Goal: Task Accomplishment & Management: Manage account settings

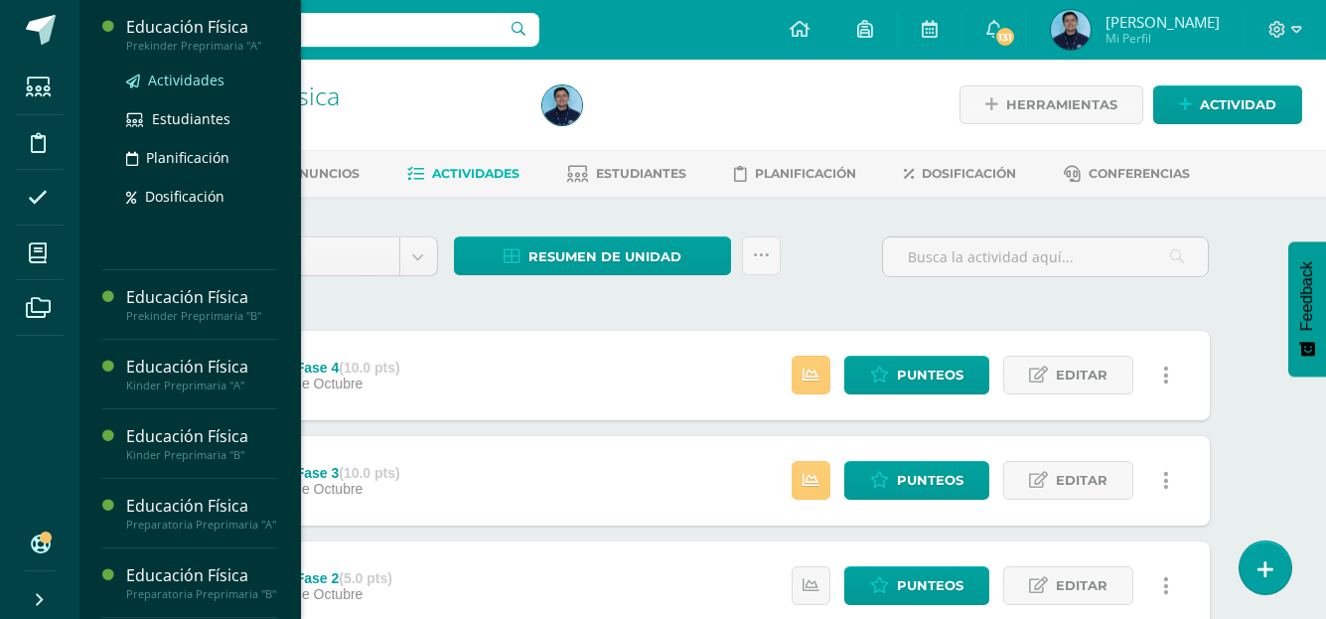
click at [198, 78] on span "Actividades" at bounding box center [186, 80] width 76 height 19
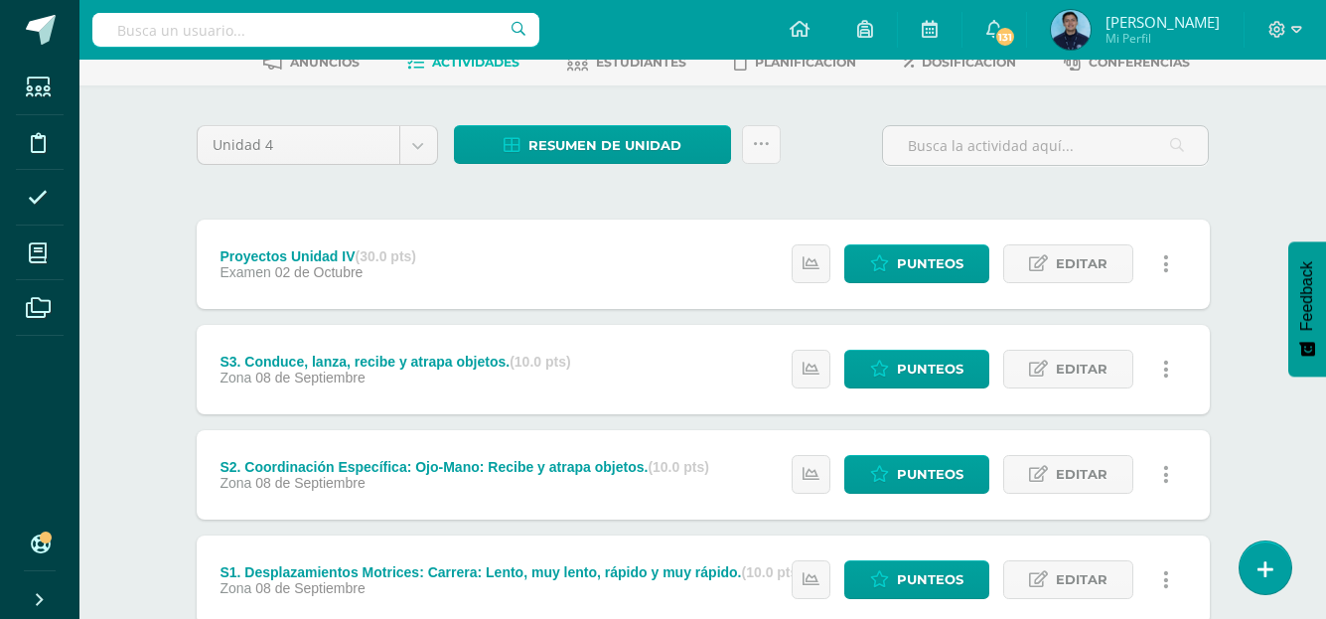
scroll to position [112, 0]
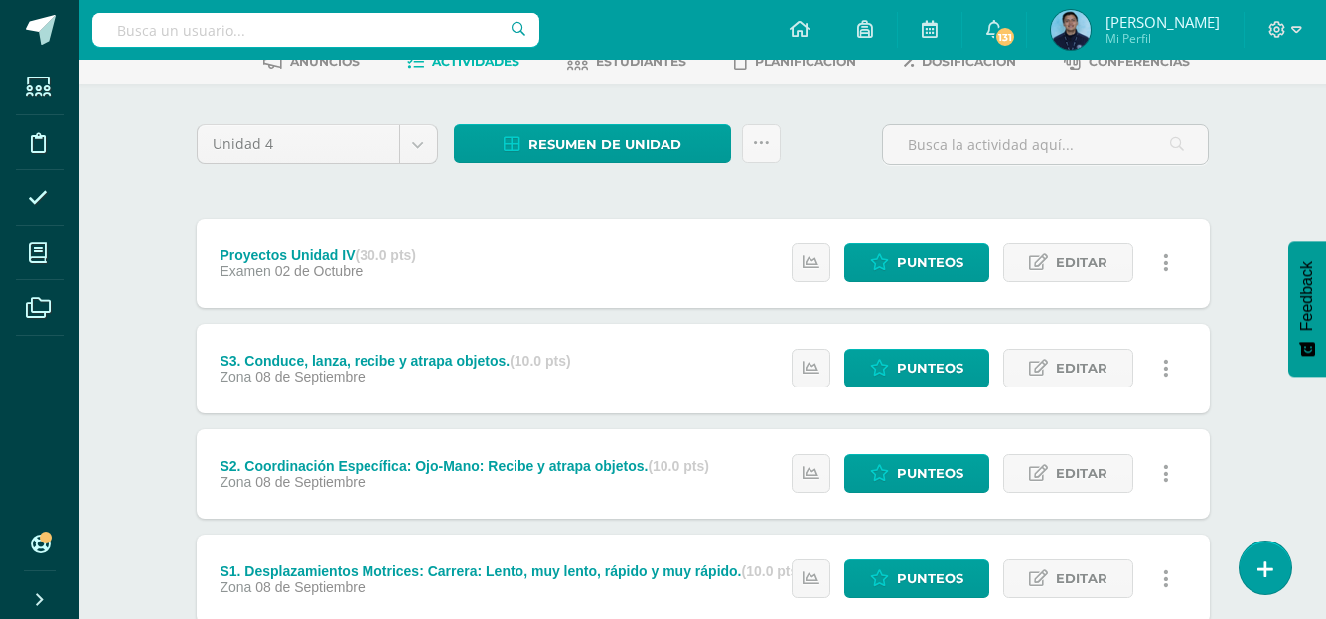
click at [247, 251] on div "Proyectos Unidad IV (30.0 pts)" at bounding box center [317, 255] width 197 height 16
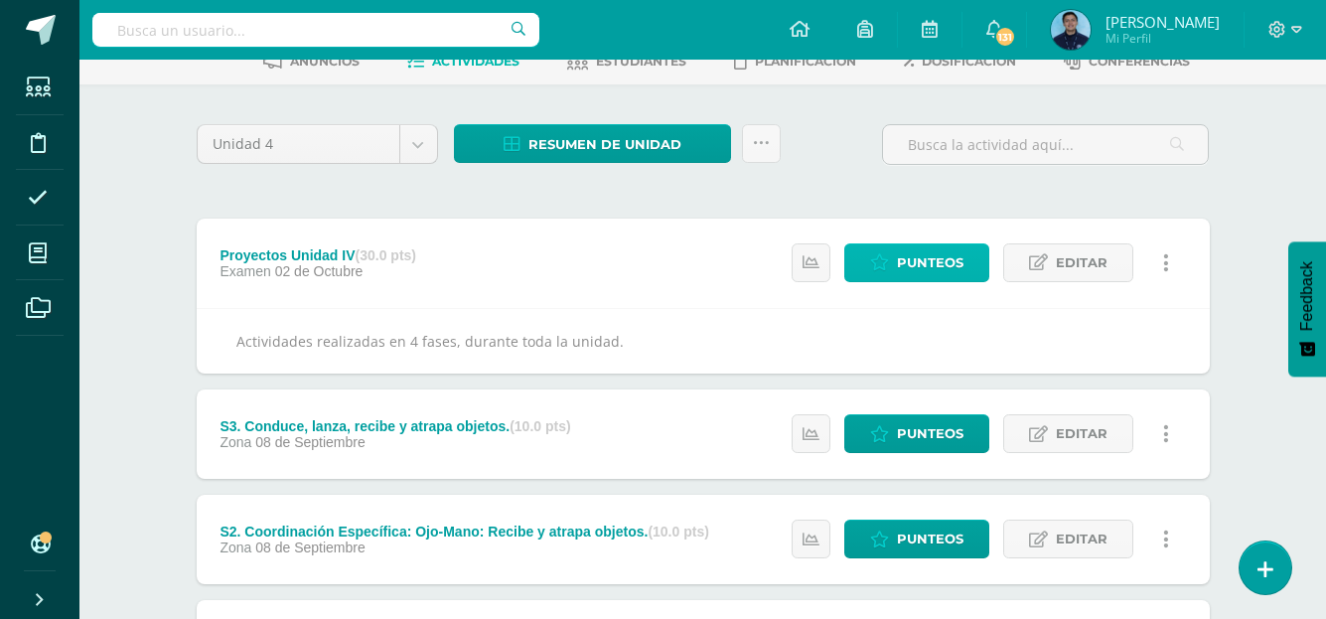
click at [930, 268] on span "Punteos" at bounding box center [930, 262] width 67 height 37
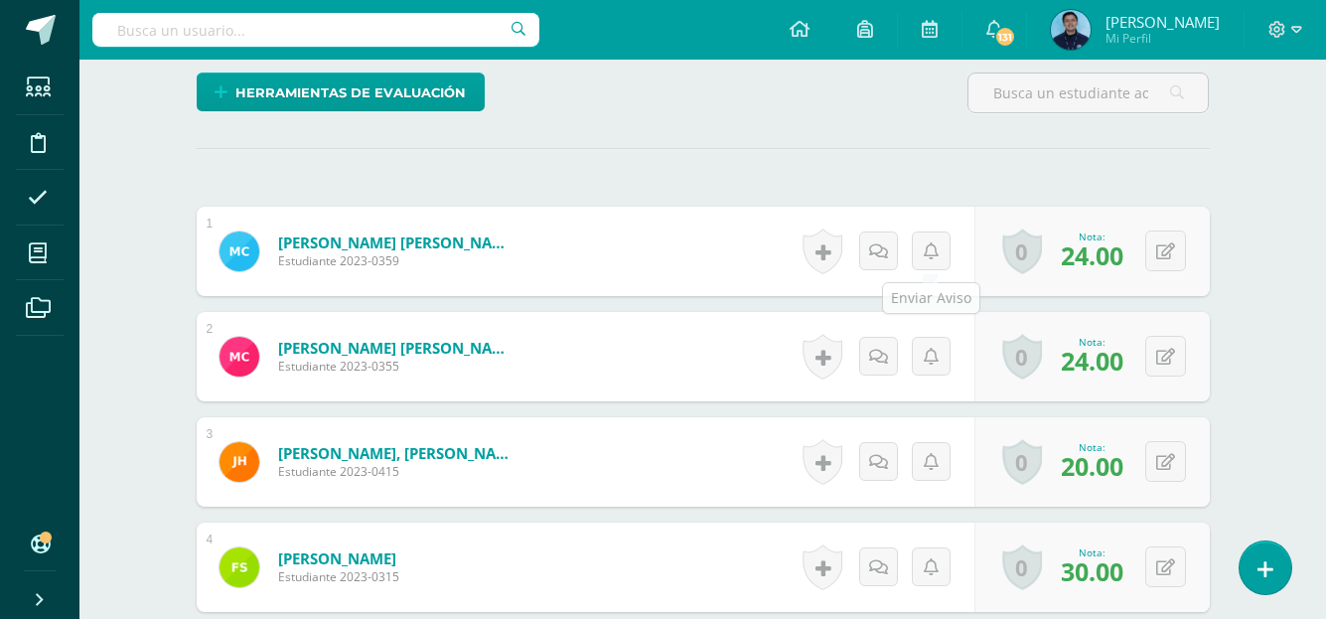
scroll to position [504, 0]
click at [911, 178] on div "¿Estás seguro que quieres eliminar esta actividad? Esto borrará la actividad y …" at bounding box center [703, 423] width 1029 height 1381
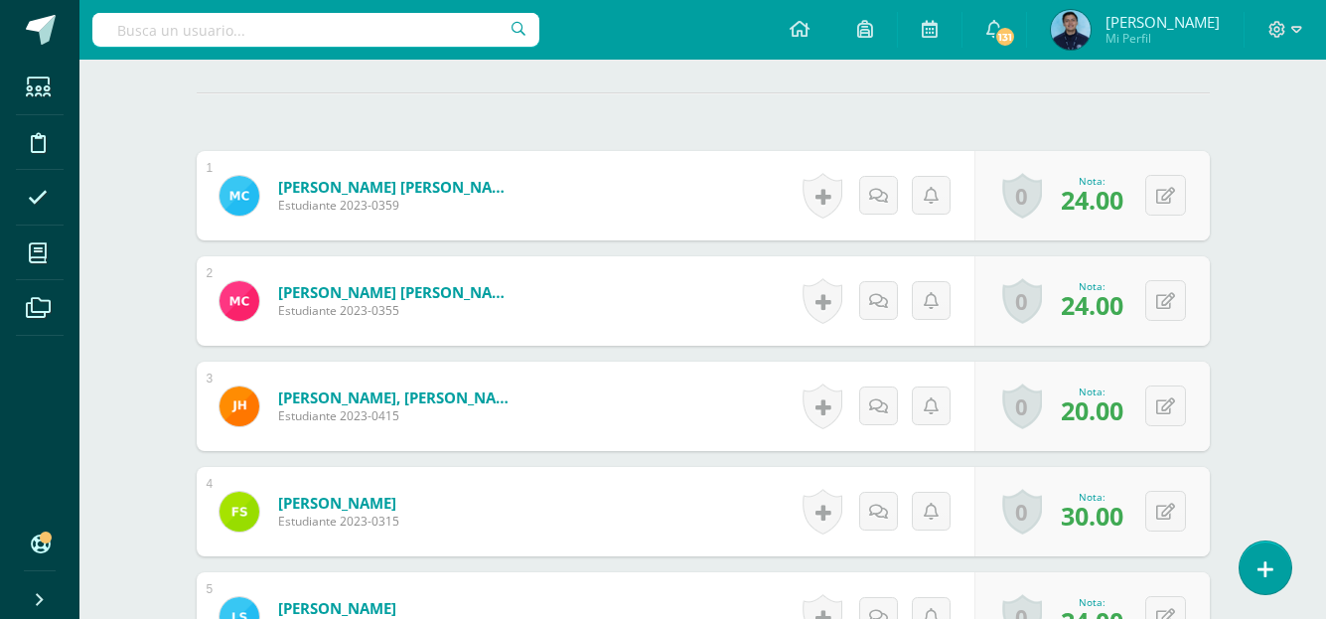
scroll to position [565, 0]
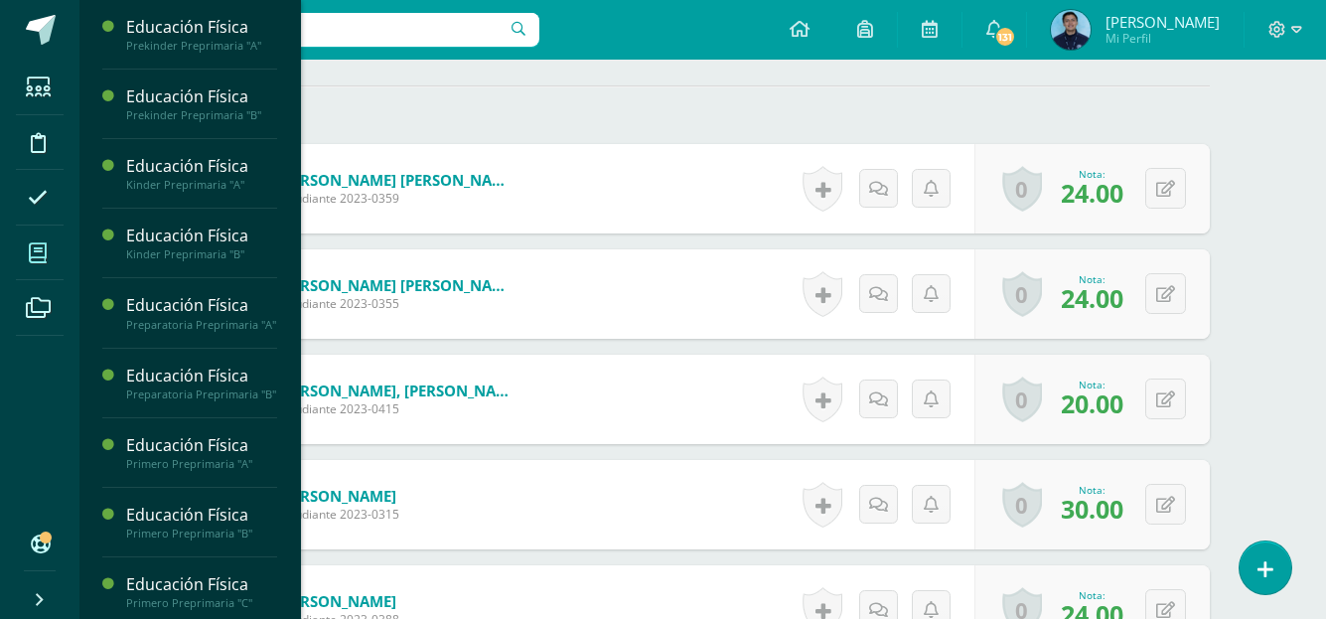
click at [44, 257] on icon at bounding box center [38, 253] width 18 height 20
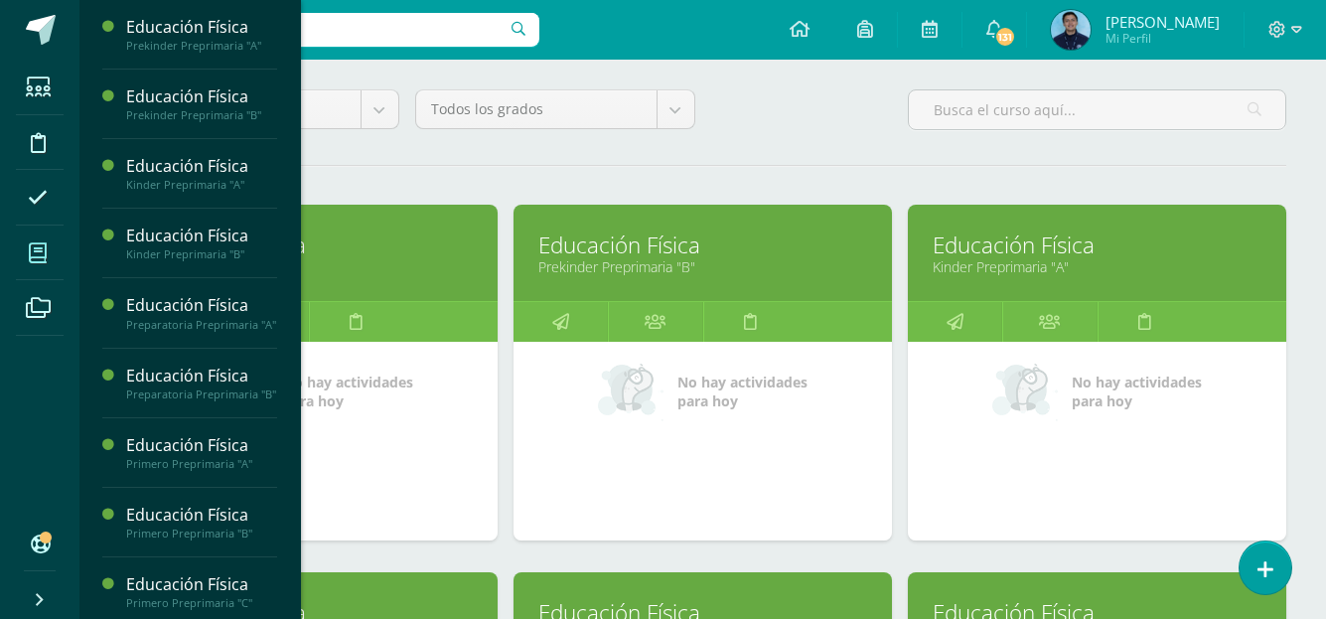
scroll to position [170, 0]
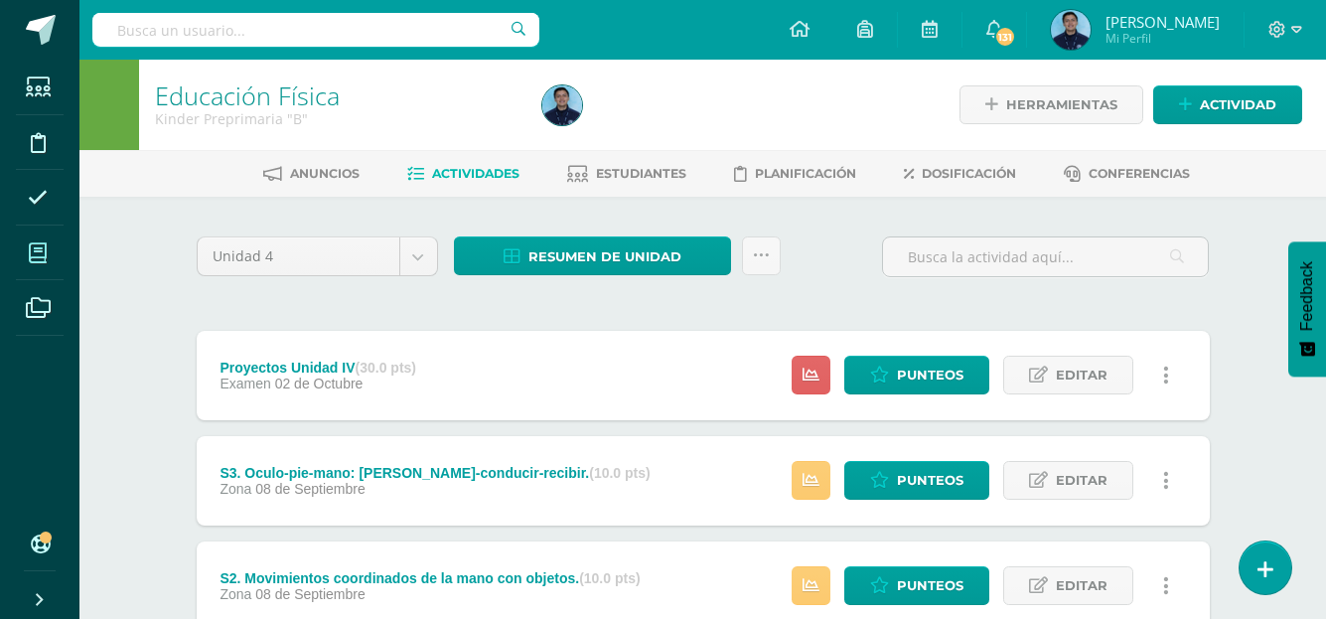
click at [49, 253] on span at bounding box center [38, 252] width 45 height 45
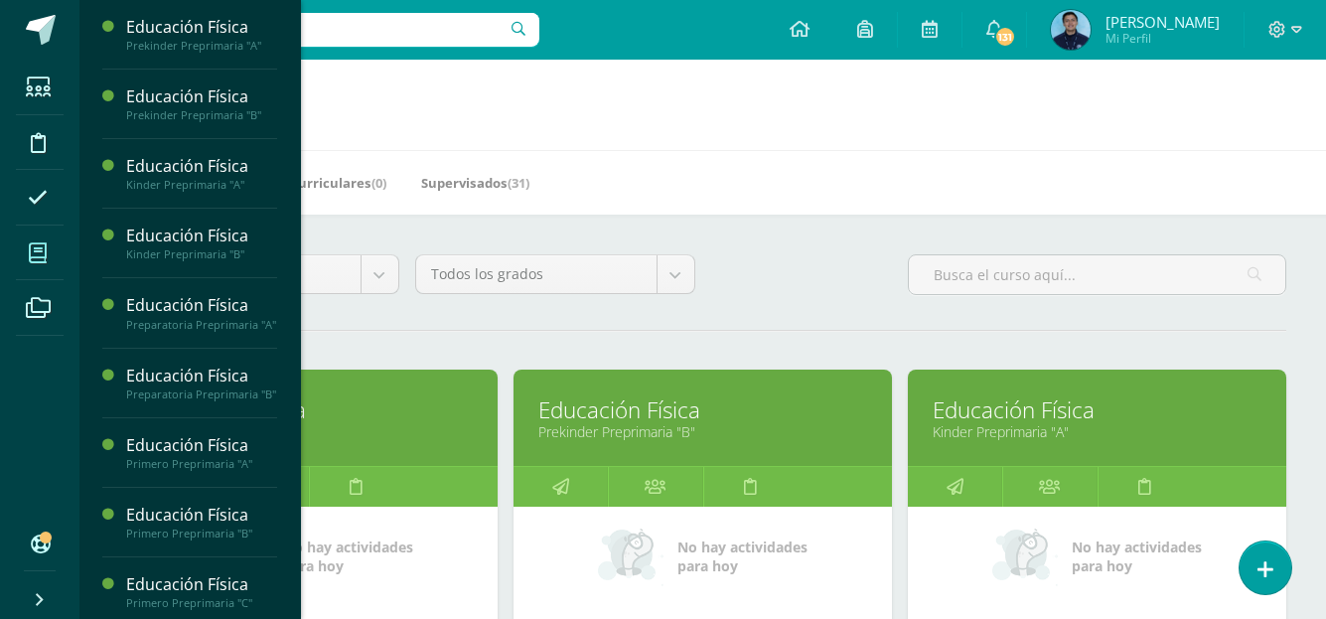
click at [358, 409] on link "Educación Física" at bounding box center [308, 409] width 329 height 31
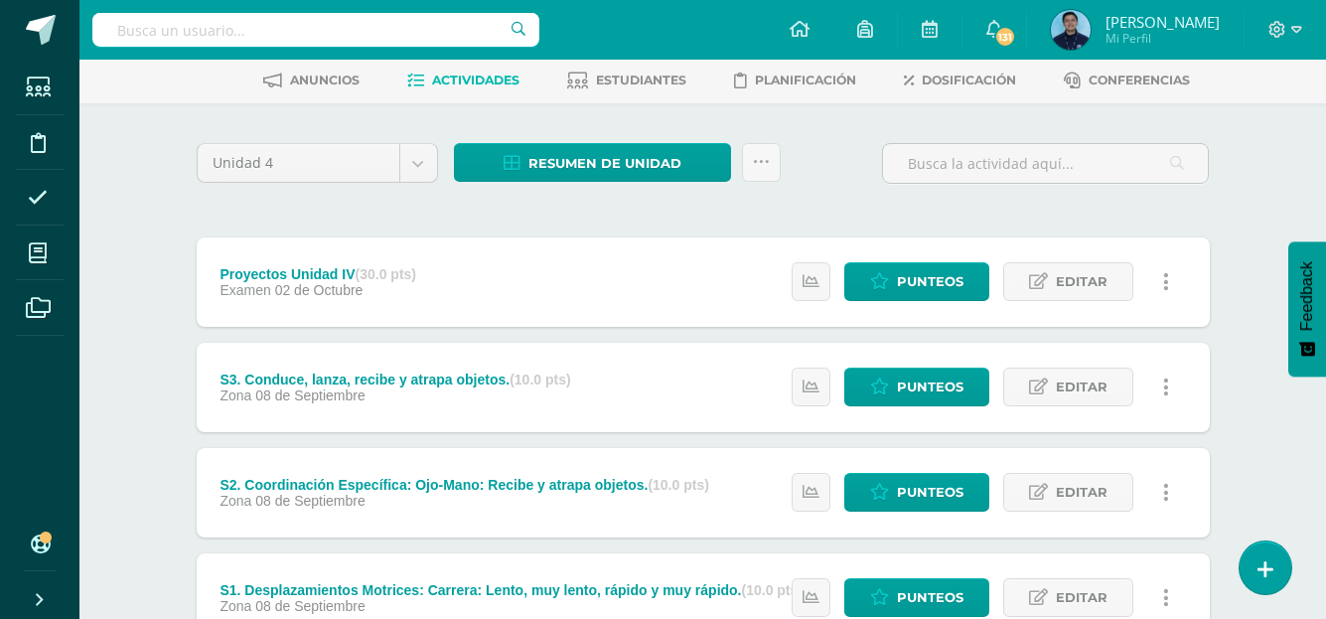
scroll to position [96, 0]
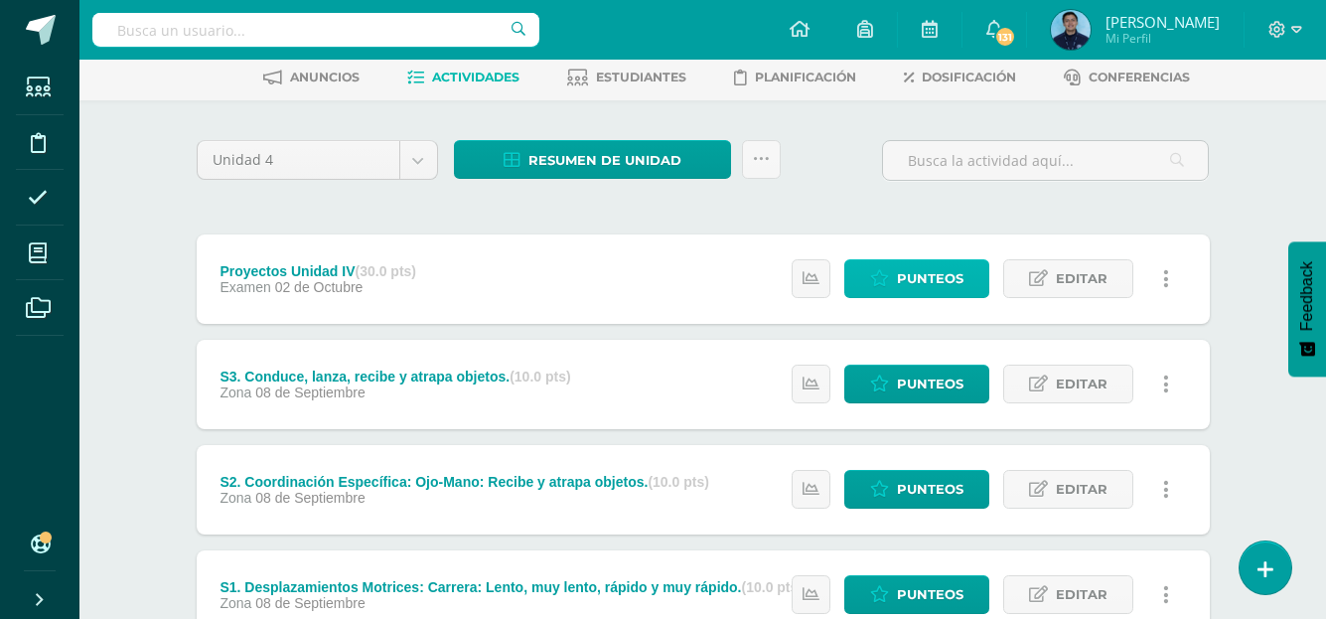
click at [891, 274] on link "Punteos" at bounding box center [916, 278] width 145 height 39
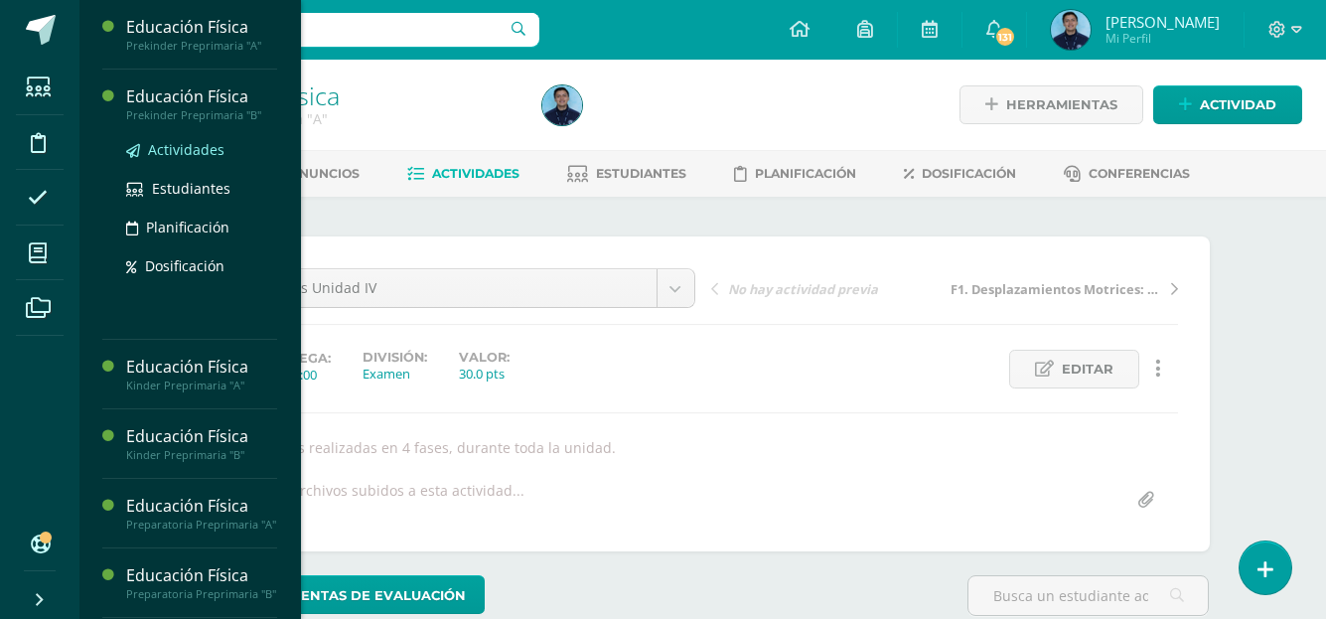
click at [207, 144] on span "Actividades" at bounding box center [186, 149] width 76 height 19
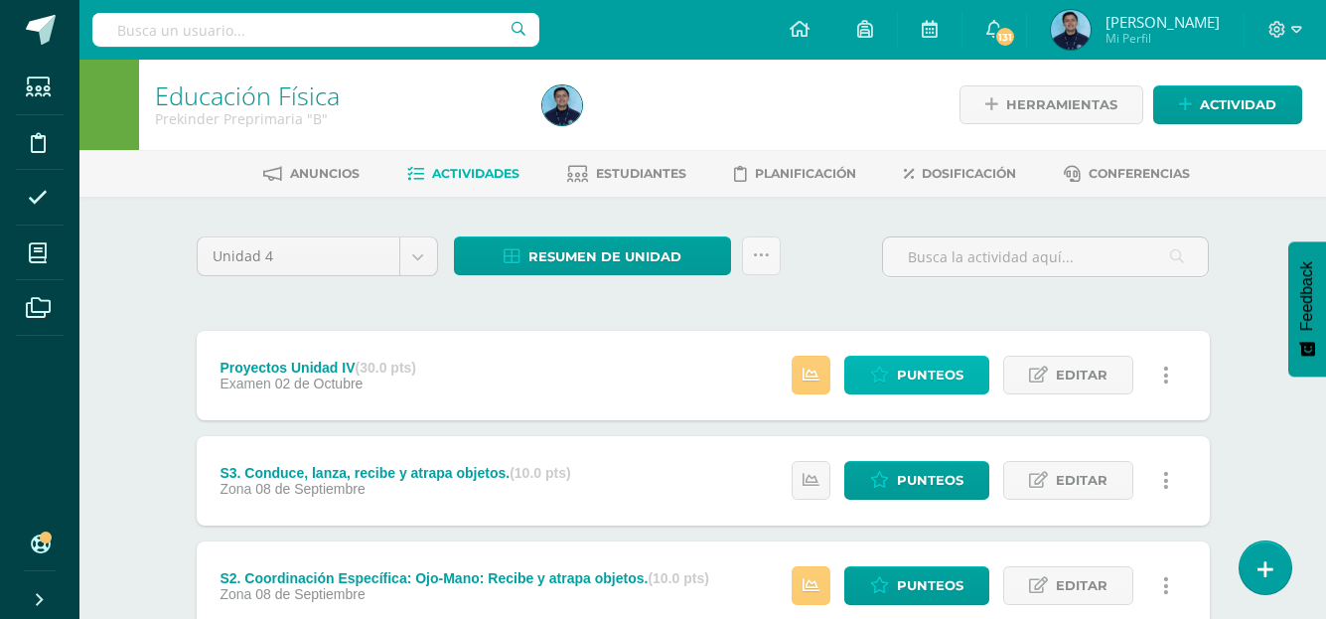
click at [912, 386] on span "Punteos" at bounding box center [930, 375] width 67 height 37
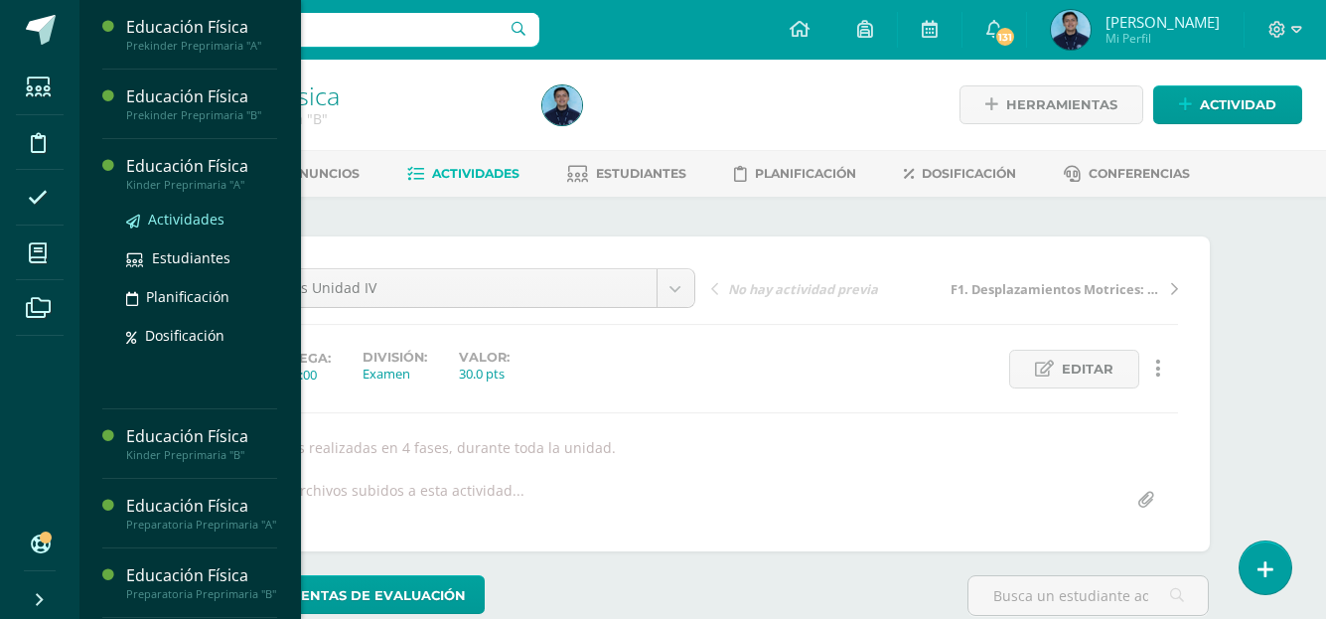
click at [199, 211] on span "Actividades" at bounding box center [186, 219] width 76 height 19
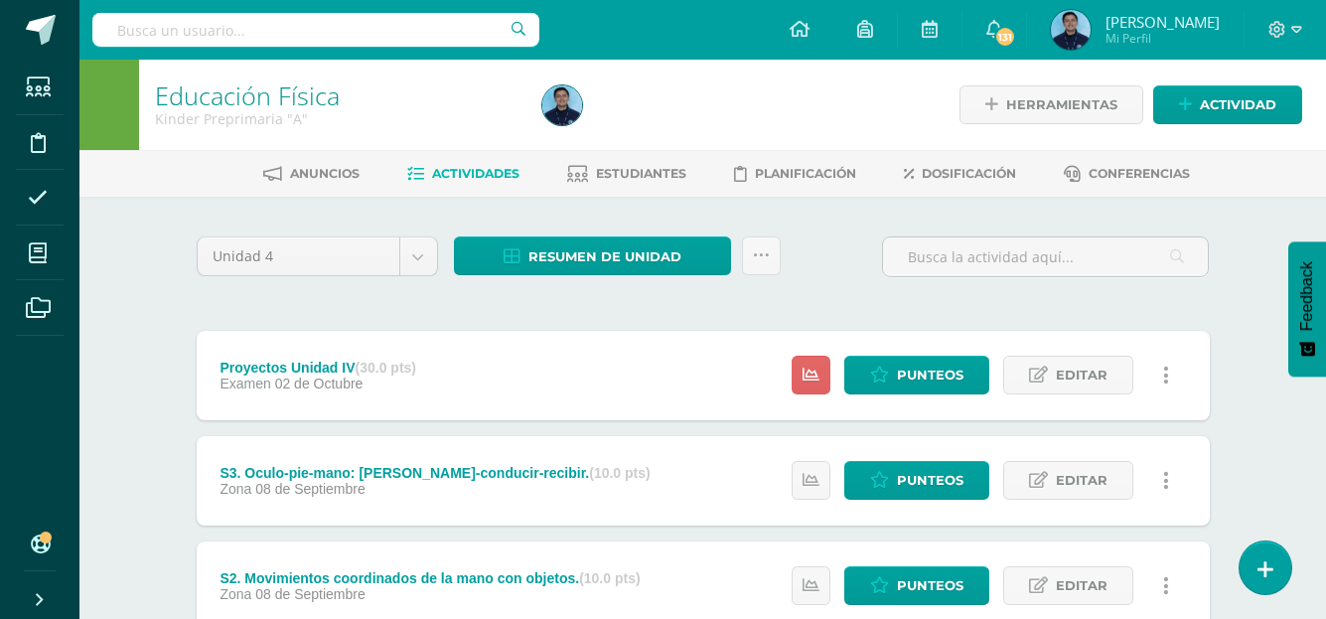
scroll to position [70, 0]
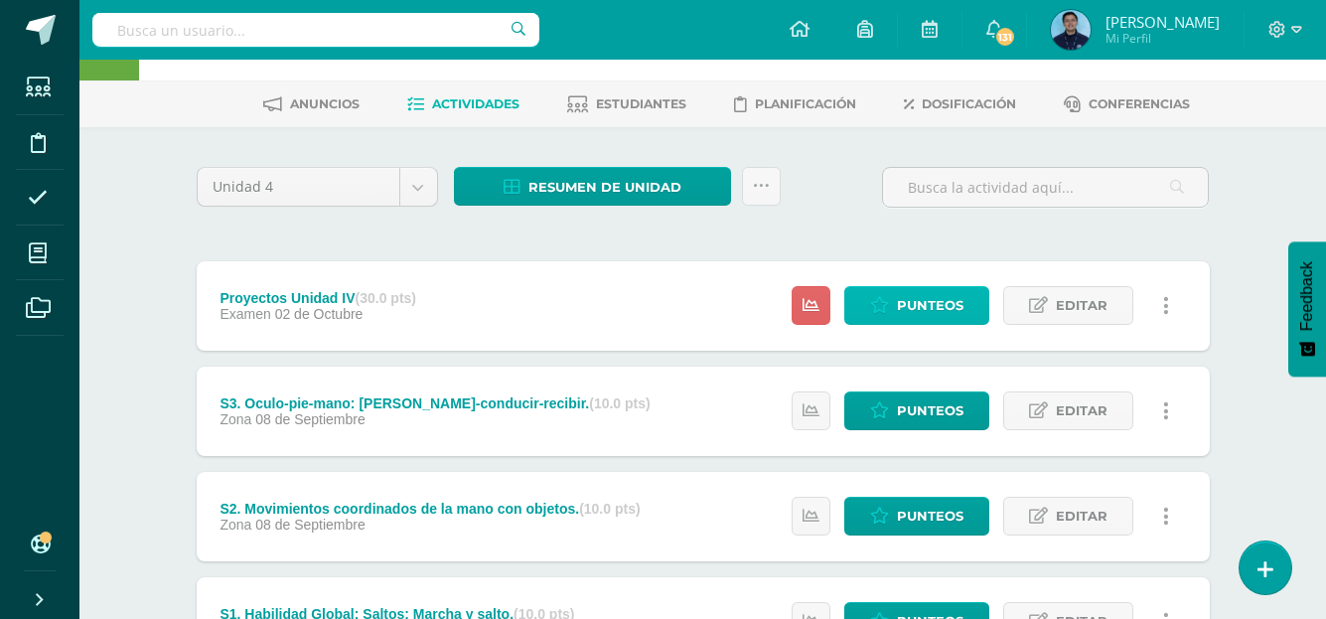
click at [912, 304] on span "Punteos" at bounding box center [930, 305] width 67 height 37
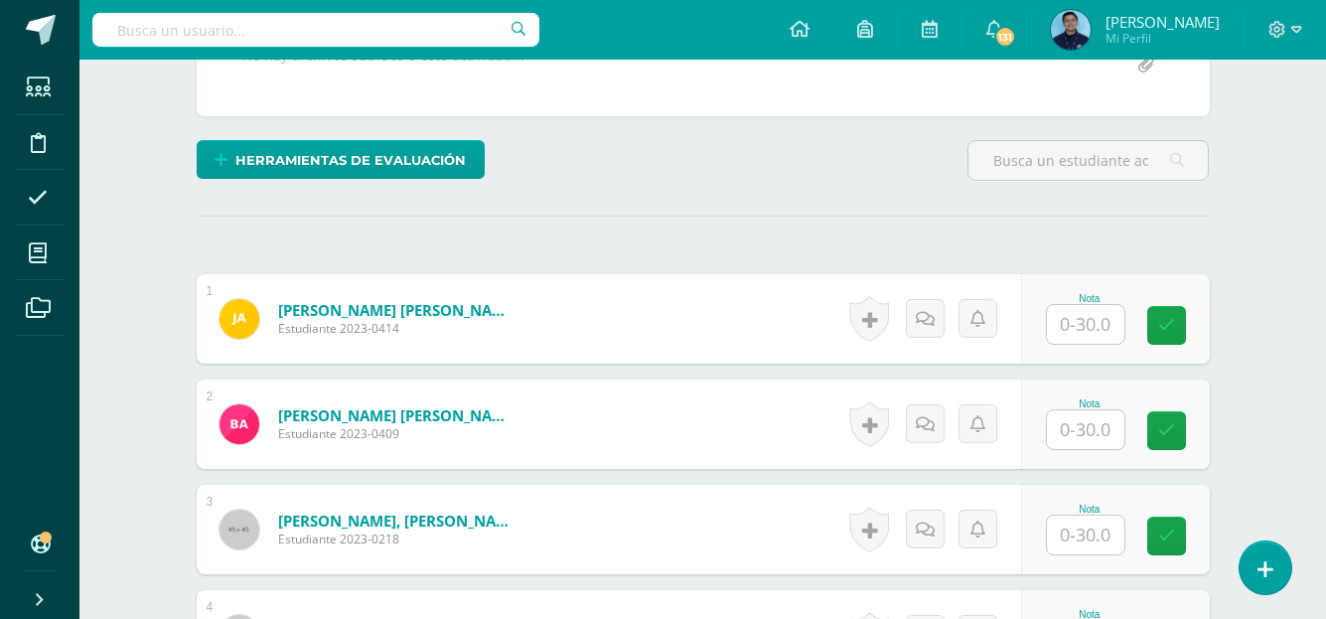
scroll to position [436, 0]
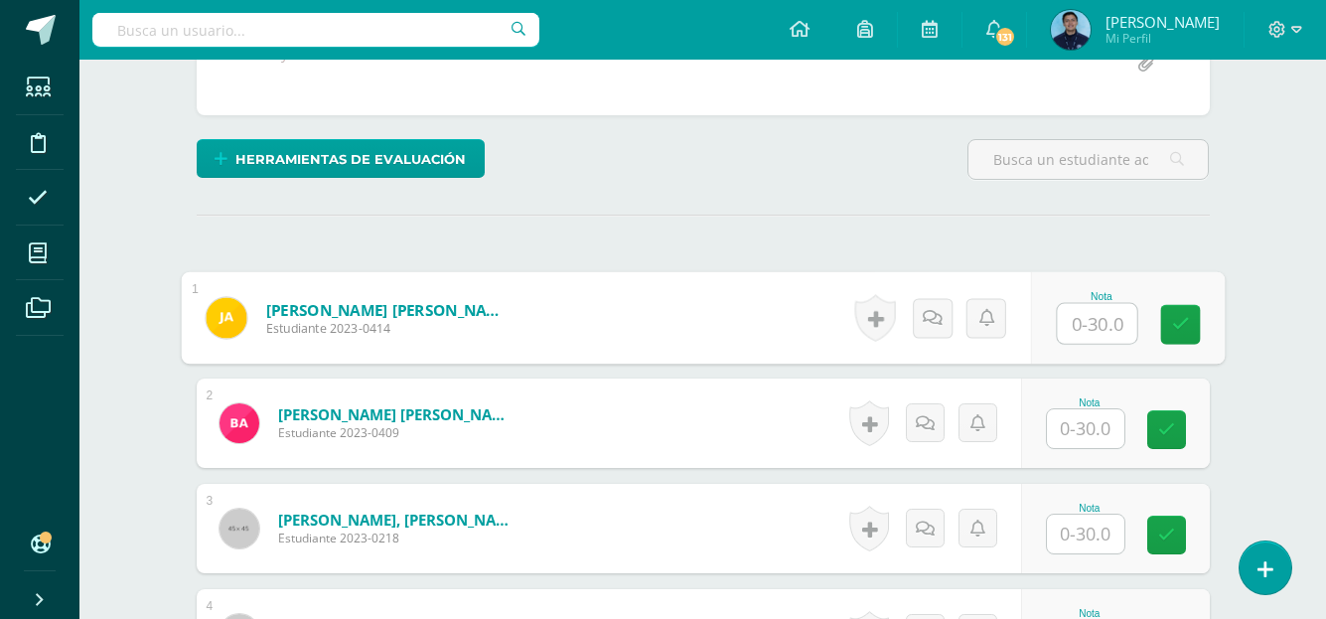
click at [1090, 316] on input "text" at bounding box center [1096, 324] width 79 height 40
type input "24"
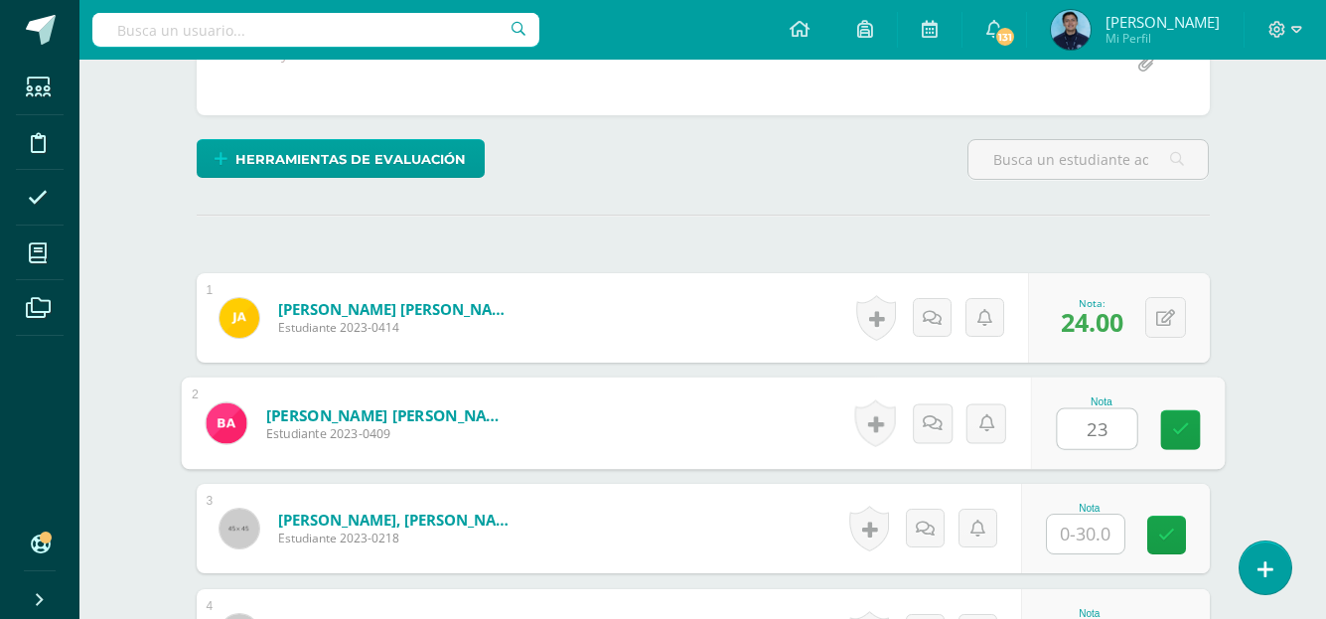
type input "23"
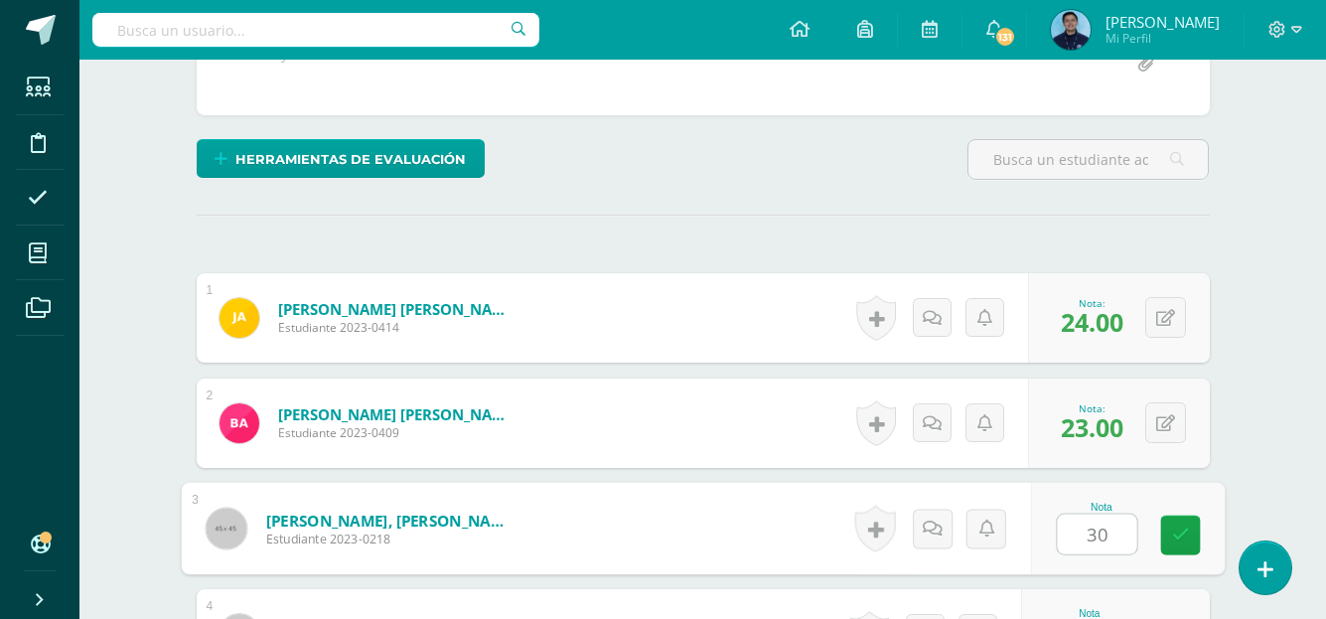
type input "30"
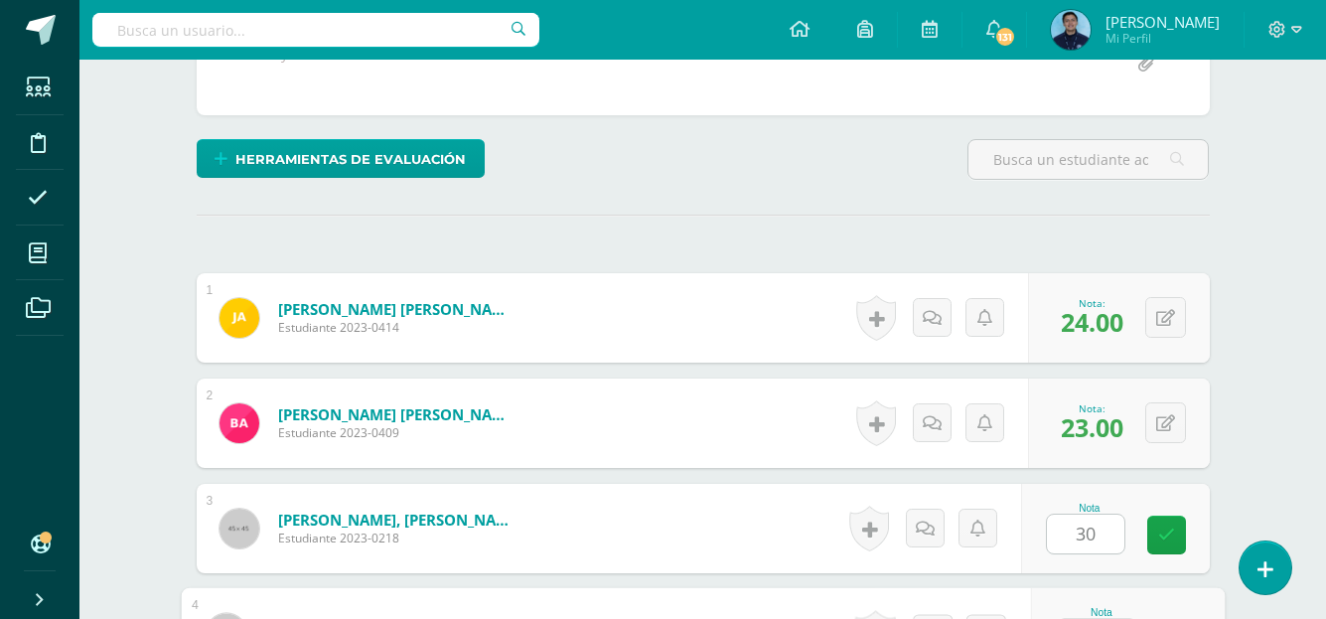
scroll to position [766, 0]
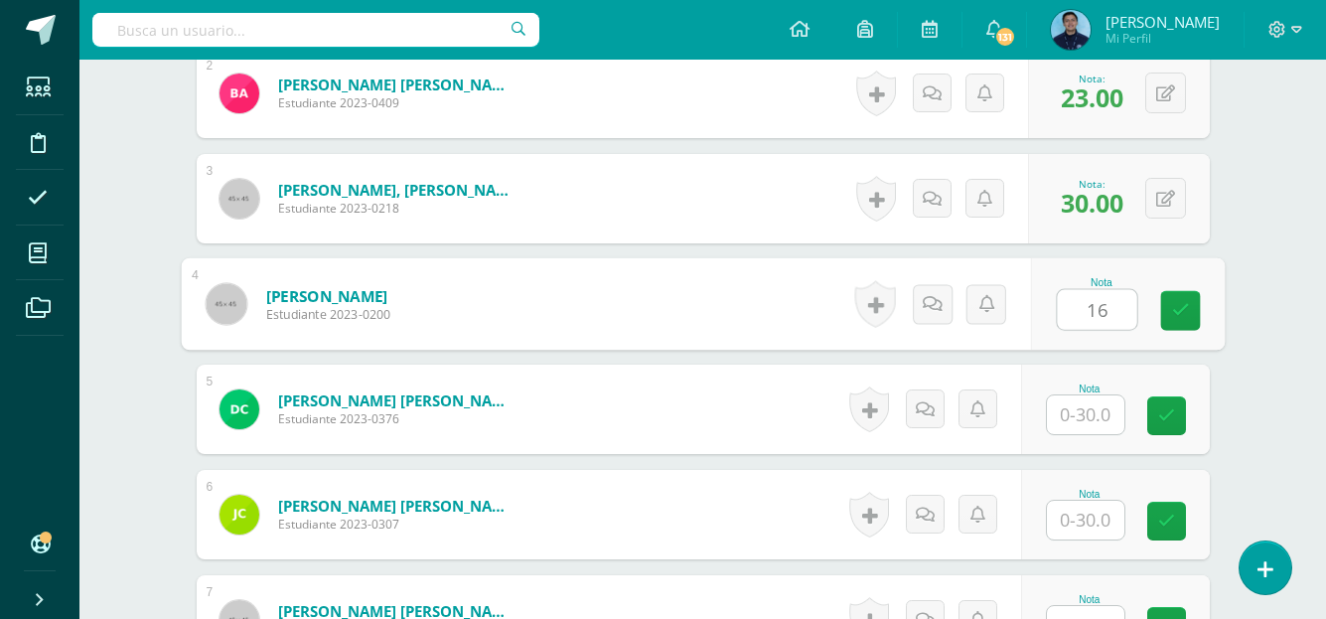
type input "16"
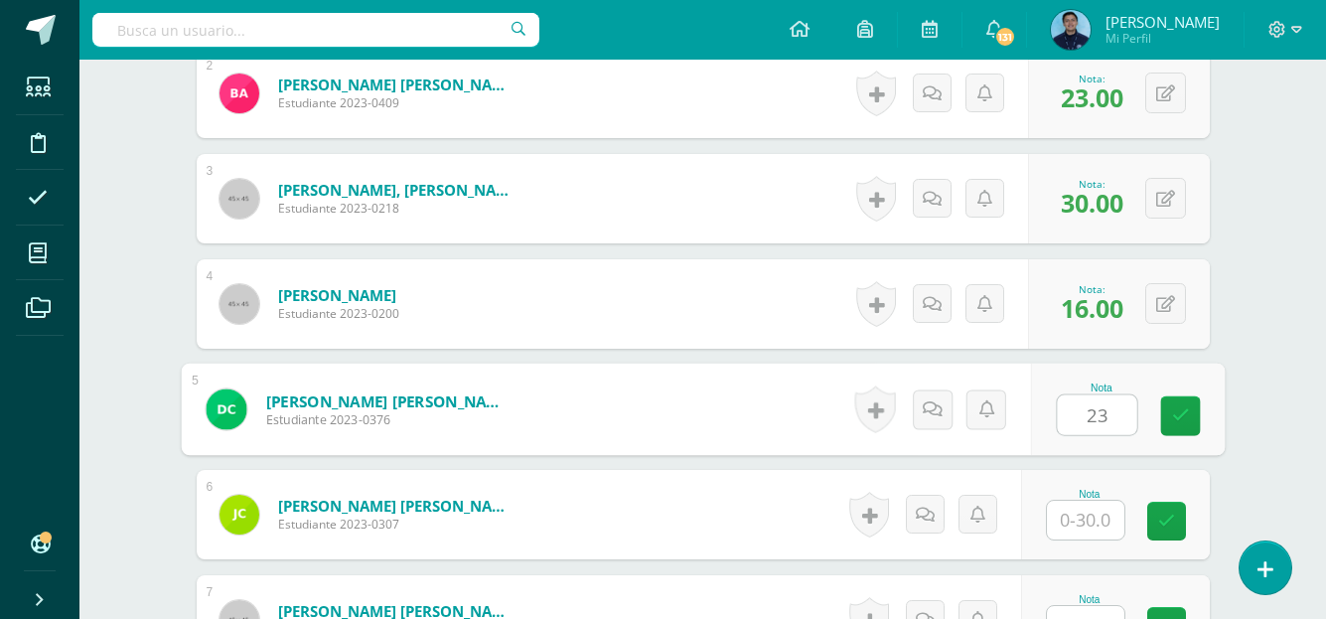
type input "23"
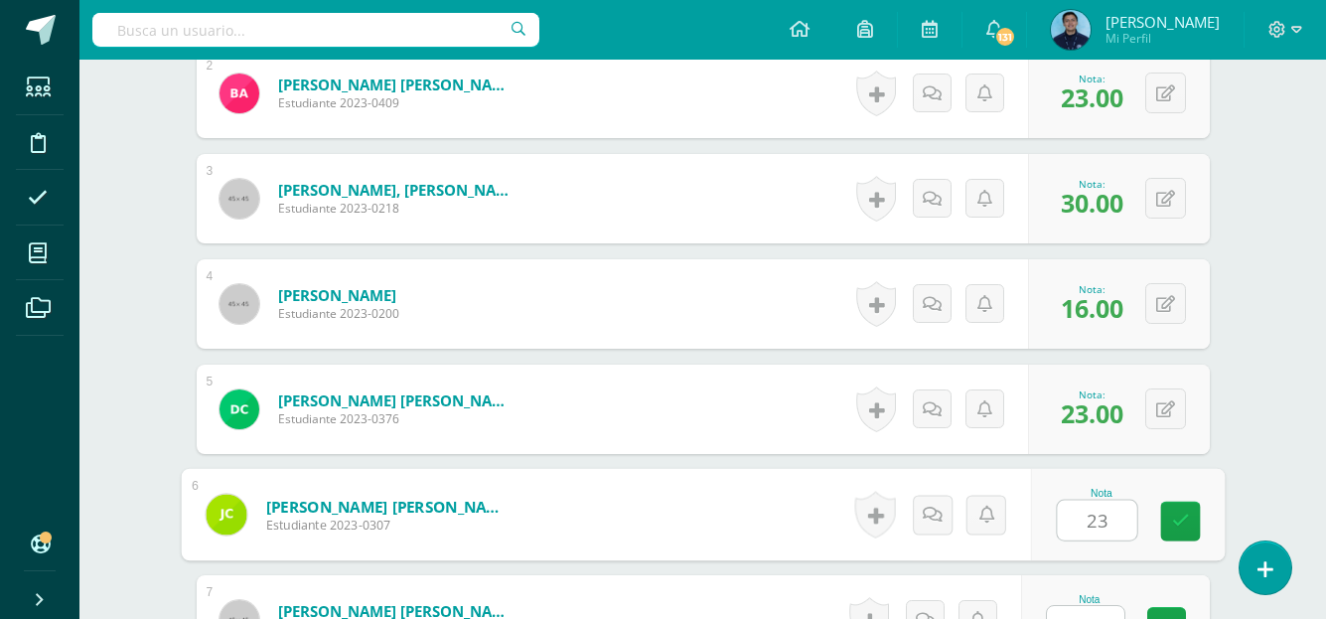
type input "23"
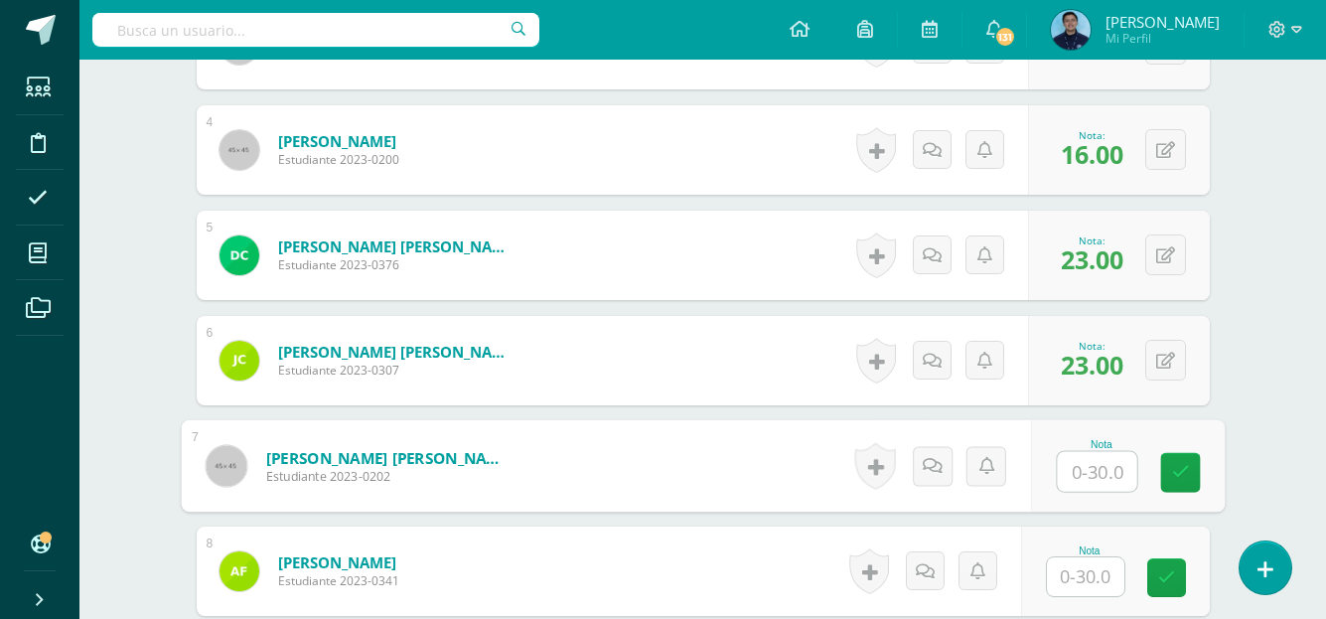
scroll to position [925, 0]
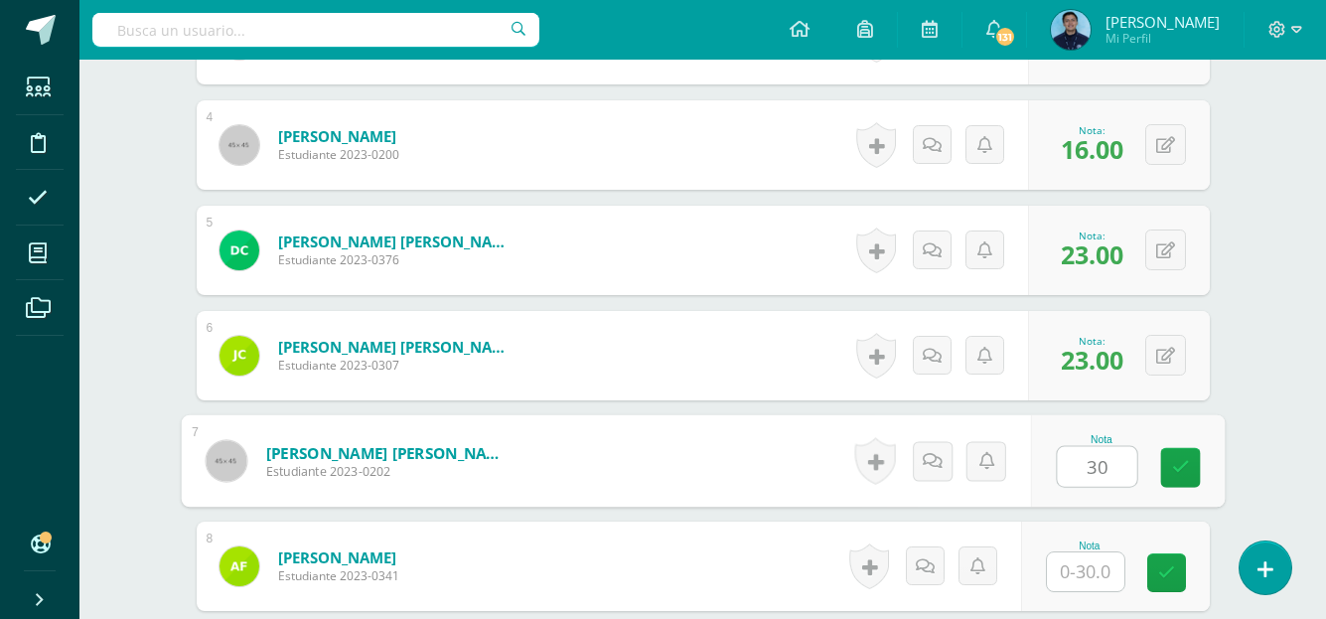
type input "30"
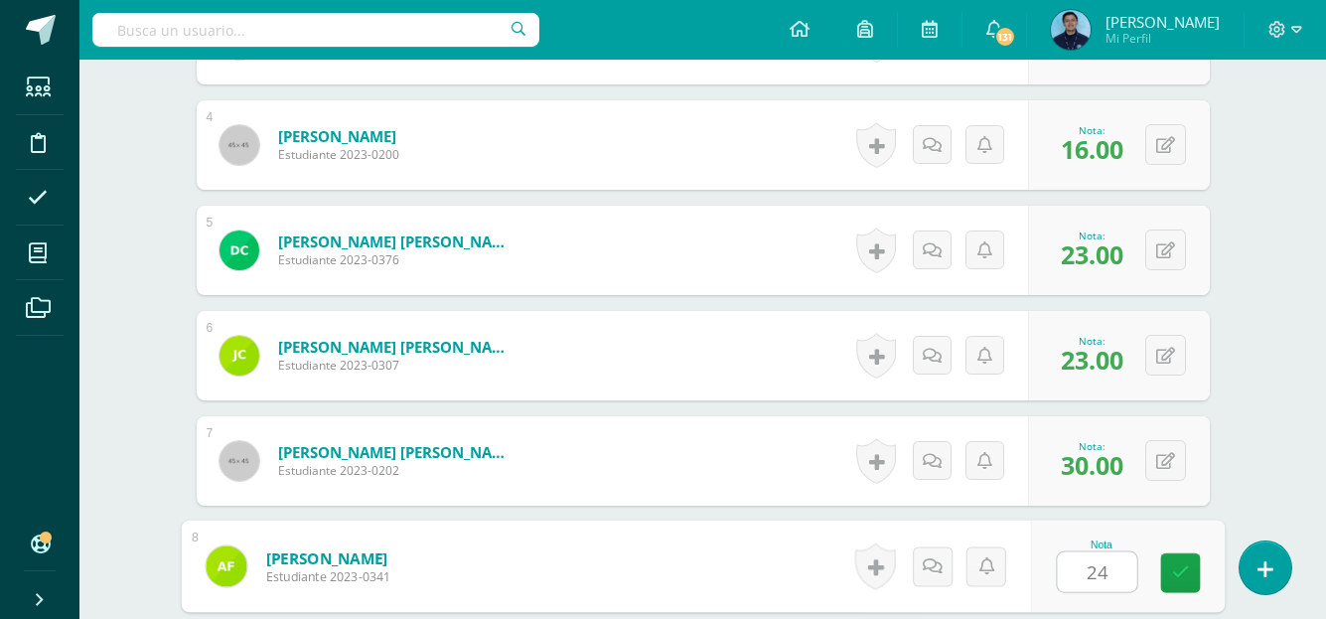
type input "24"
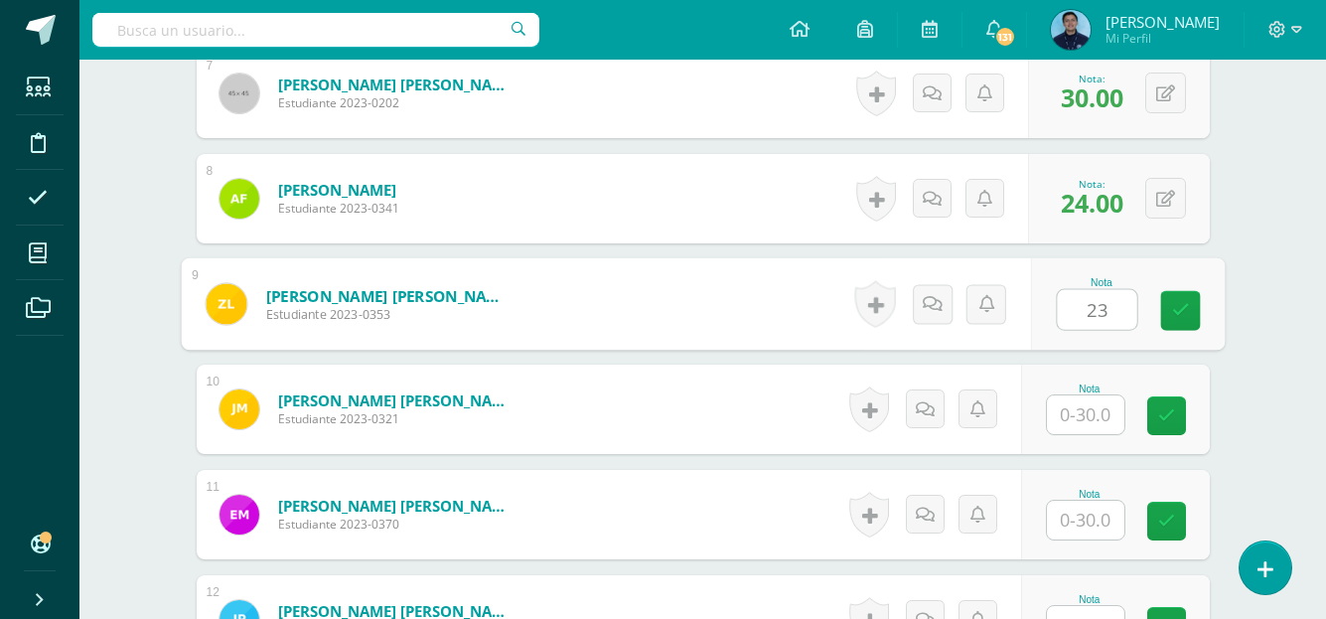
type input "23"
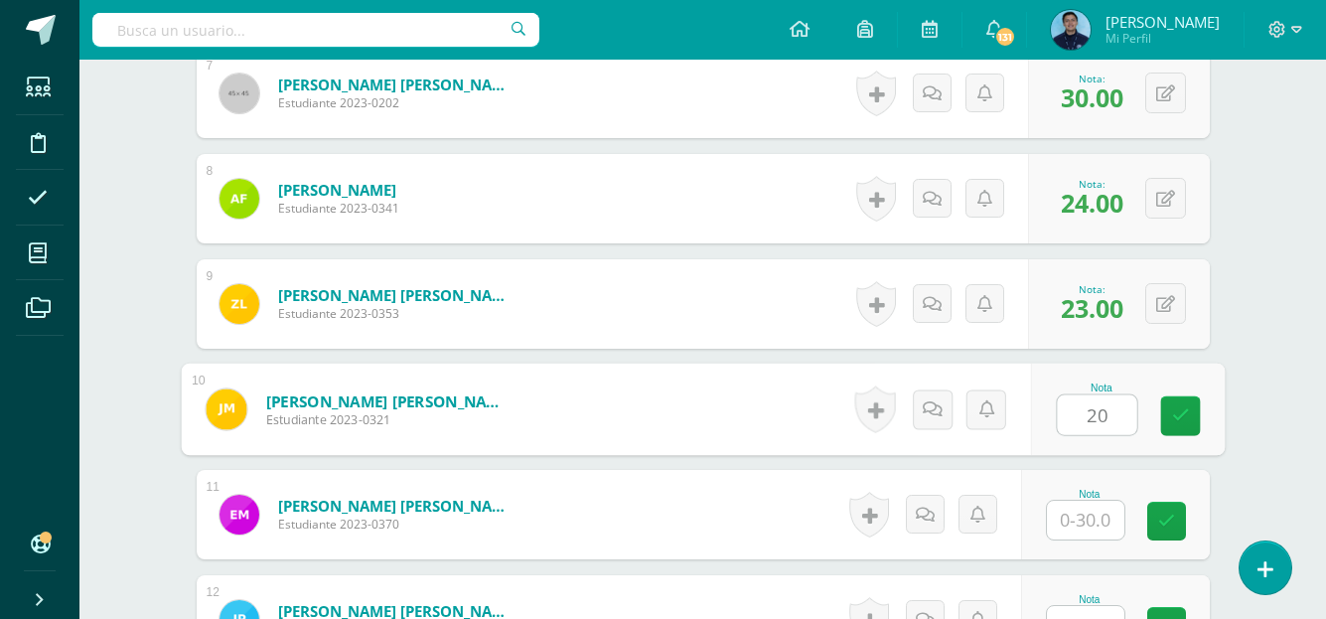
type input "20"
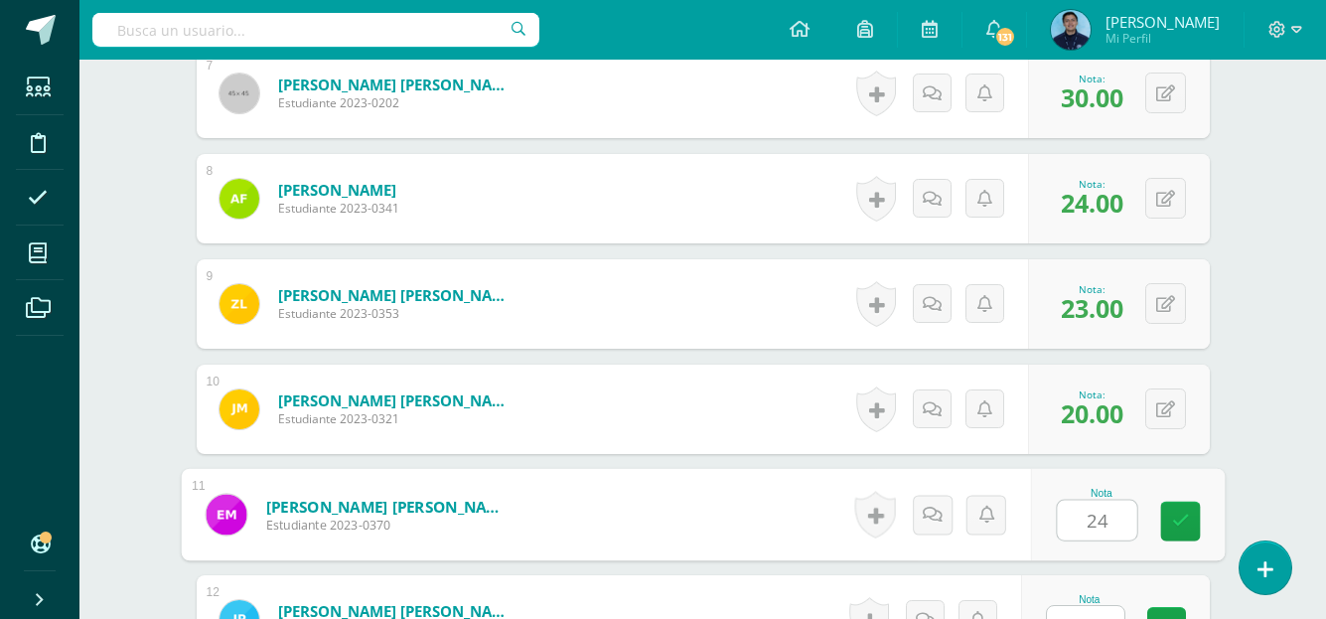
type input "24"
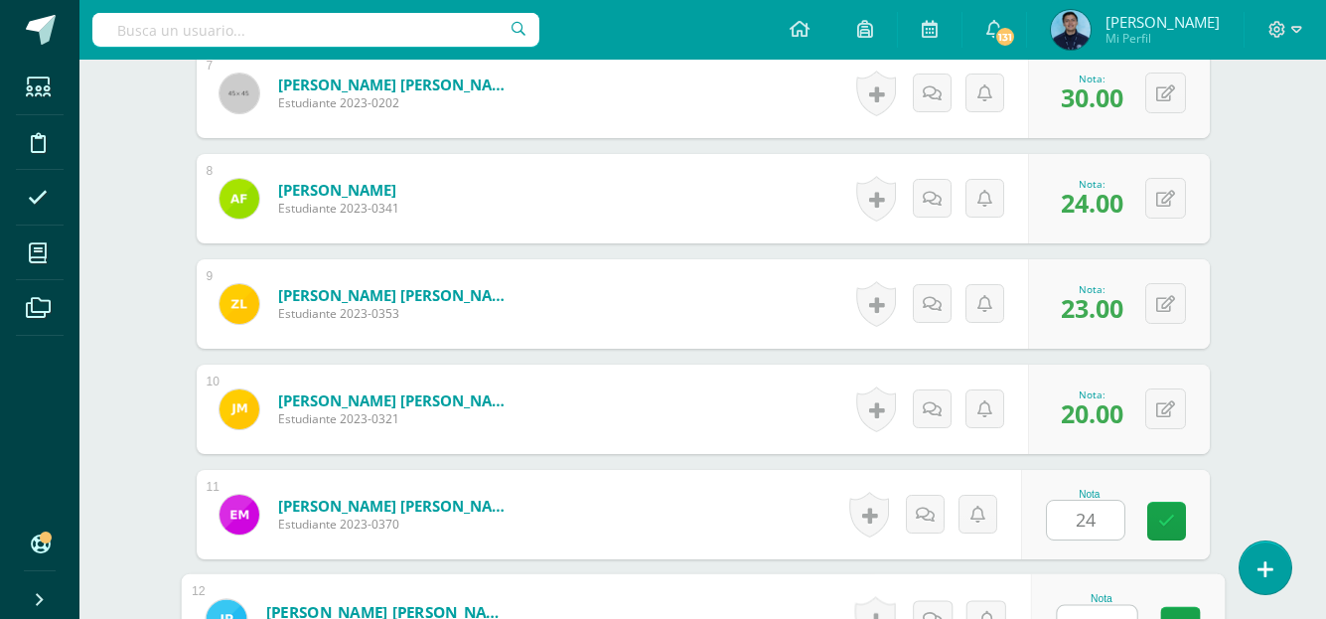
scroll to position [1318, 0]
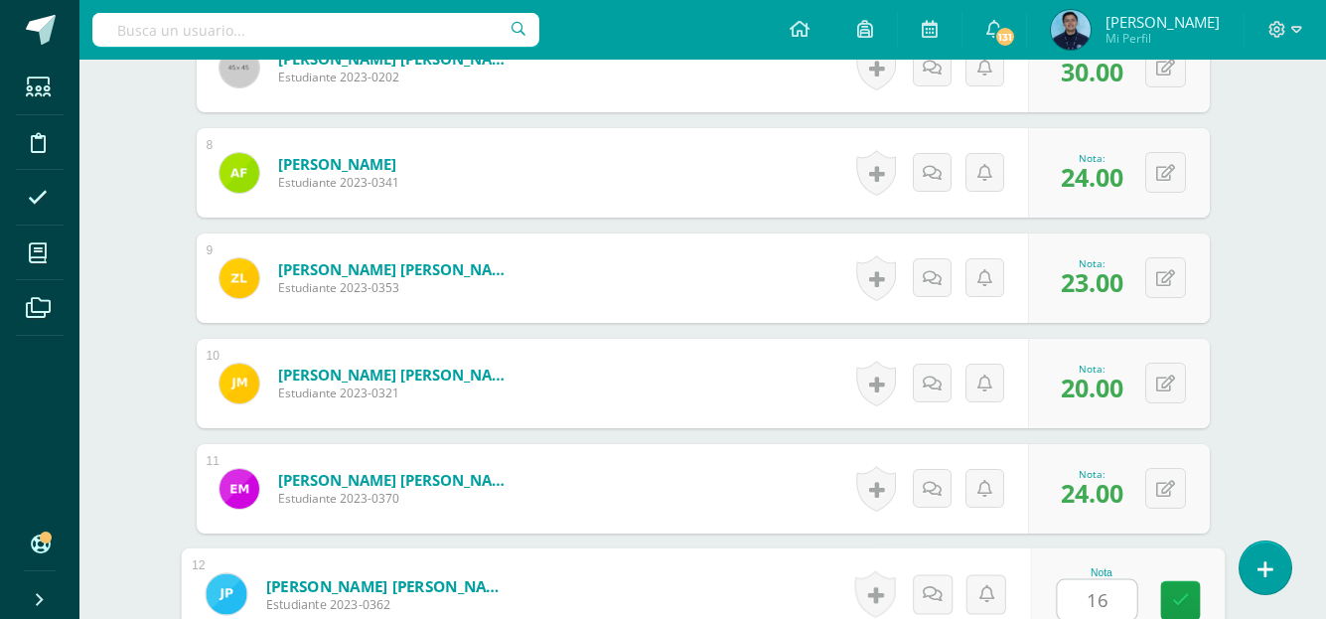
type input "16"
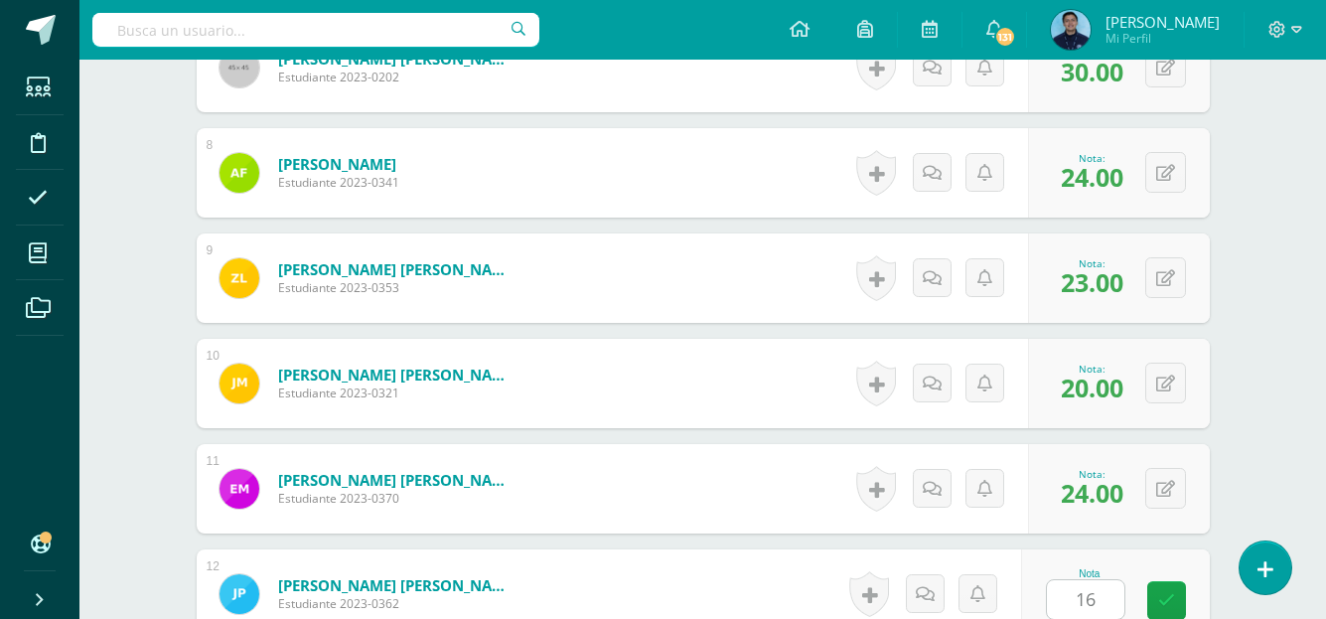
scroll to position [1713, 0]
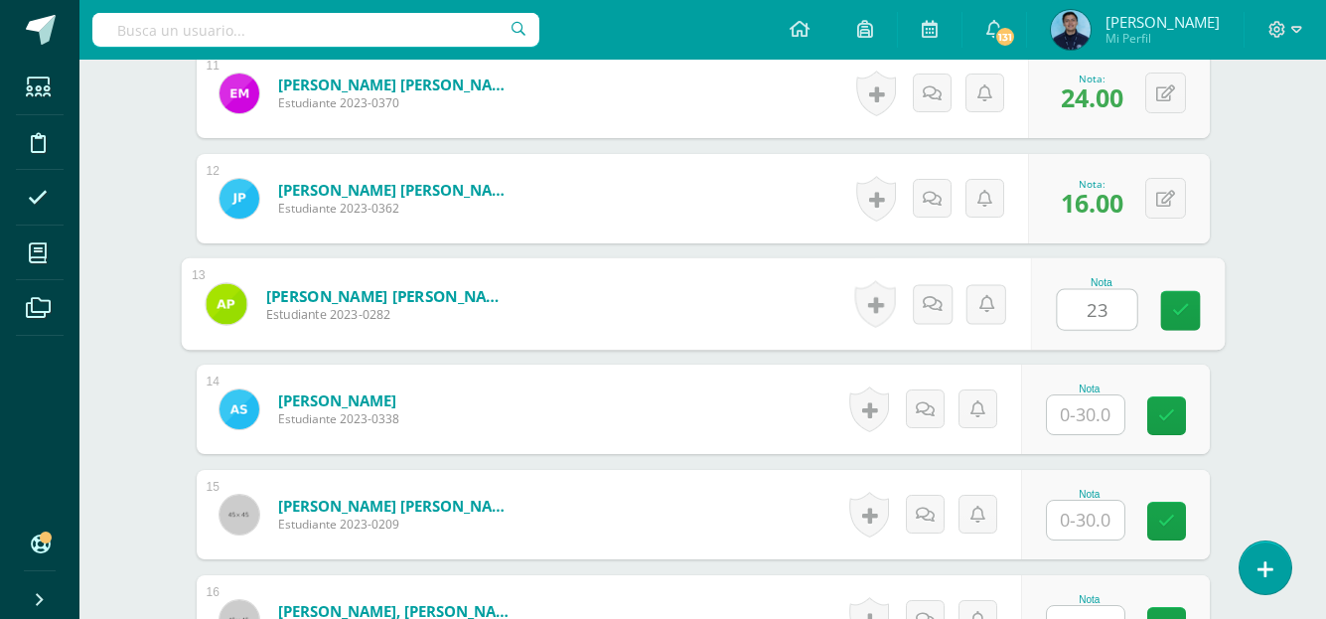
type input "23"
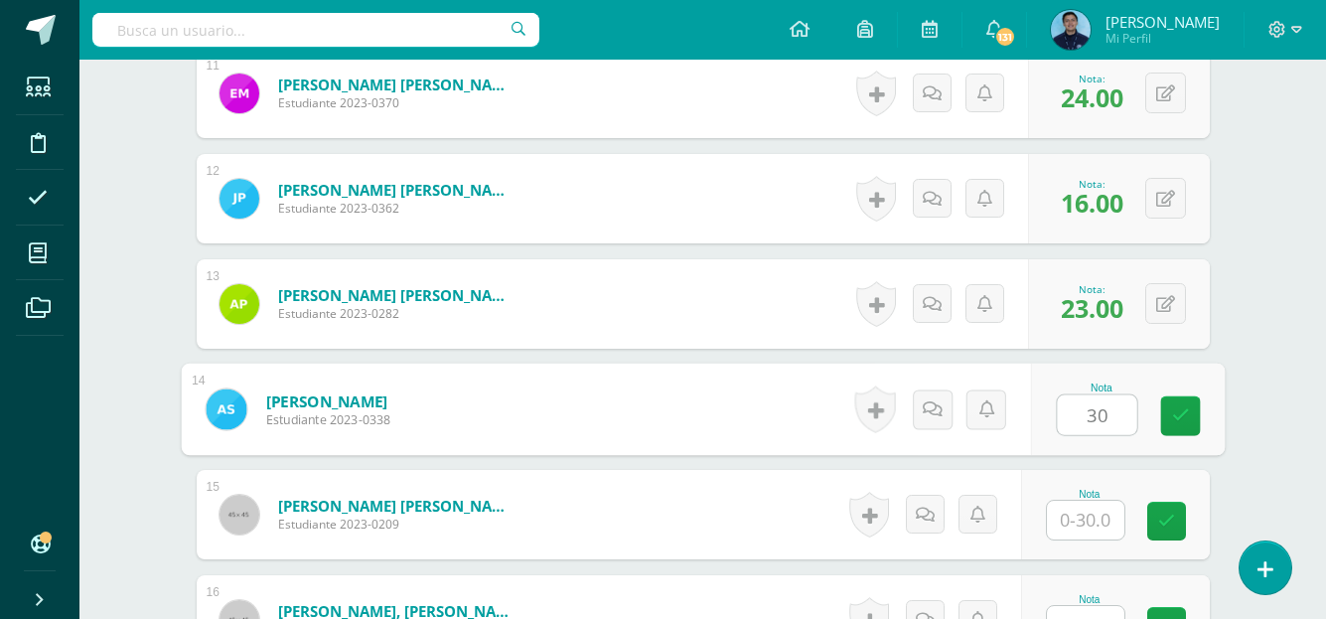
type input "30"
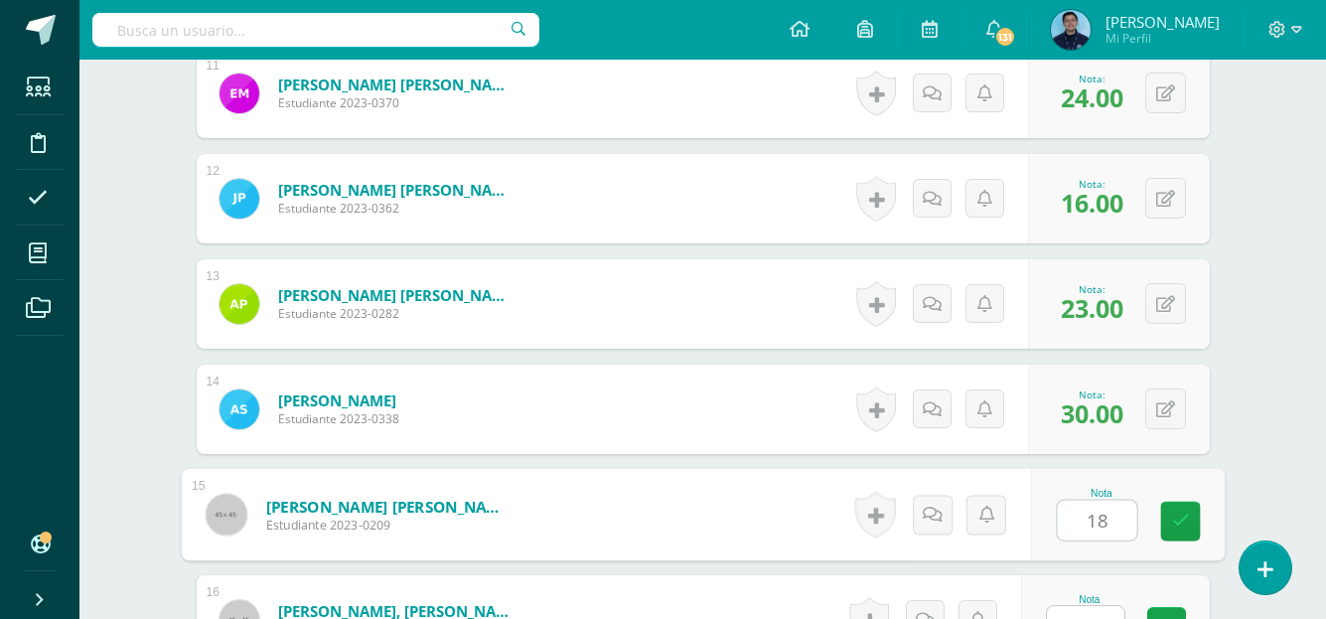
type input "18"
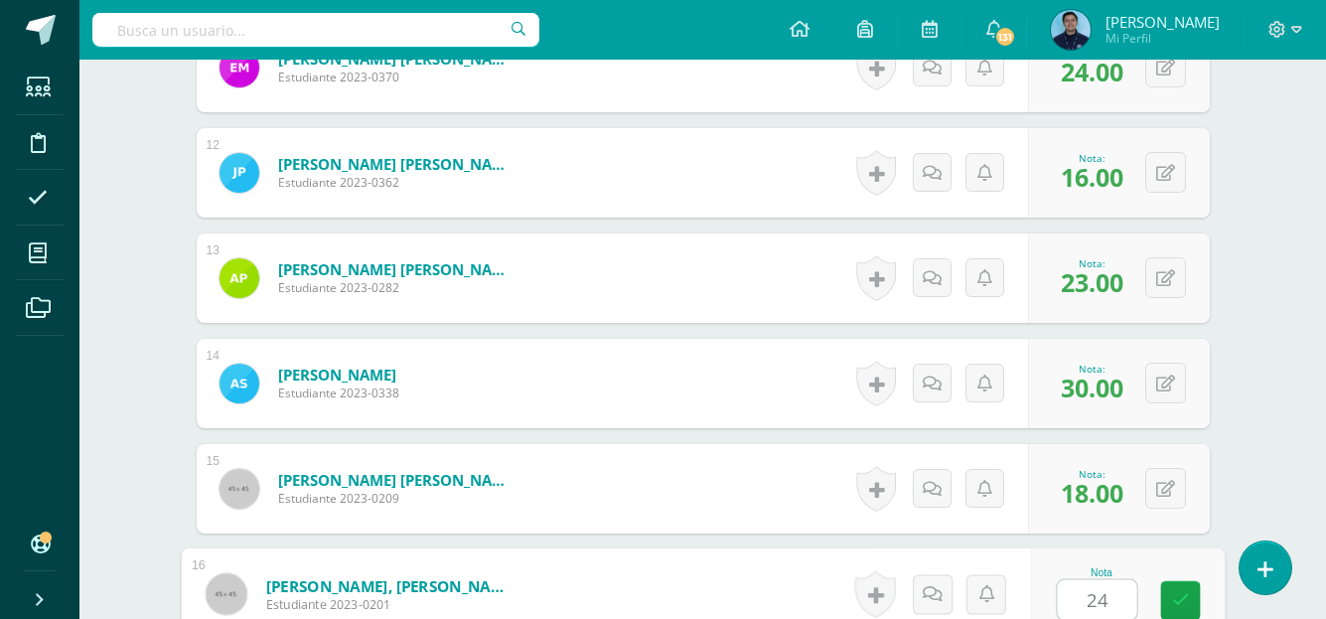
type input "24"
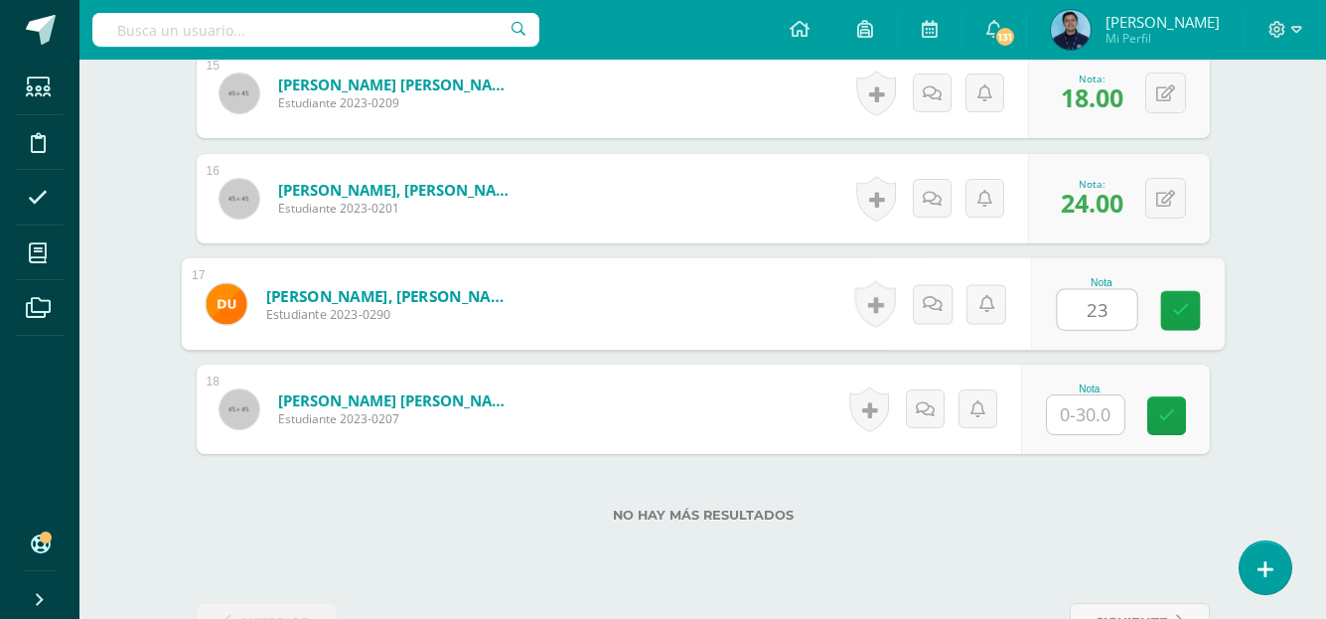
type input "23"
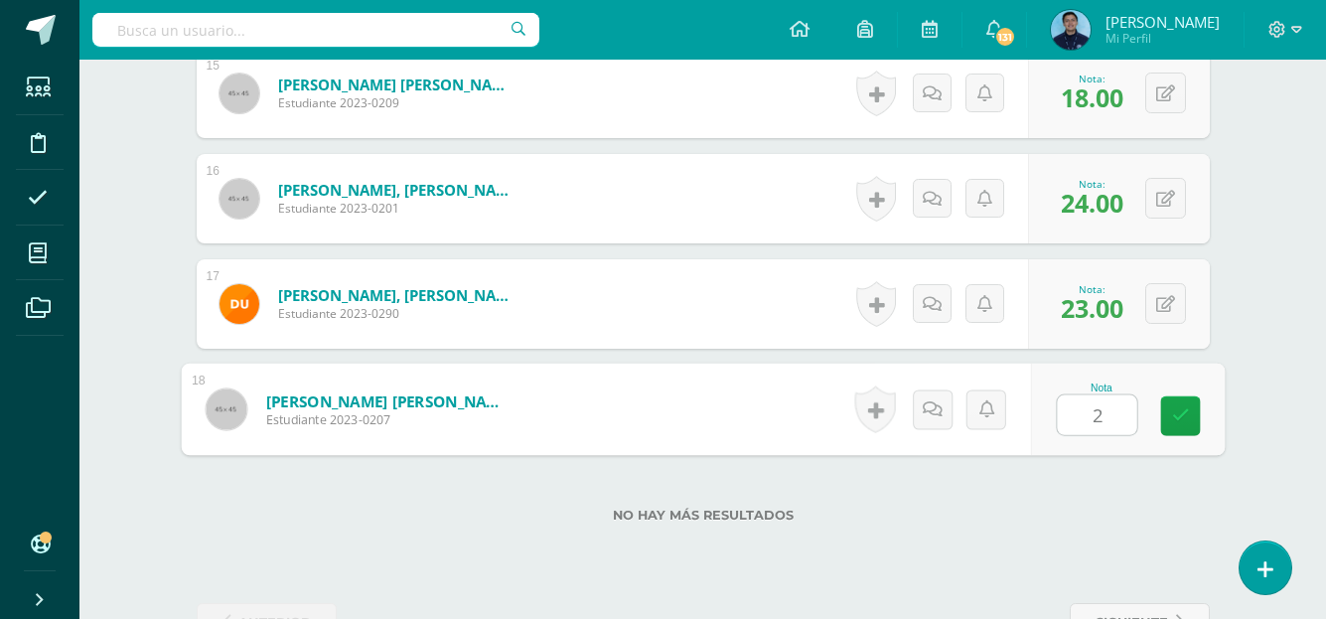
type input "24"
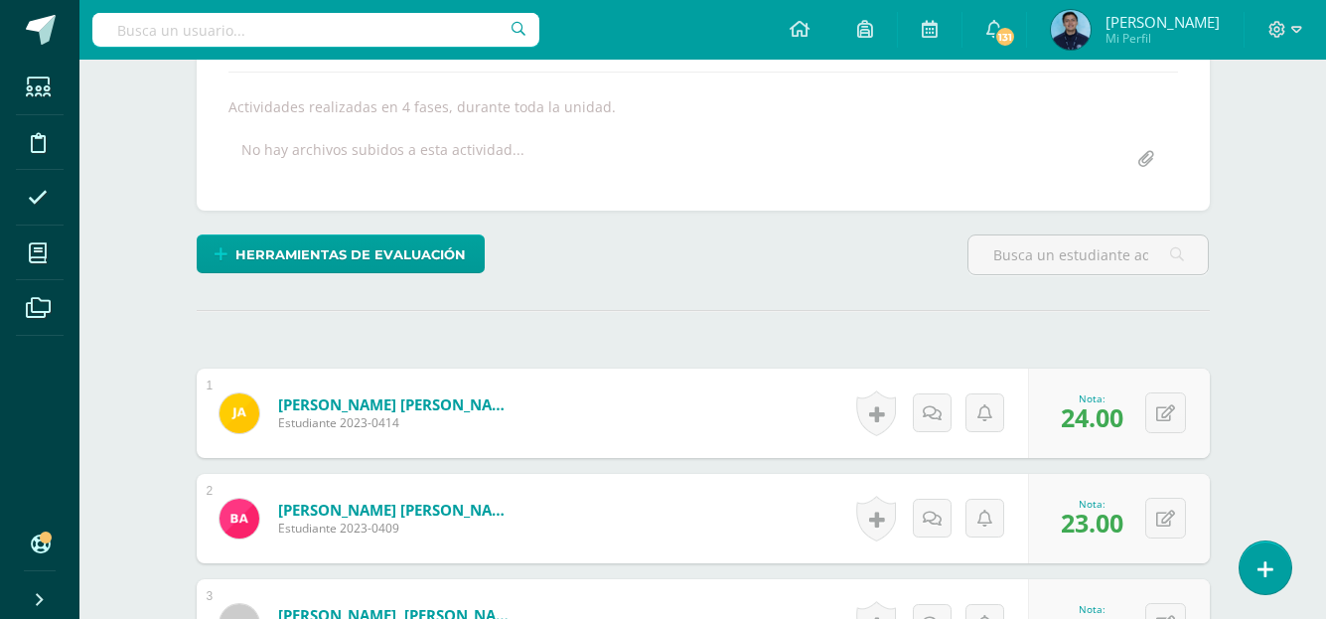
scroll to position [340, 0]
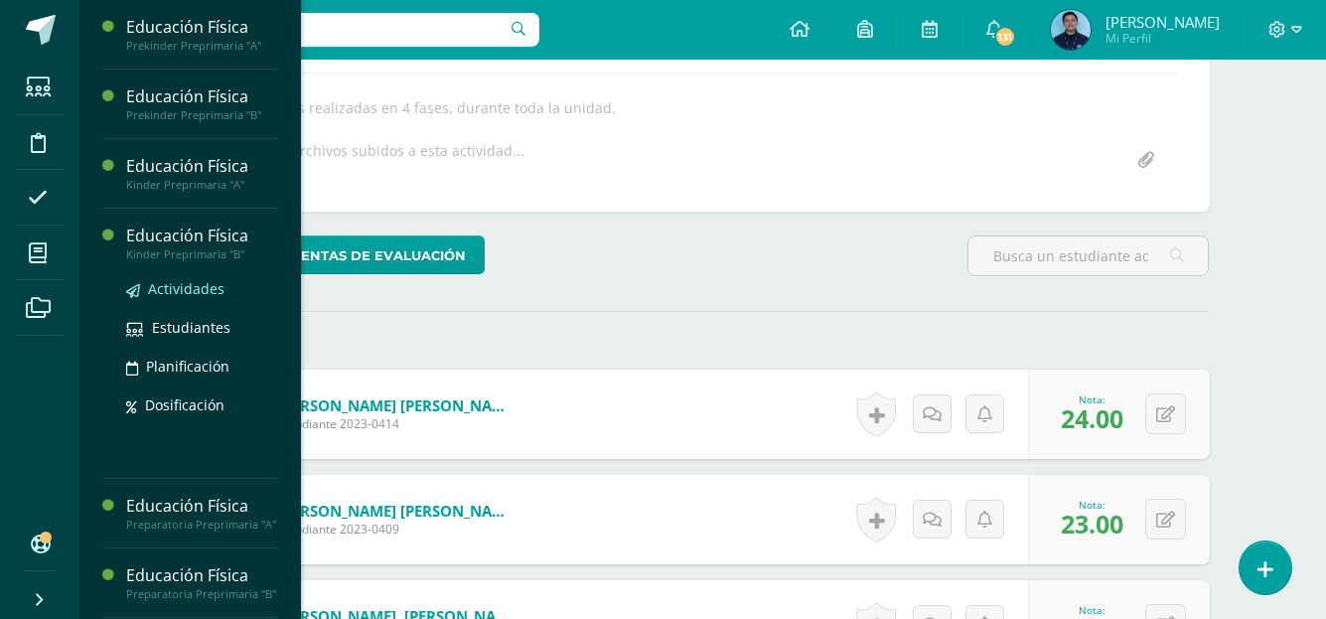
click at [185, 283] on span "Actividades" at bounding box center [186, 288] width 76 height 19
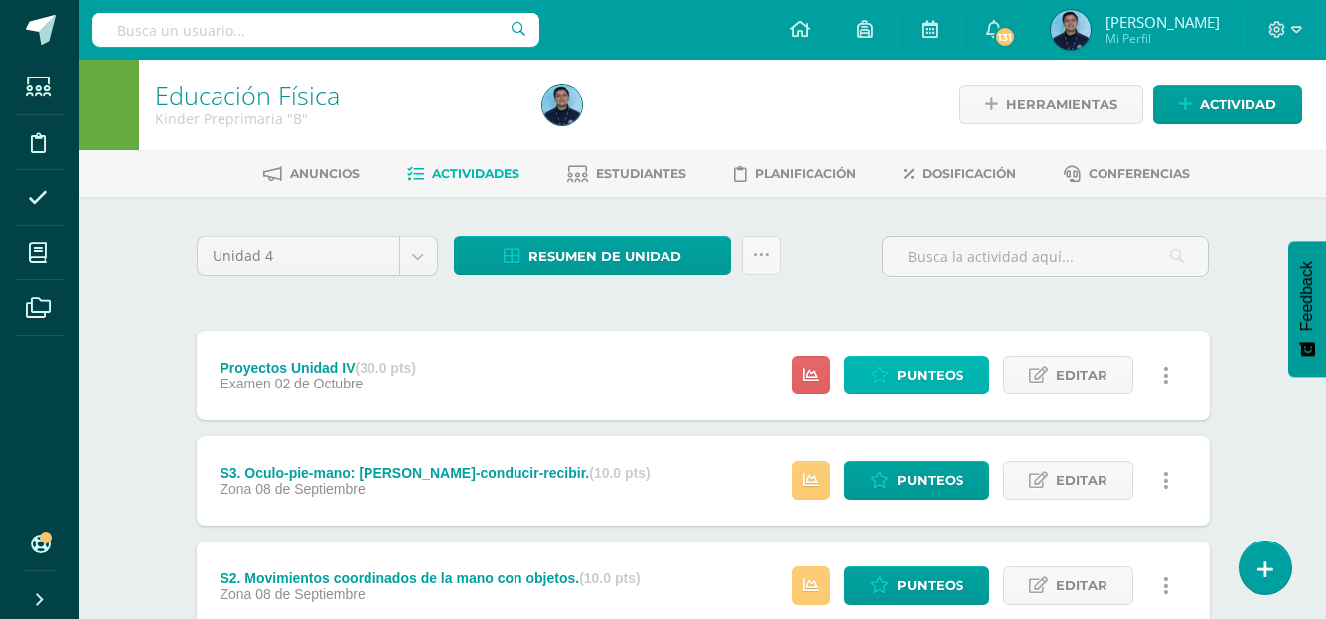
click at [965, 375] on link "Punteos" at bounding box center [916, 375] width 145 height 39
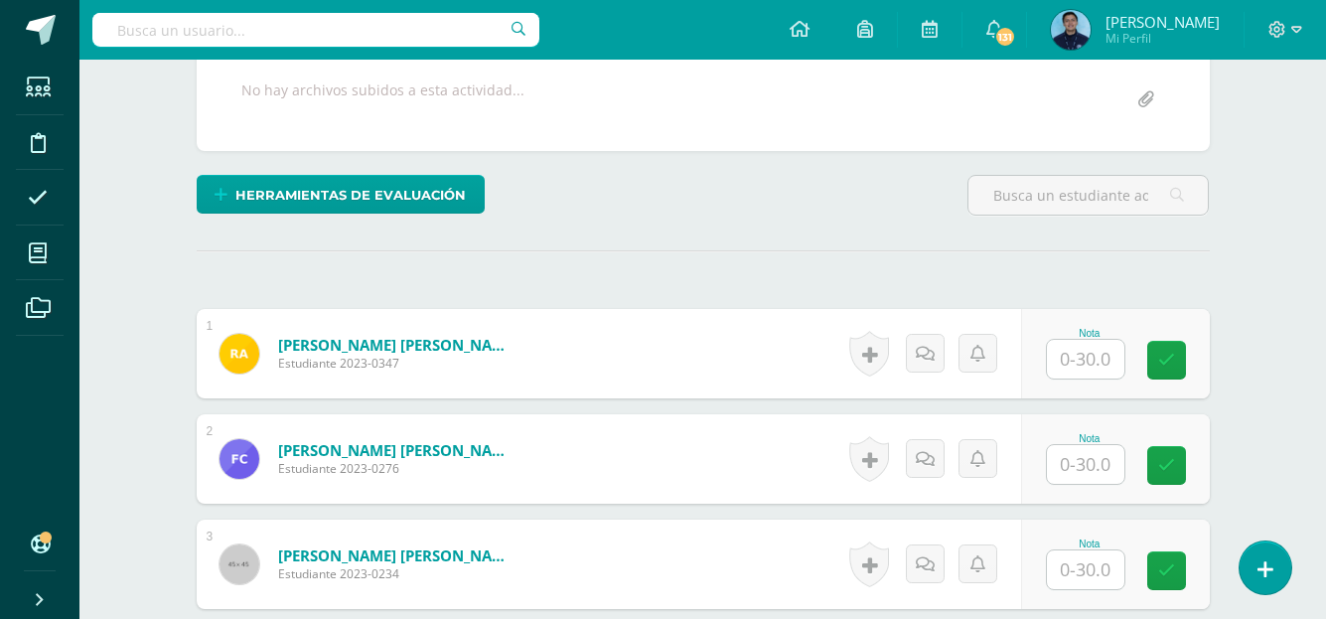
scroll to position [401, 0]
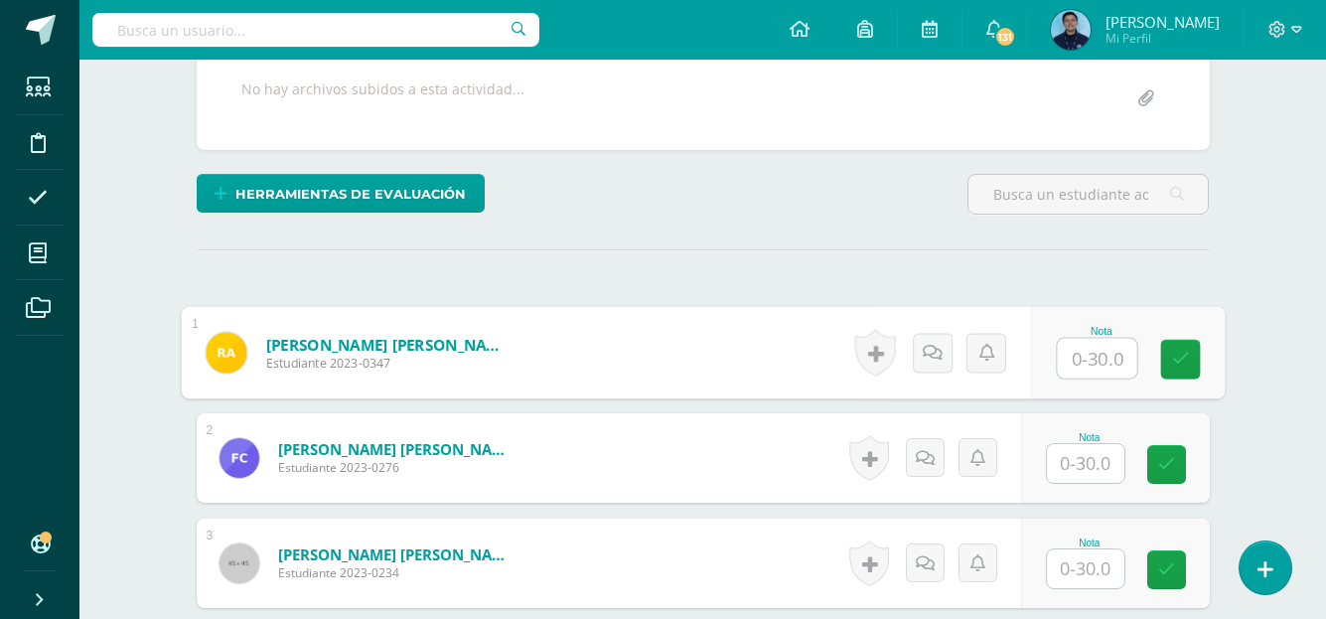
click at [1076, 349] on input "text" at bounding box center [1096, 359] width 79 height 40
type input "16"
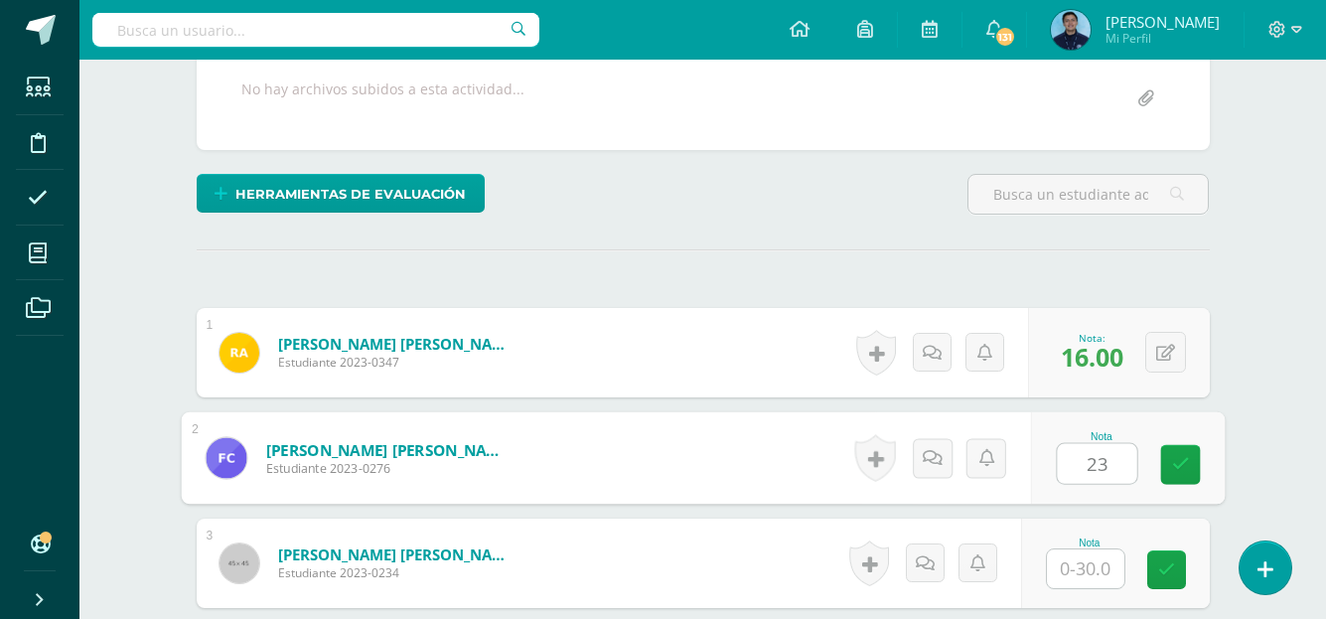
type input "23"
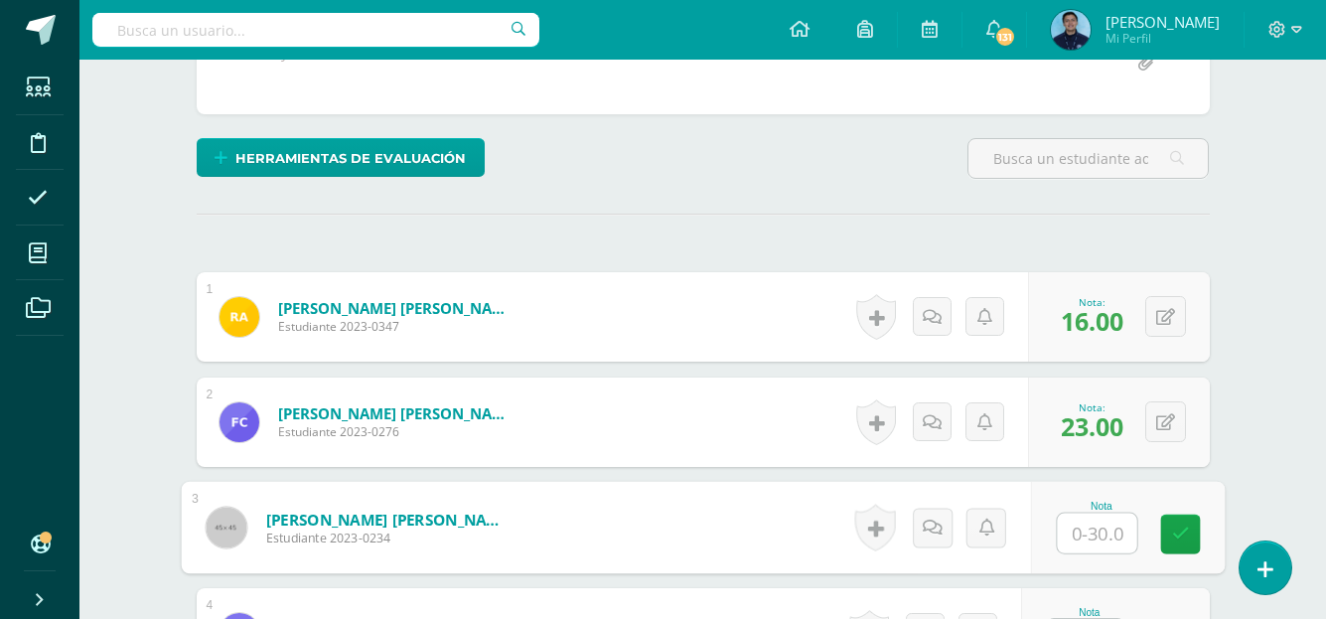
scroll to position [447, 0]
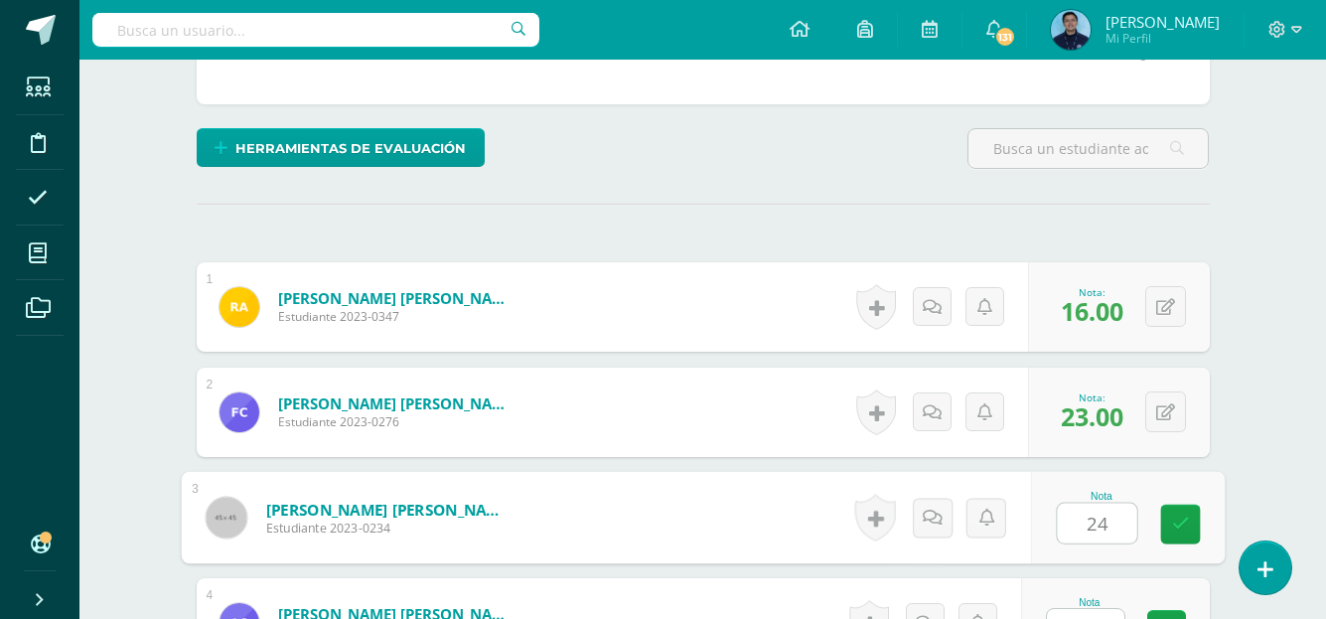
type input "24"
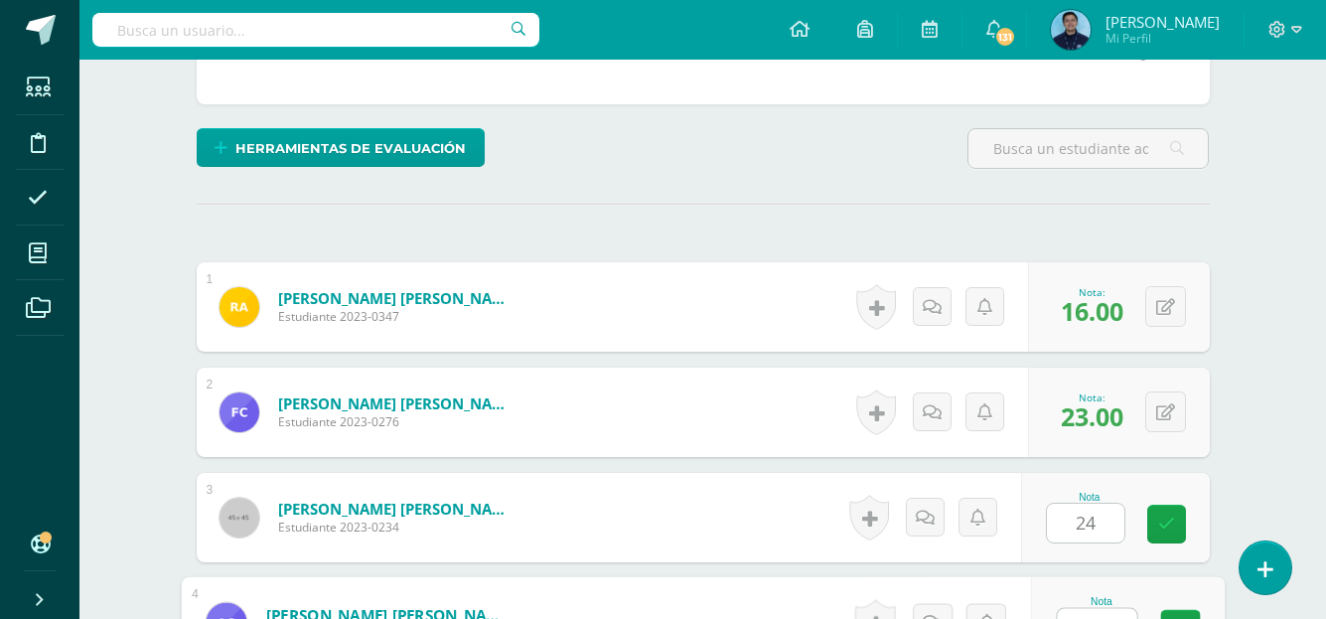
scroll to position [476, 0]
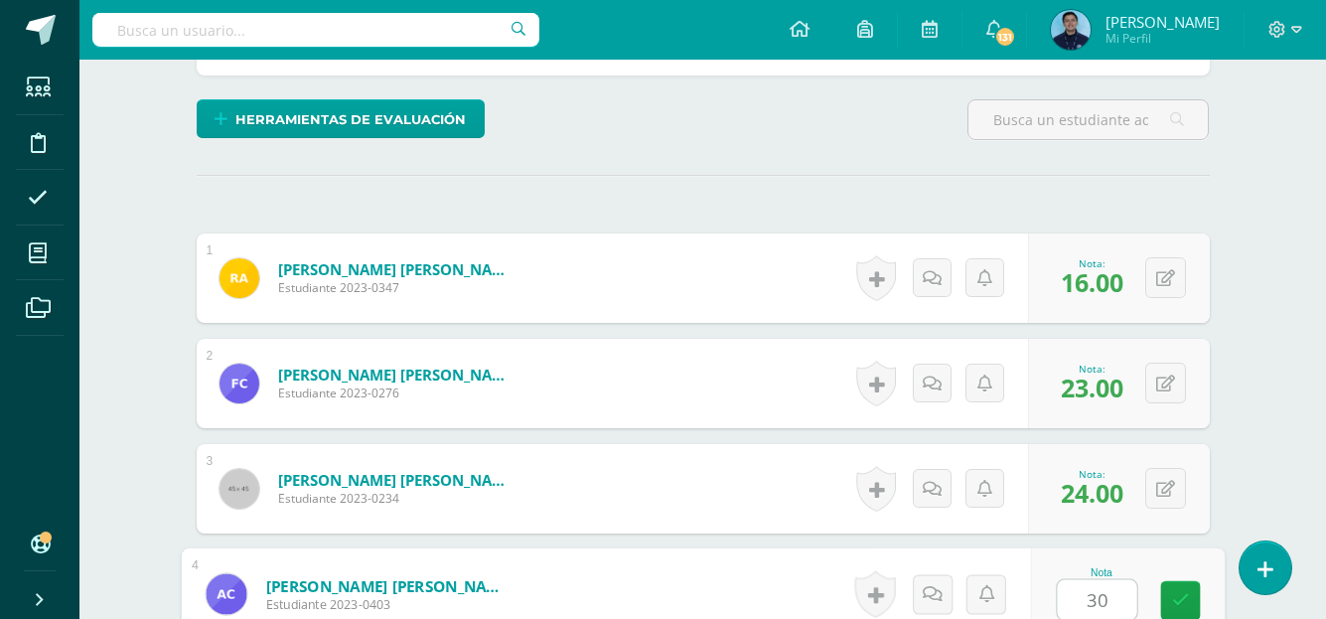
type input "30"
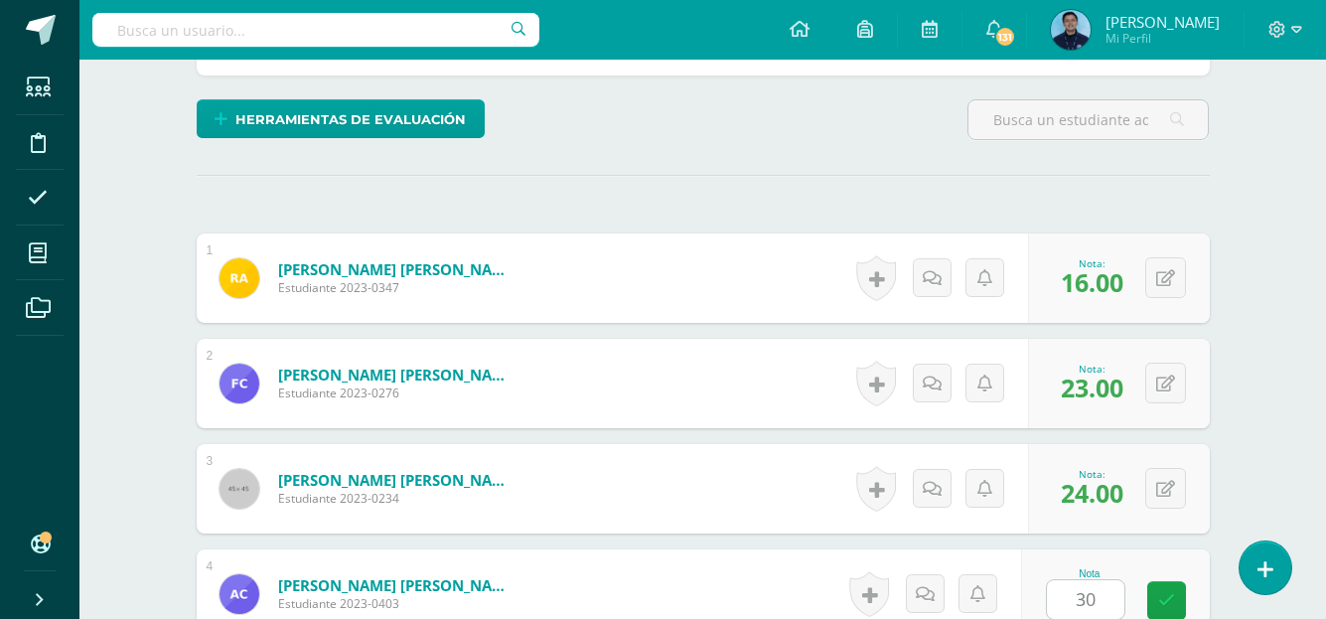
scroll to position [871, 0]
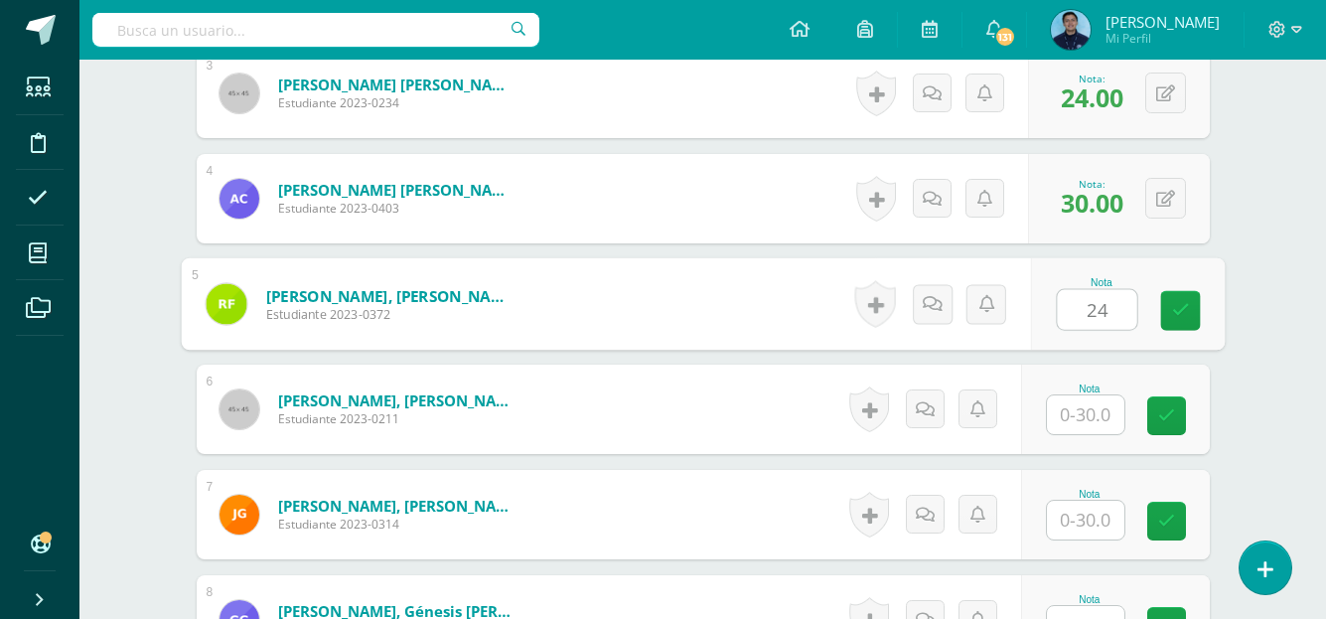
type input "24"
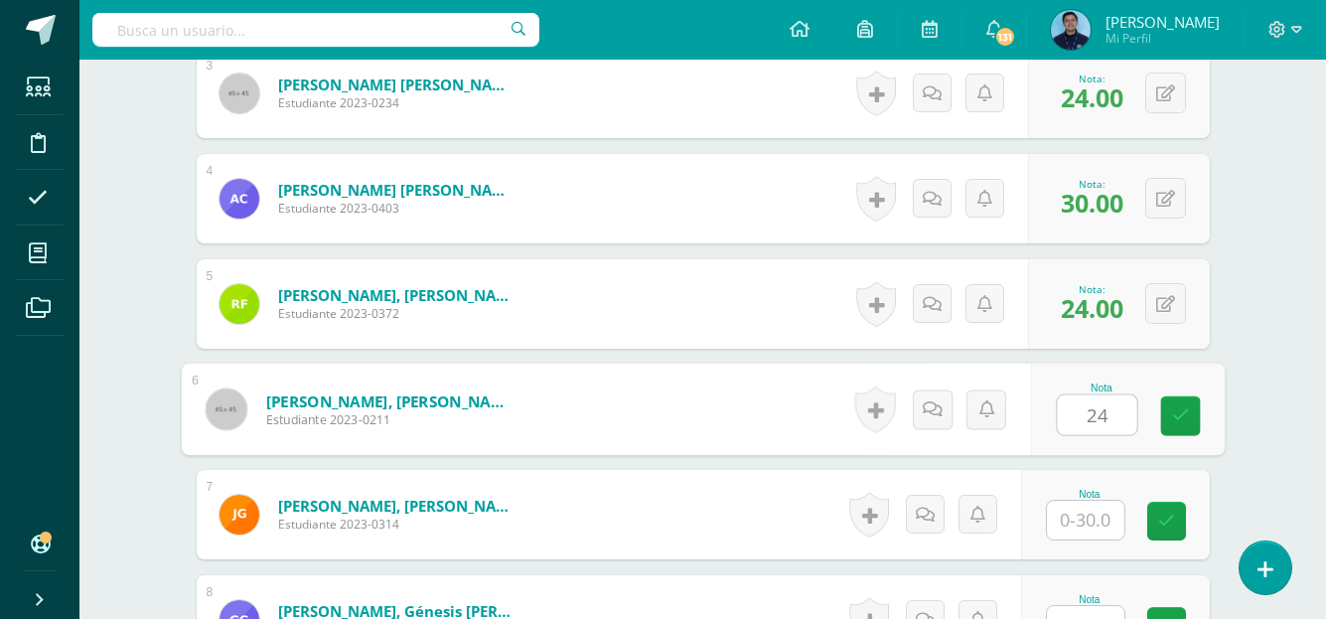
type input "24"
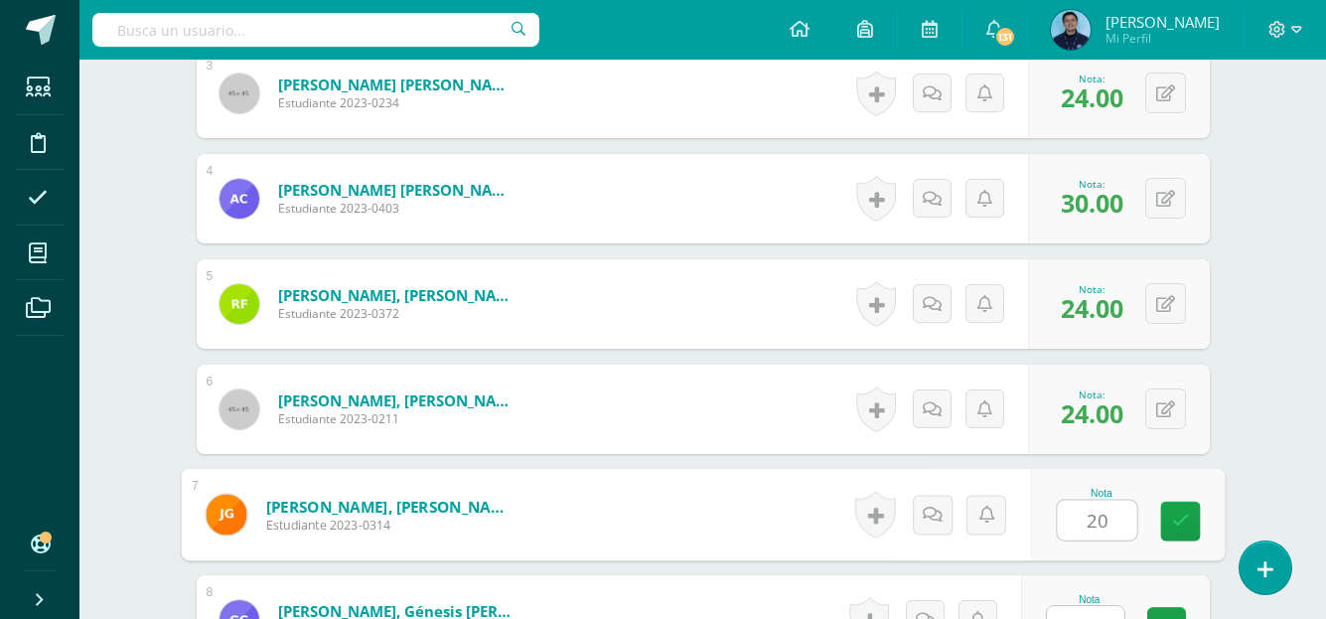
type input "20"
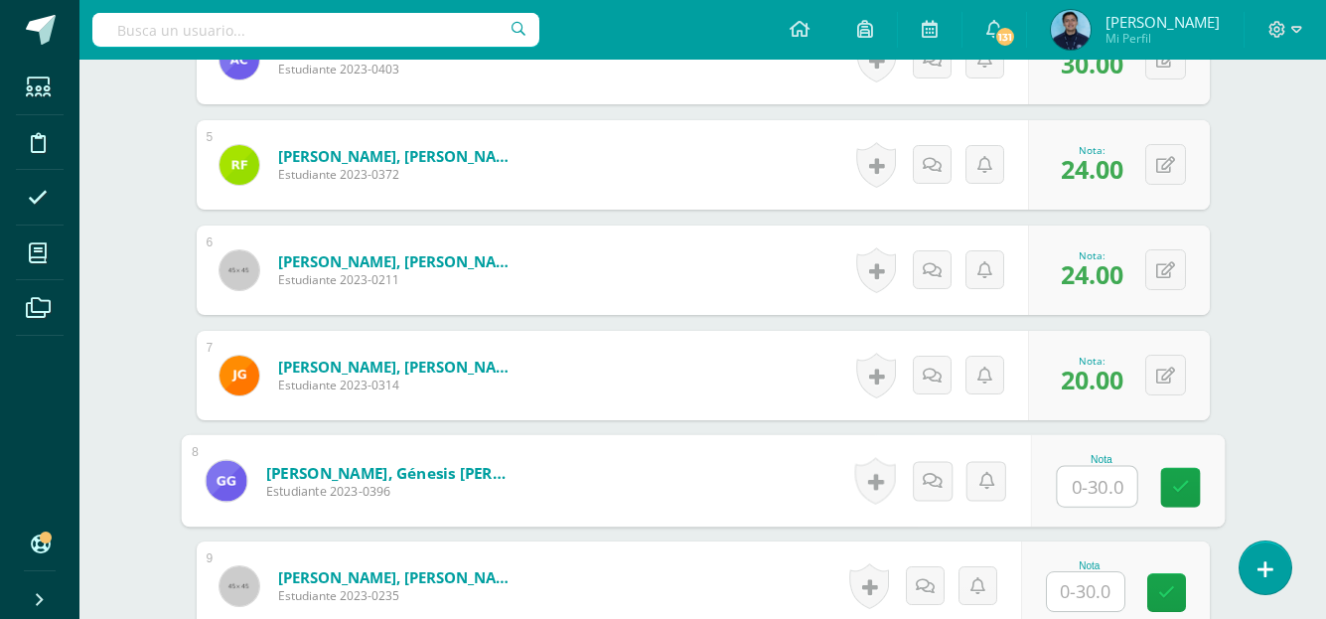
scroll to position [1013, 0]
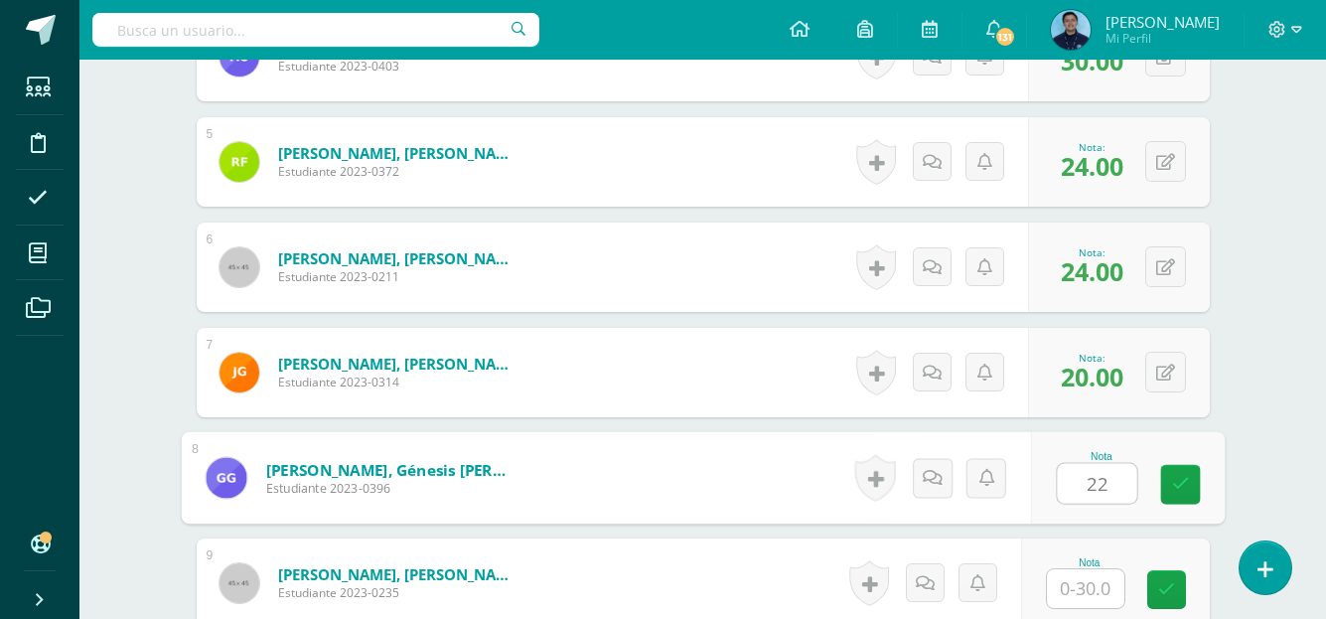
type input "22"
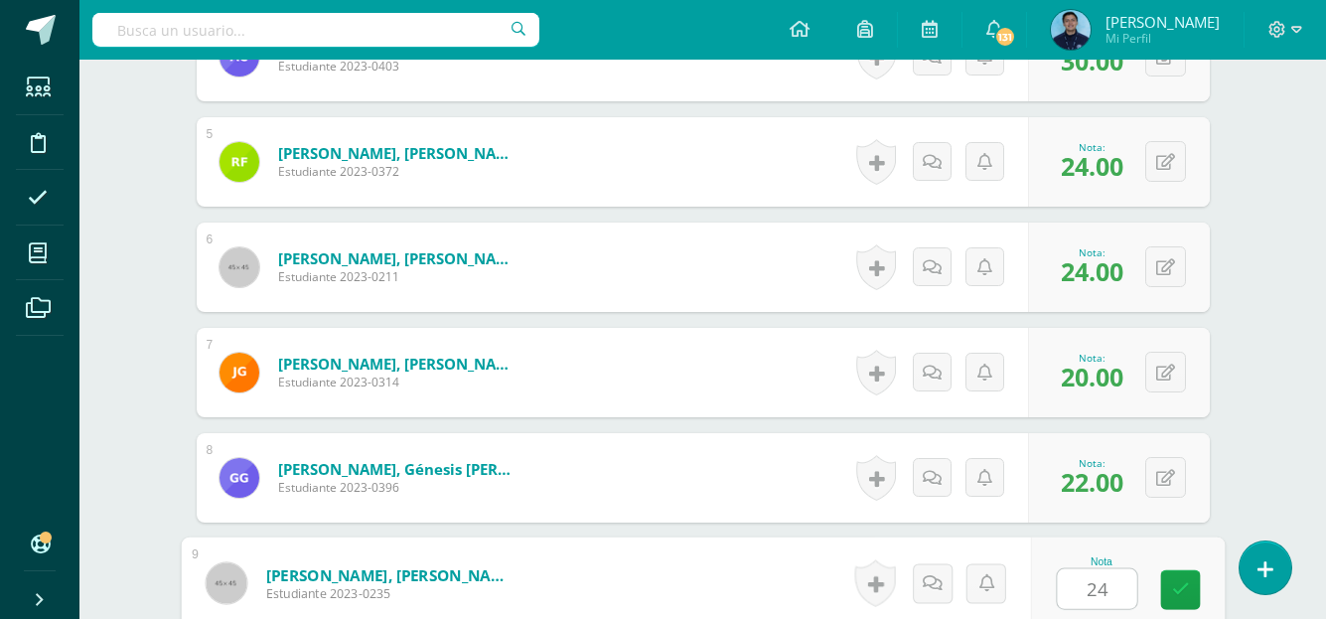
type input "24"
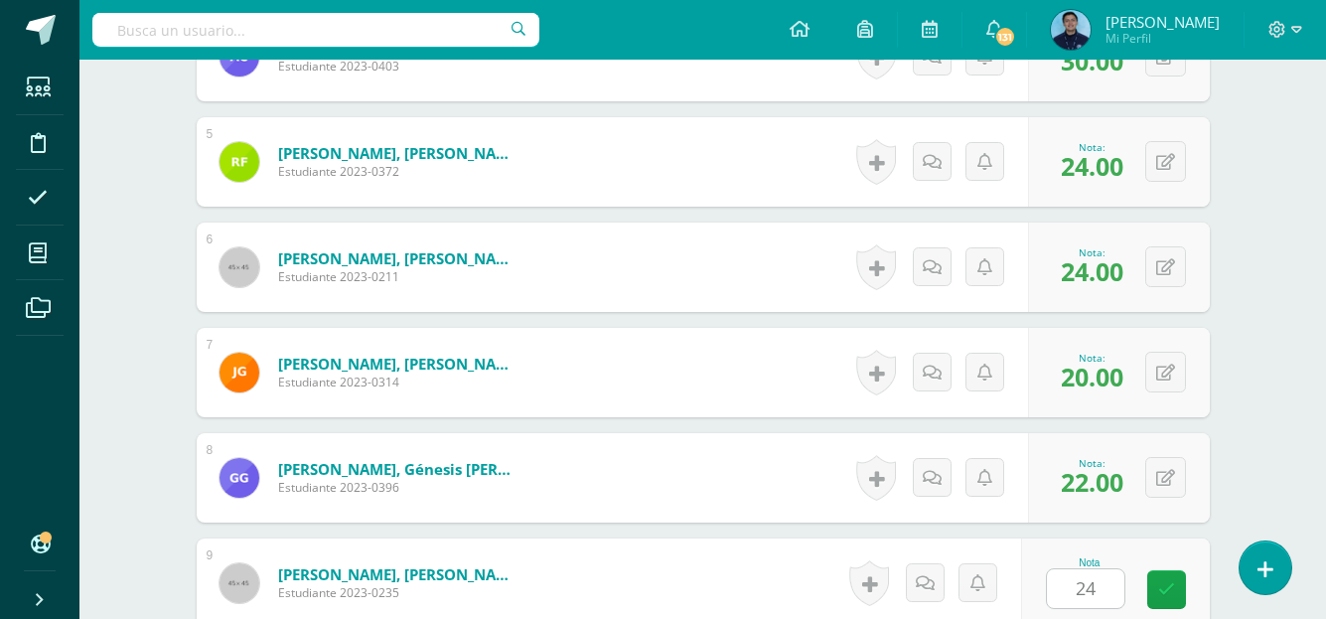
scroll to position [1397, 0]
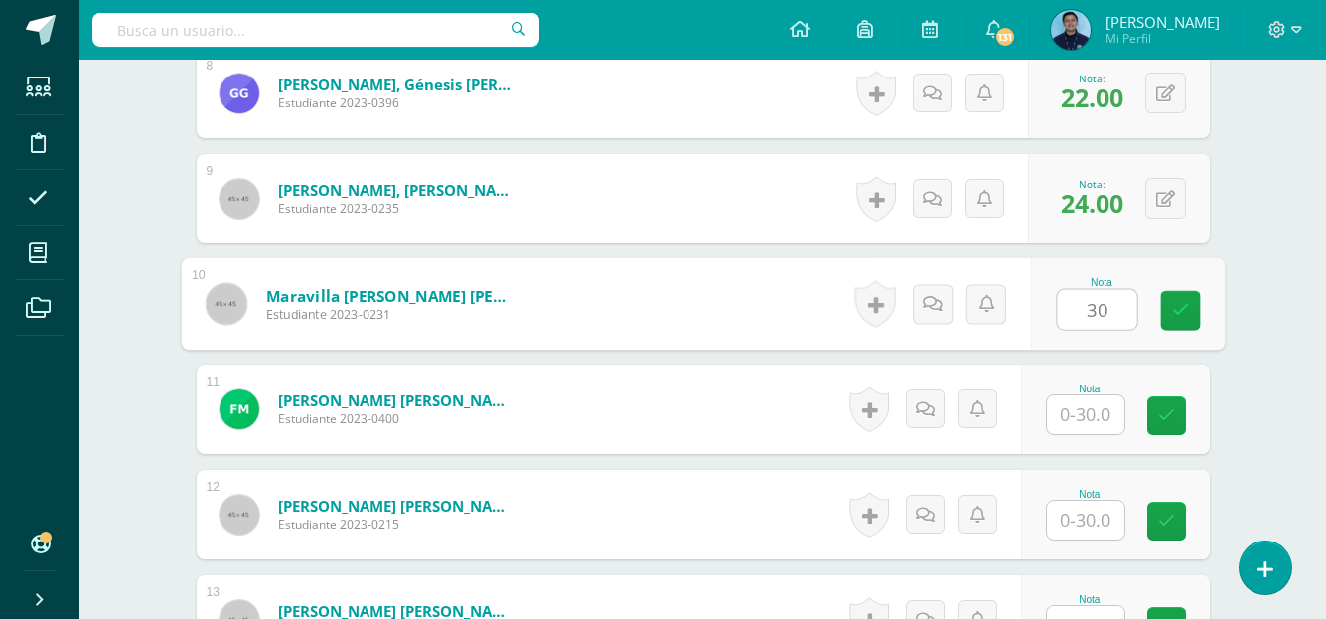
type input "30"
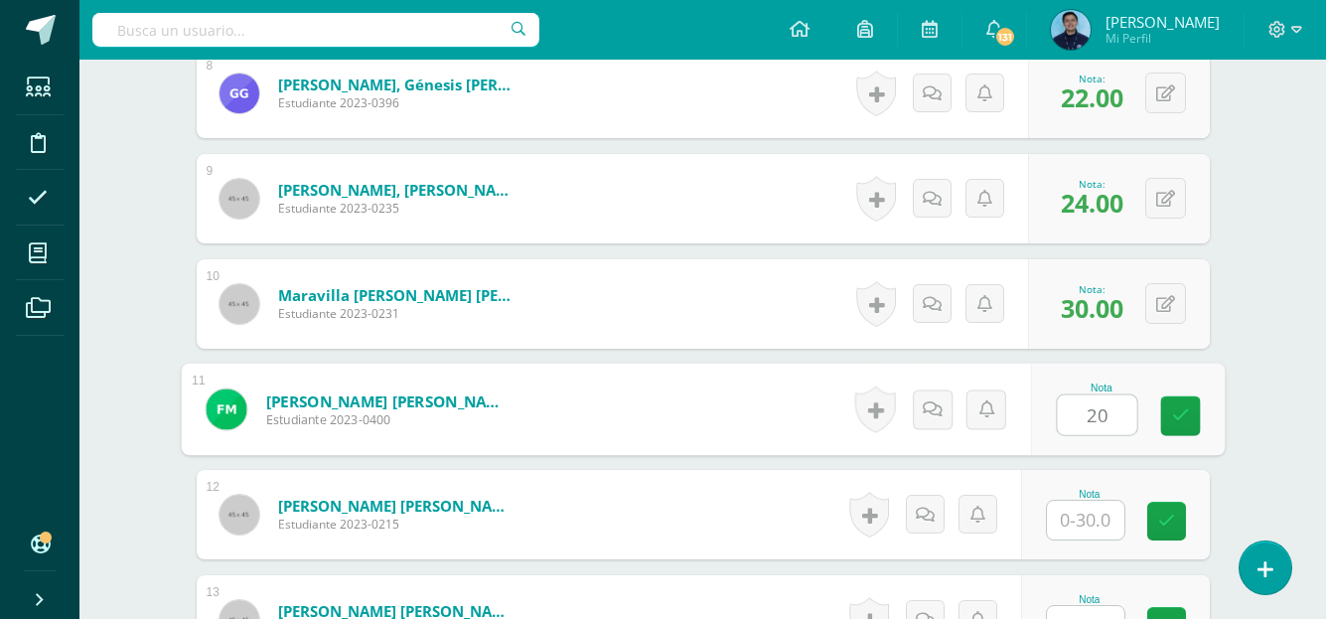
type input "20"
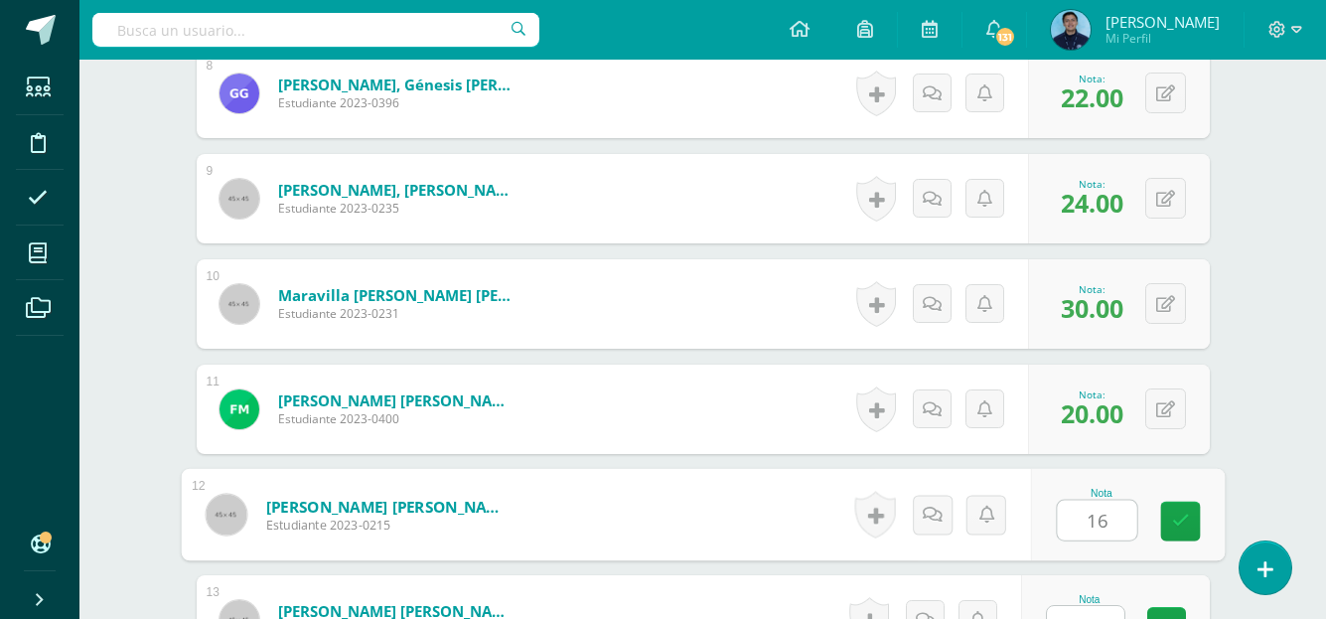
type input "16"
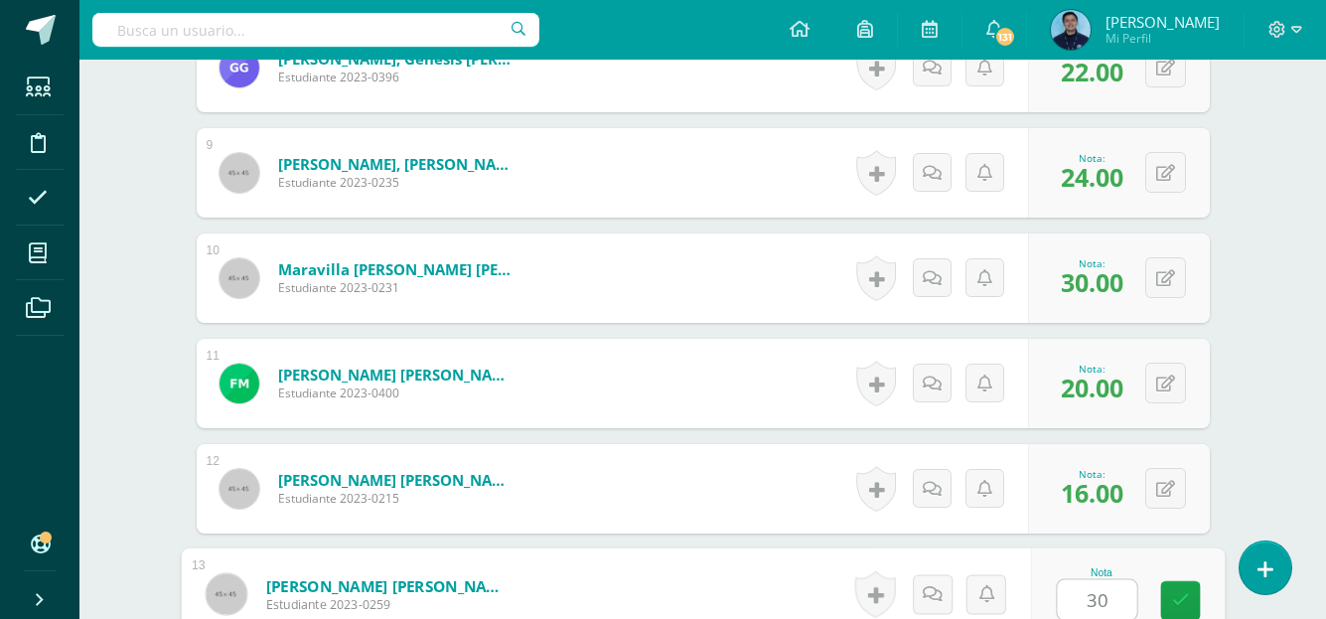
type input "30"
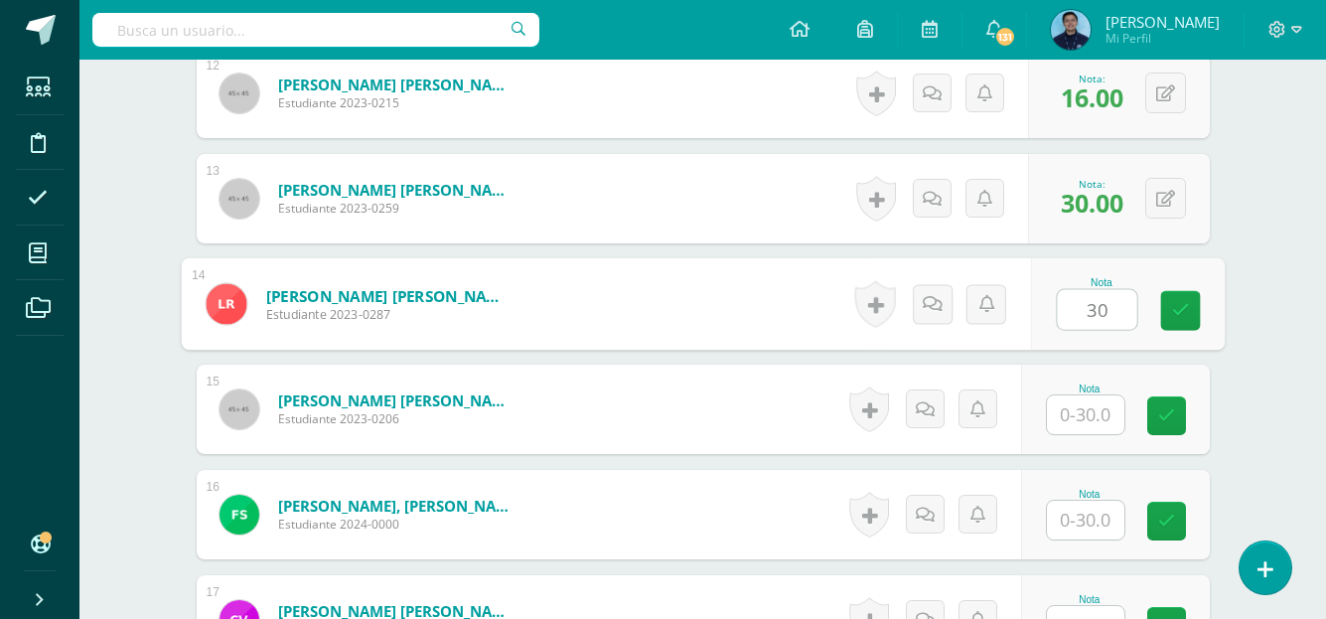
type input "30"
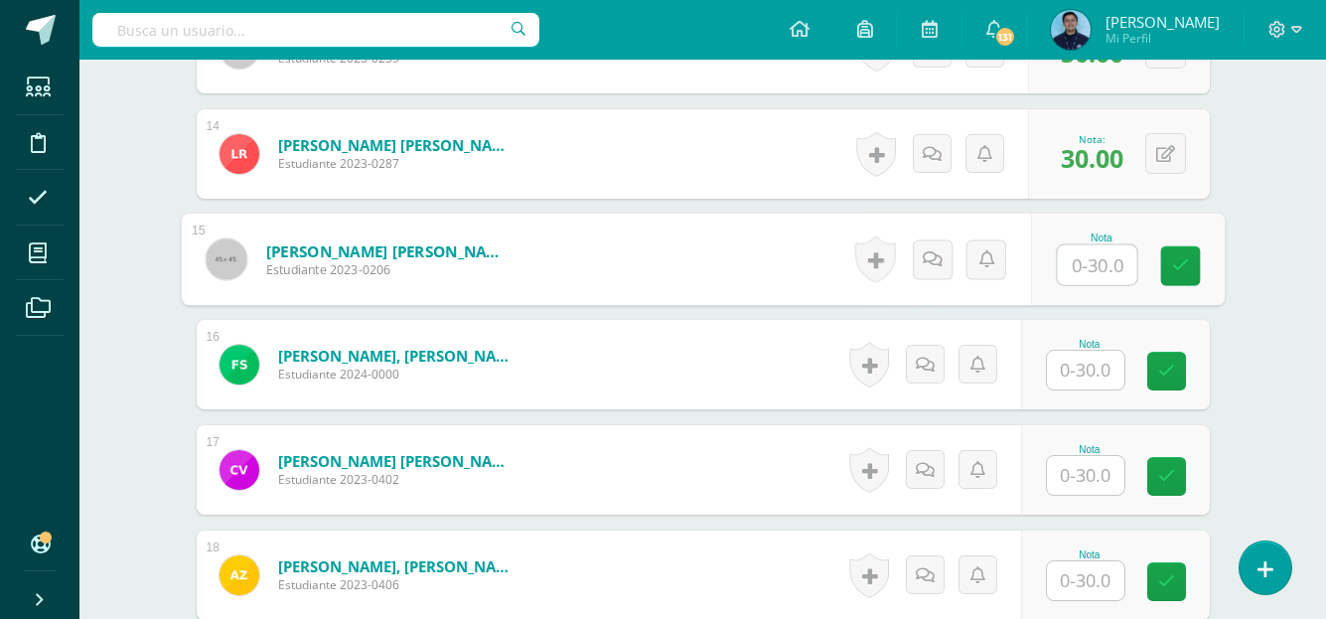
scroll to position [1967, 0]
type input "30"
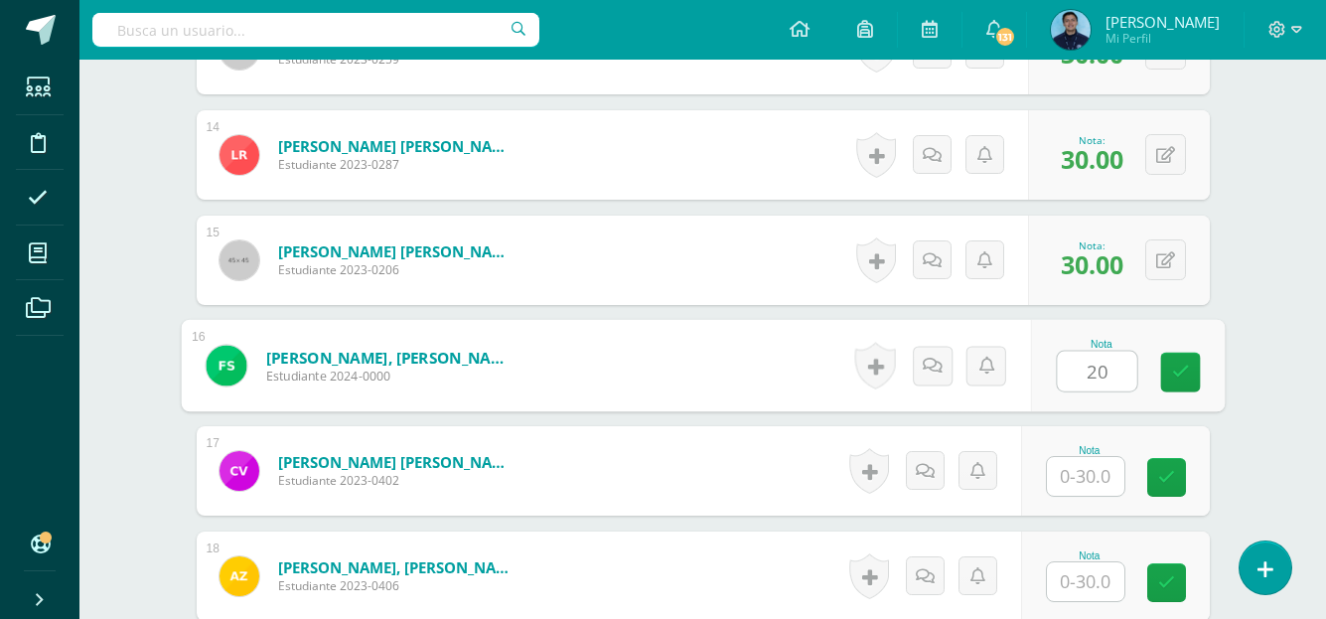
type input "20"
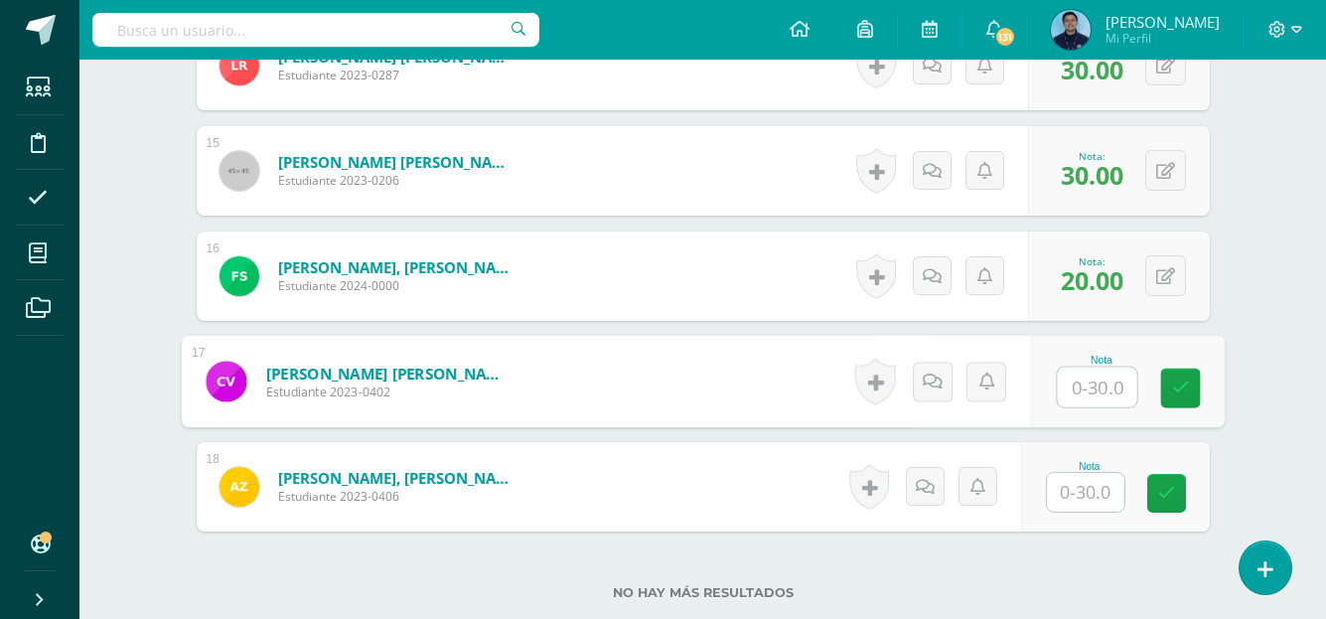
scroll to position [2070, 0]
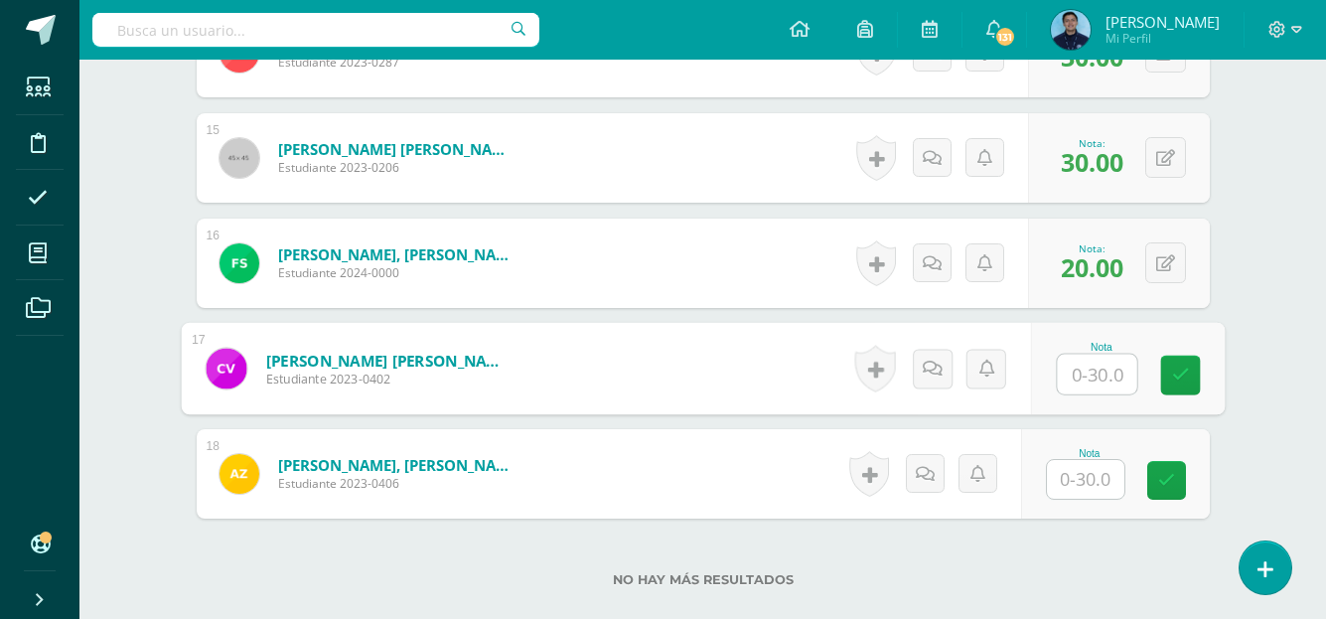
click at [1080, 470] on input "text" at bounding box center [1085, 479] width 77 height 39
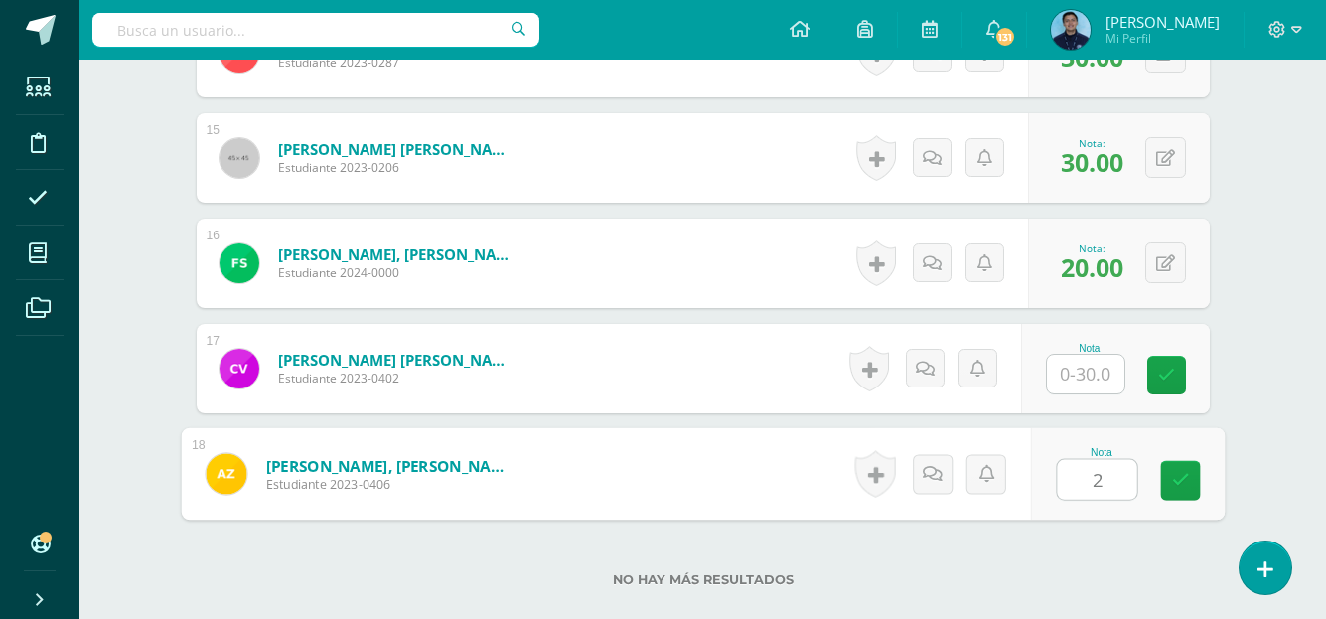
type input "20"
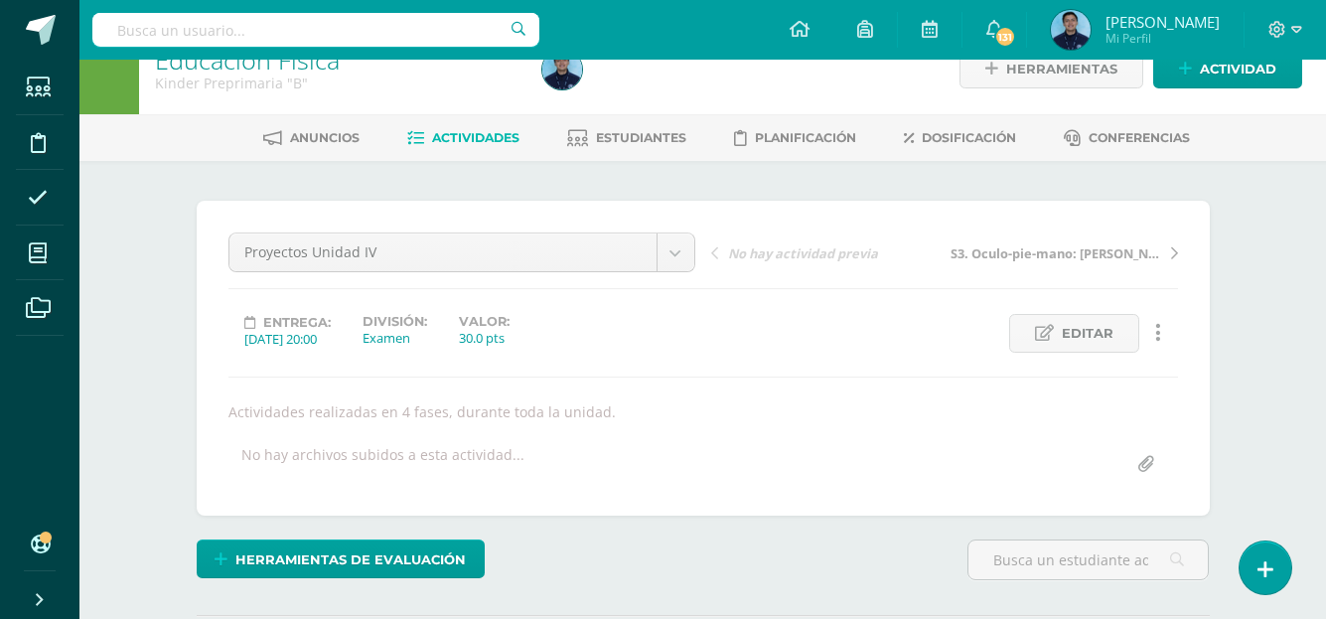
scroll to position [1, 0]
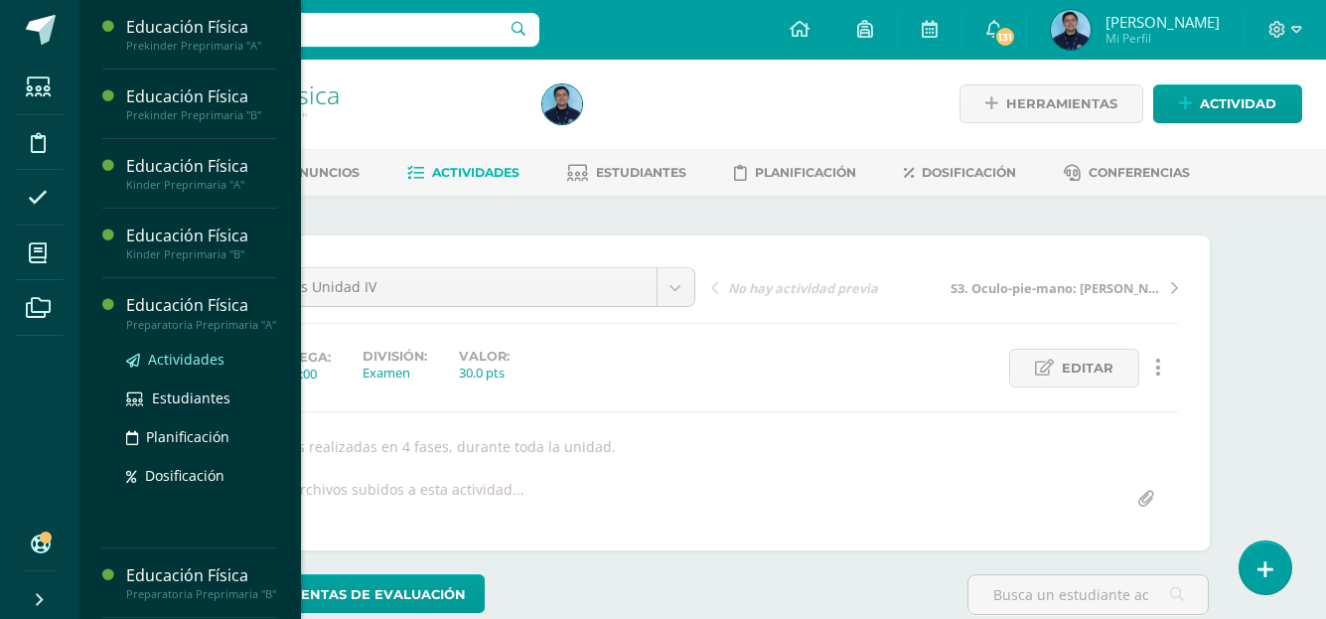
click at [217, 367] on span "Actividades" at bounding box center [186, 359] width 76 height 19
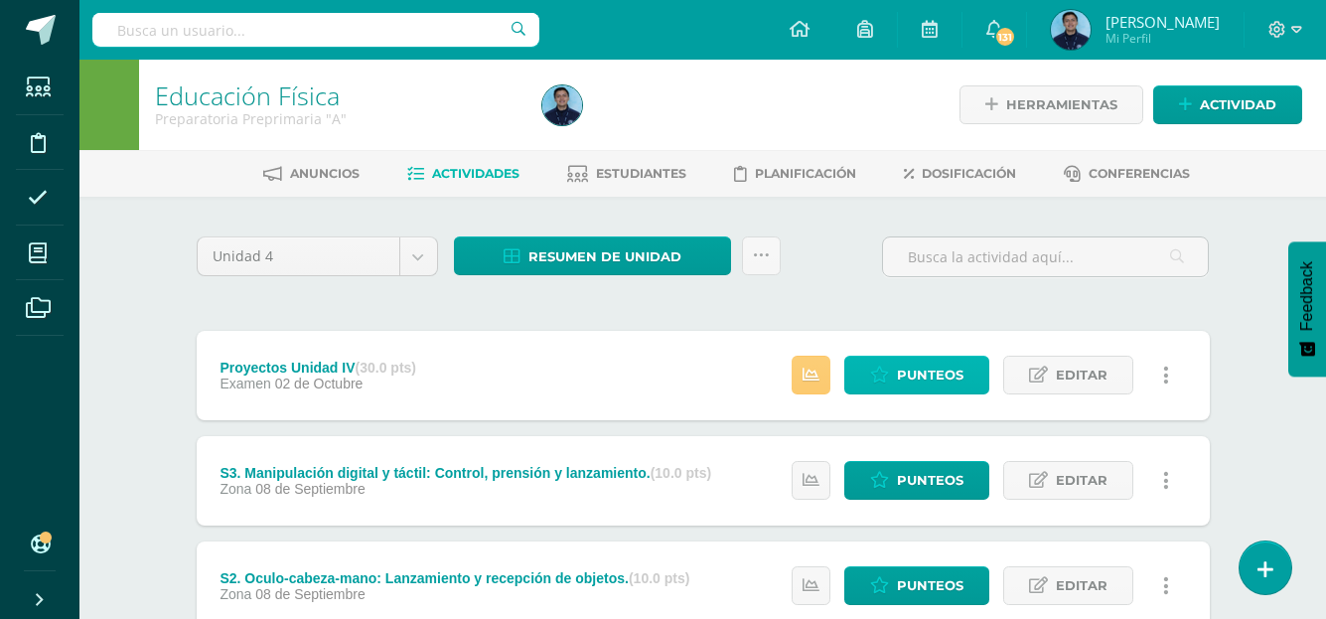
click at [909, 380] on span "Punteos" at bounding box center [930, 375] width 67 height 37
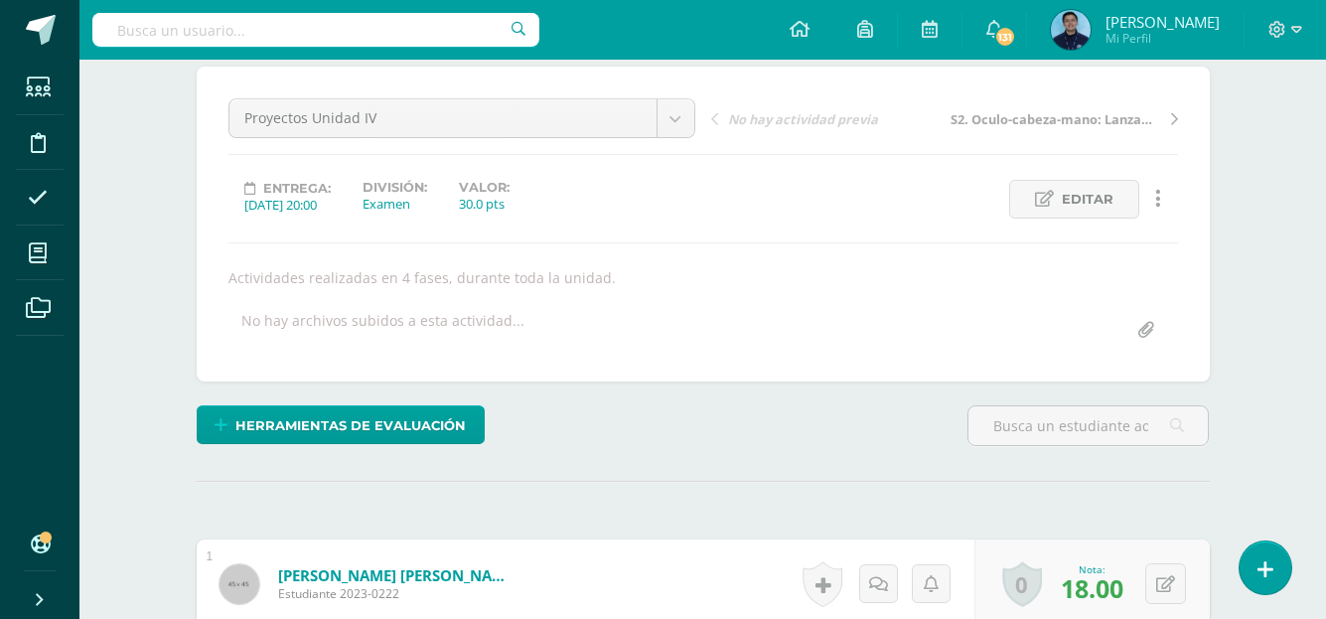
scroll to position [172, 0]
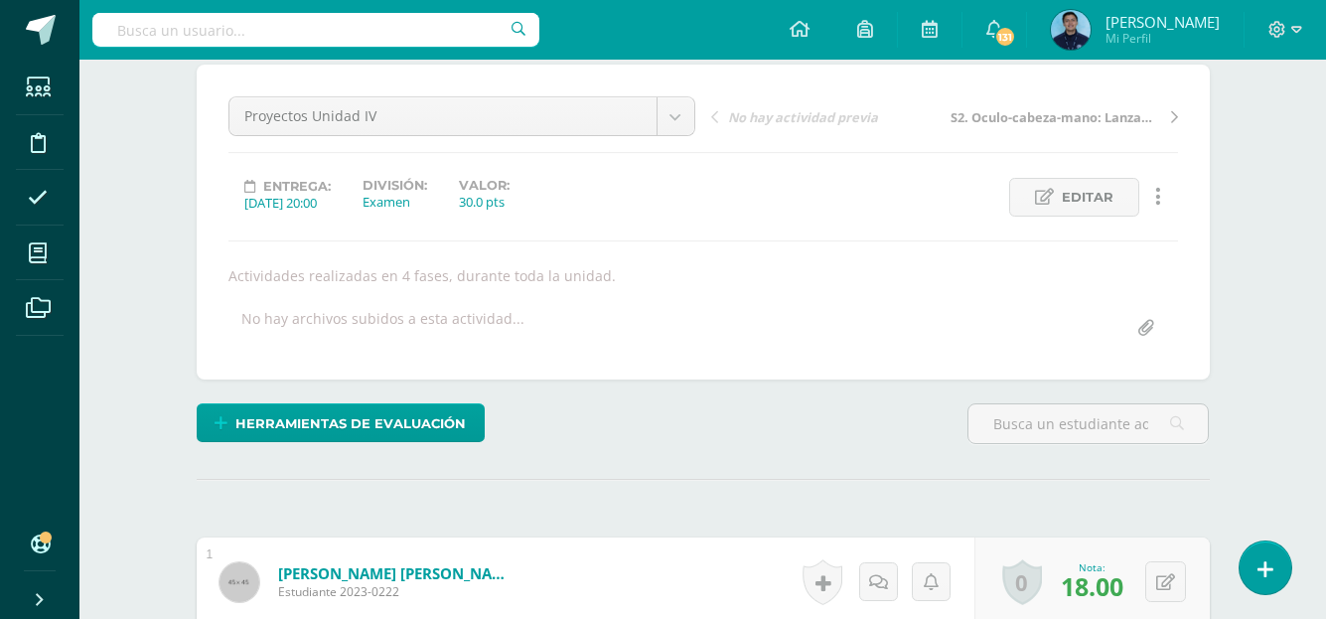
click at [846, 458] on div "Herramientas de evaluación Lista de cotejo Escala de valoración Puntos Extra Su…" at bounding box center [703, 431] width 1029 height 57
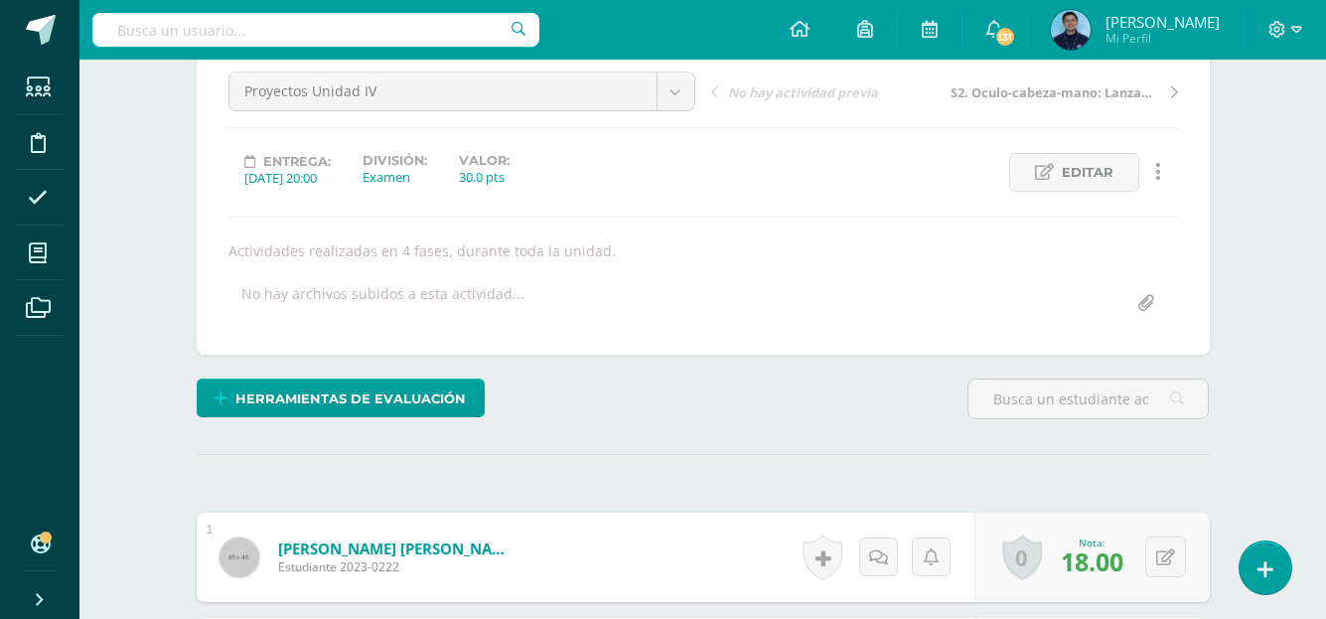
scroll to position [198, 0]
click at [810, 275] on div "Proyectos Unidad IV Proyectos Unidad IV S2. Oculo-cabeza-mano: Lanzamiento y re…" at bounding box center [702, 196] width 949 height 251
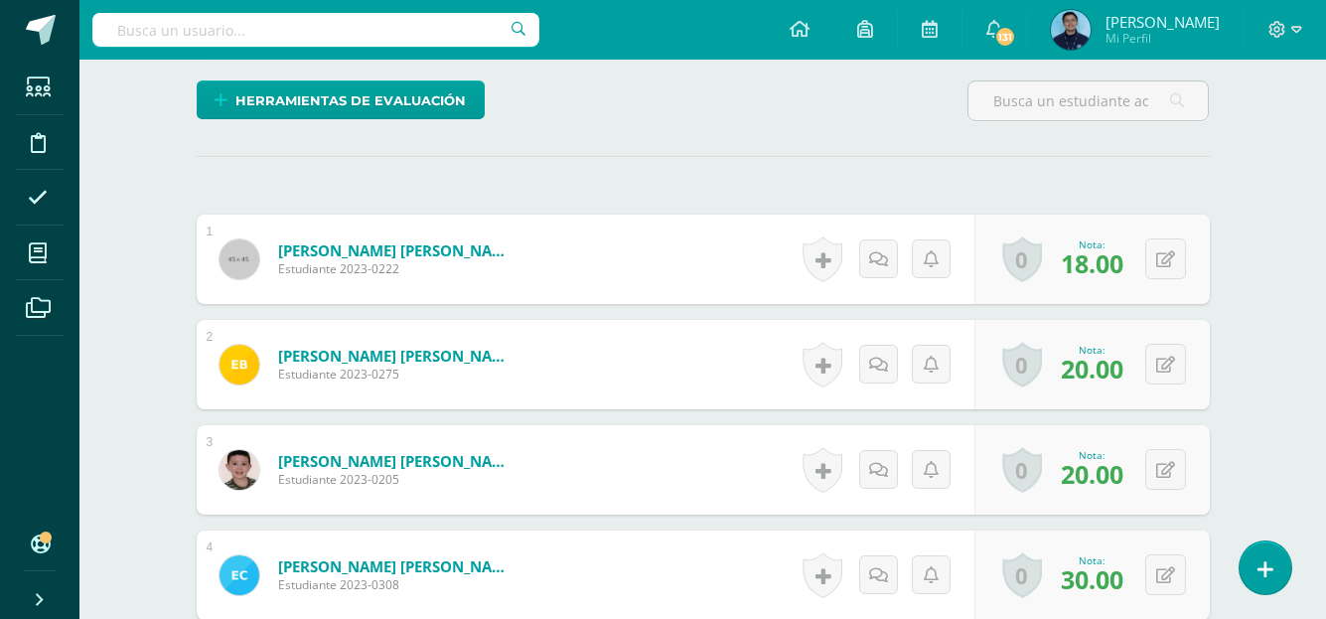
scroll to position [0, 0]
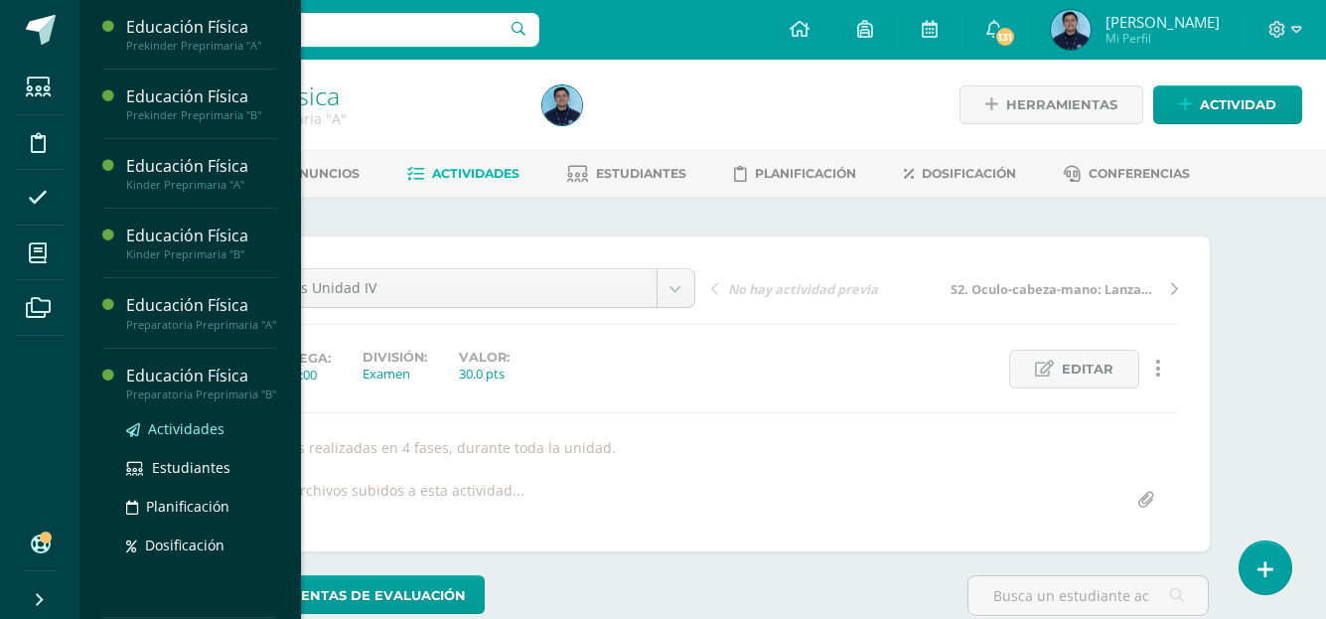
click at [183, 438] on span "Actividades" at bounding box center [186, 428] width 76 height 19
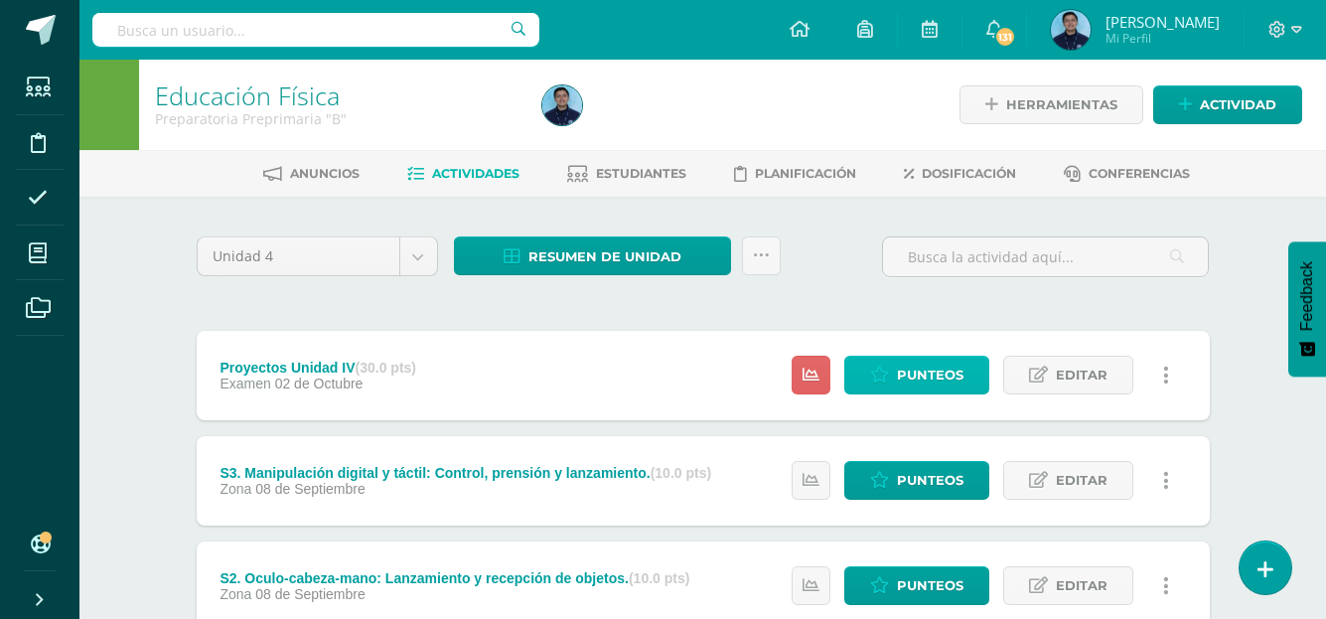
click at [908, 367] on span "Punteos" at bounding box center [930, 375] width 67 height 37
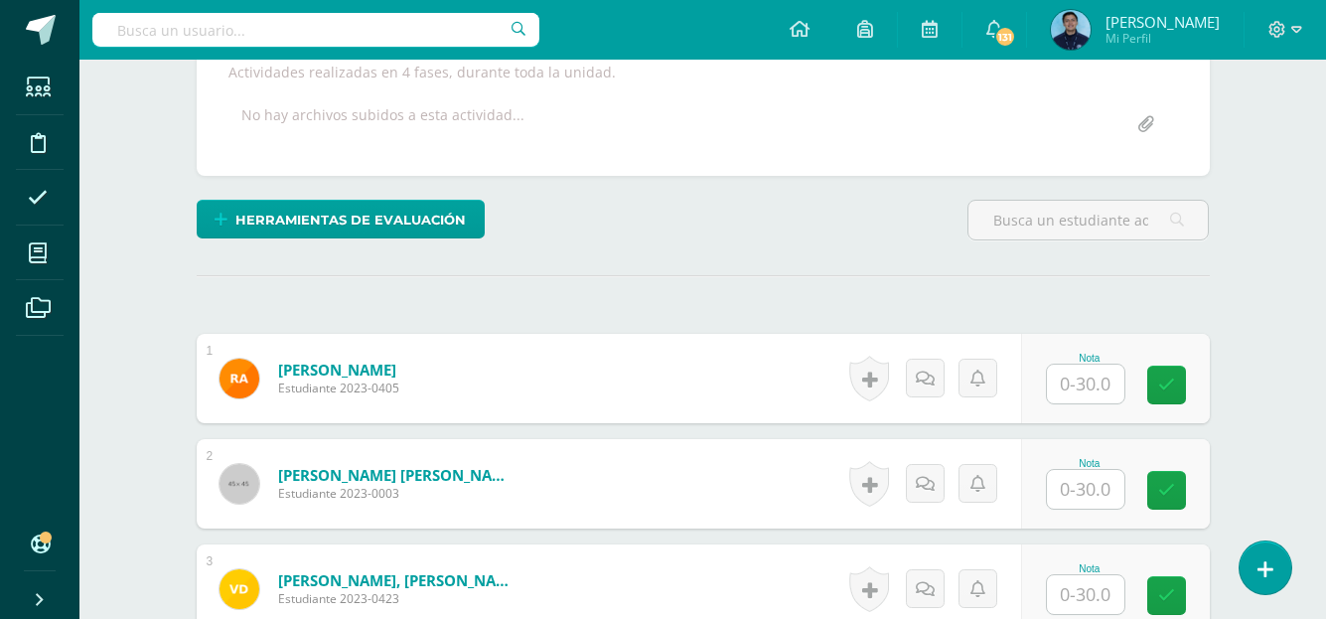
scroll to position [376, 0]
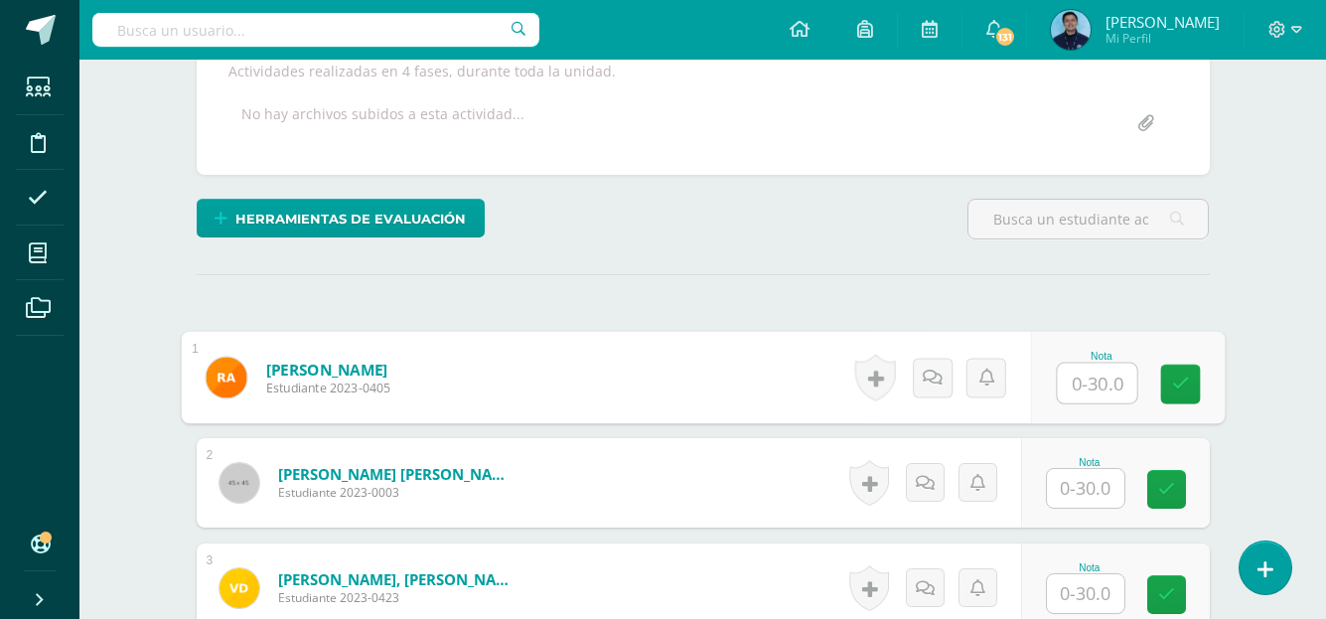
click at [1077, 378] on input "text" at bounding box center [1096, 383] width 79 height 40
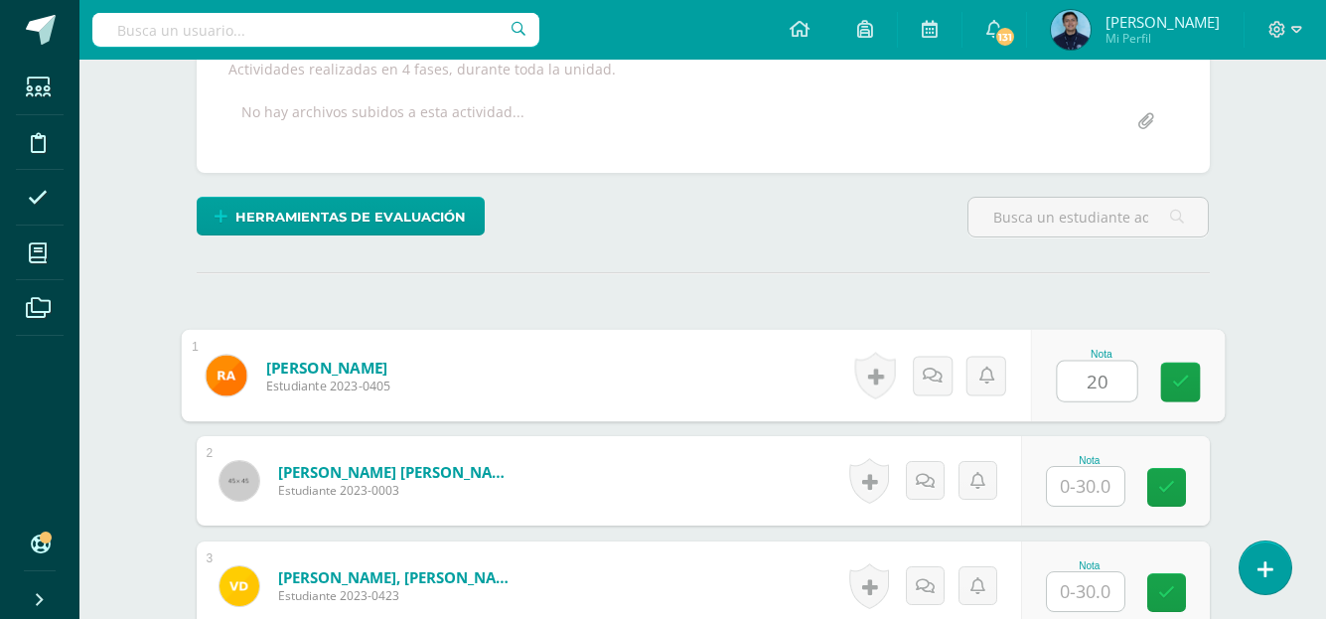
type input "20"
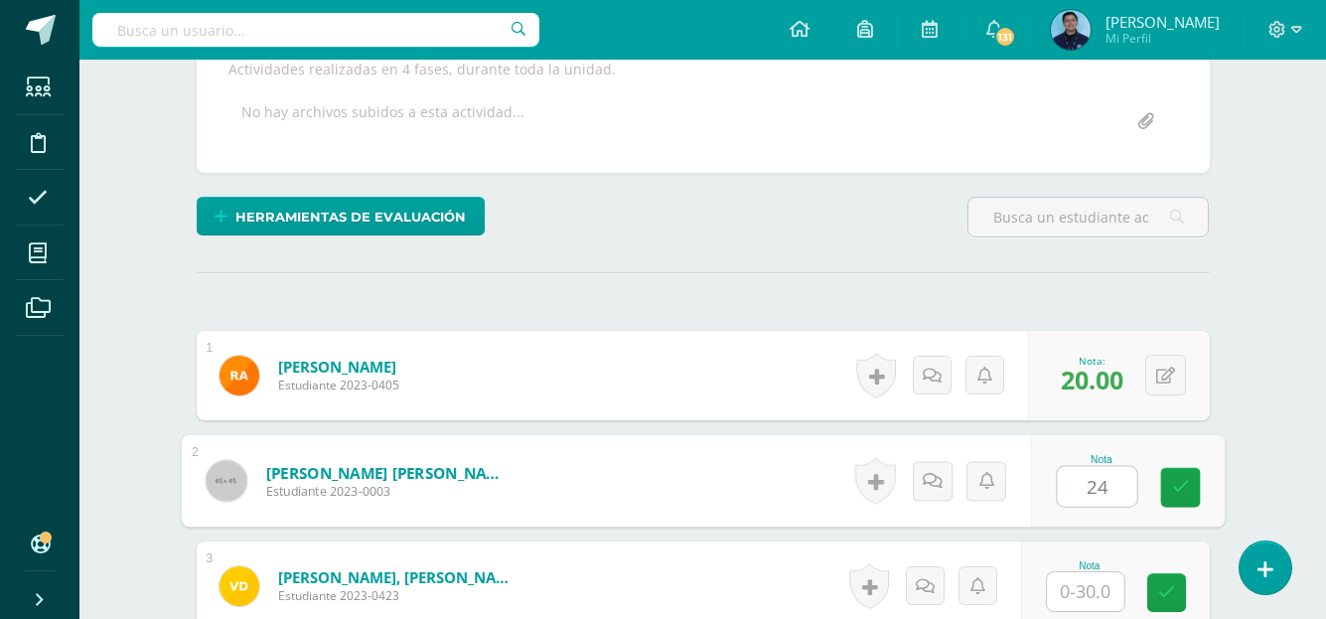
type input "24"
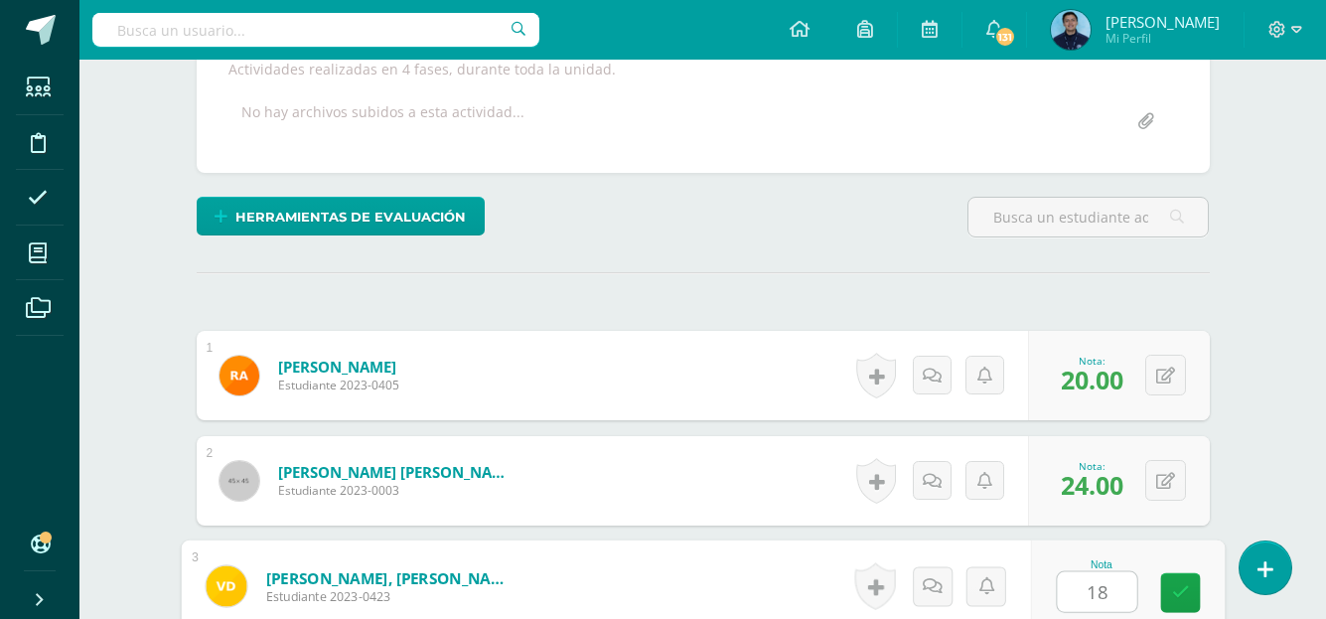
type input "18"
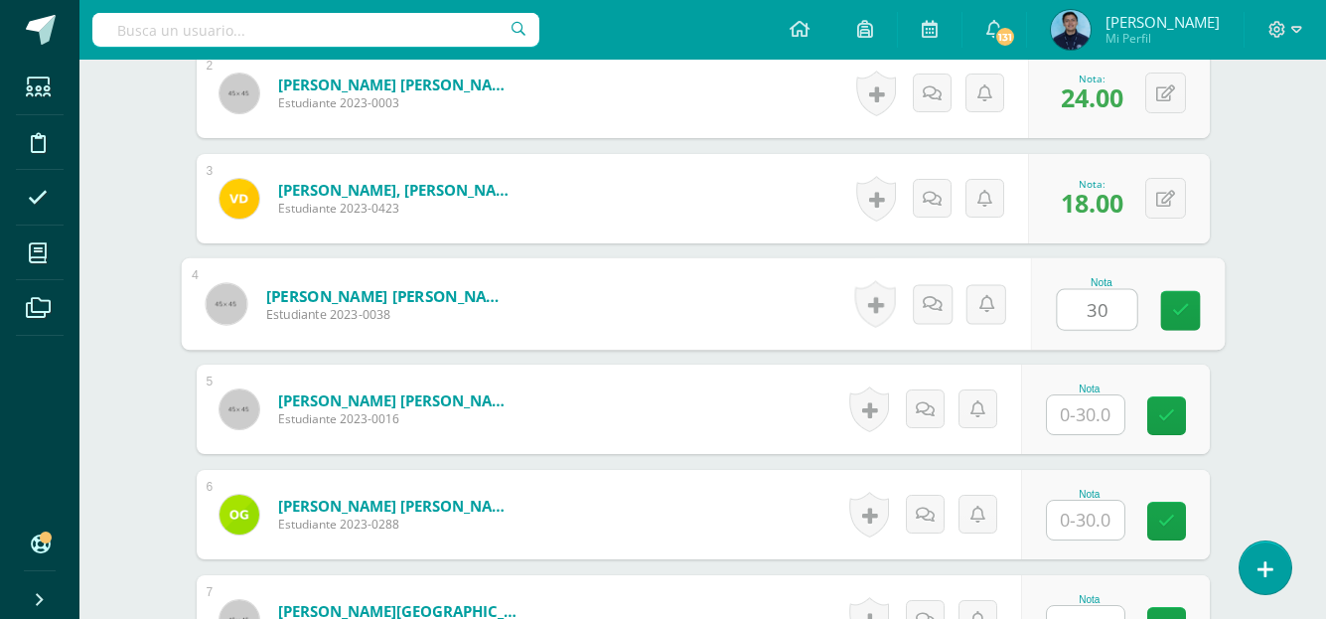
type input "30"
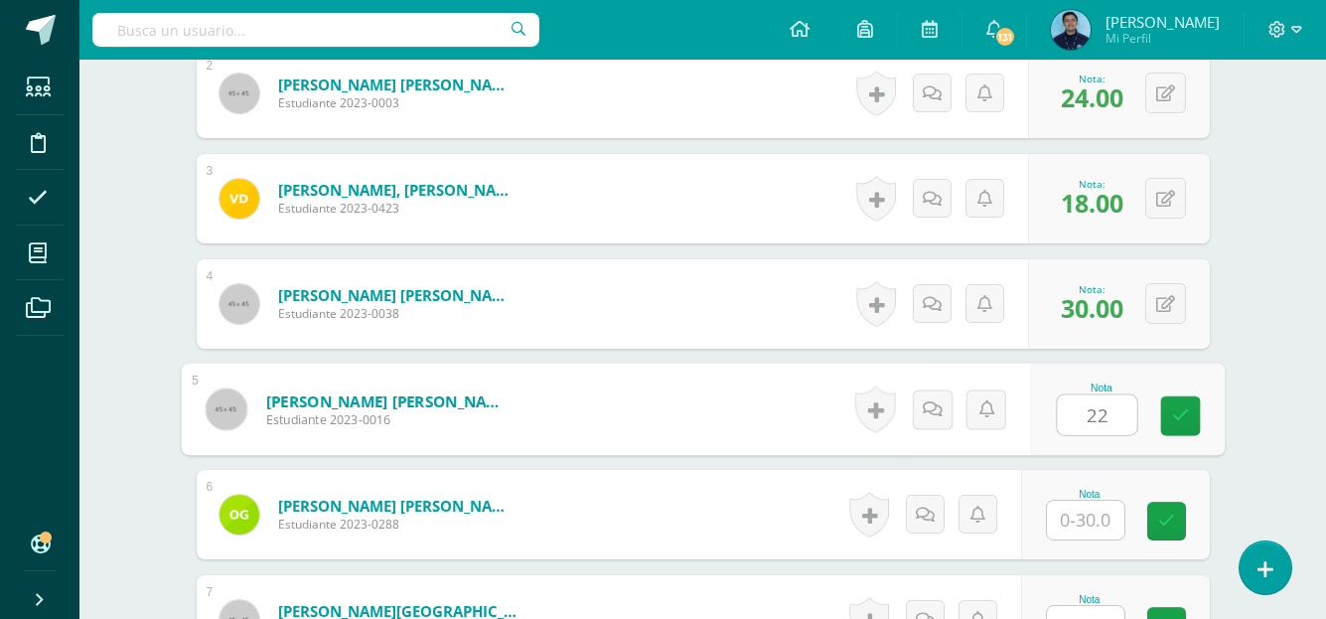
type input "22"
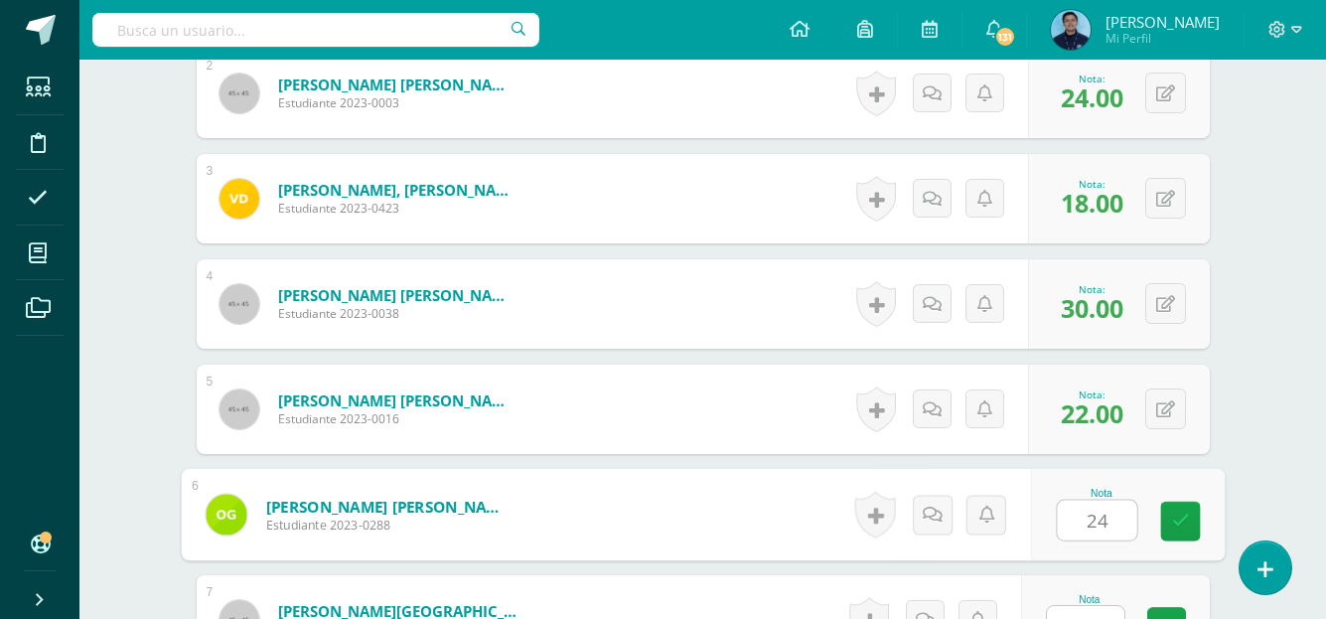
type input "24"
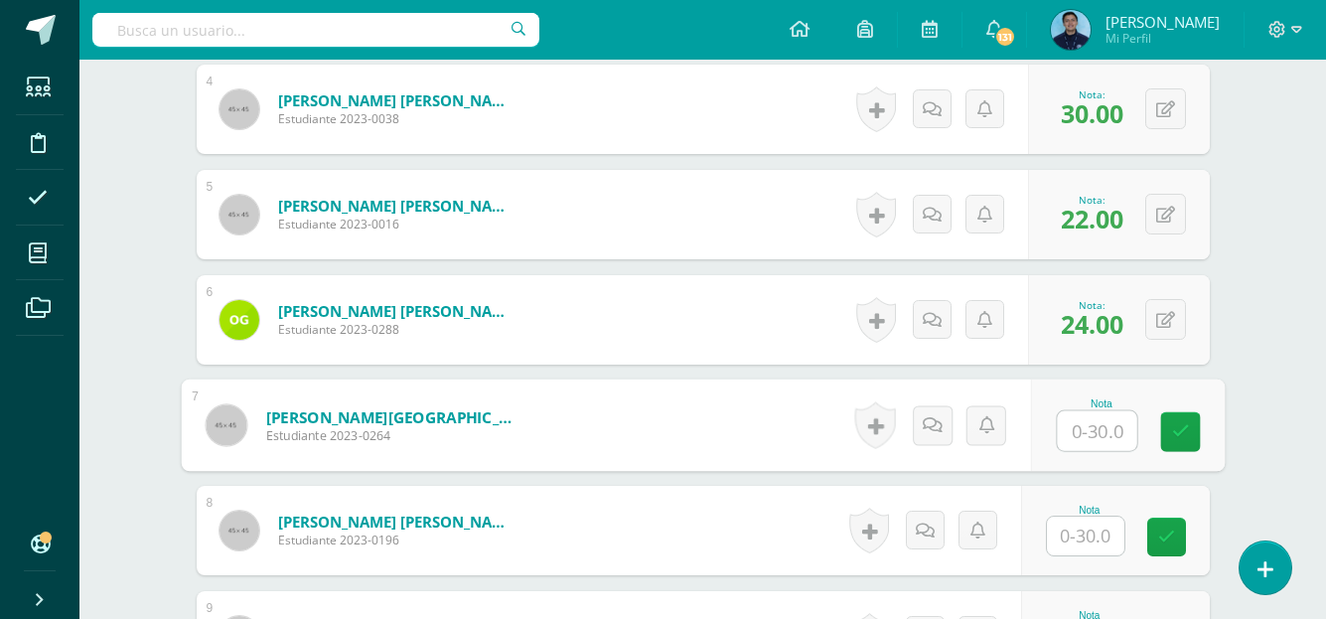
scroll to position [961, 0]
type input "24"
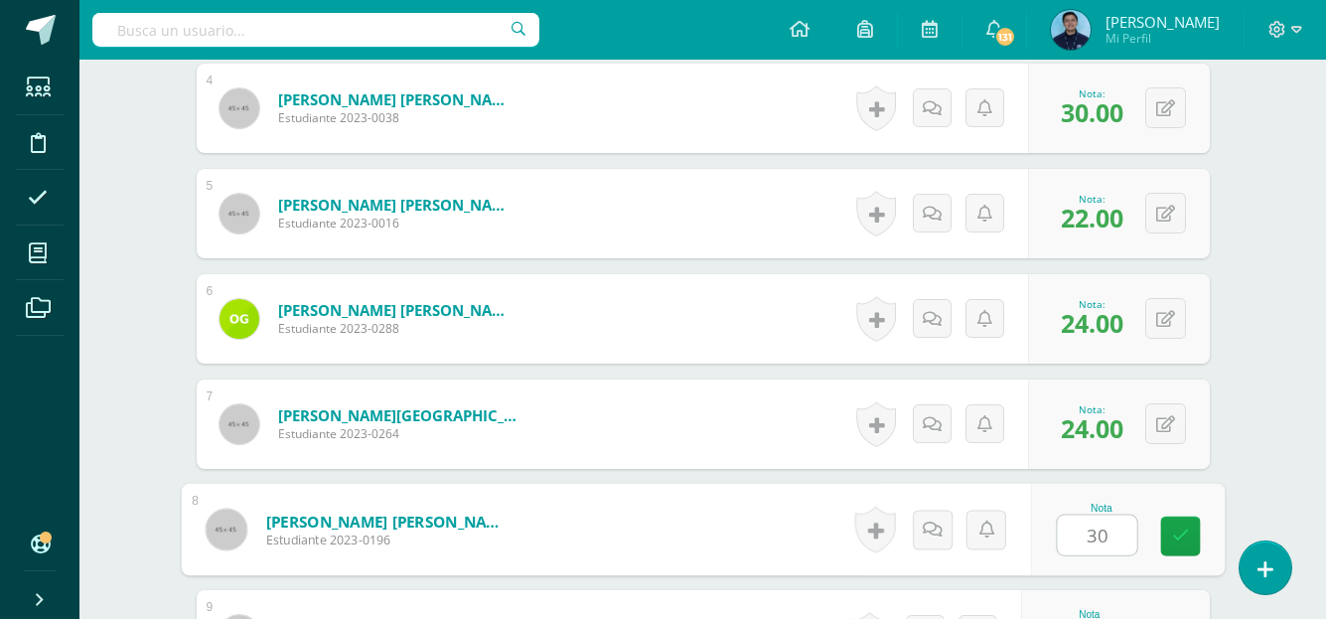
type input "30"
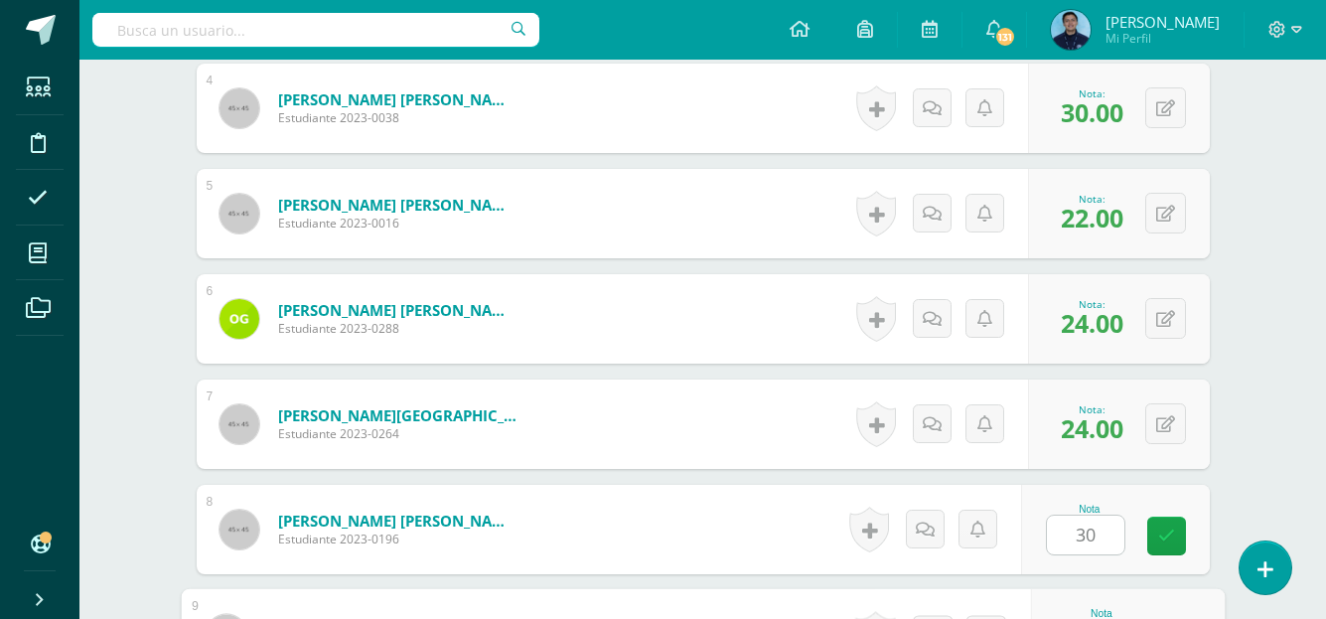
scroll to position [1292, 0]
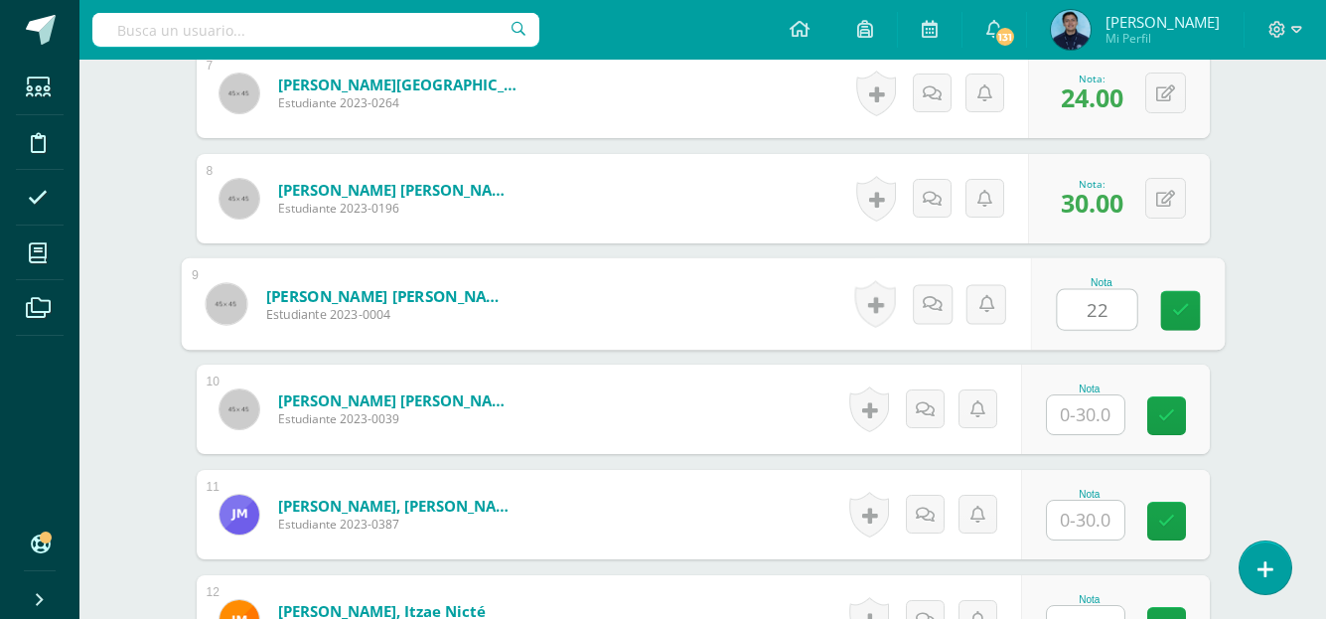
type input "22"
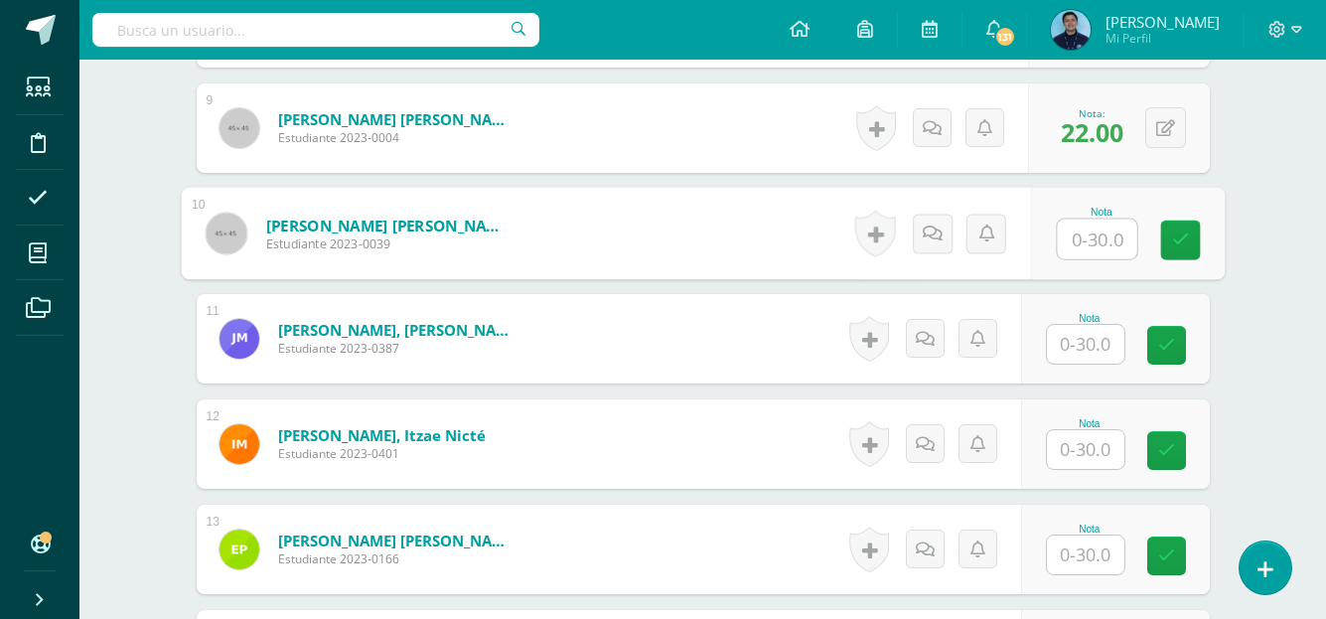
scroll to position [1498, 0]
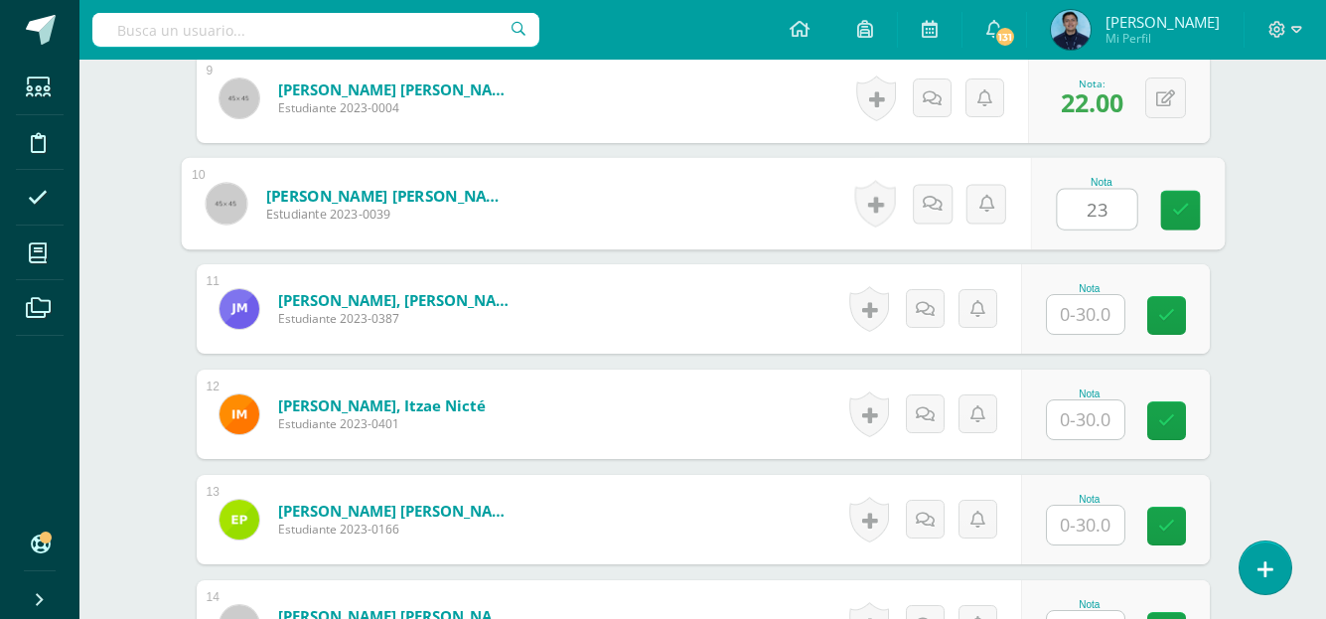
type input "23"
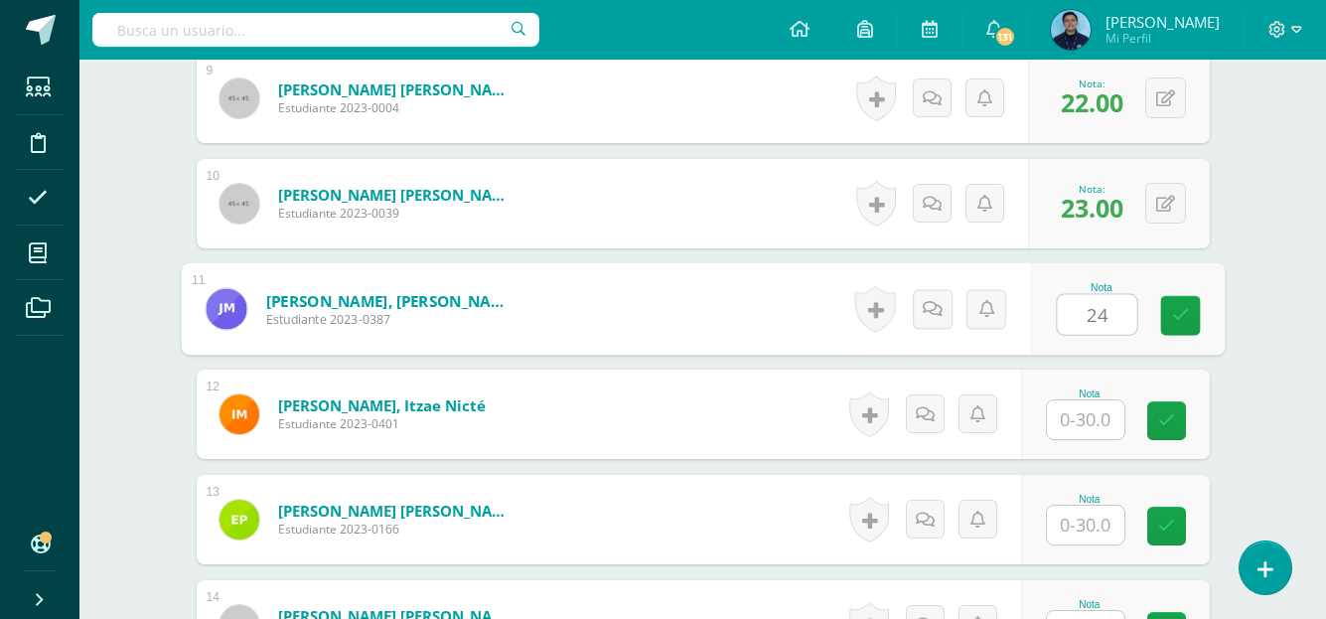
type input "24"
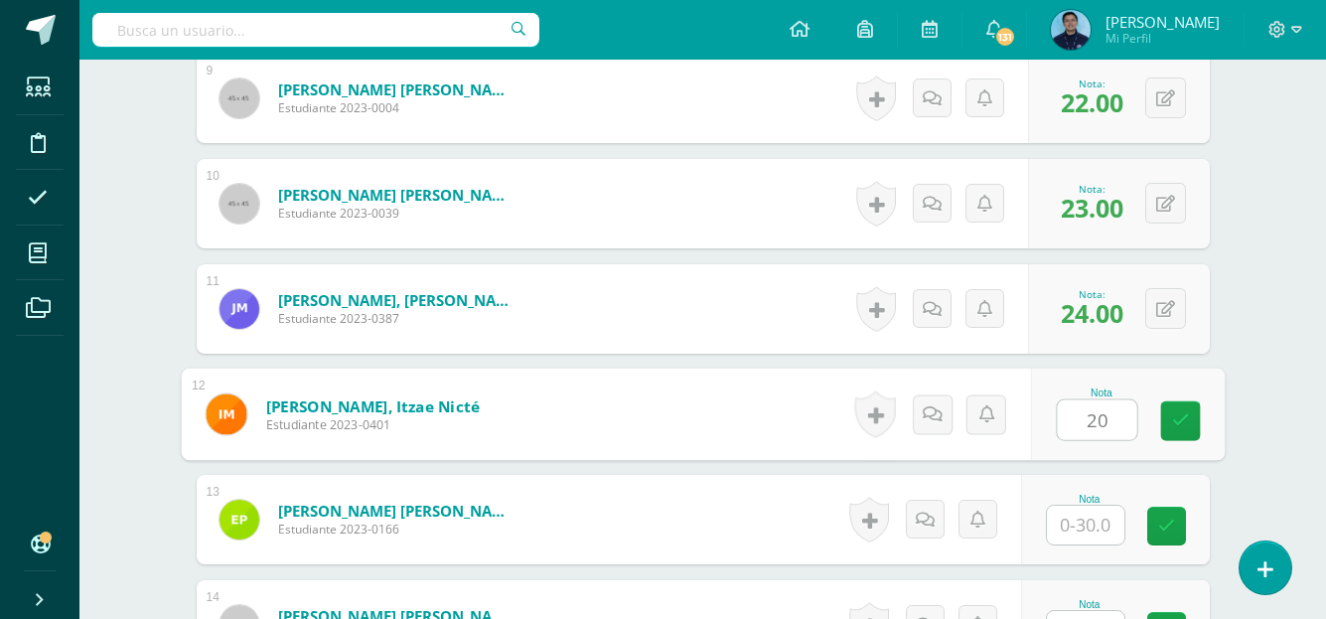
type input "20"
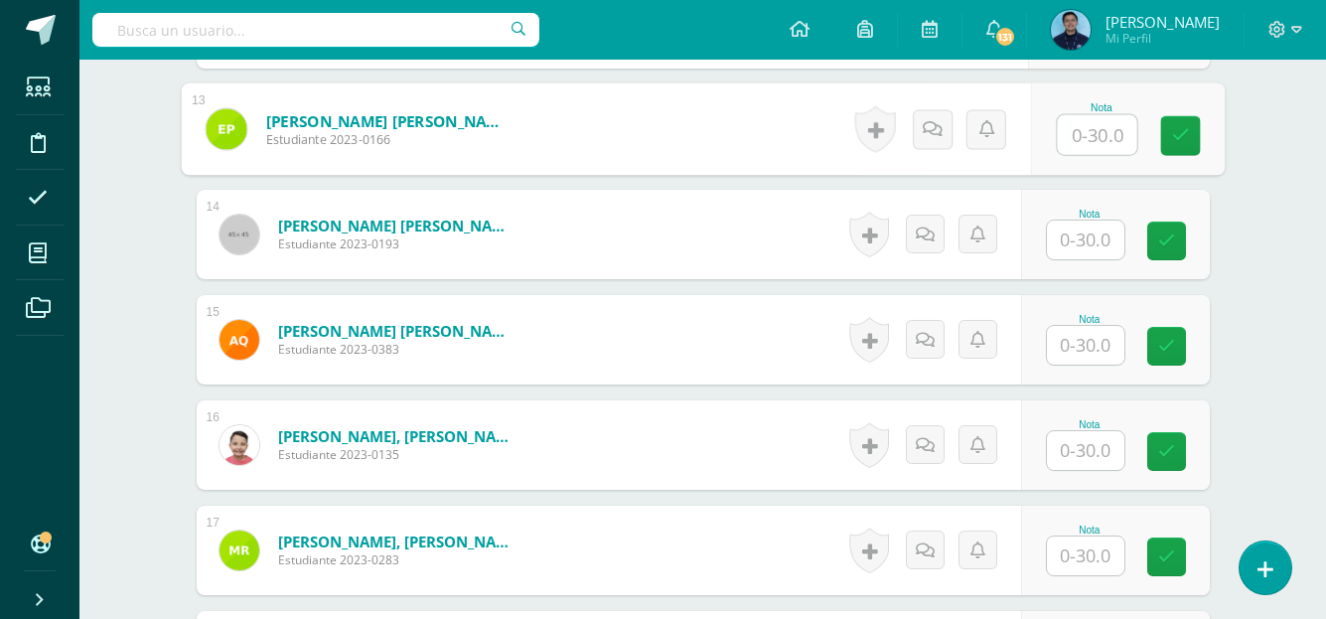
scroll to position [1889, 0]
type input "24"
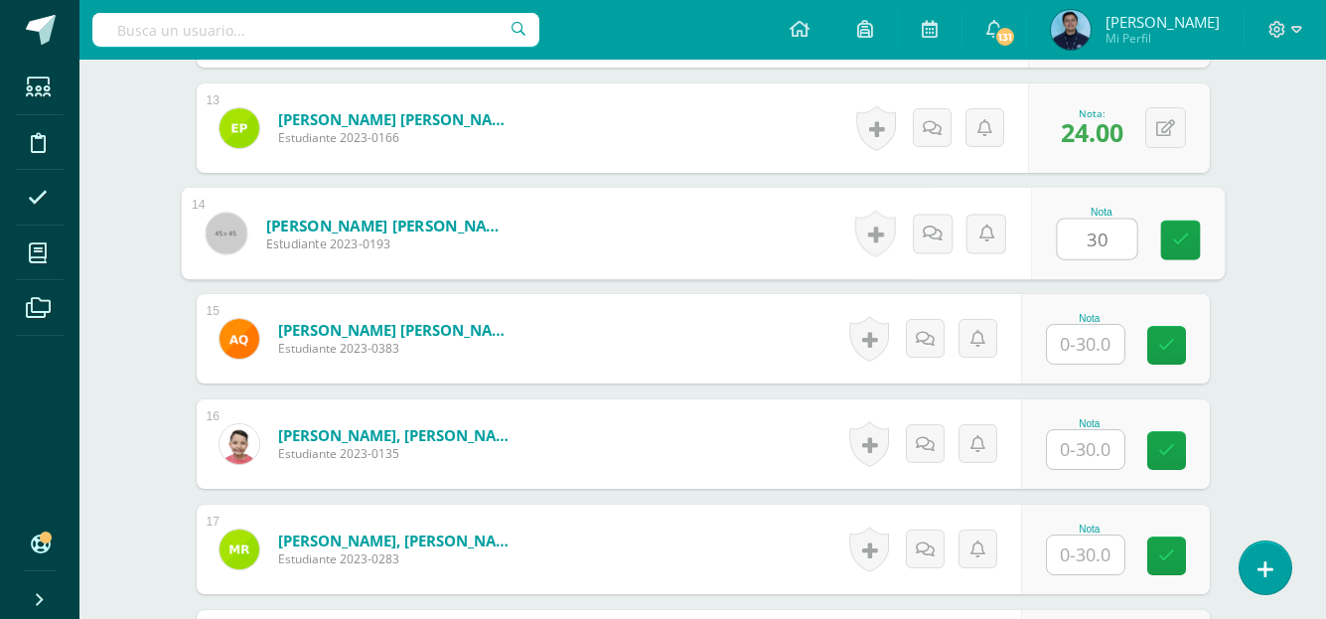
type input "30"
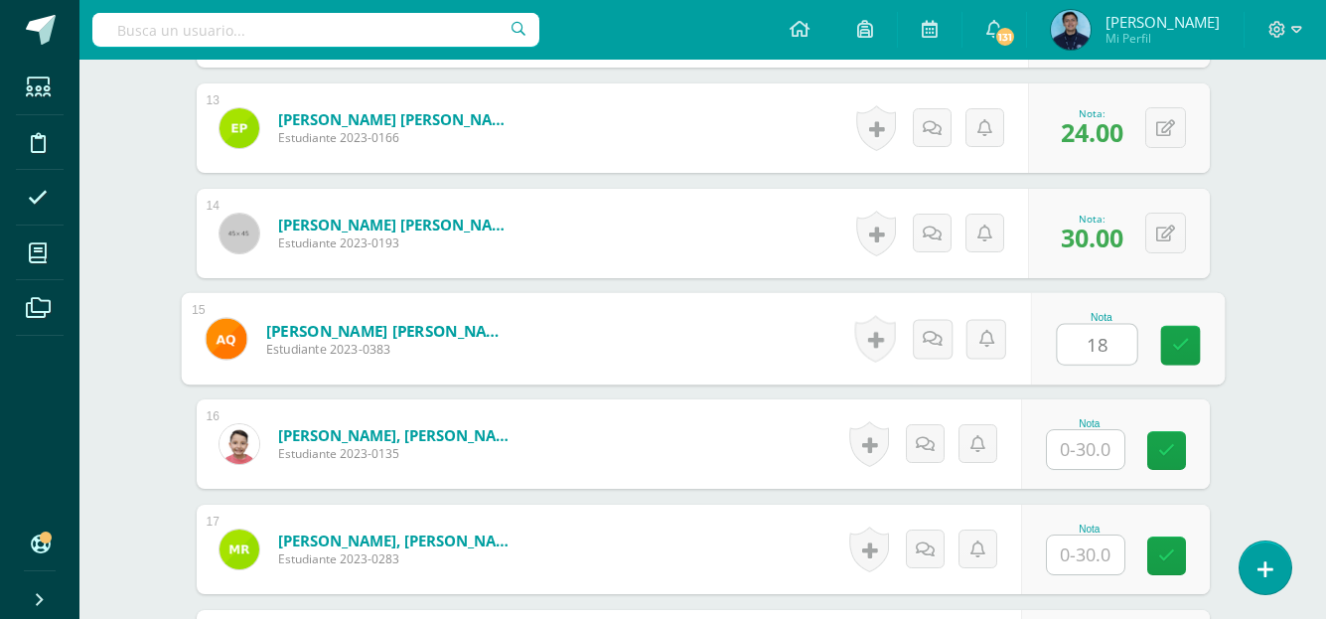
type input "18"
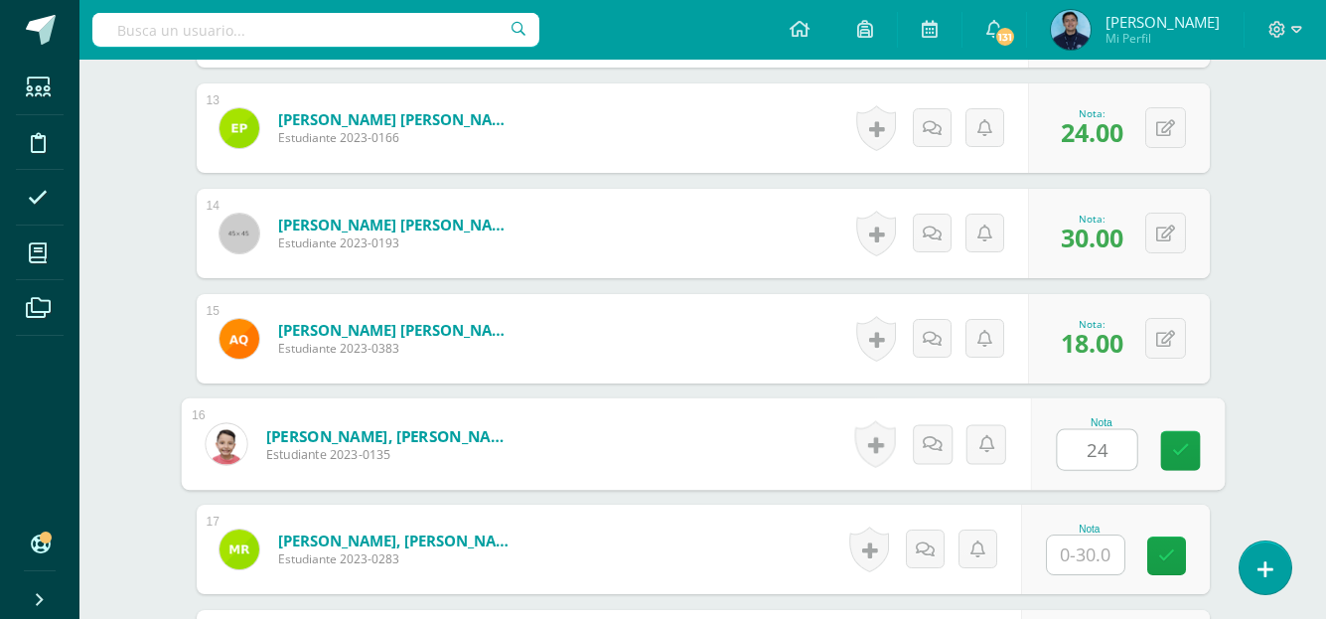
type input "24"
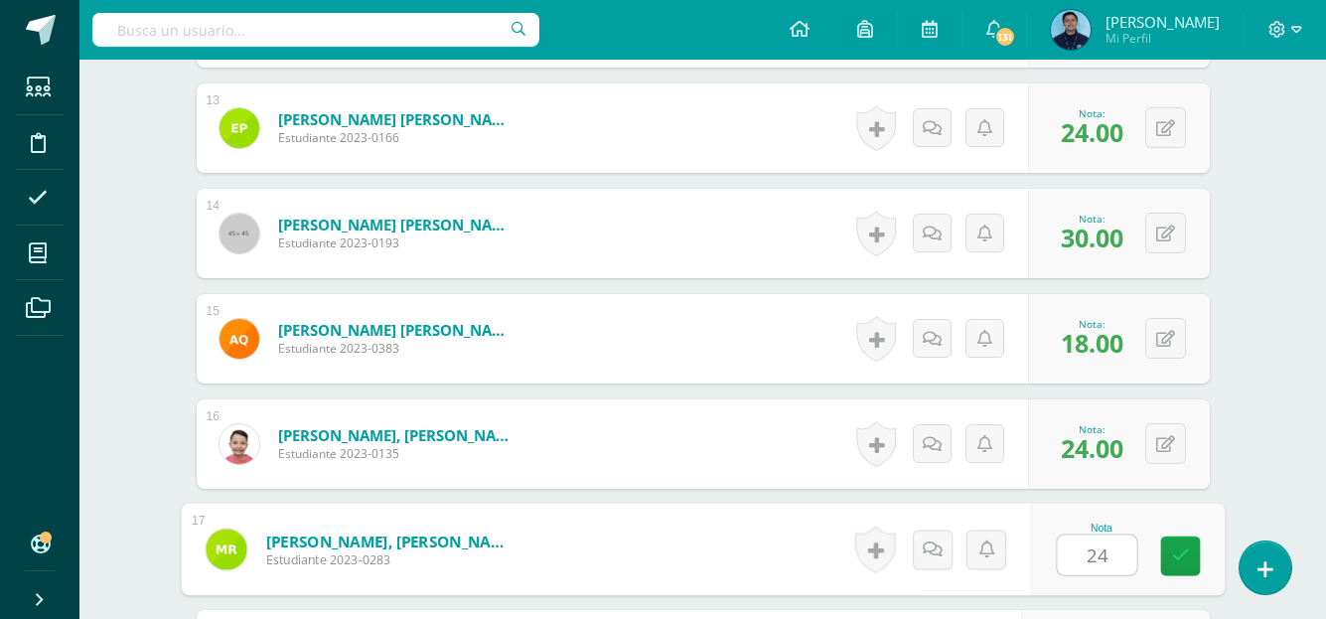
type input "24"
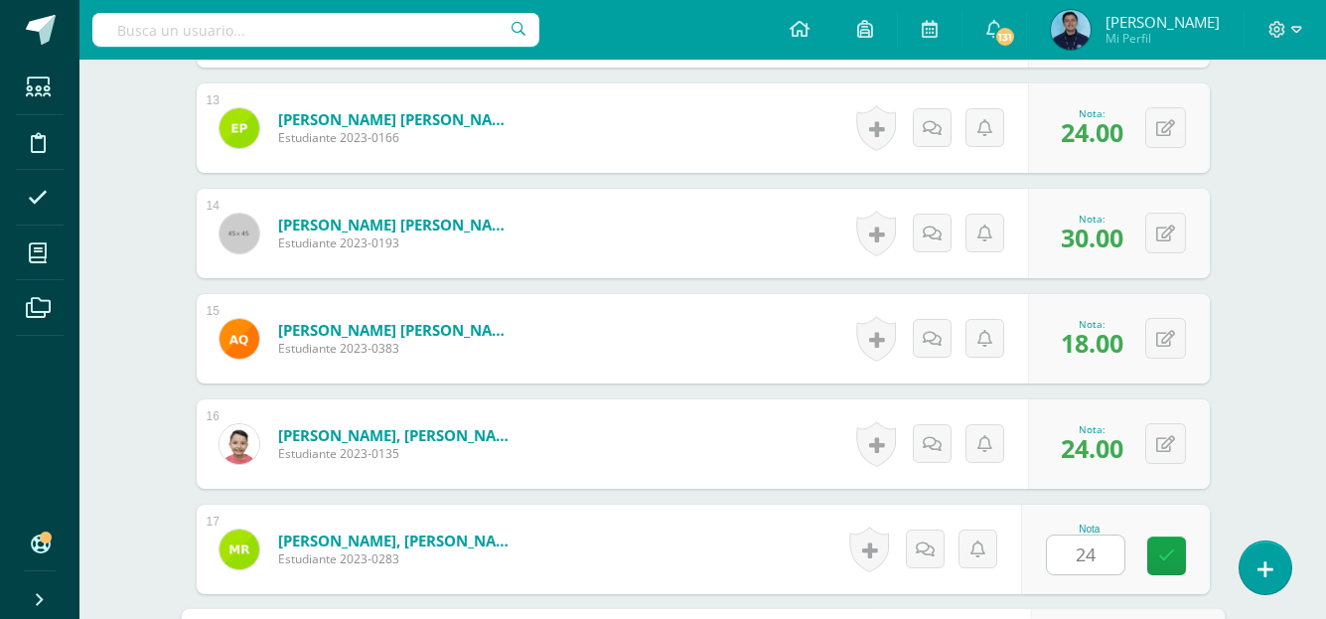
scroll to position [2240, 0]
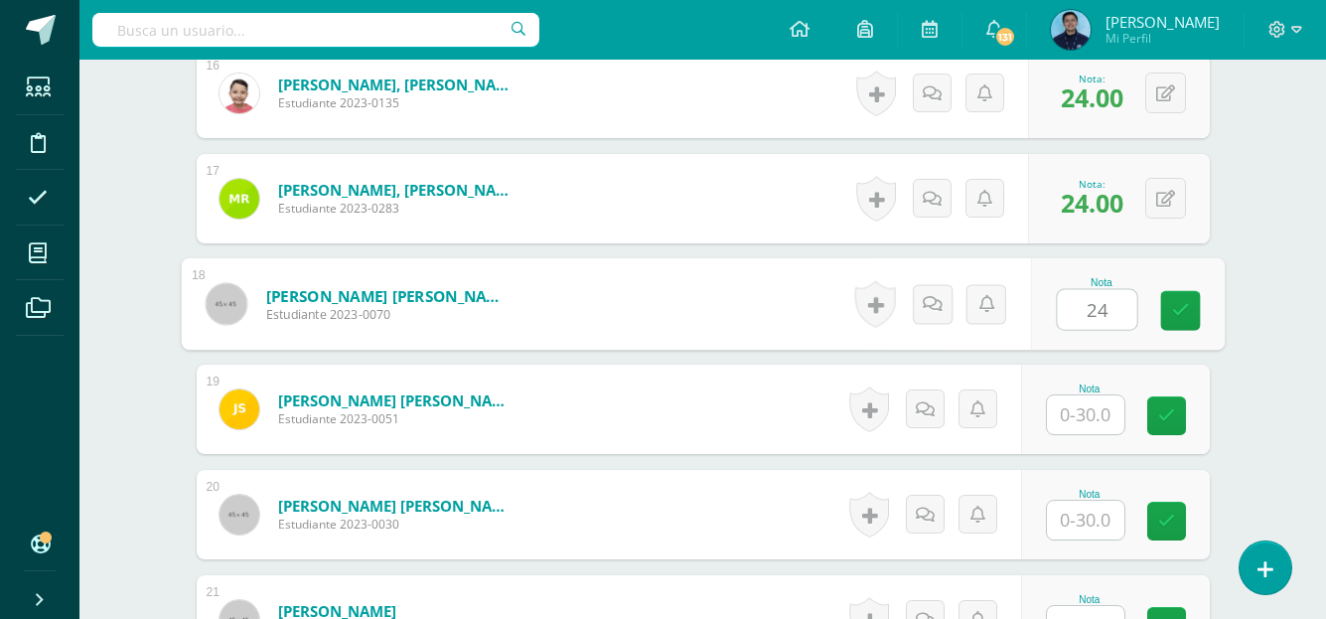
type input "24"
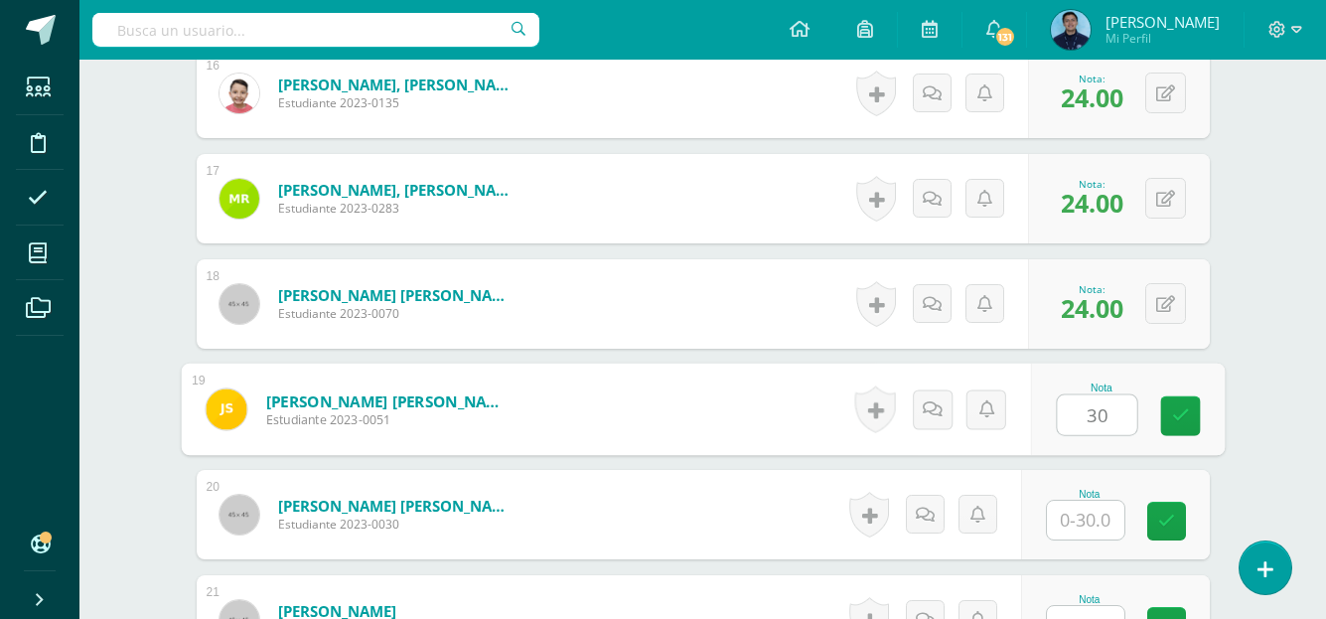
type input "30"
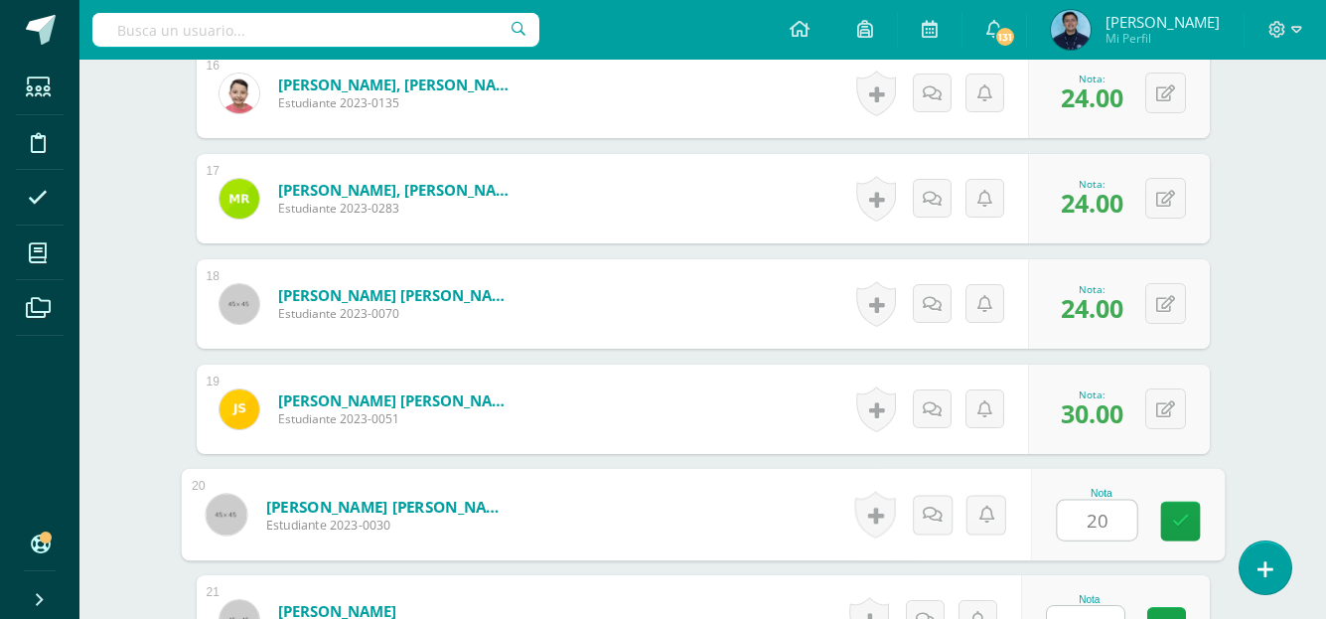
type input "20"
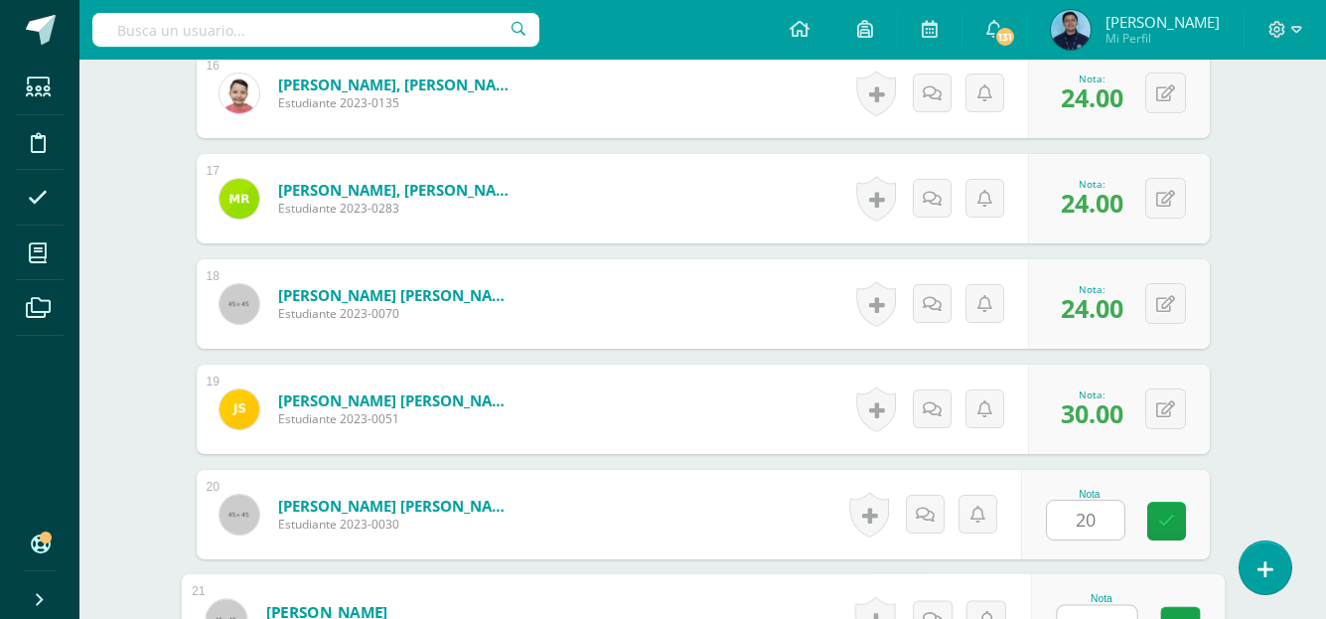
scroll to position [2265, 0]
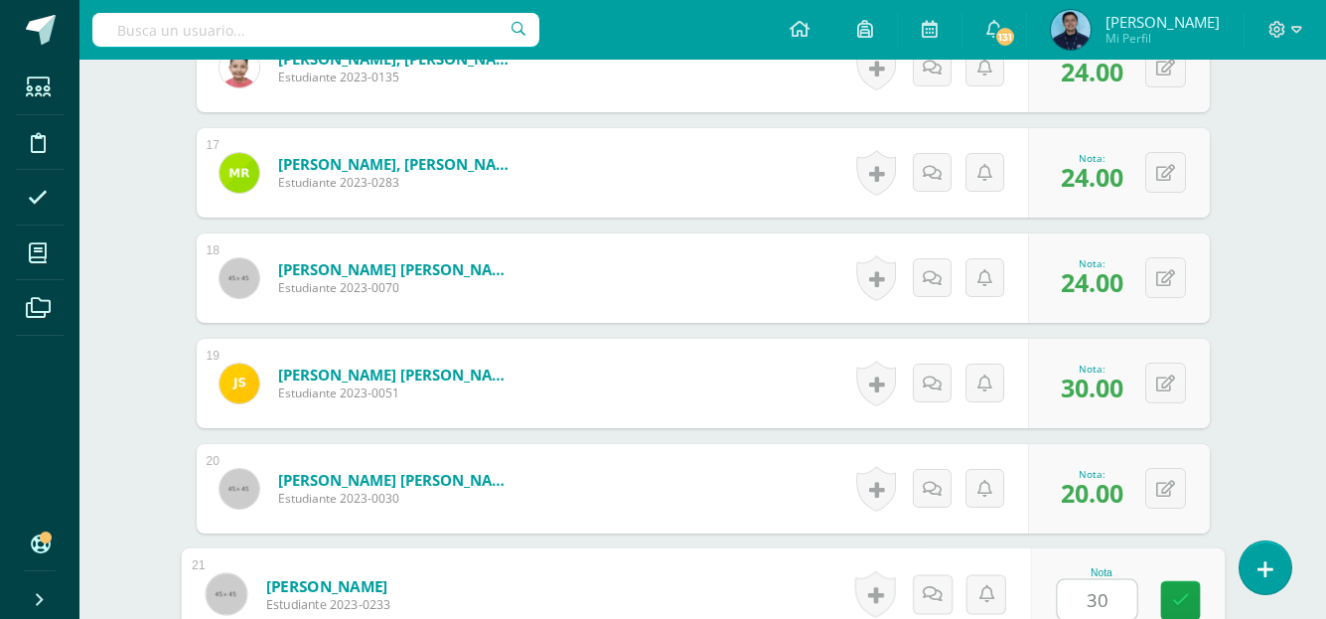
type input "30"
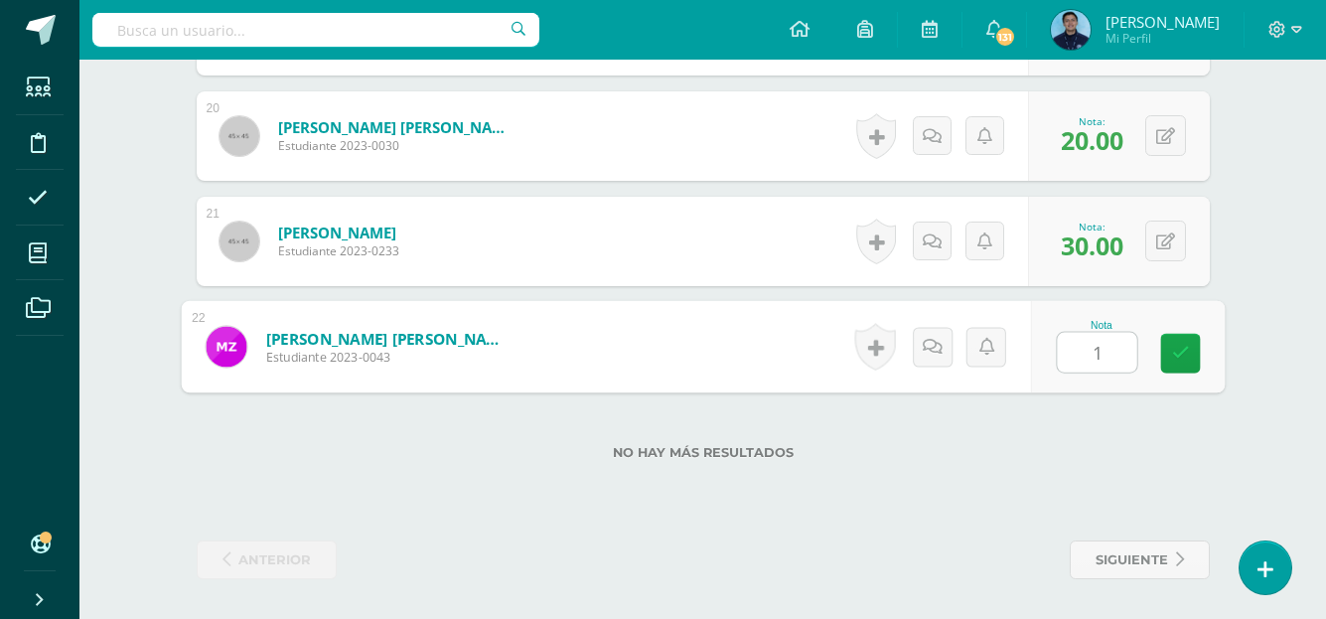
type input "17"
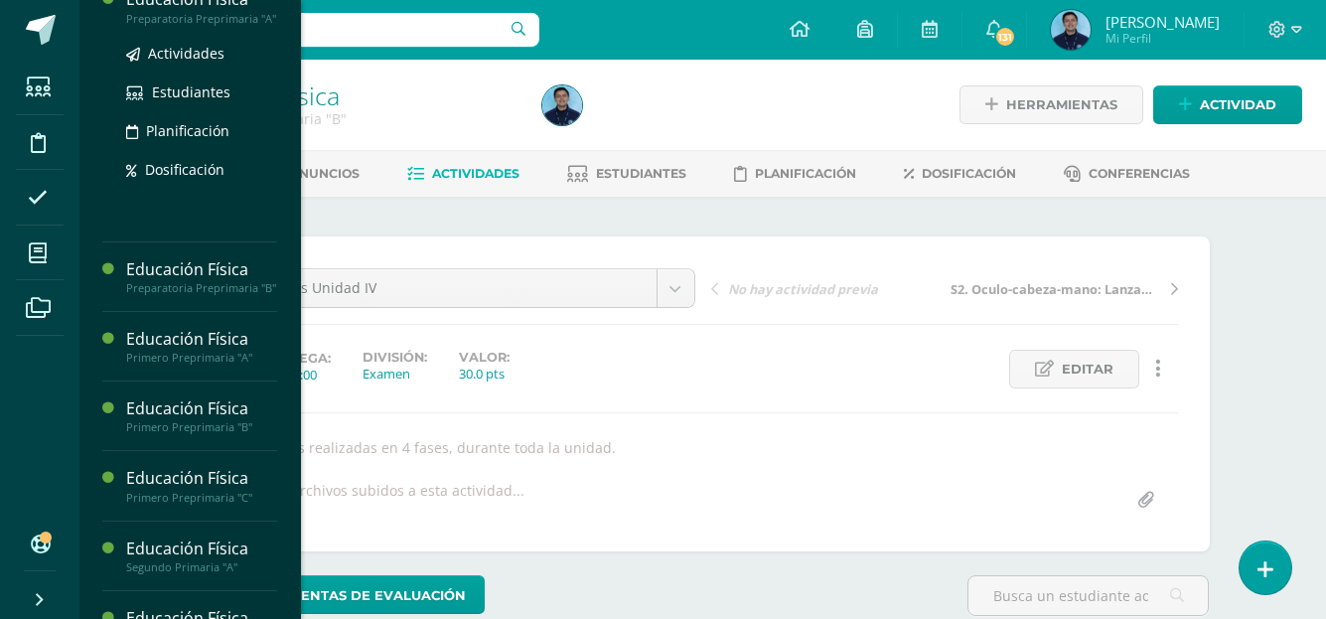
scroll to position [326, 0]
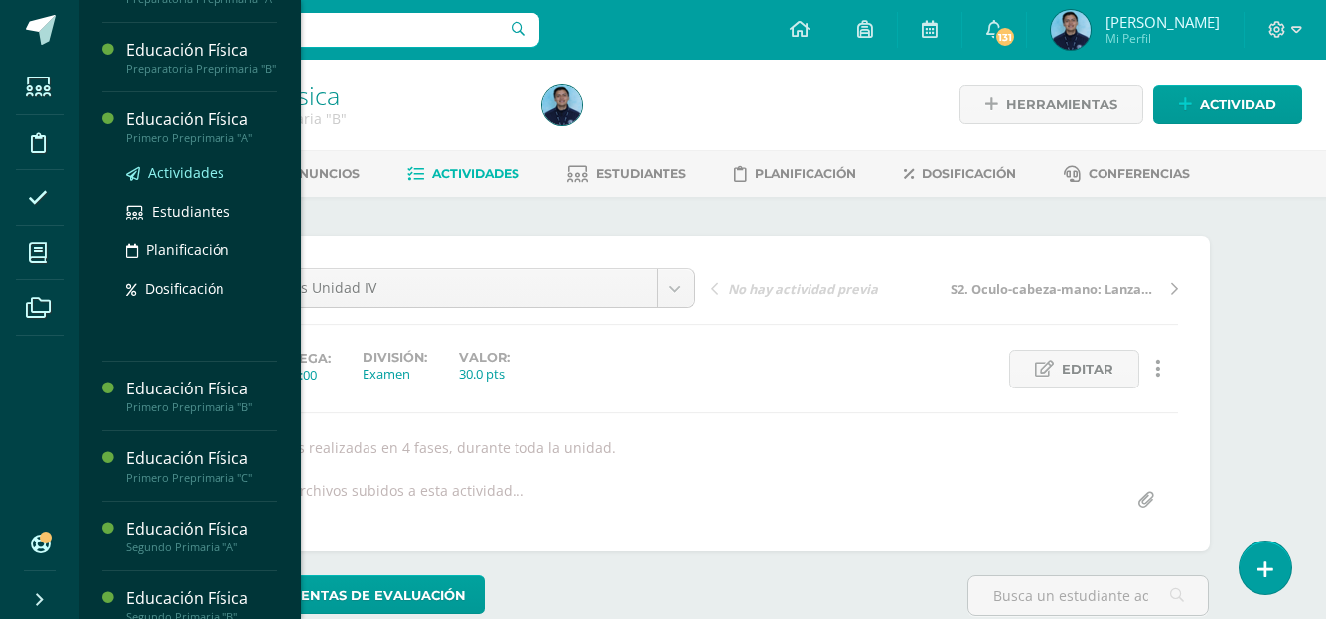
click at [206, 182] on span "Actividades" at bounding box center [186, 172] width 76 height 19
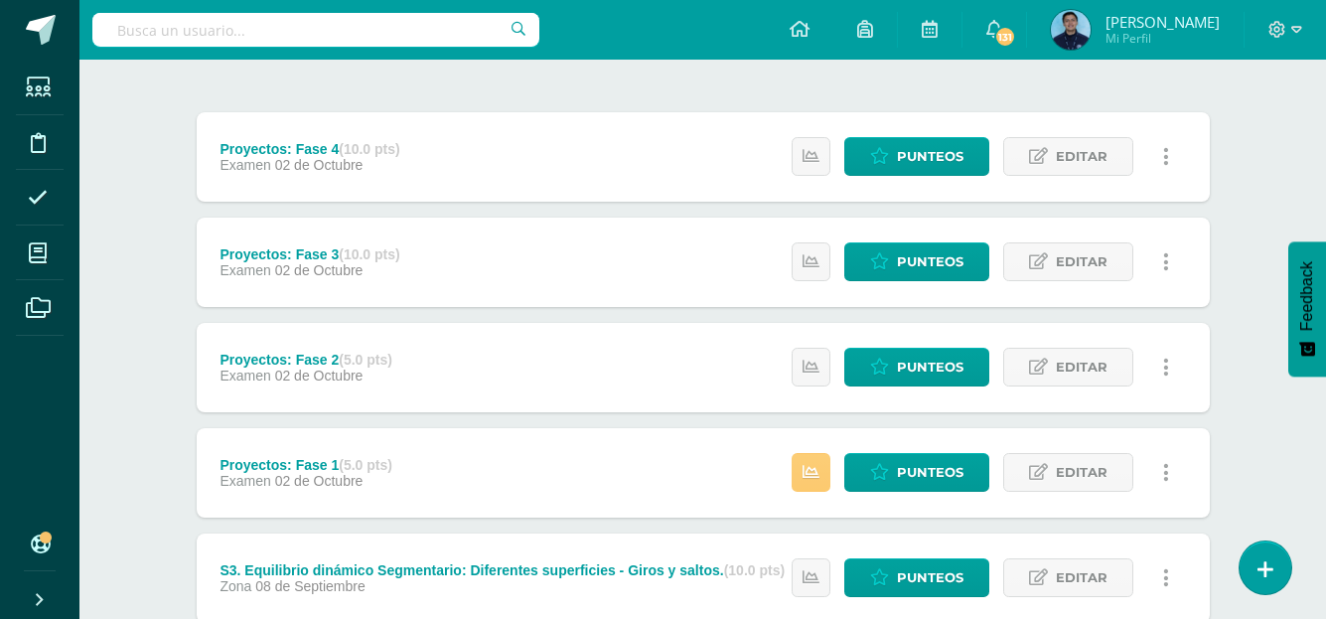
scroll to position [222, 0]
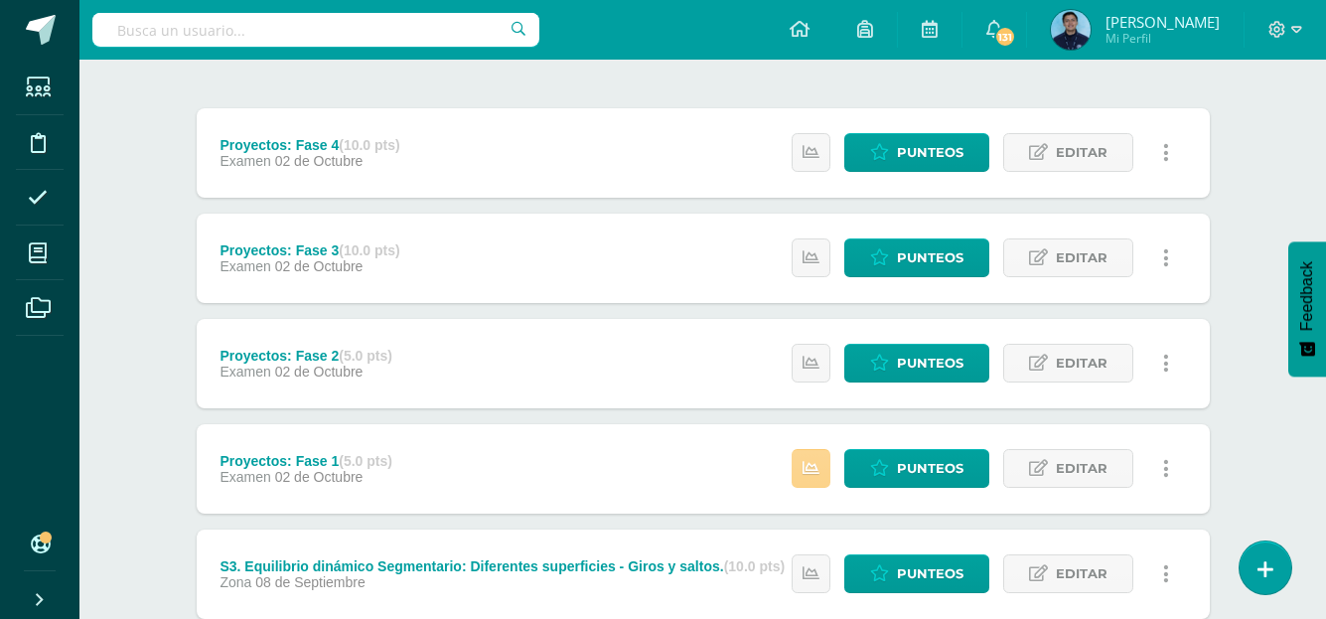
click at [806, 479] on link at bounding box center [811, 468] width 39 height 39
click at [920, 463] on span "Punteos" at bounding box center [930, 468] width 67 height 37
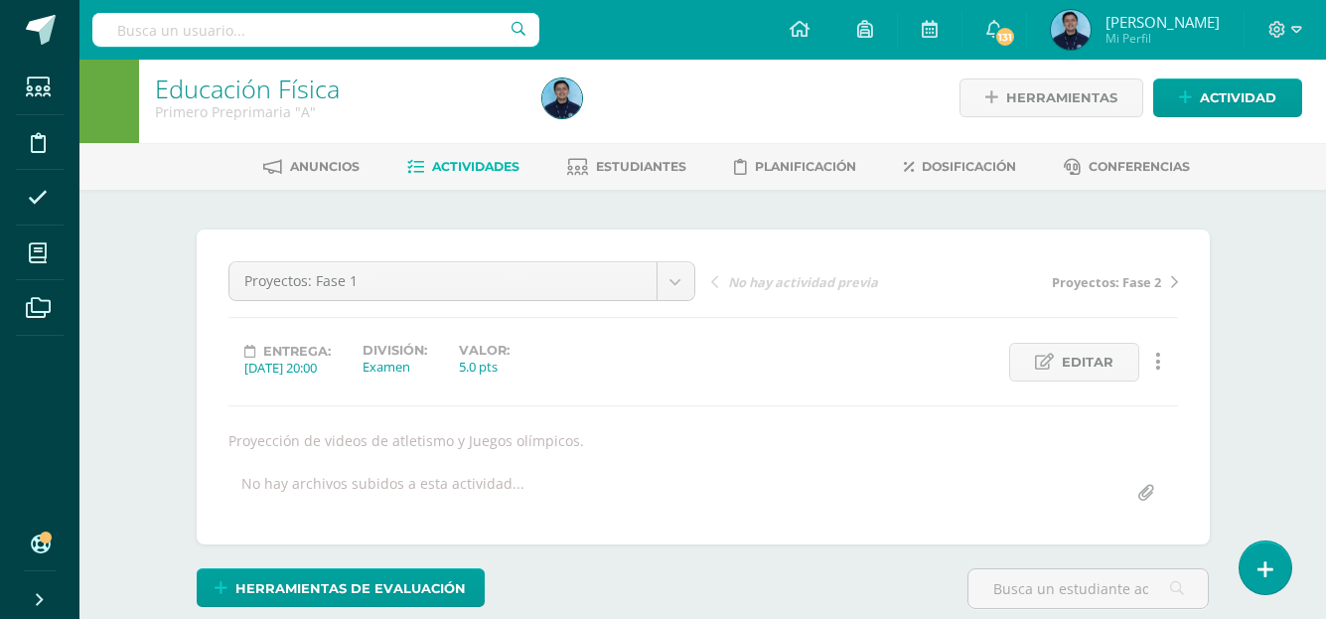
scroll to position [8, 0]
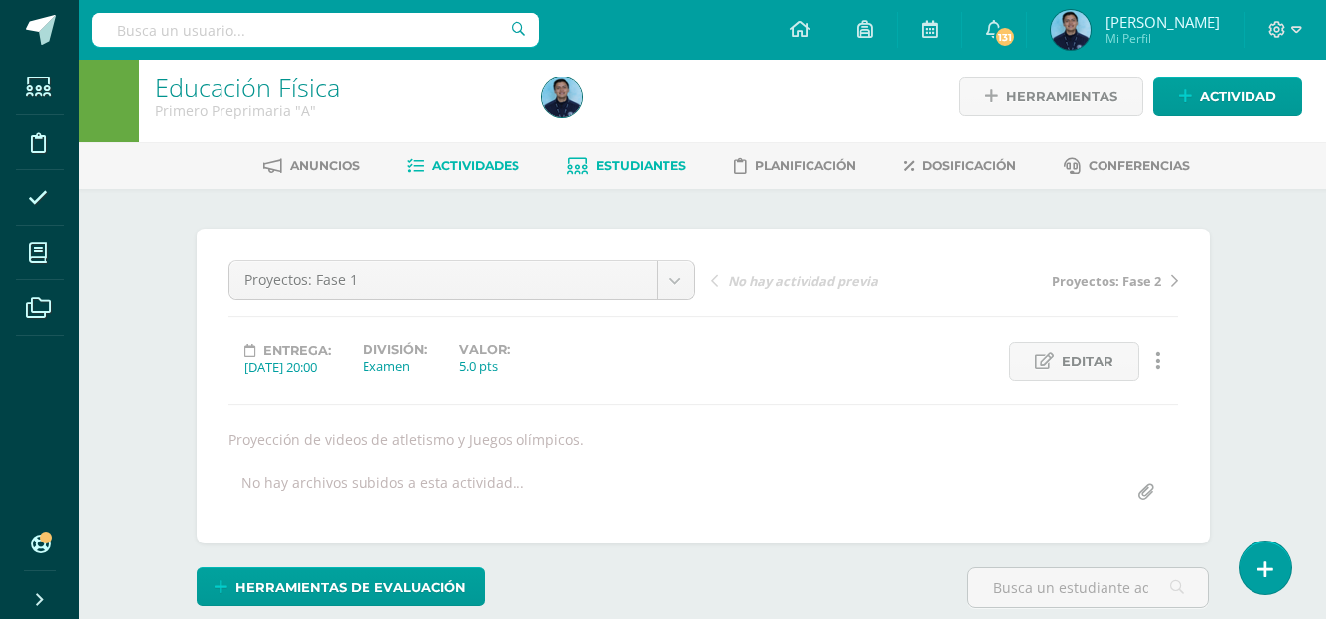
click at [661, 161] on span "Estudiantes" at bounding box center [641, 165] width 90 height 15
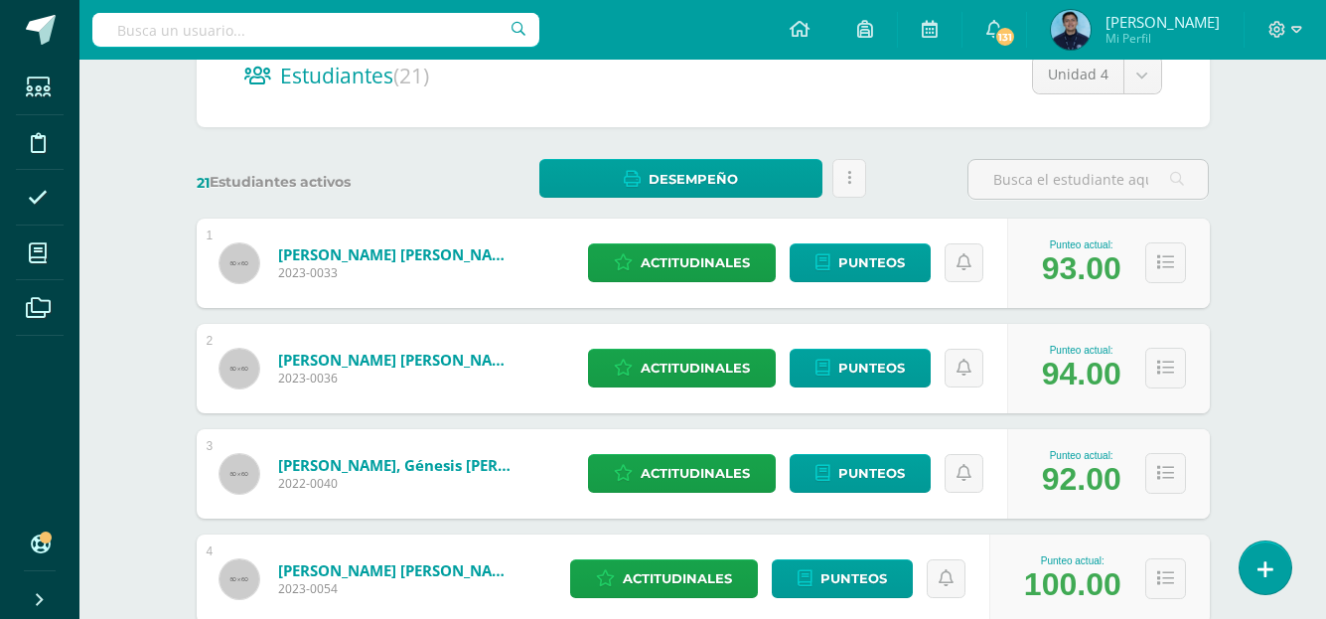
scroll to position [215, 0]
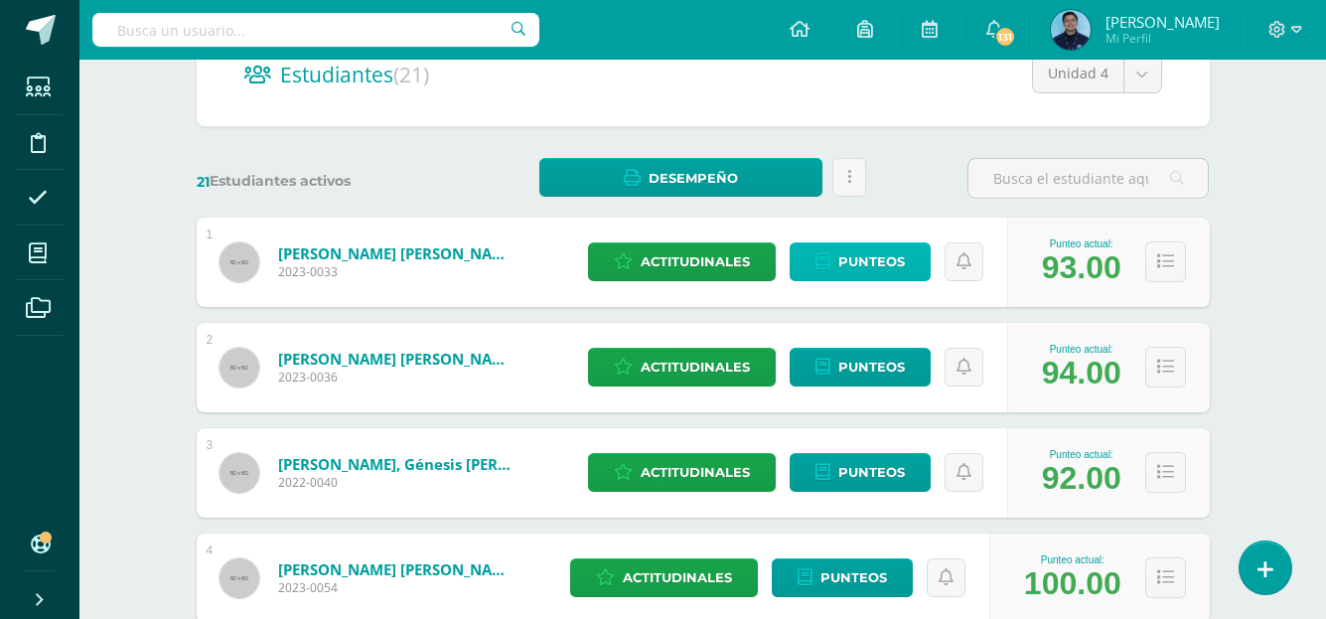
click at [862, 253] on span "Punteos" at bounding box center [871, 261] width 67 height 37
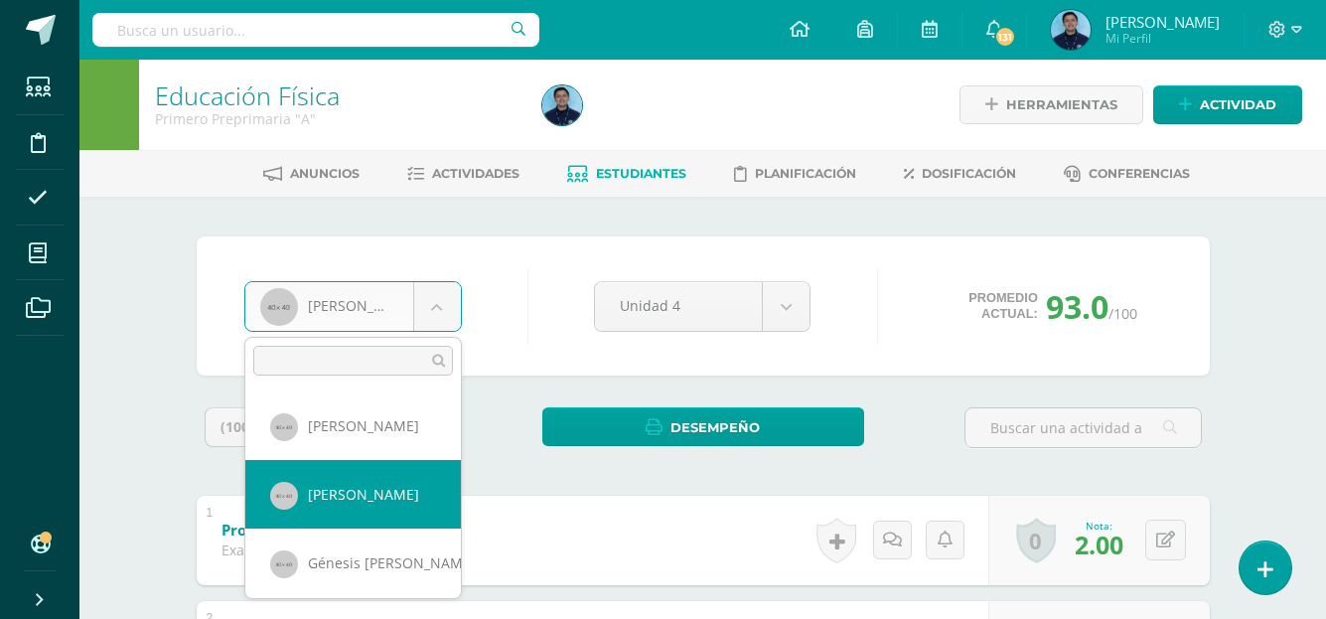
select select "979"
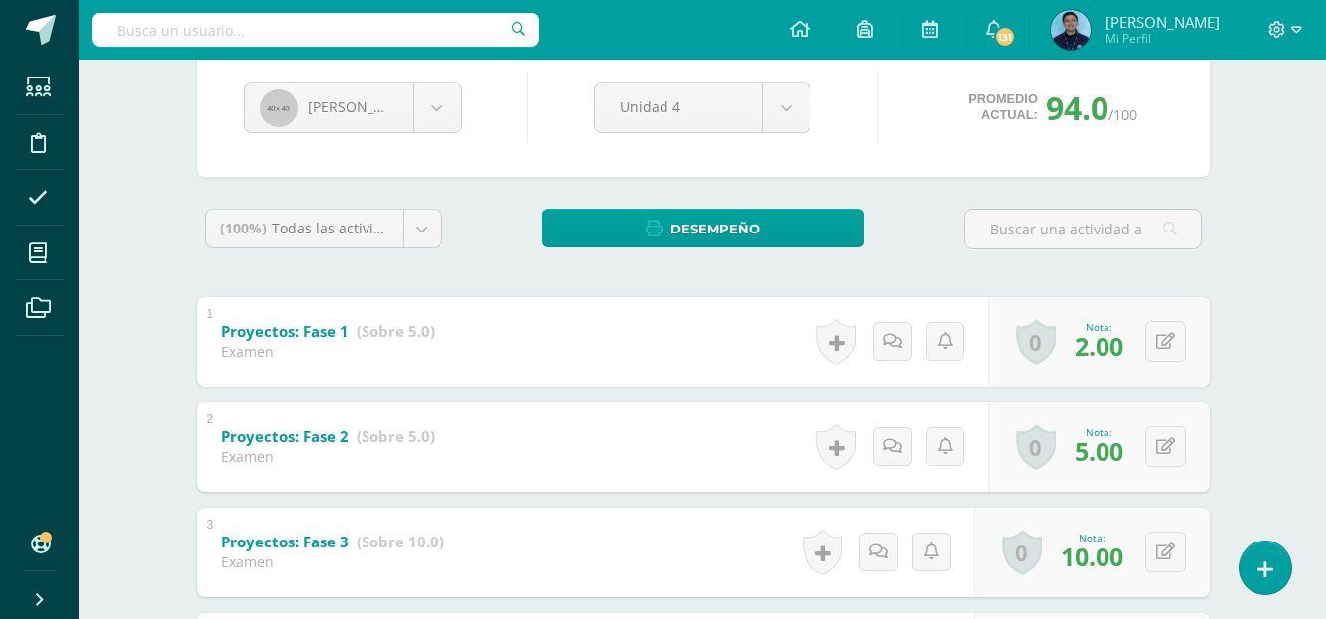
scroll to position [201, 0]
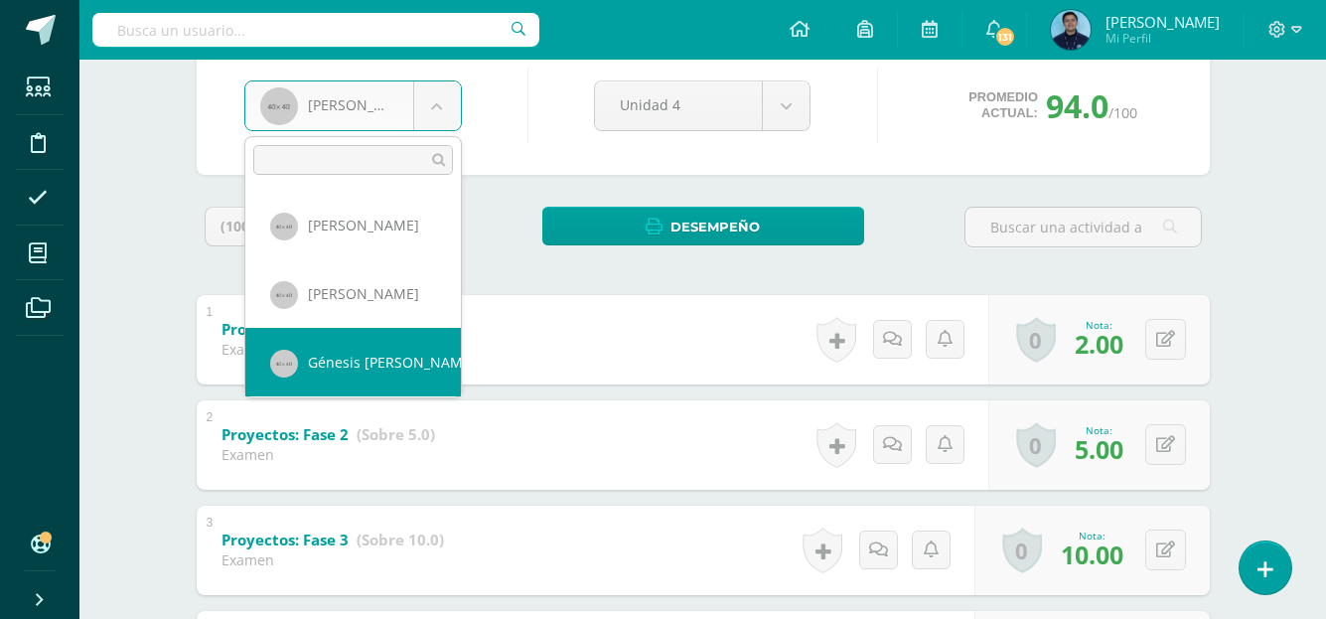
select select "955"
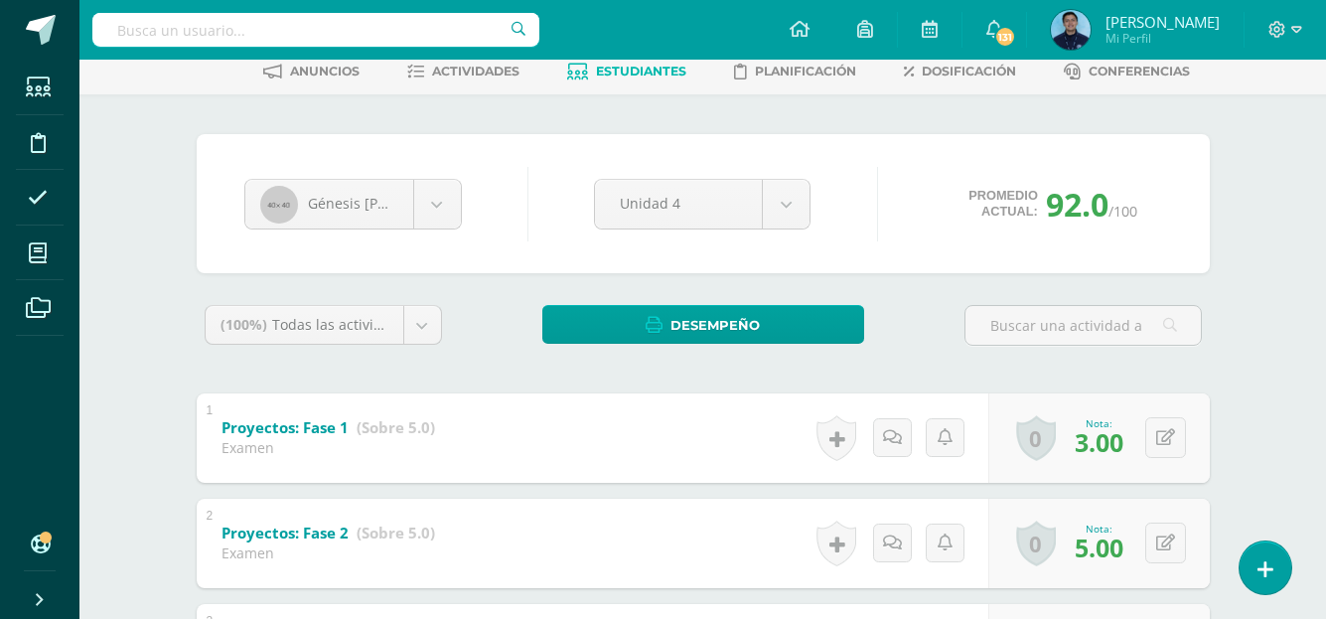
scroll to position [54, 0]
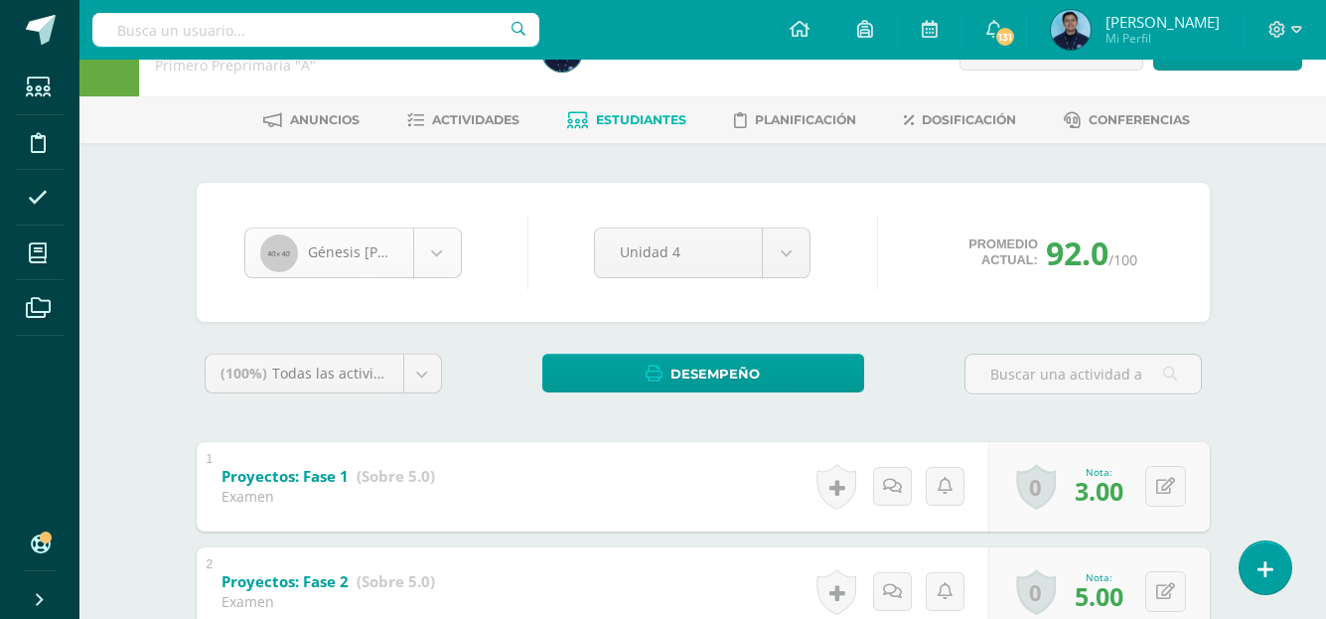
drag, startPoint x: 432, startPoint y: 279, endPoint x: 443, endPoint y: 261, distance: 21.0
click at [443, 261] on div "Génesis Barillas Shany Alvizures Marcelo Ávalos Génesis Barillas Jackelinne Car…" at bounding box center [703, 252] width 934 height 75
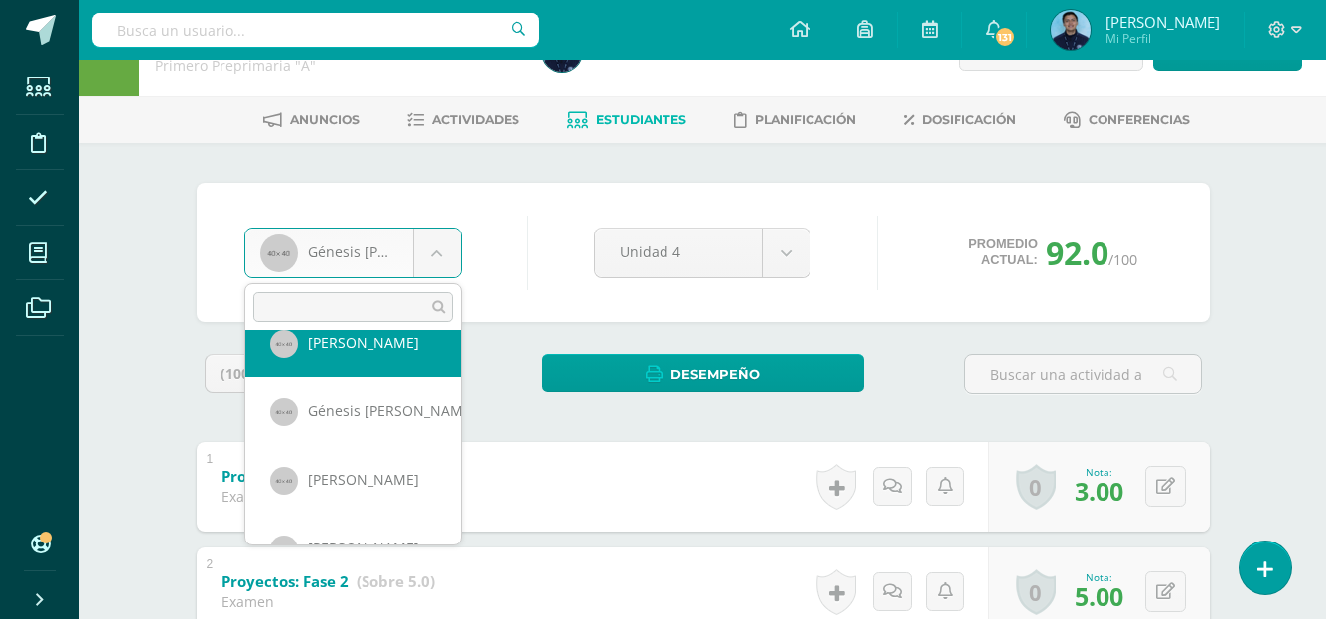
scroll to position [109, 0]
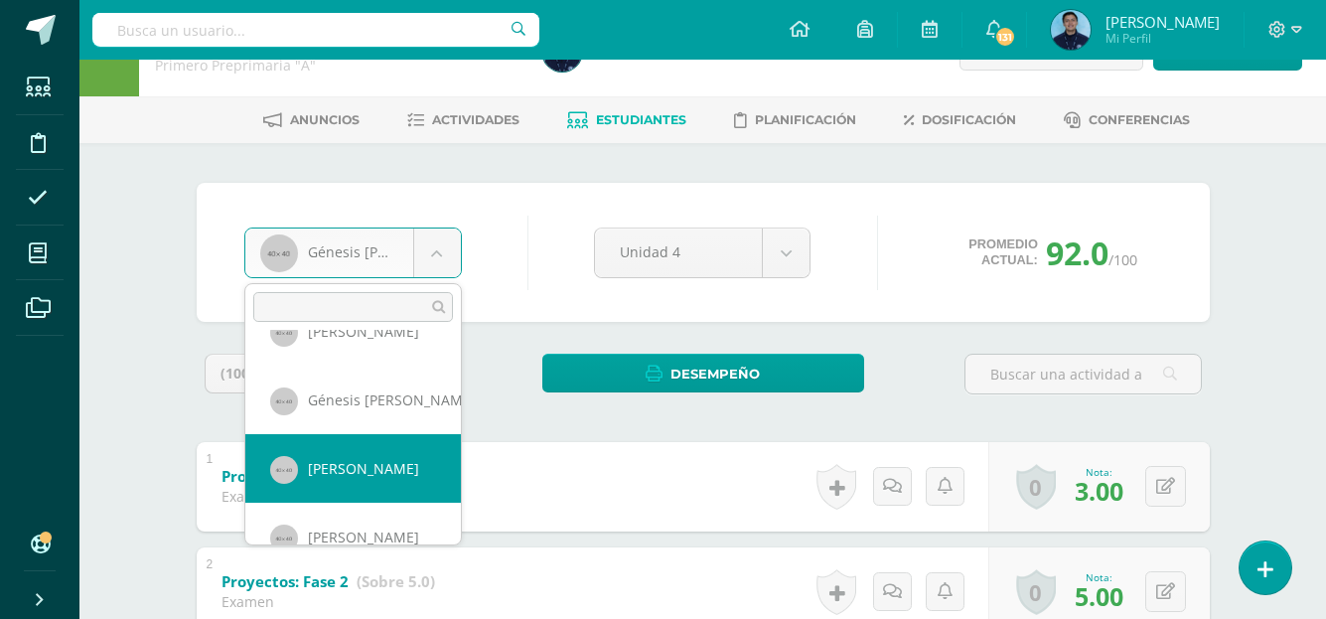
select select "976"
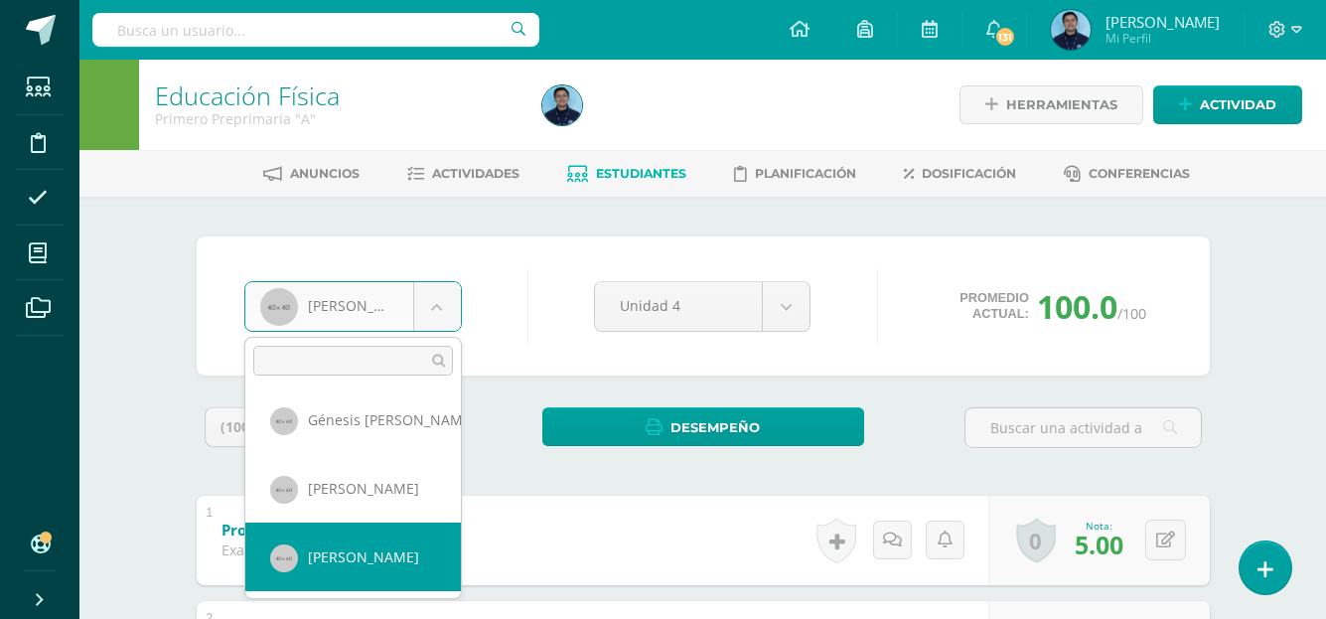
select select "948"
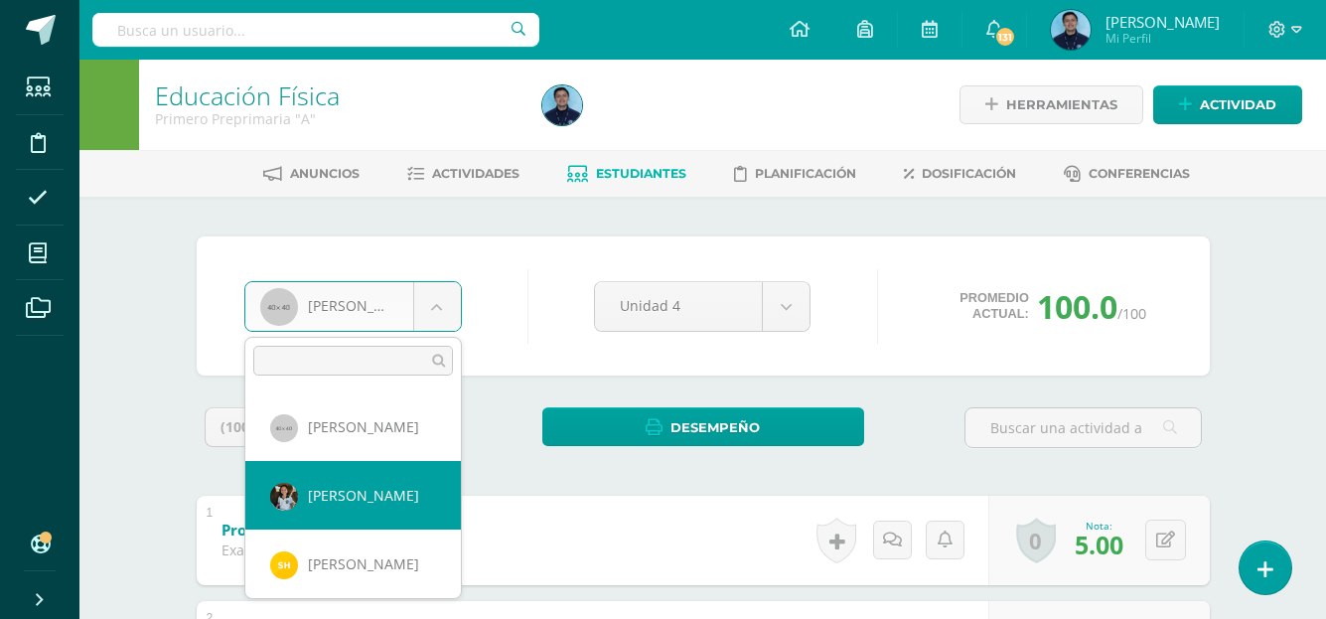
select select "969"
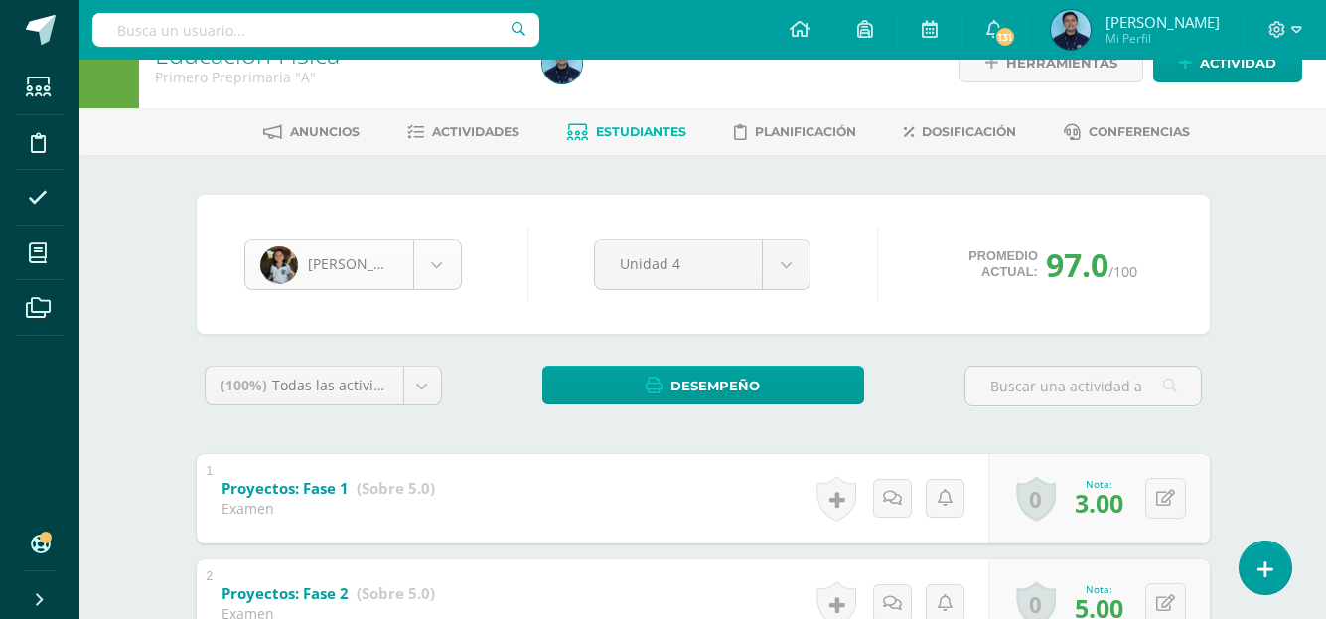
scroll to position [205, 0]
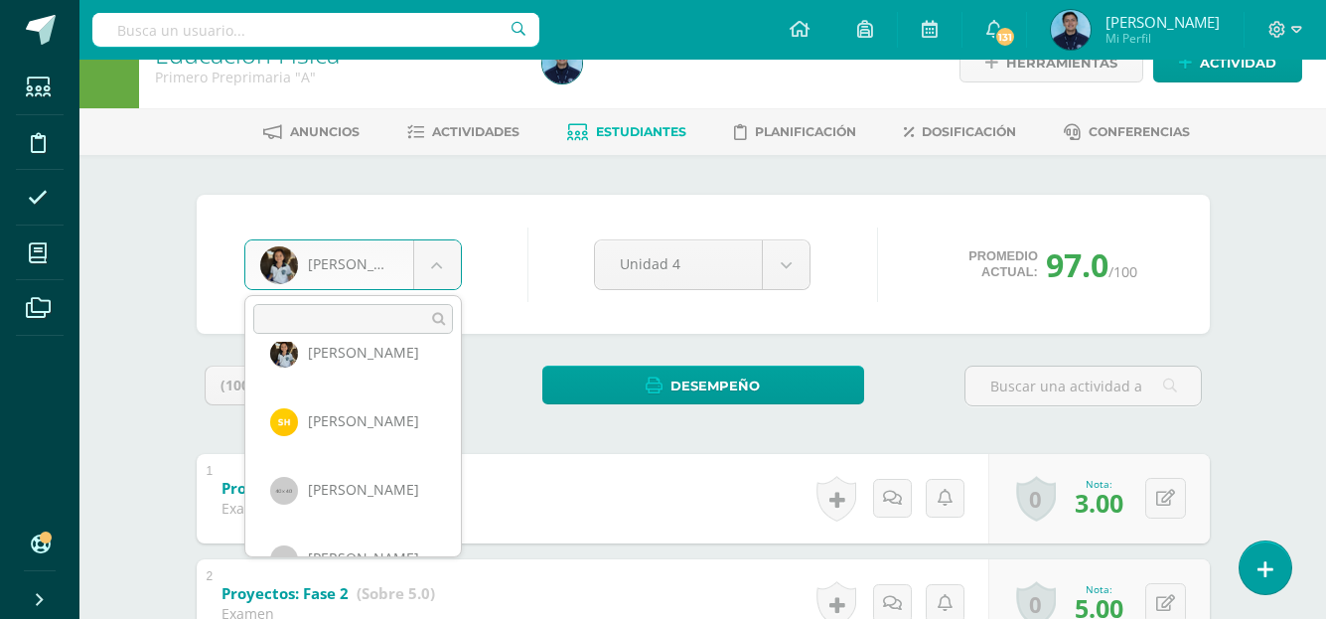
scroll to position [377, 0]
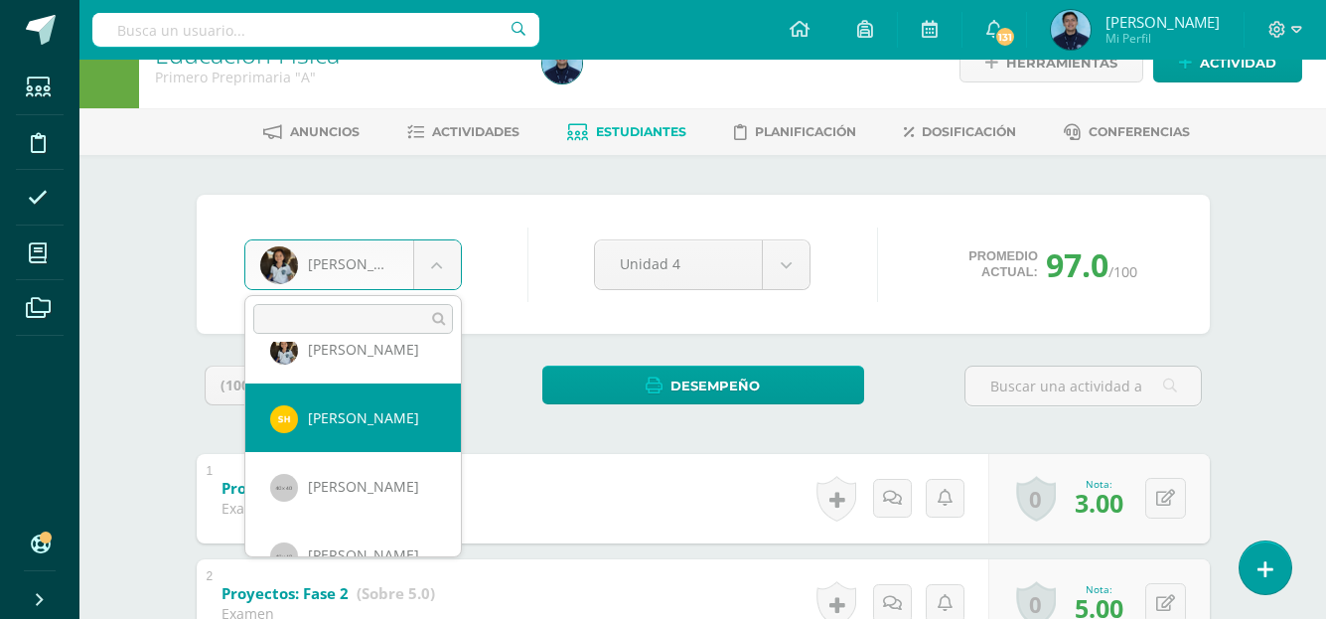
select select "1292"
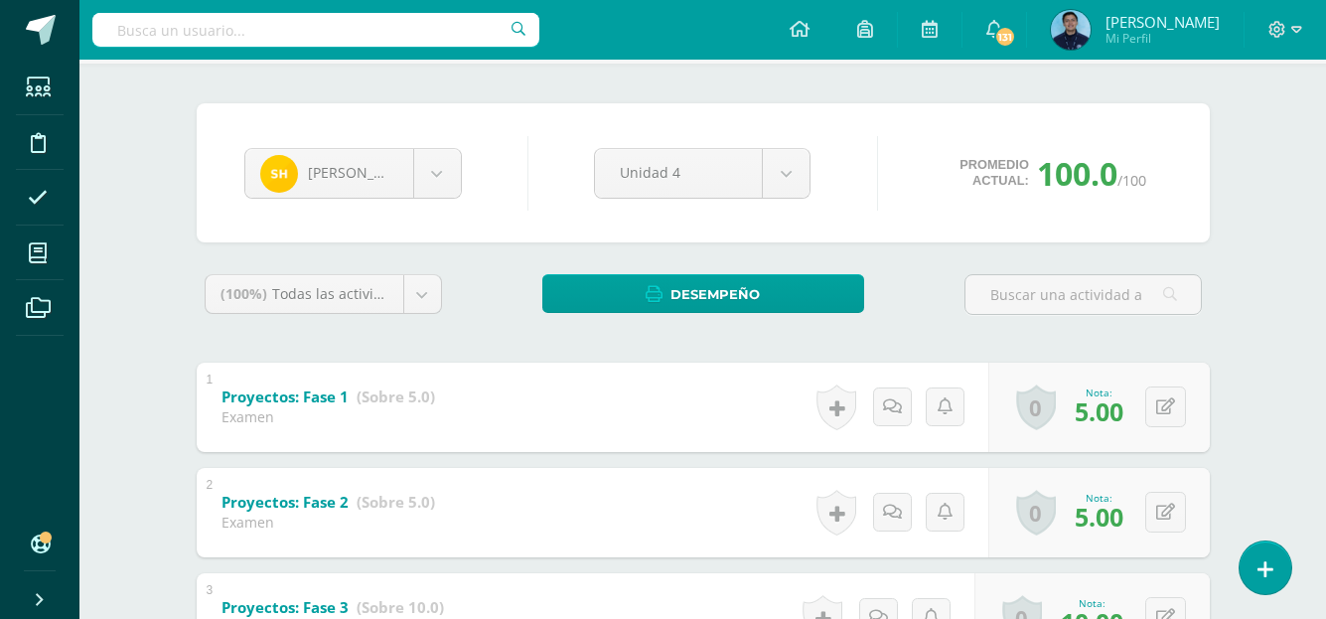
scroll to position [132, 0]
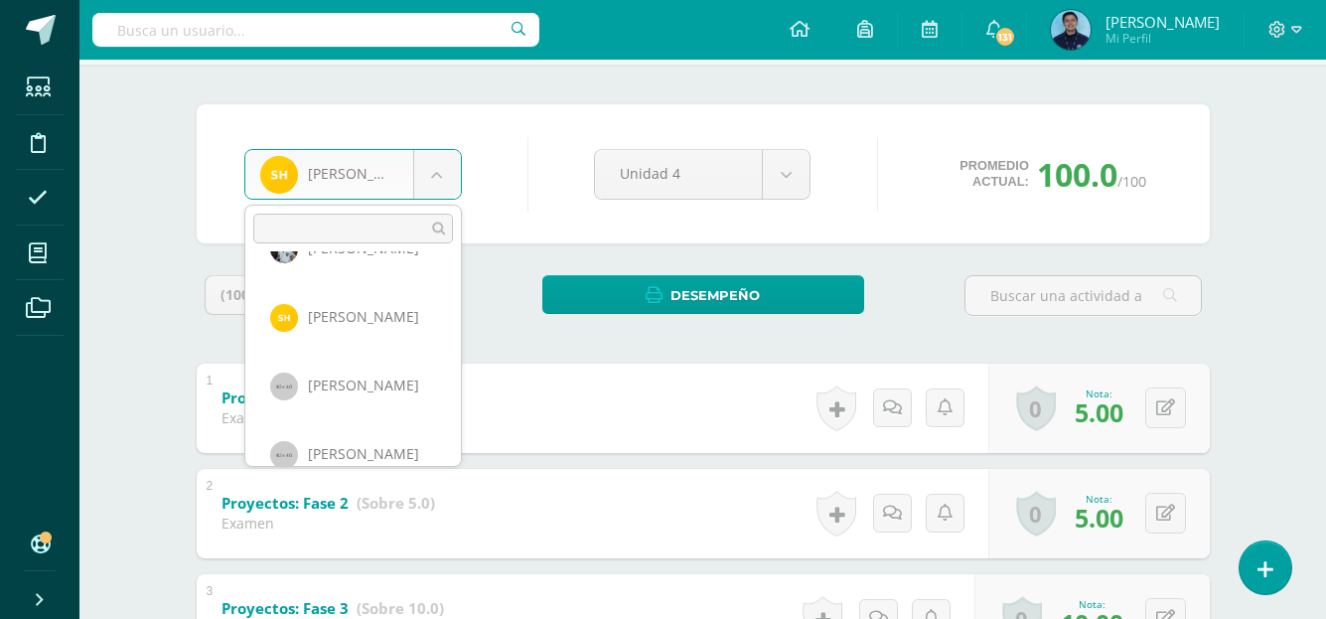
scroll to position [395, 0]
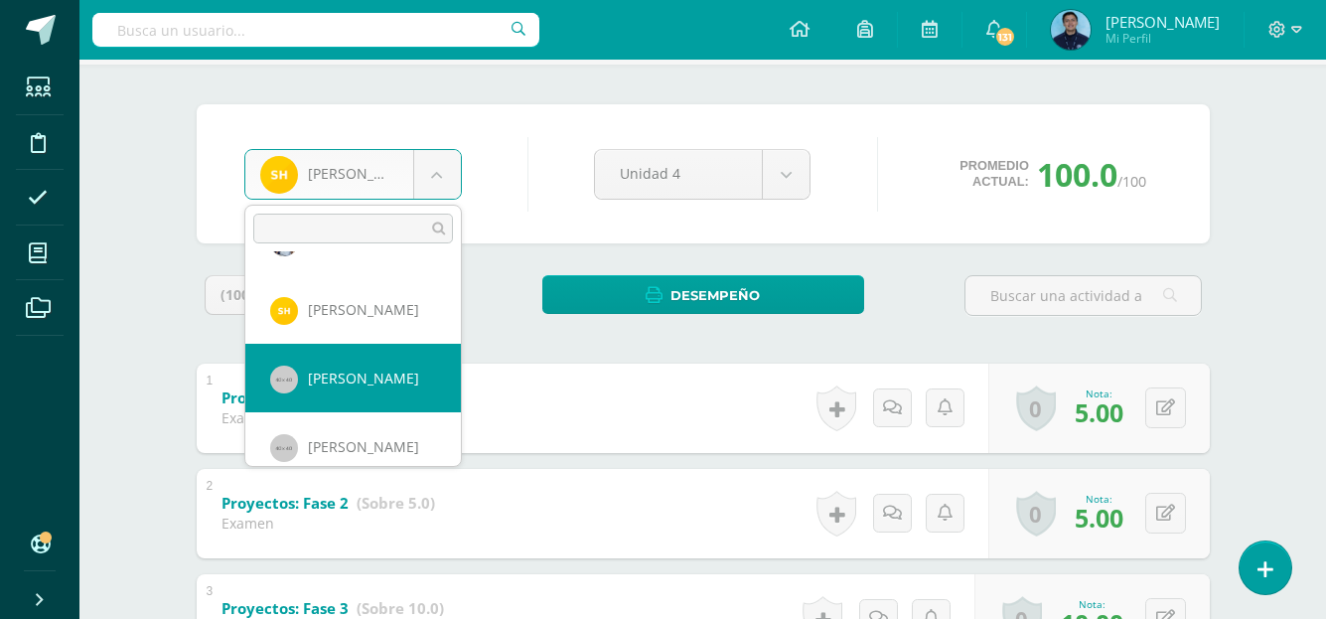
select select "953"
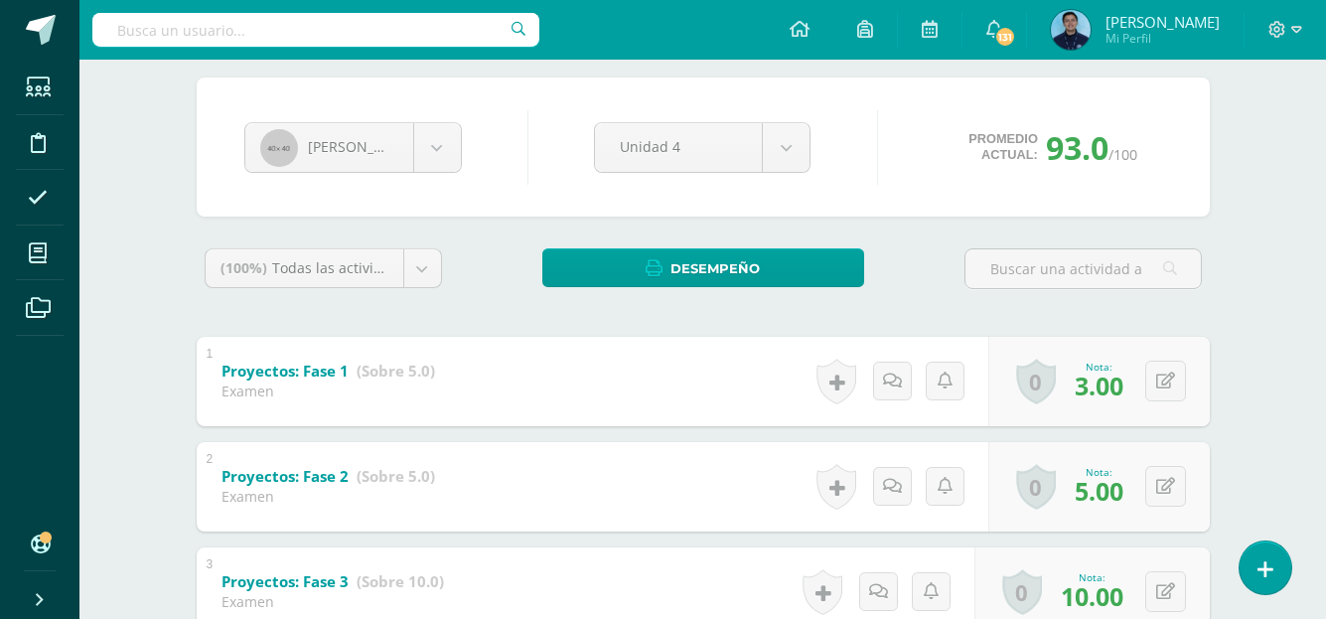
scroll to position [157, 0]
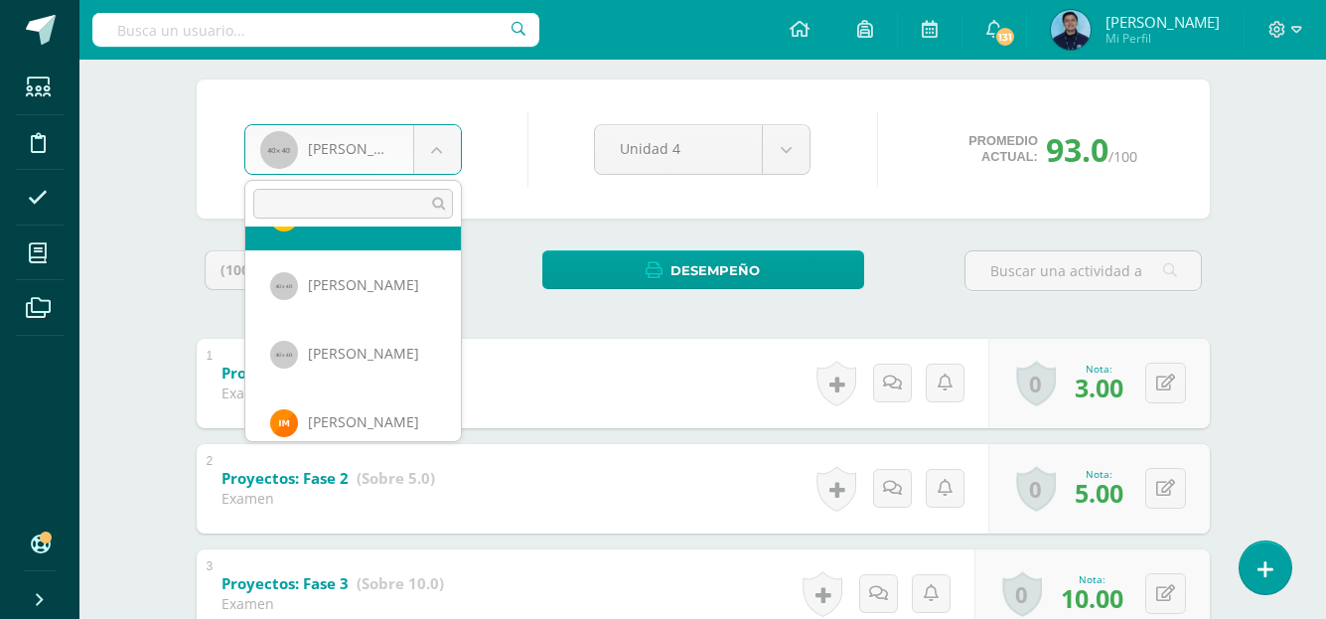
scroll to position [479, 0]
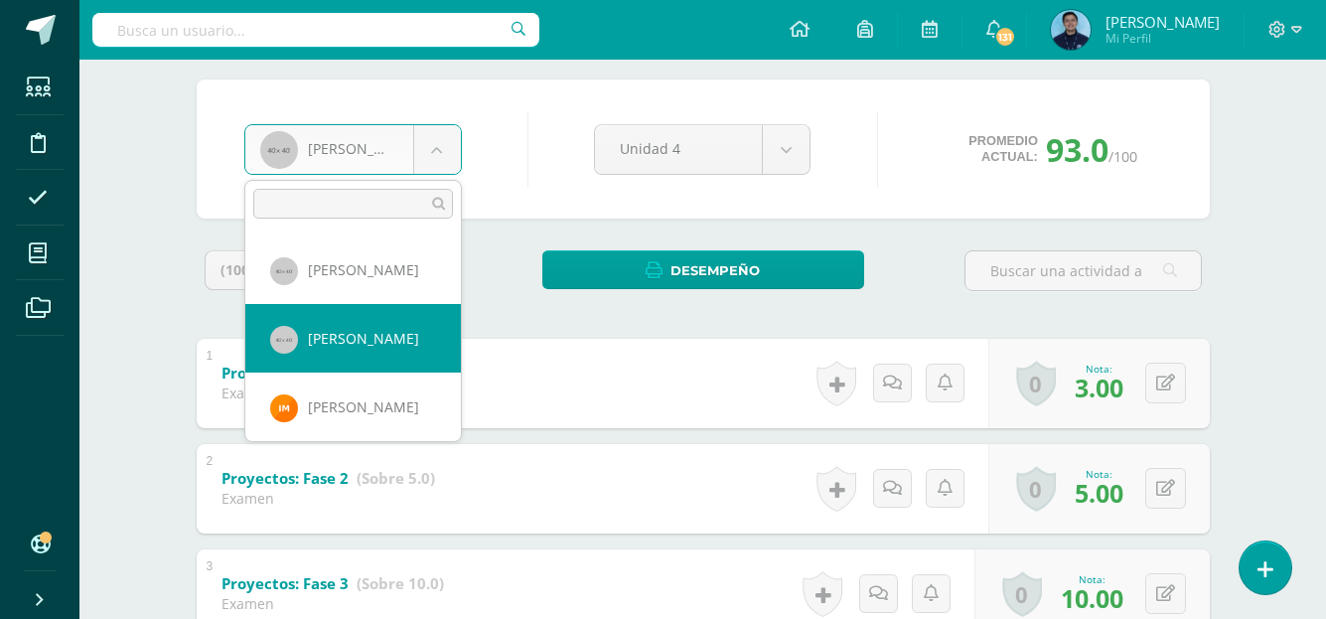
select select "954"
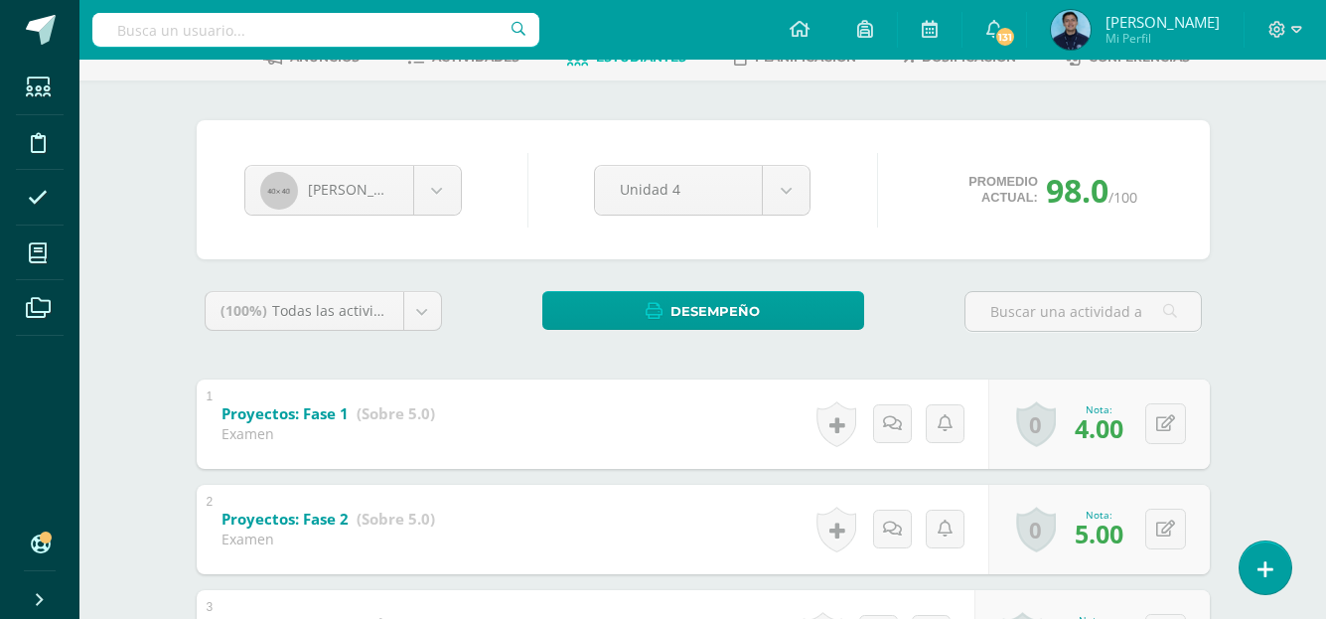
scroll to position [115, 0]
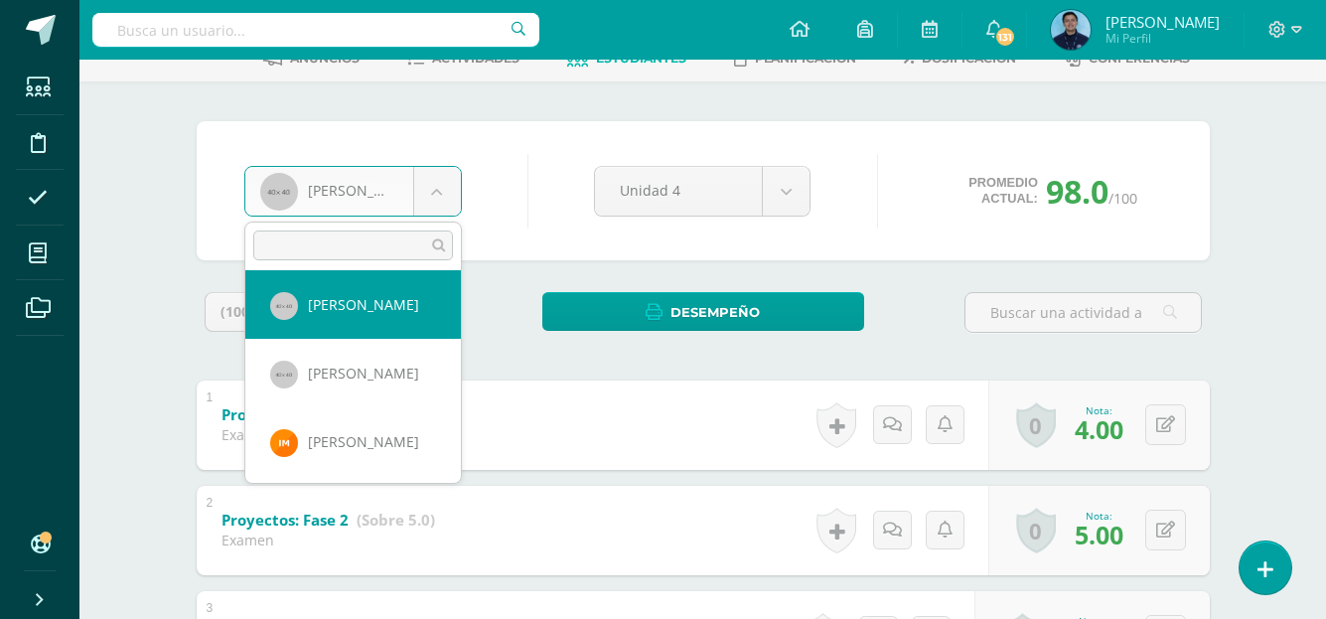
scroll to position [497, 0]
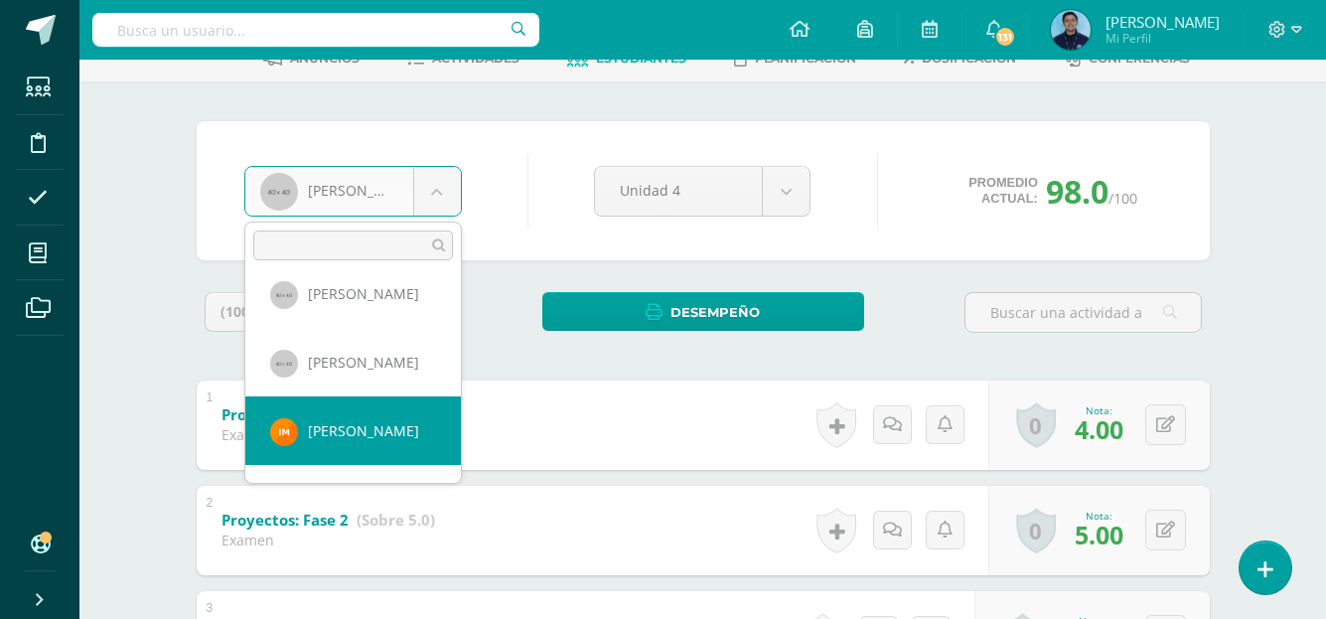
select select "1040"
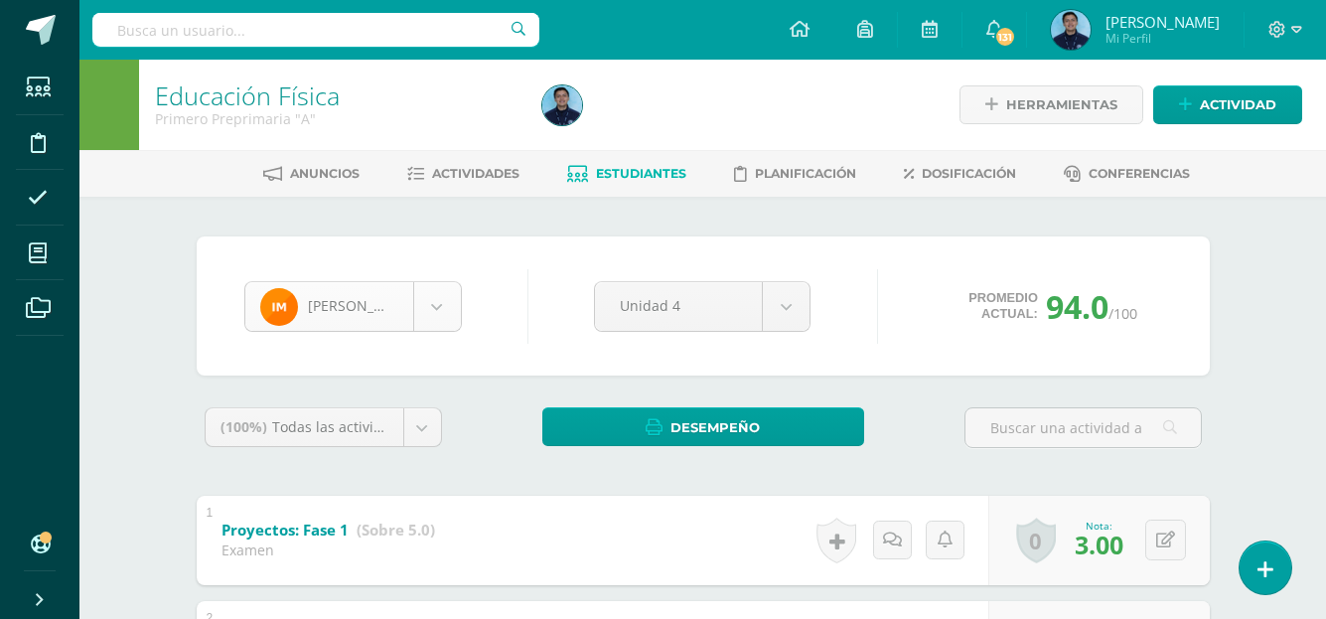
scroll to position [479, 0]
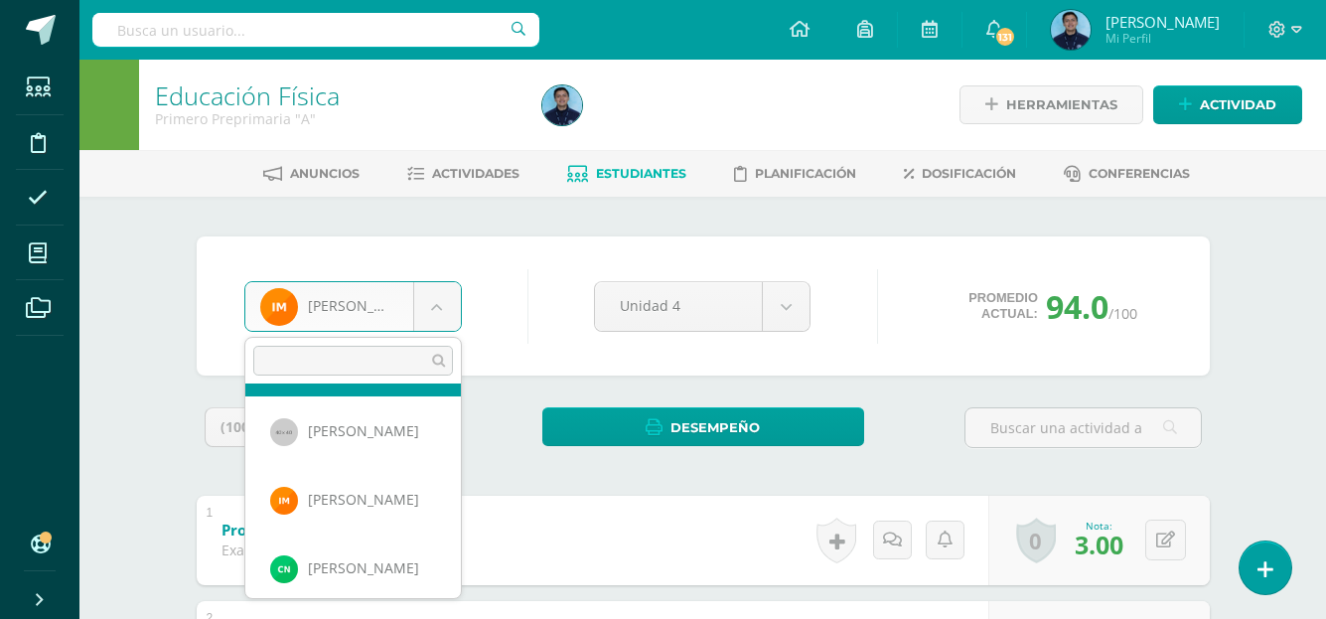
scroll to position [559, 0]
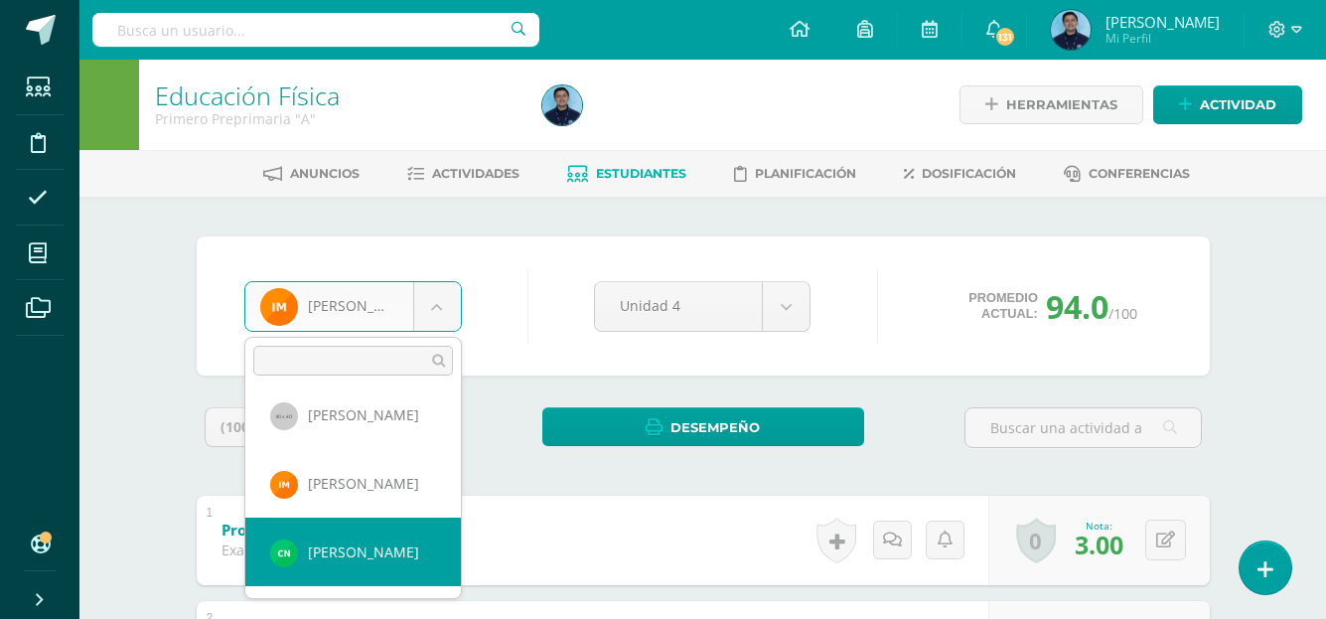
select select "1290"
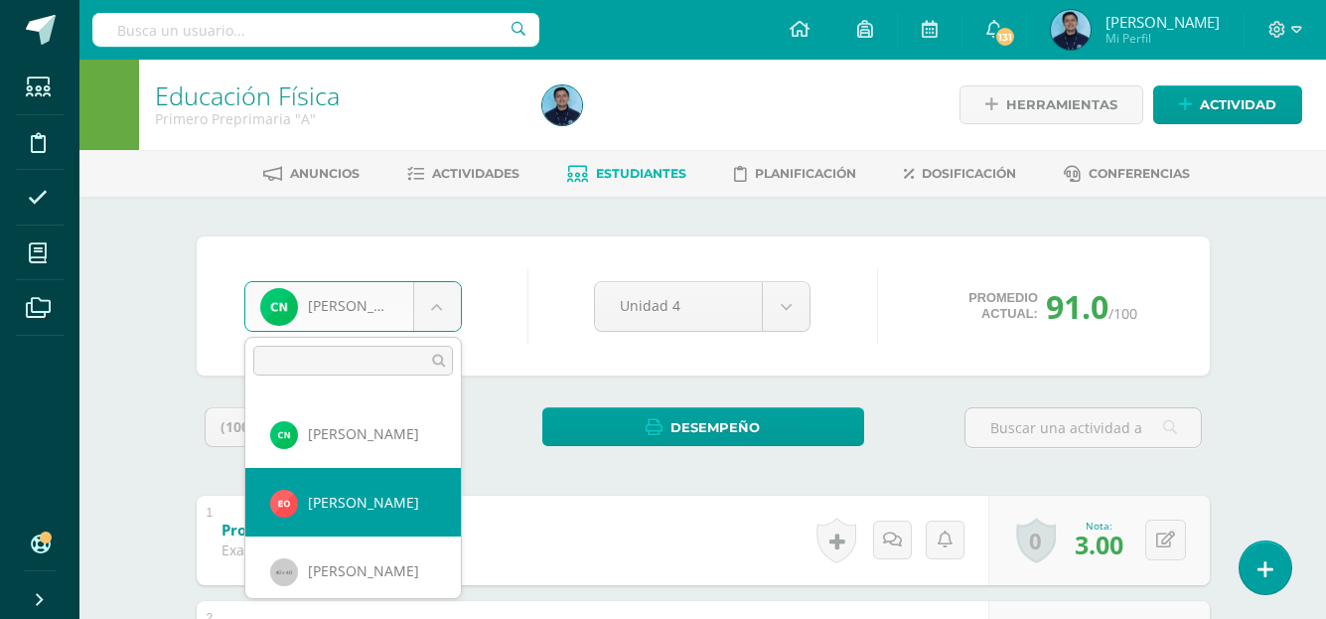
select select "1291"
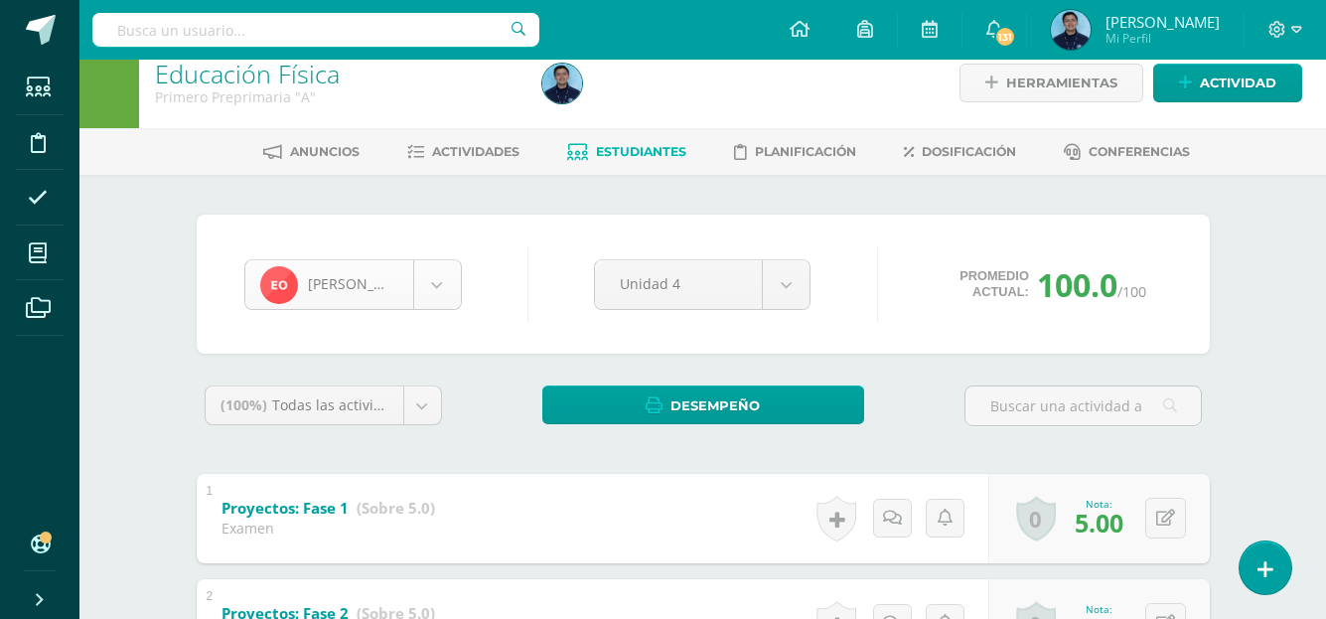
scroll to position [616, 0]
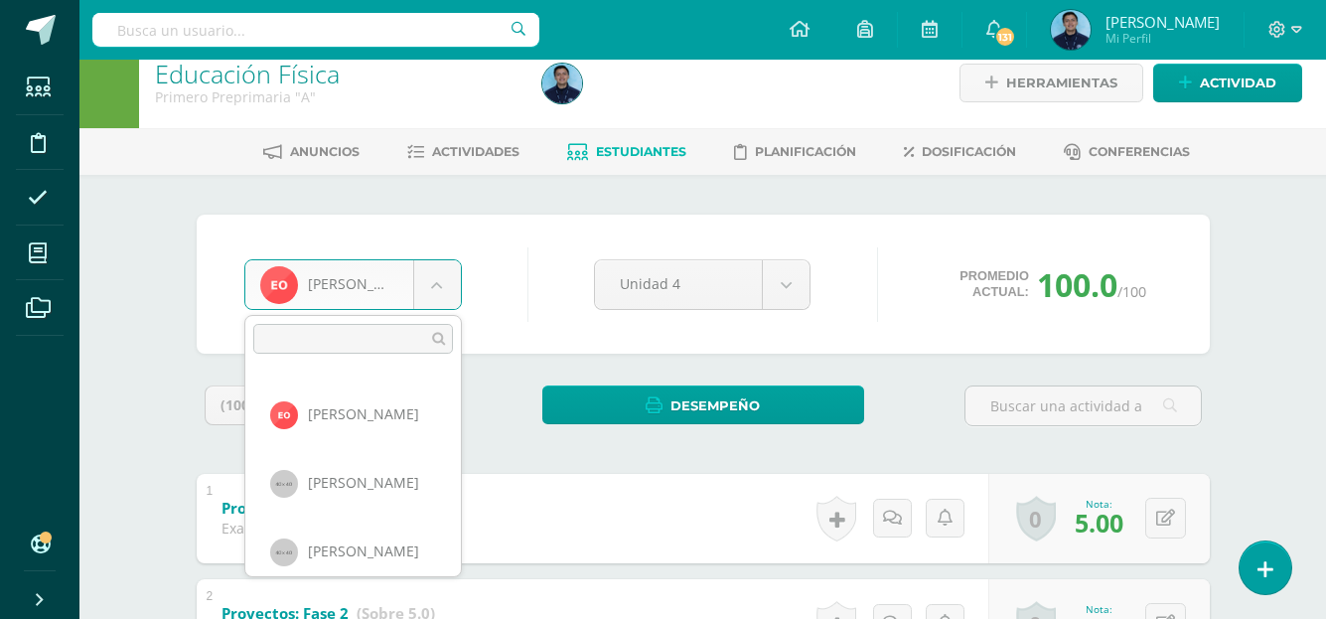
scroll to position [770, 0]
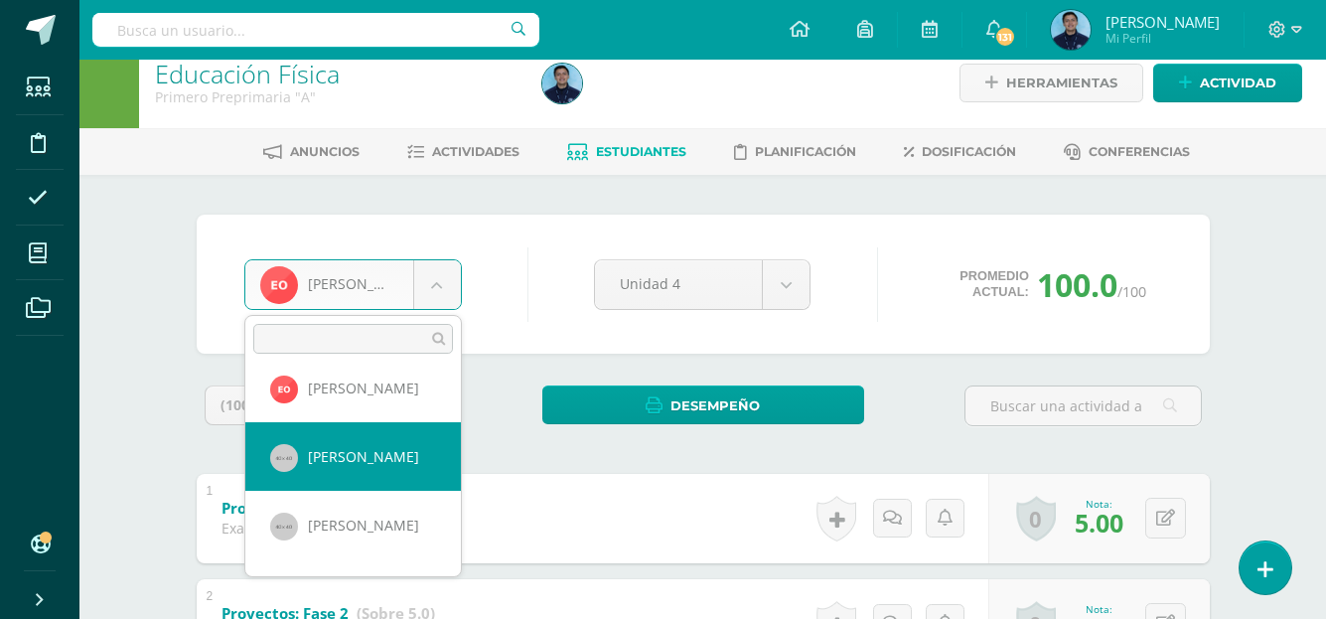
select select "952"
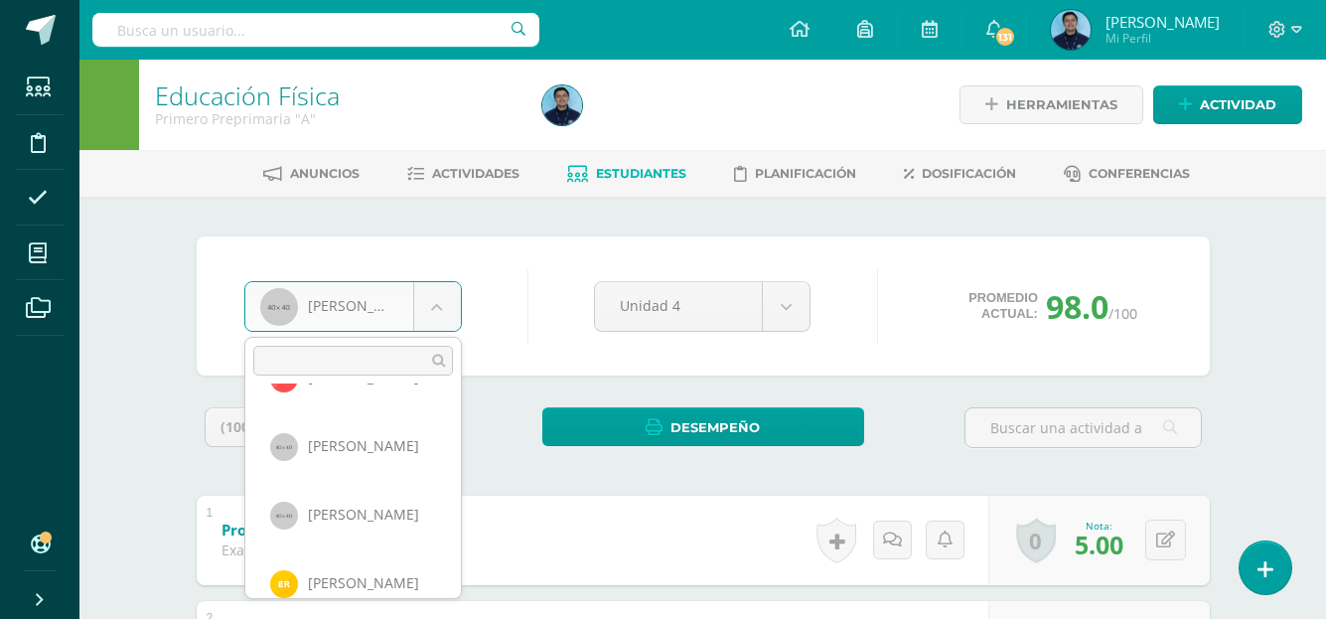
scroll to position [803, 0]
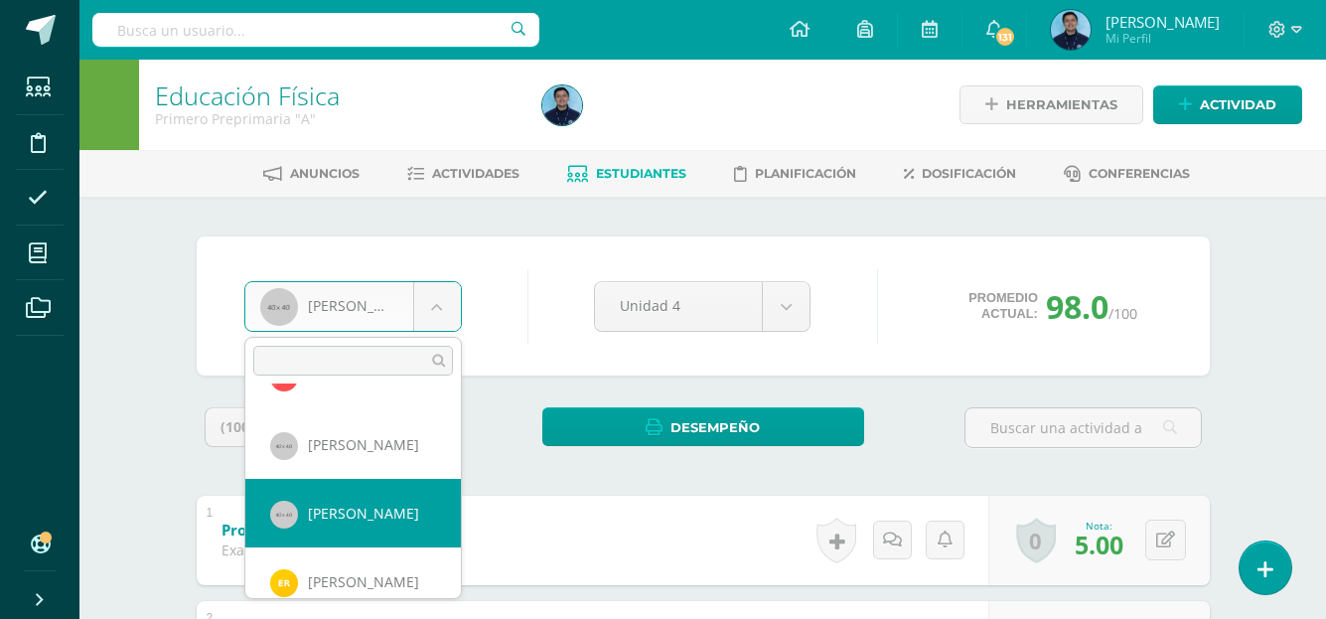
select select "929"
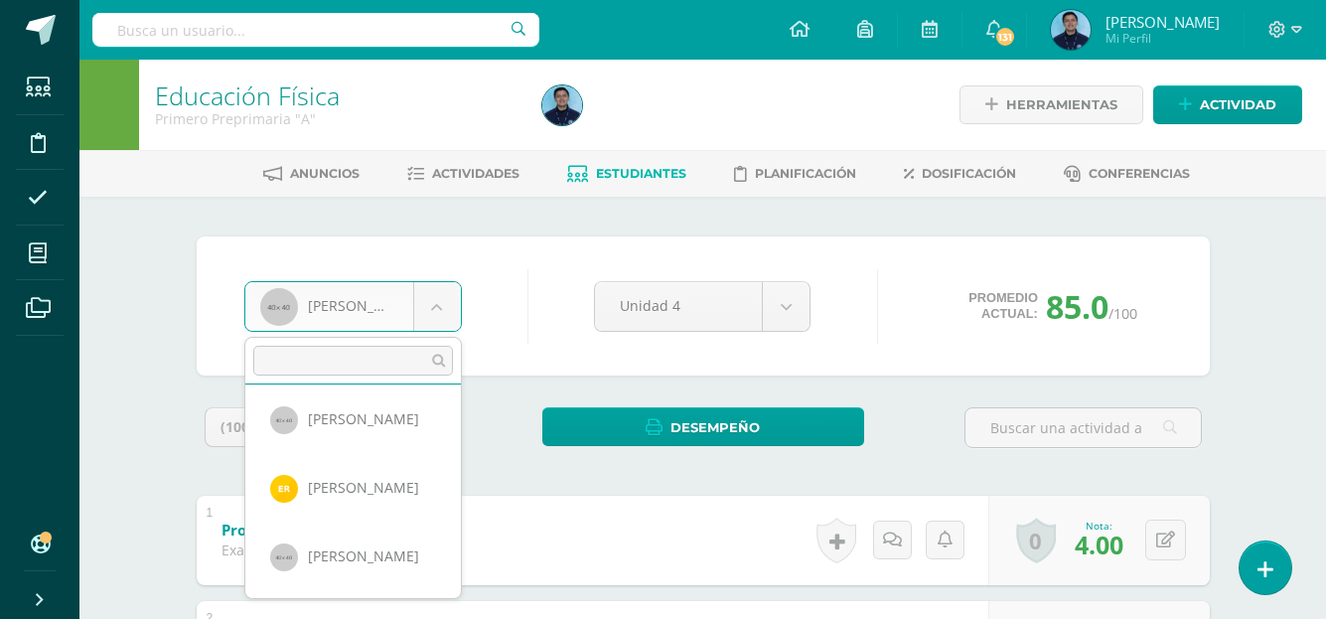
scroll to position [904, 0]
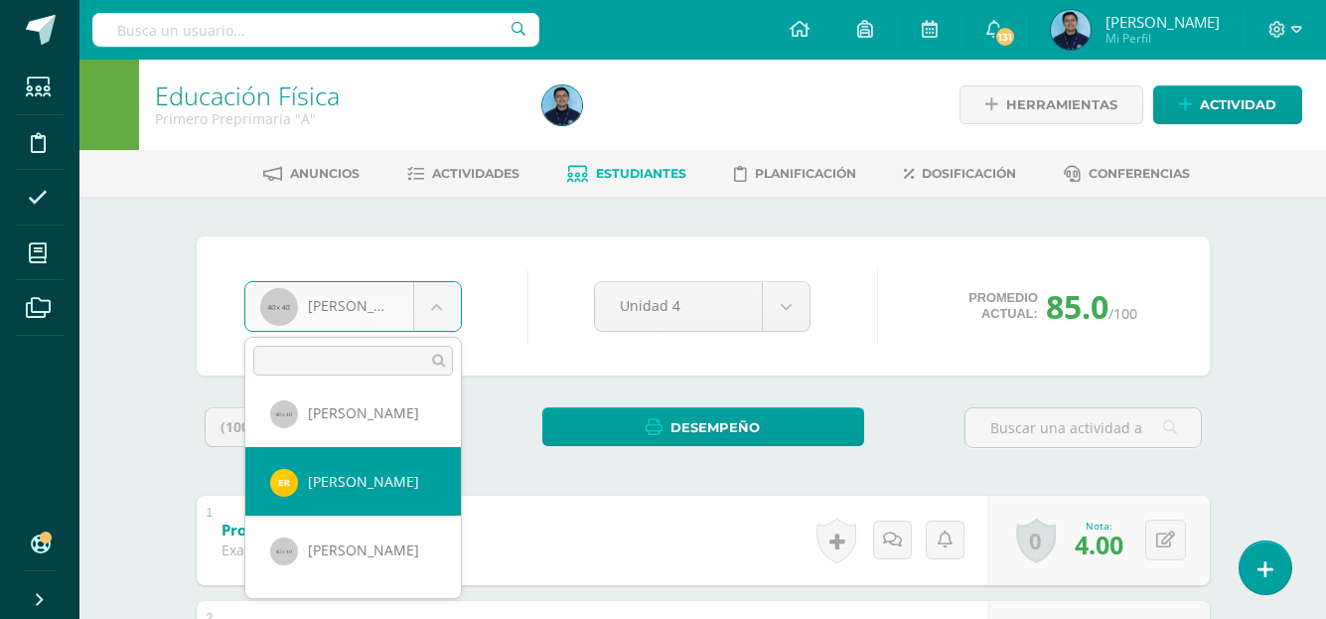
select select "1168"
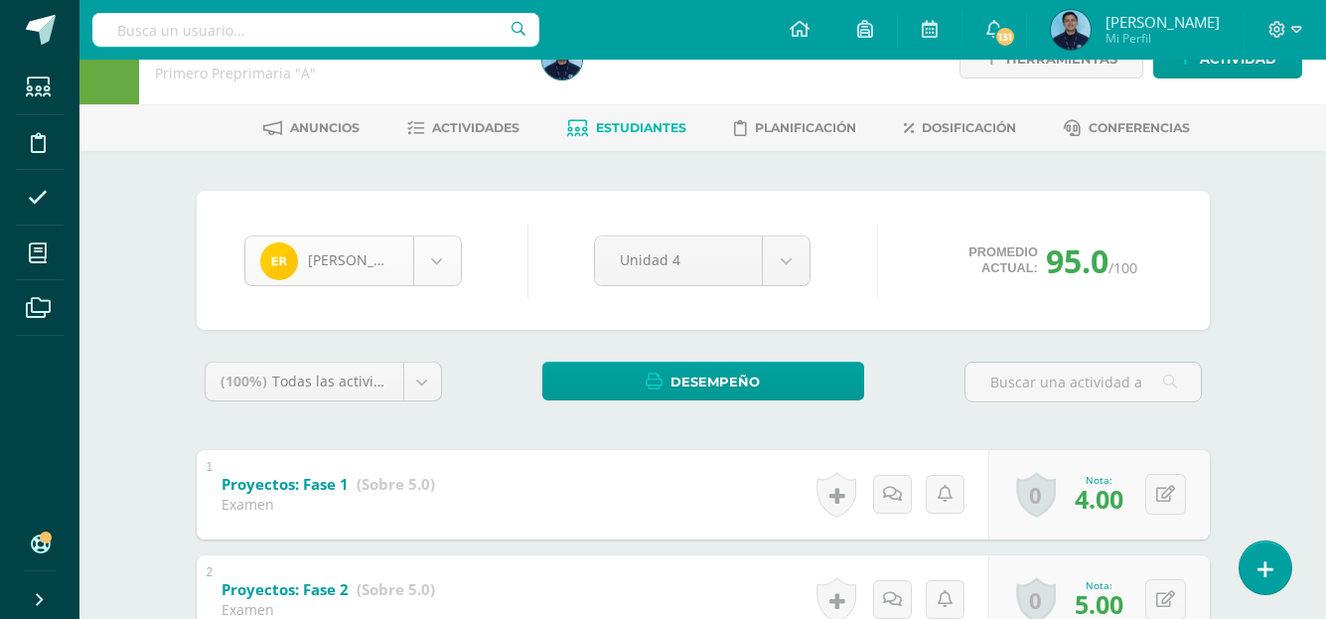
scroll to position [821, 0]
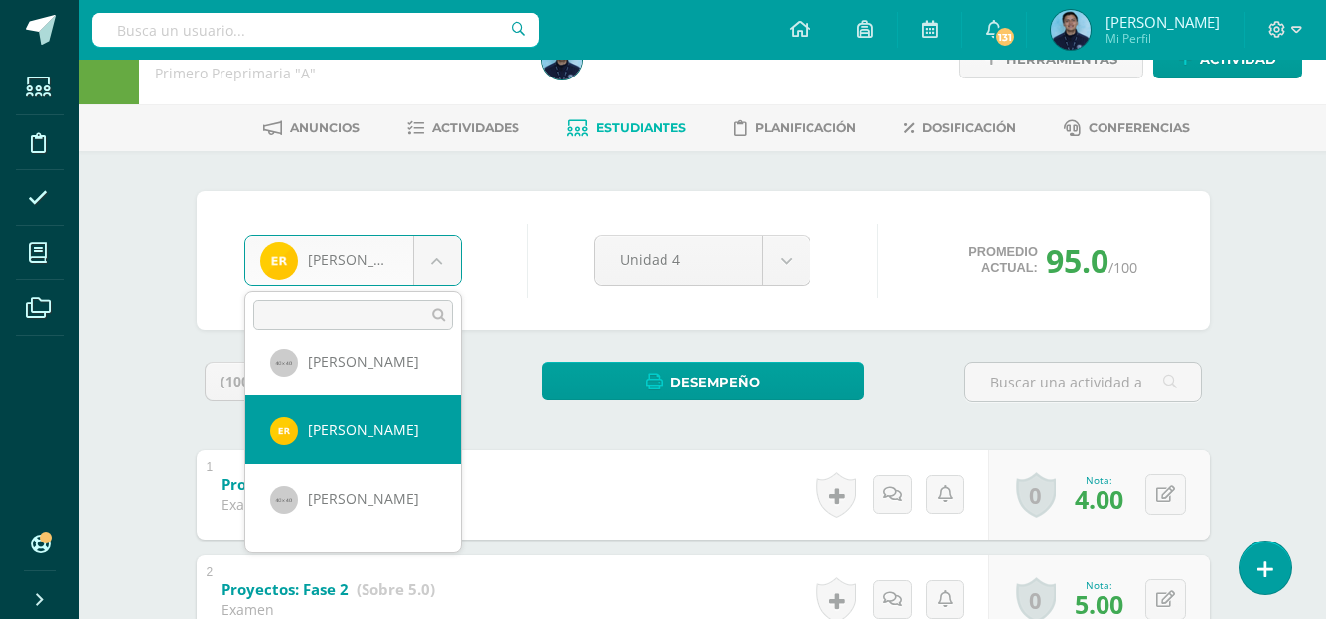
scroll to position [911, 0]
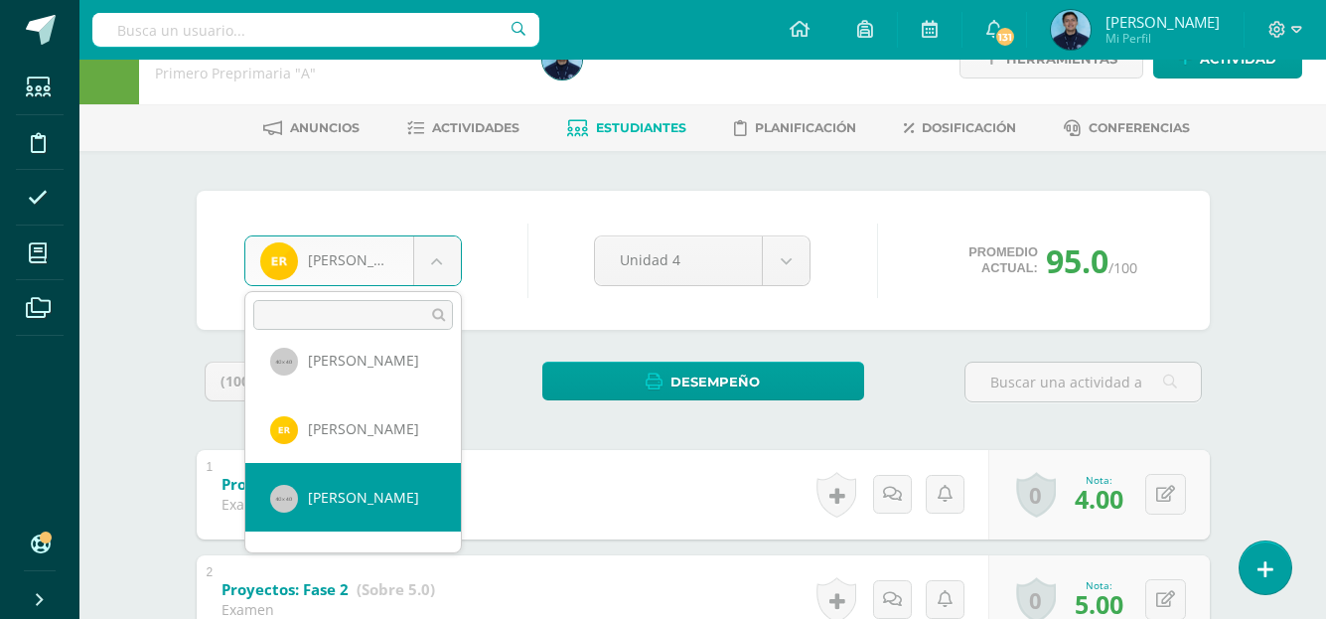
select select "968"
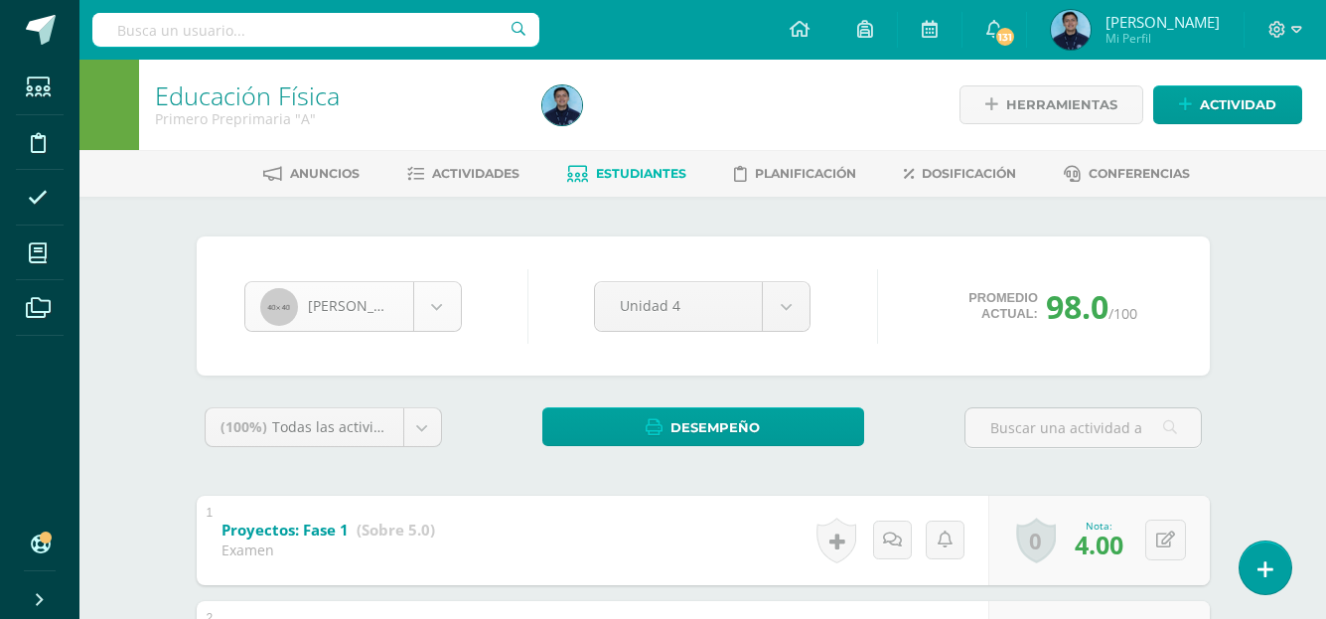
scroll to position [890, 0]
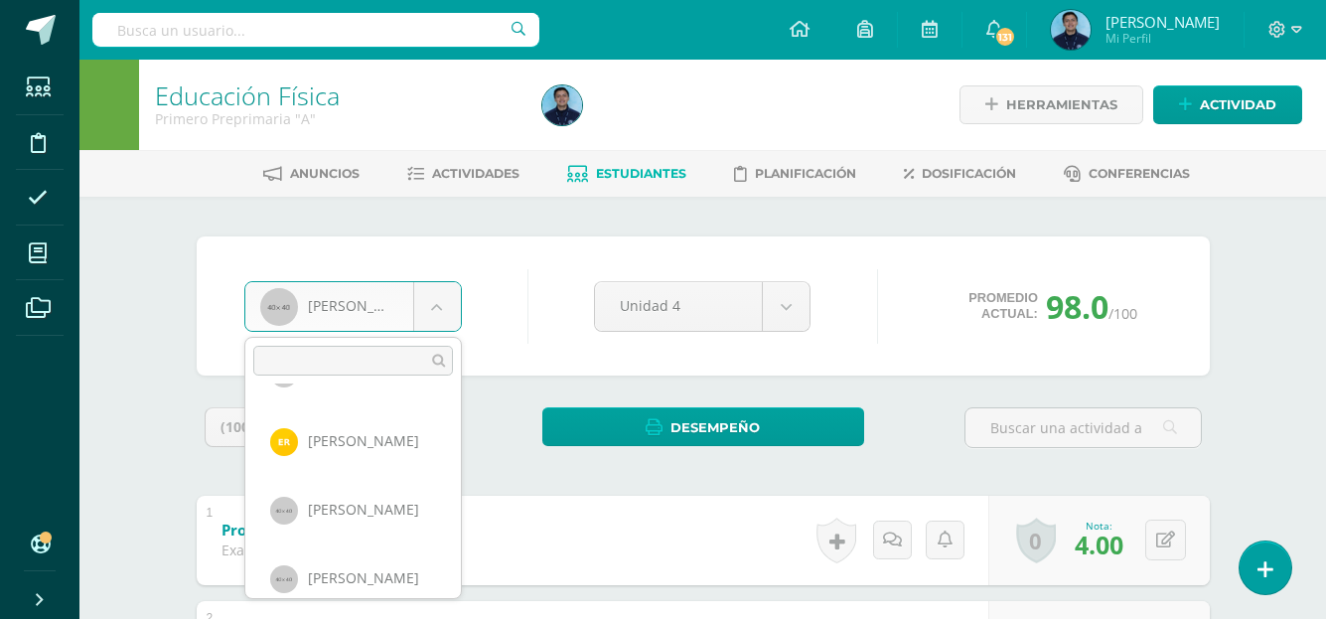
scroll to position [975, 0]
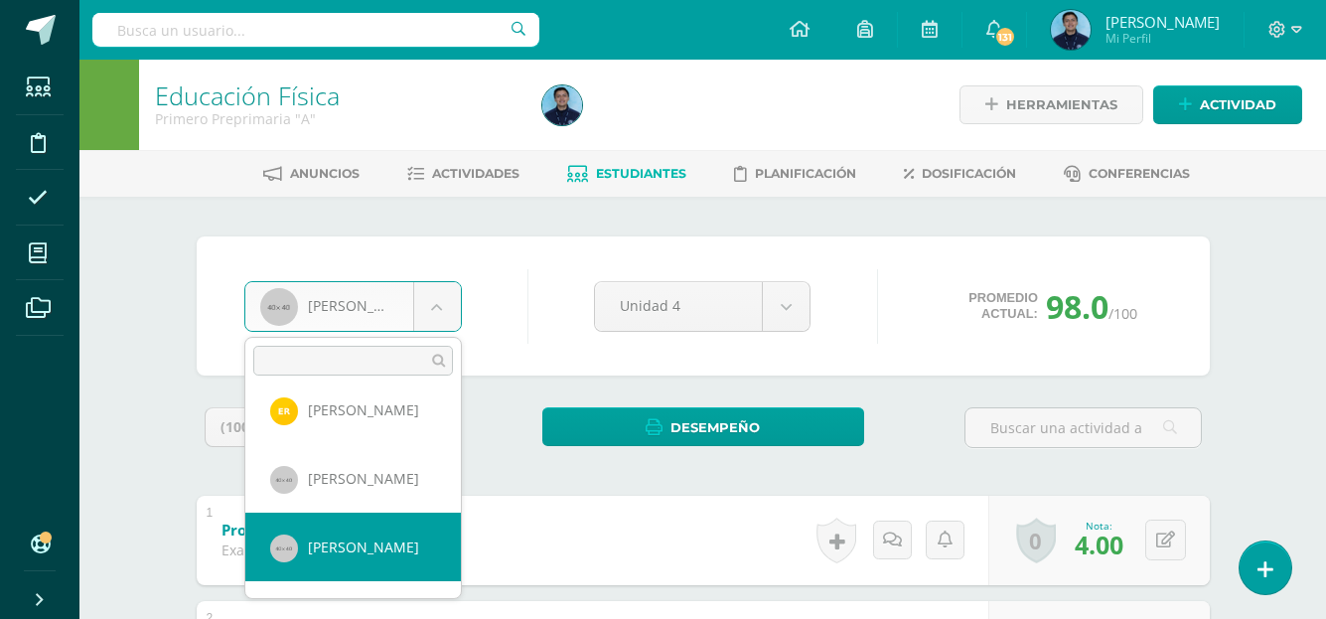
select select "956"
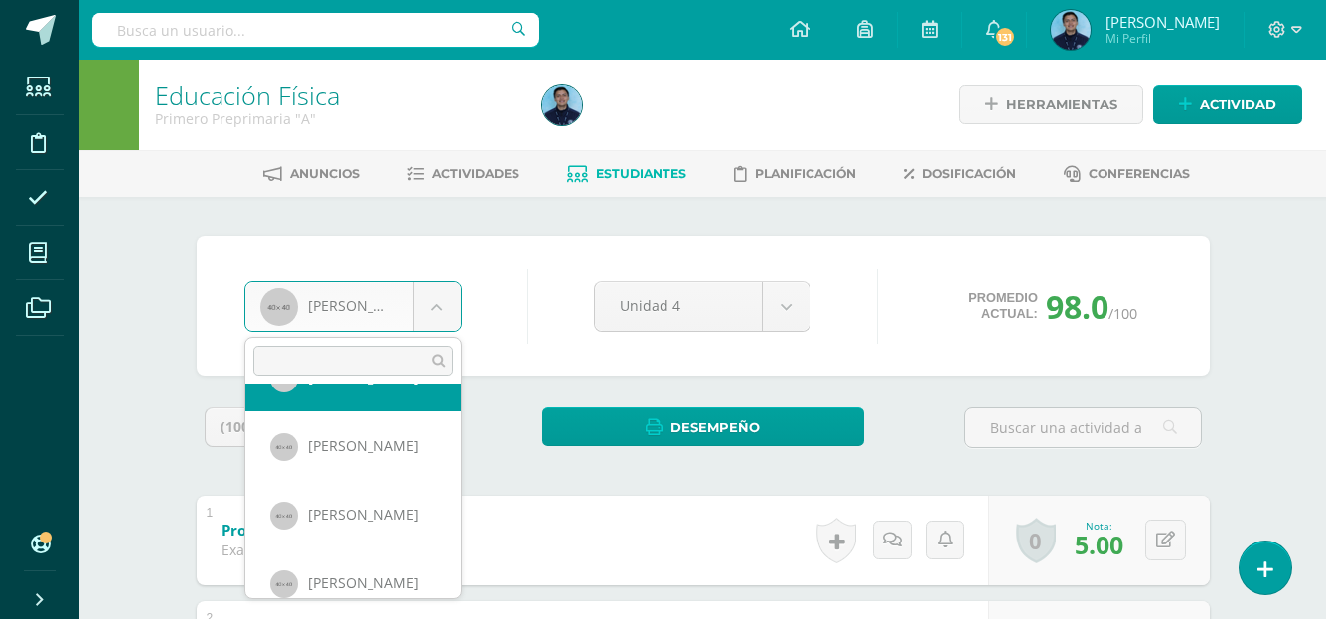
scroll to position [1084, 0]
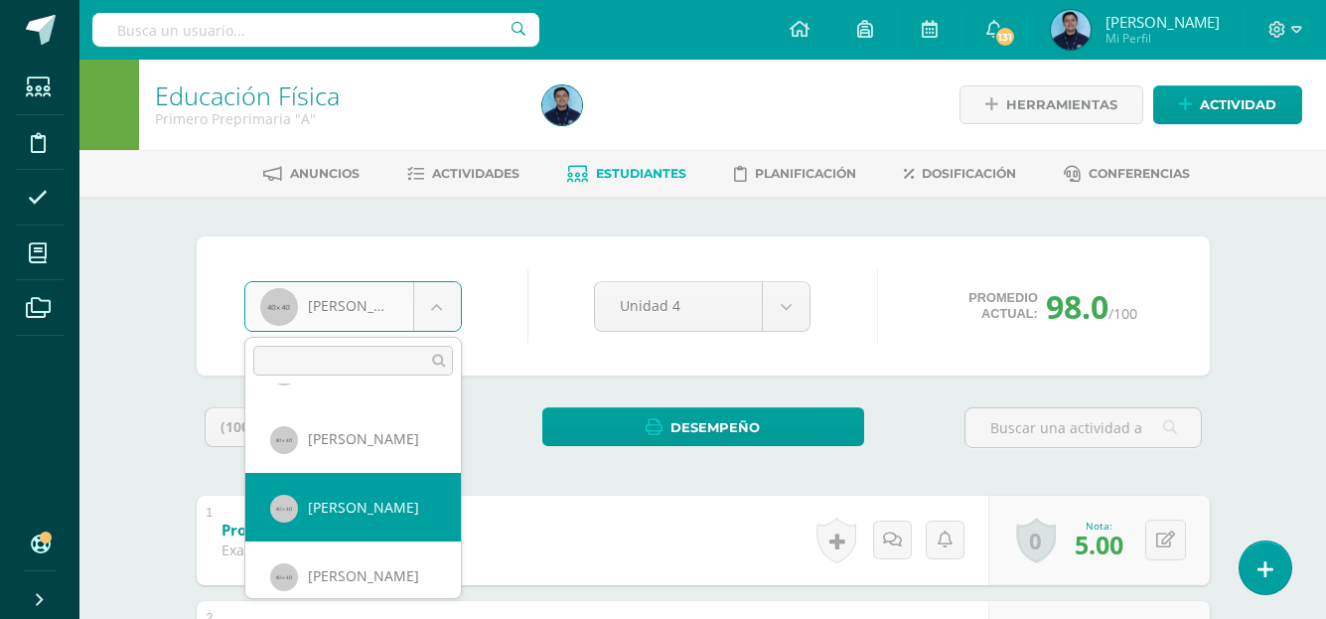
select select "939"
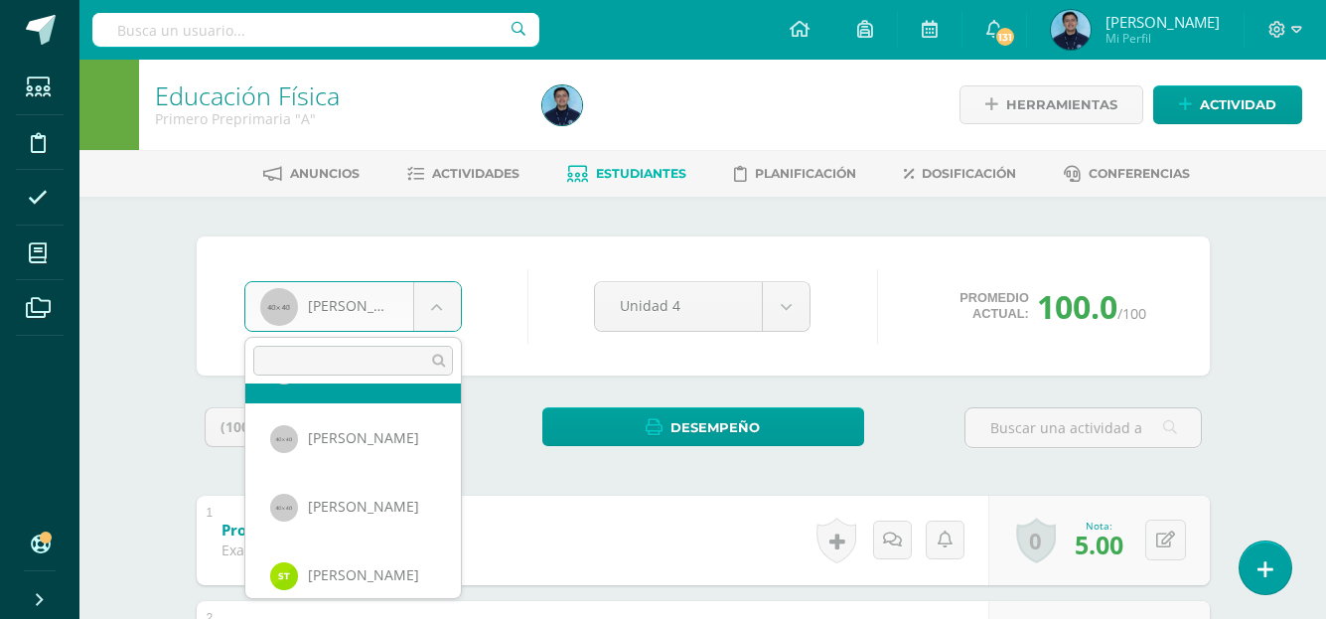
scroll to position [1165, 0]
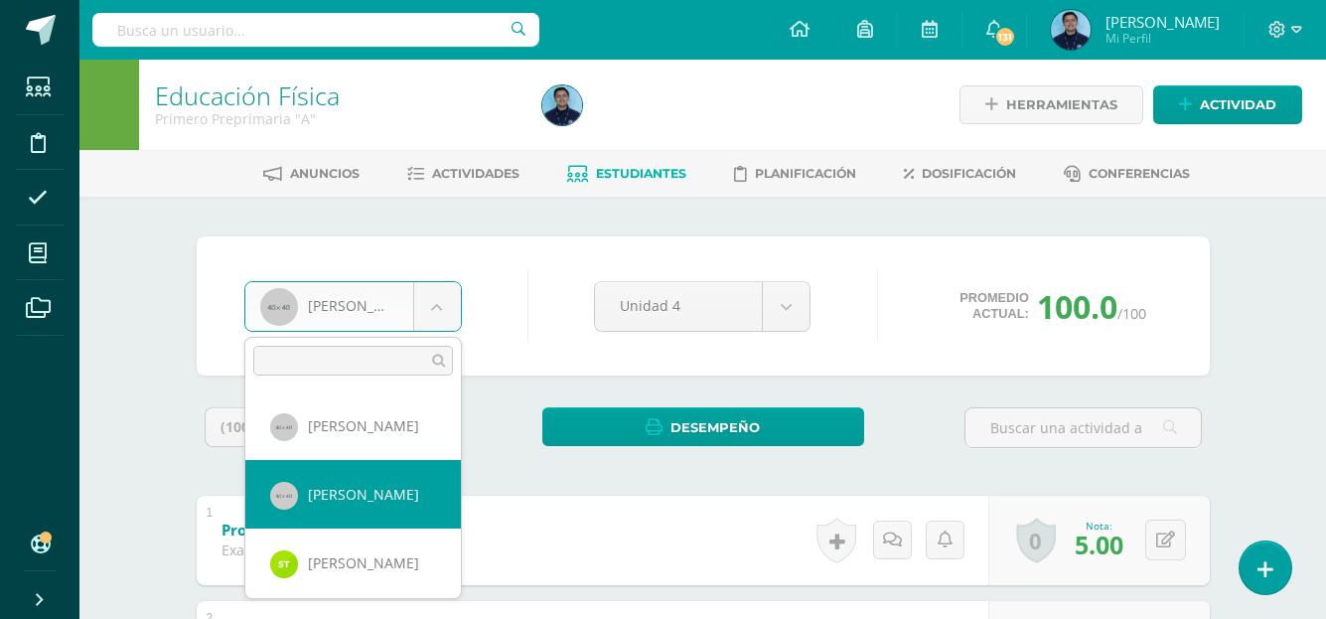
select select "978"
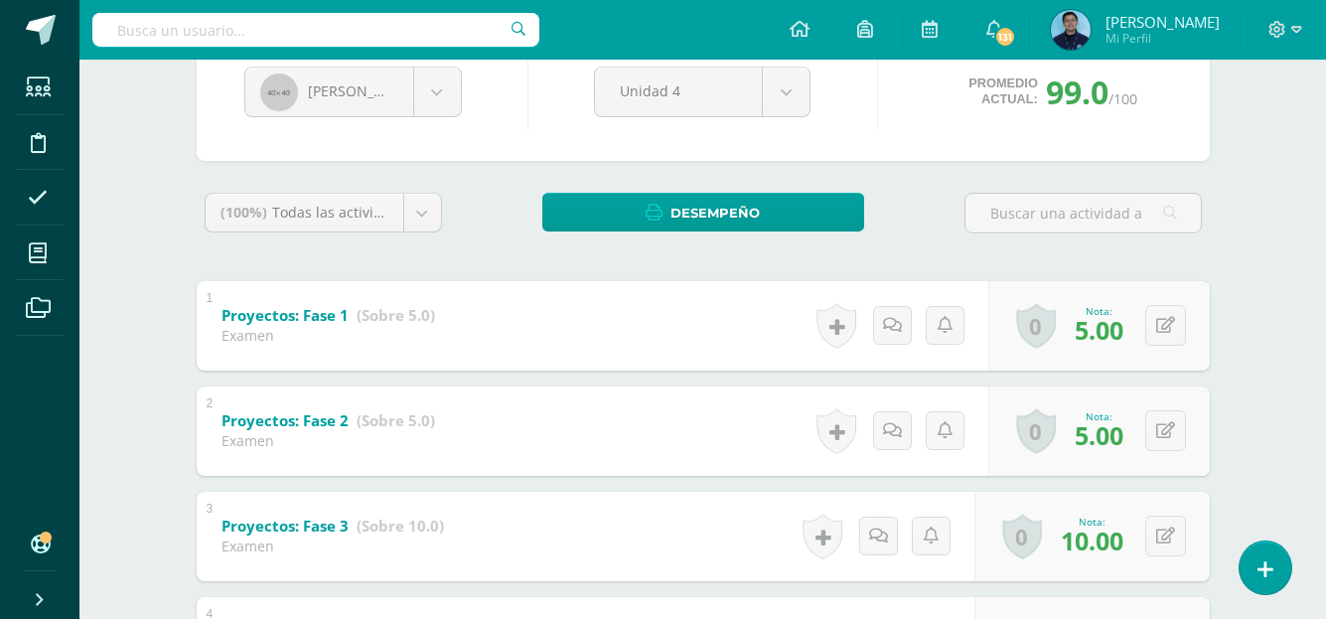
scroll to position [209, 0]
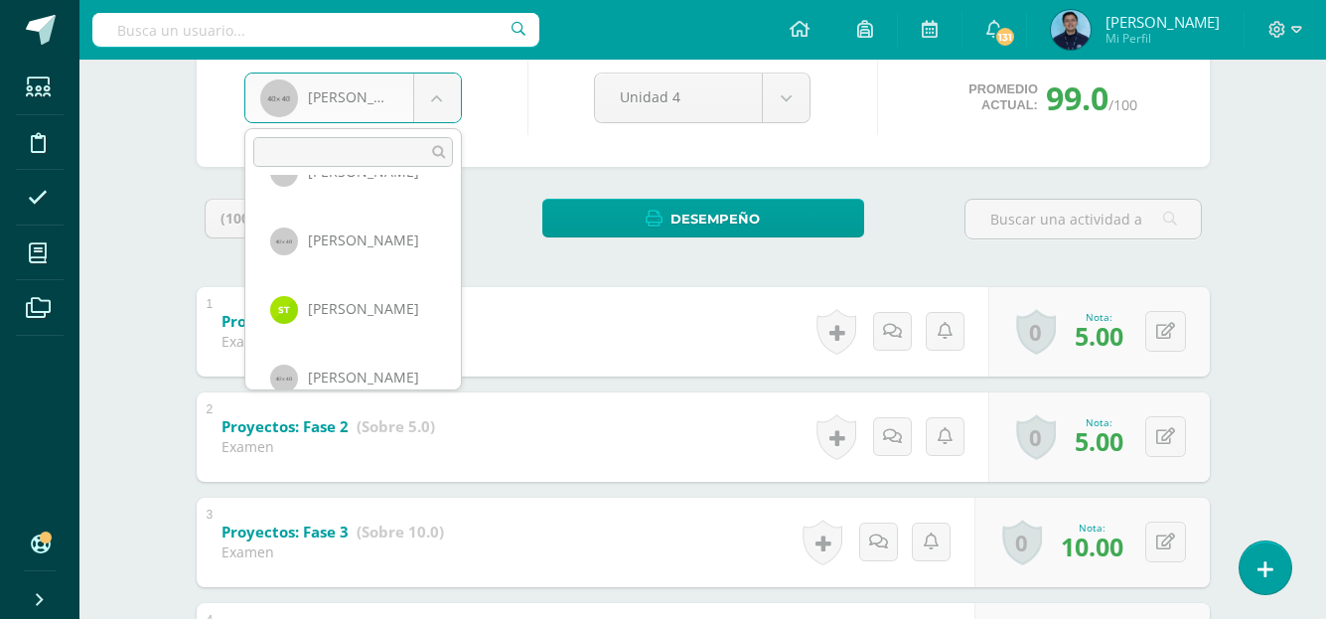
scroll to position [1222, 0]
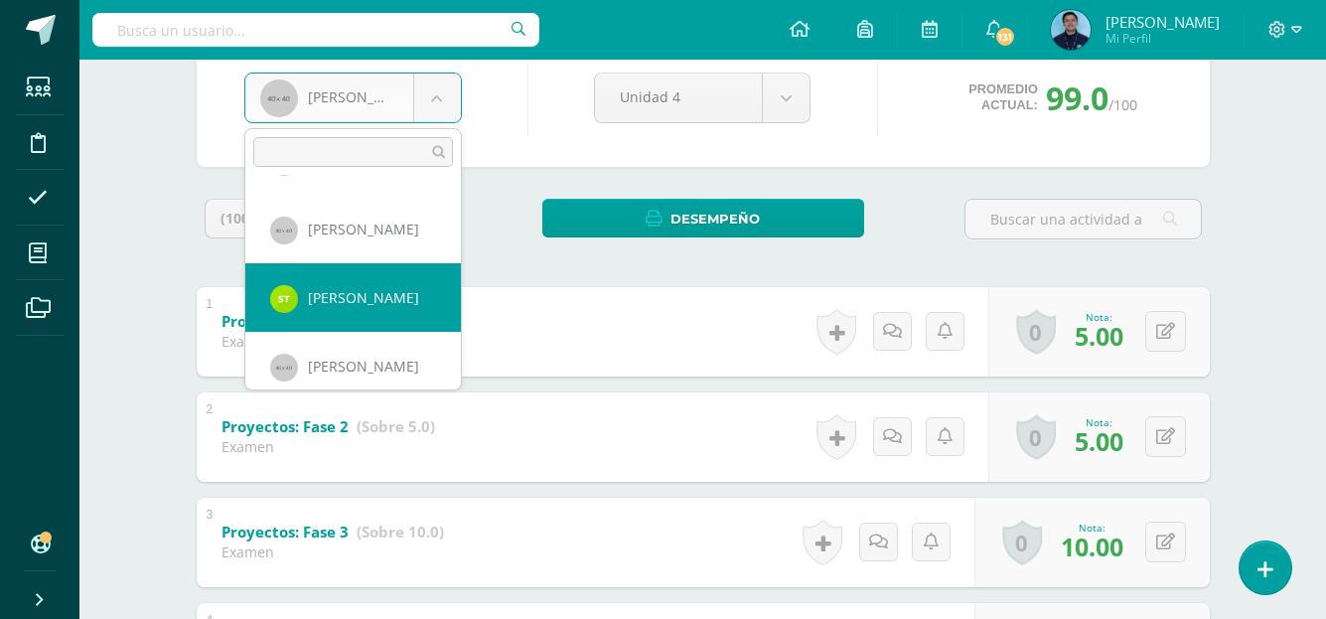
select select "1167"
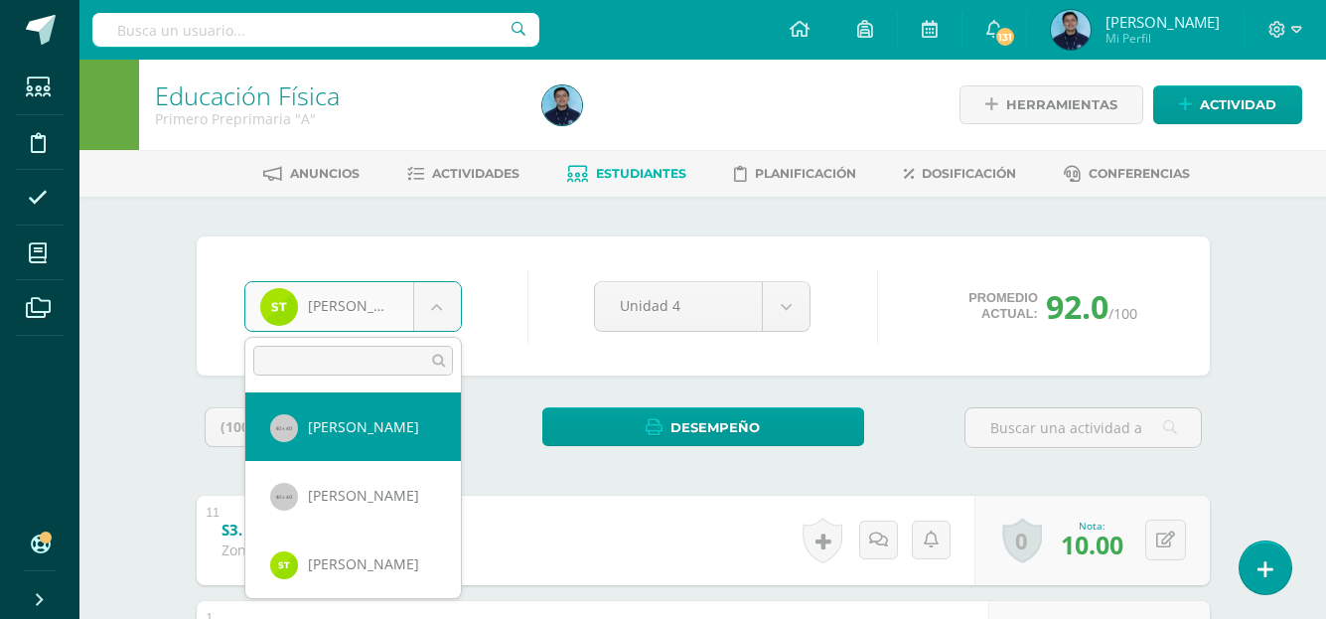
scroll to position [1240, 0]
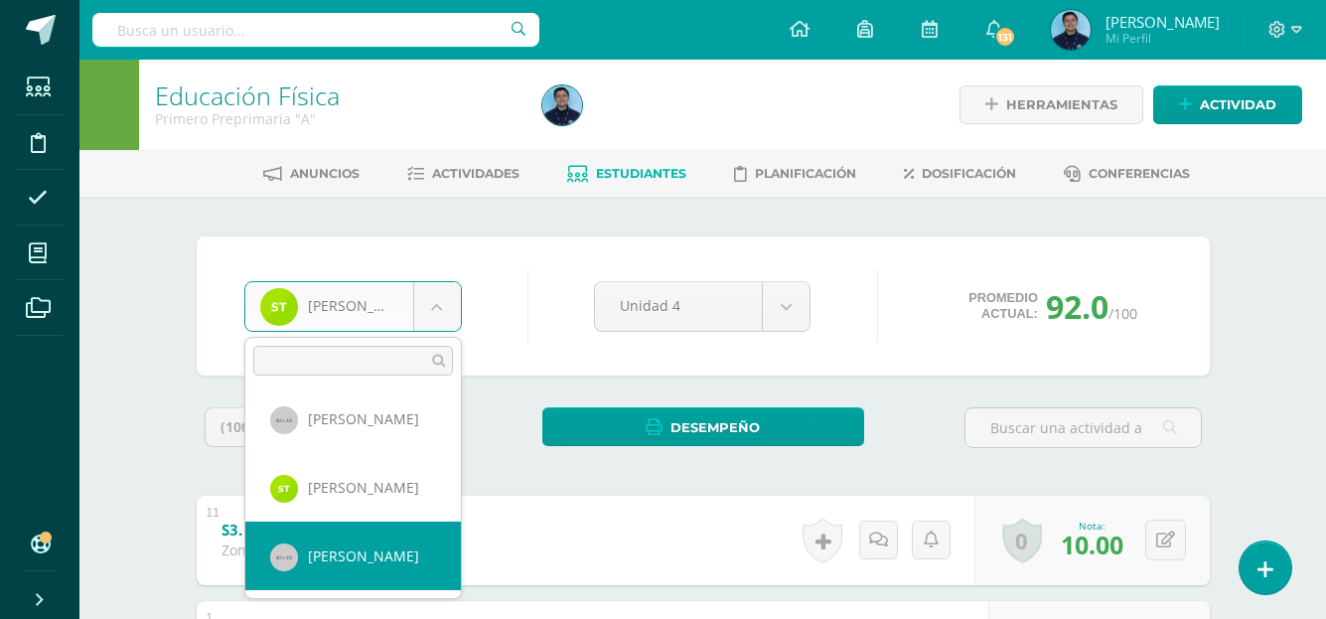
select select "961"
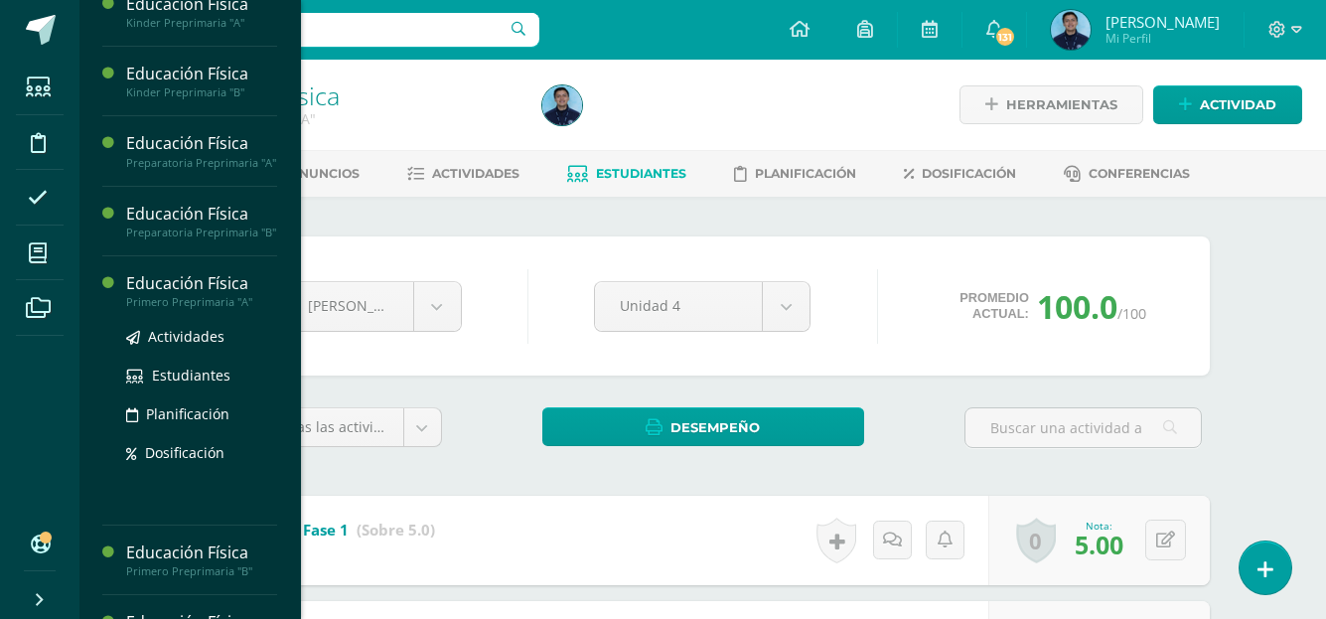
scroll to position [172, 0]
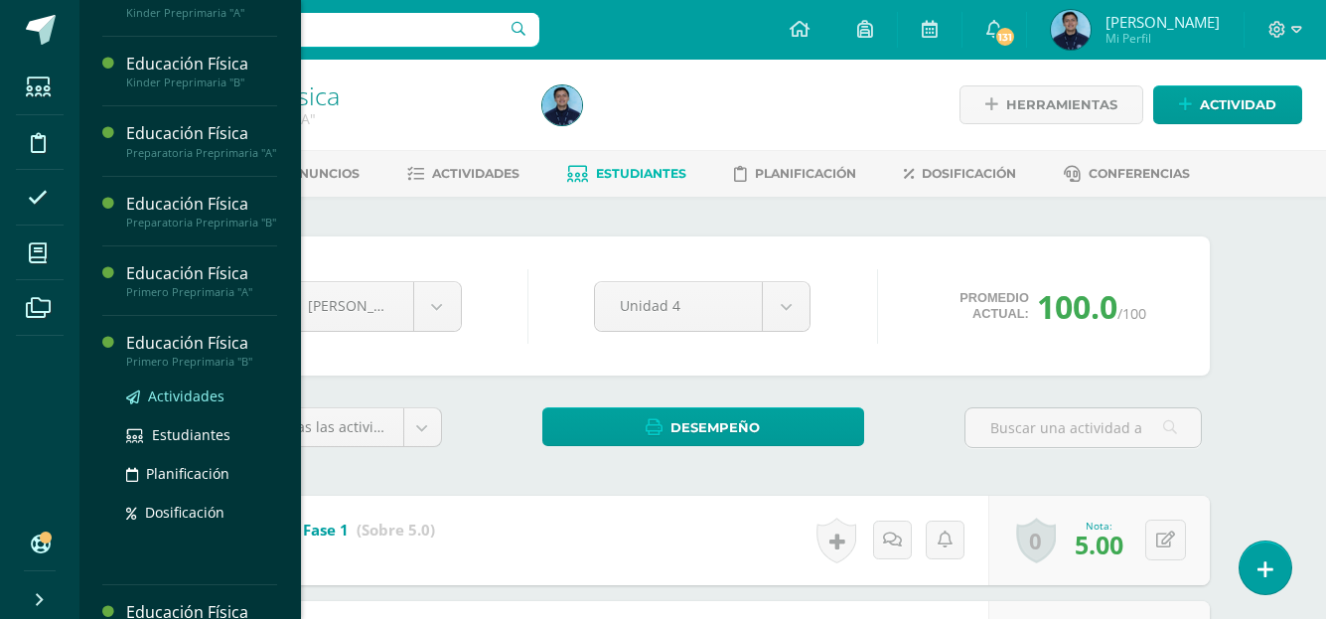
click at [204, 405] on span "Actividades" at bounding box center [186, 395] width 76 height 19
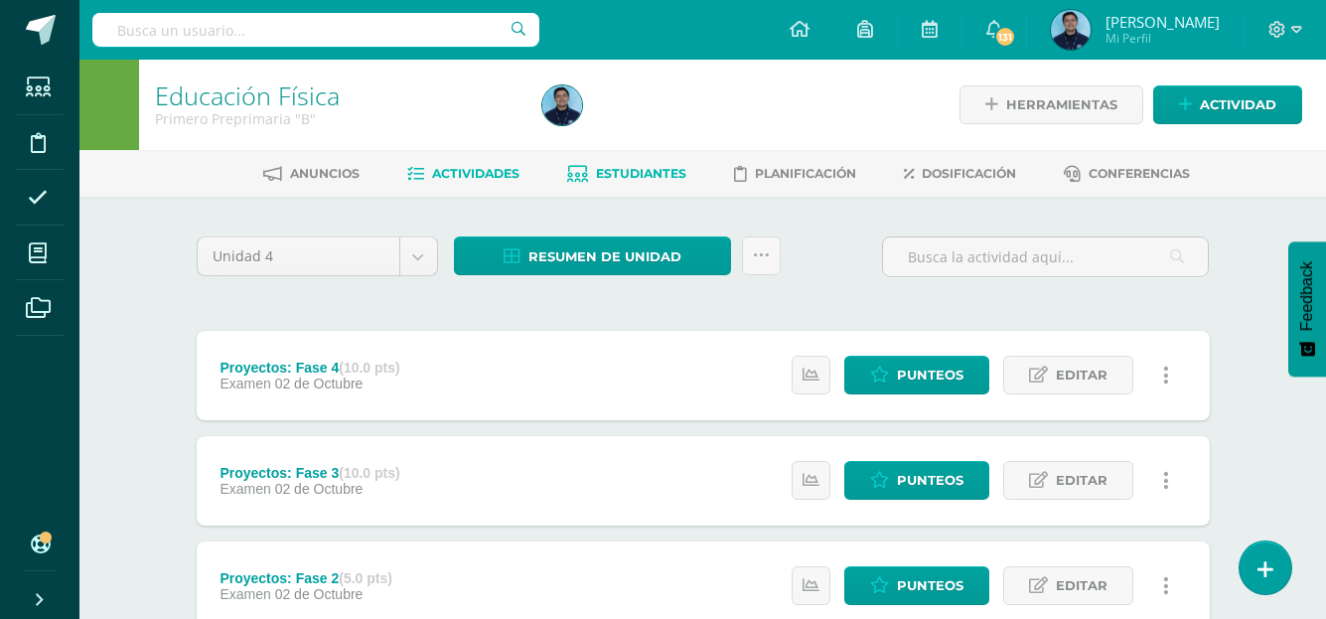
click at [652, 189] on link "Estudiantes" at bounding box center [626, 174] width 119 height 32
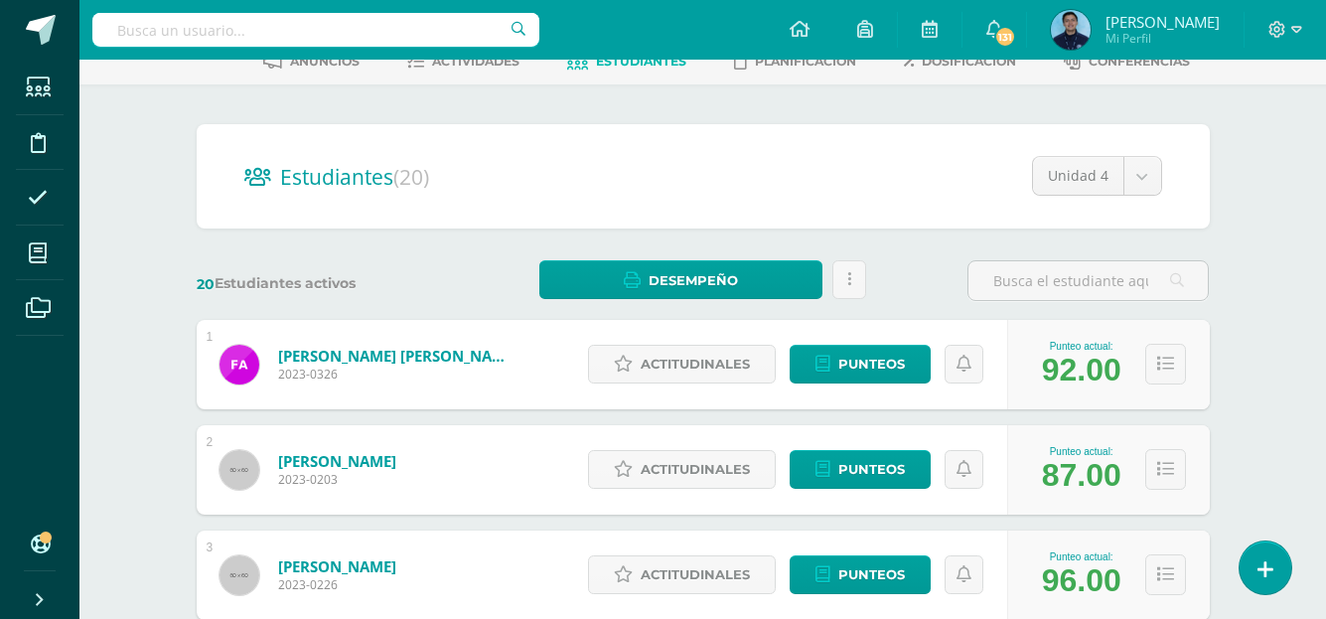
scroll to position [113, 0]
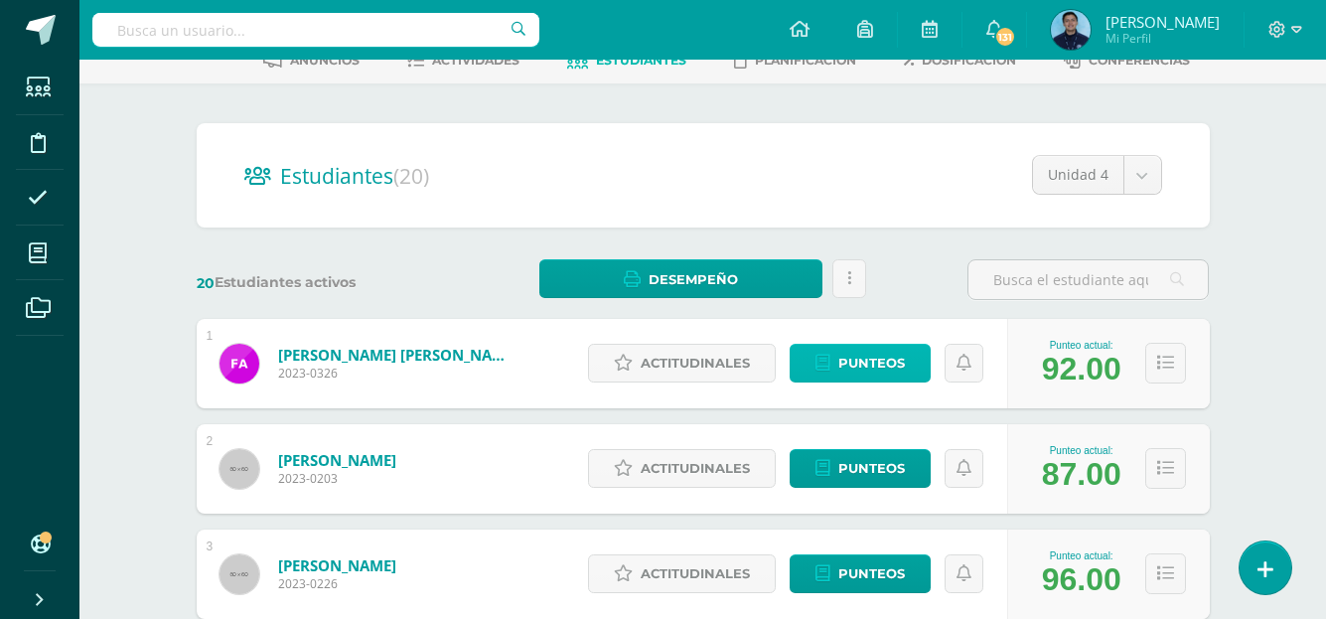
click at [848, 360] on span "Punteos" at bounding box center [871, 363] width 67 height 37
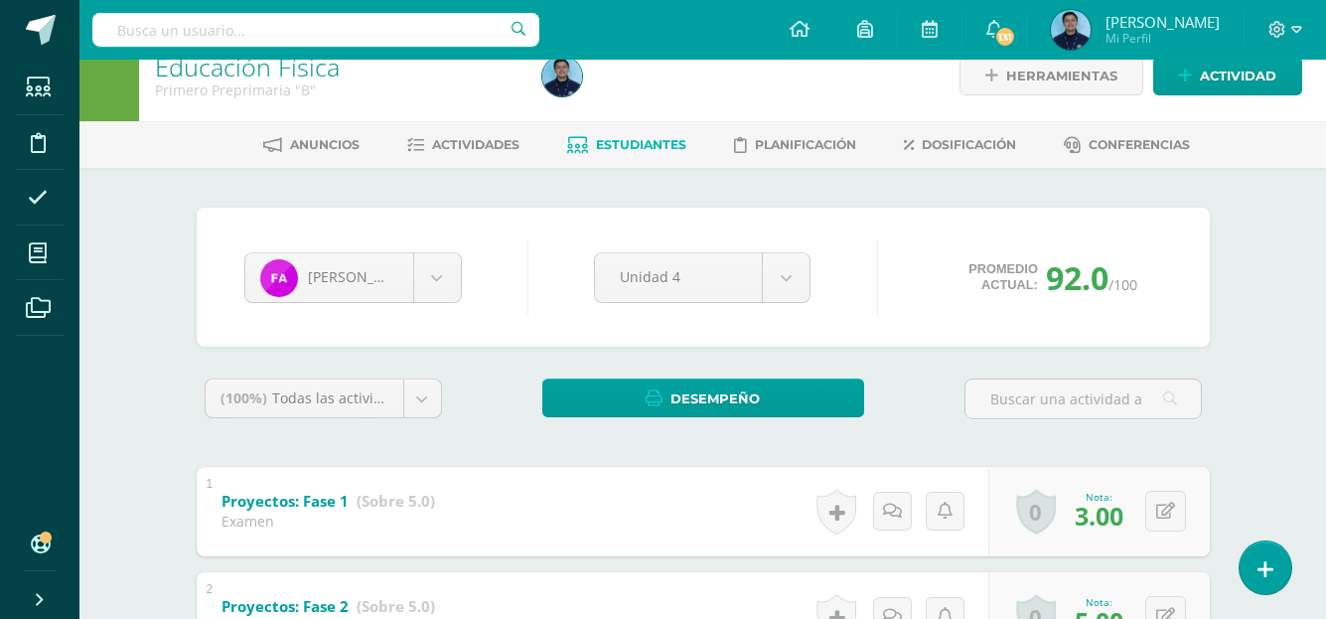
scroll to position [4, 0]
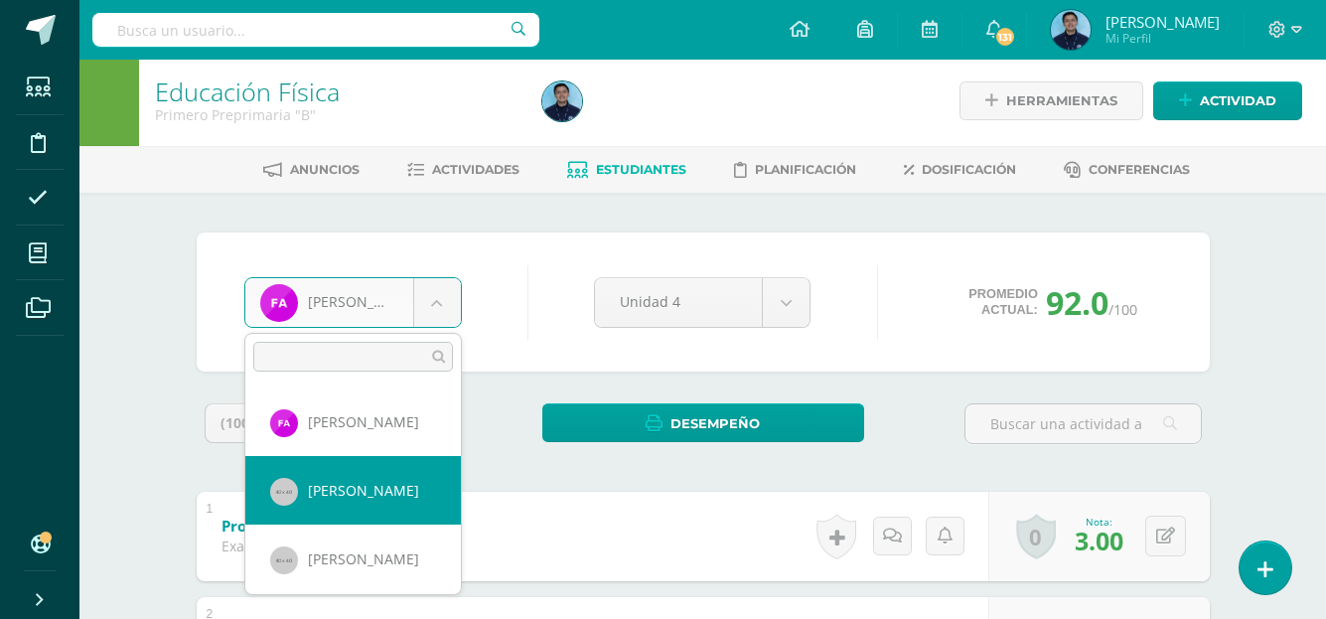
select select "963"
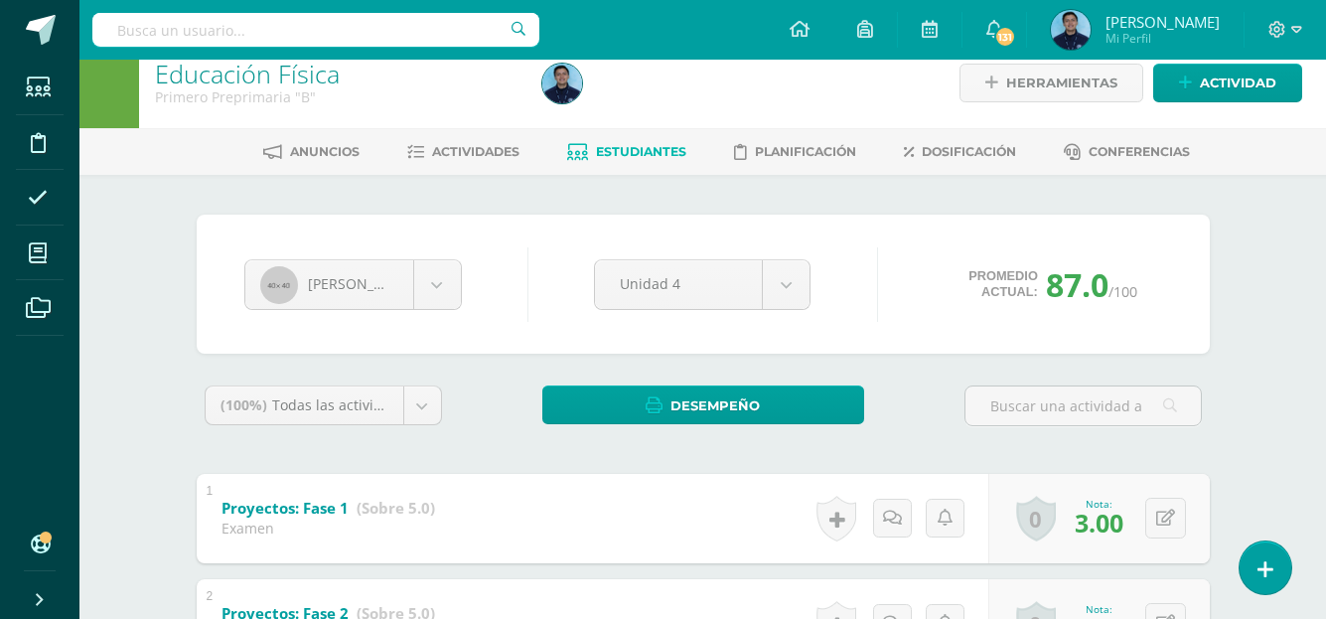
scroll to position [19, 0]
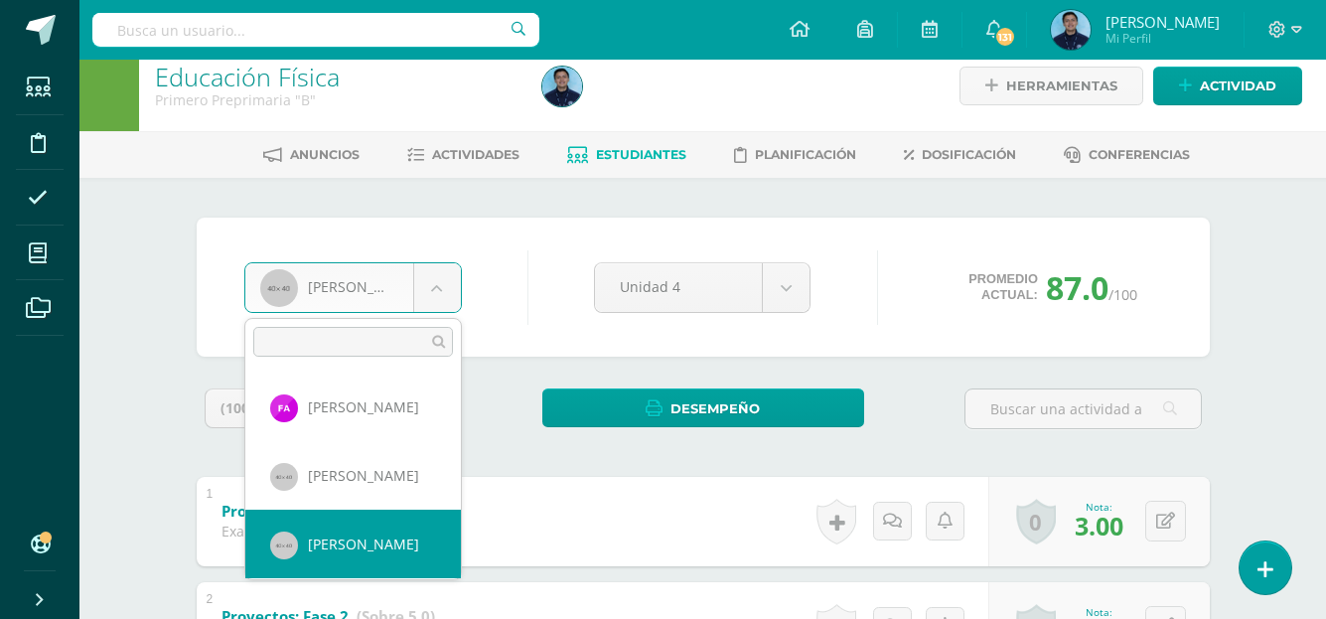
select select "966"
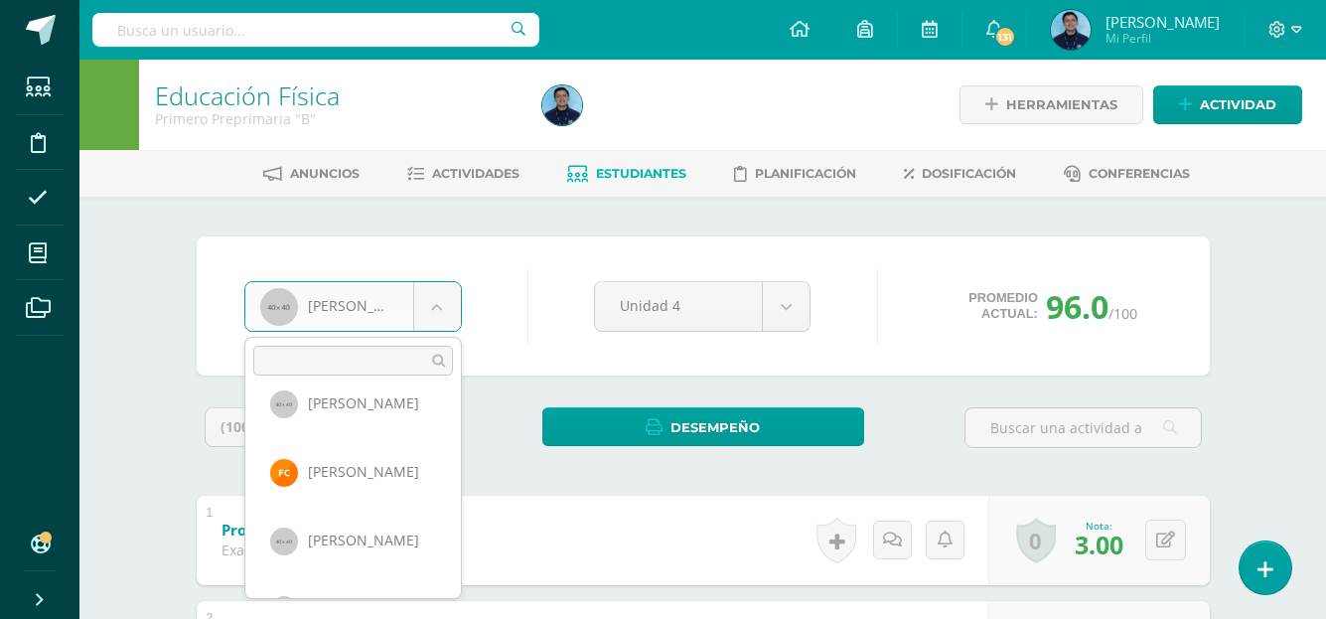
scroll to position [161, 0]
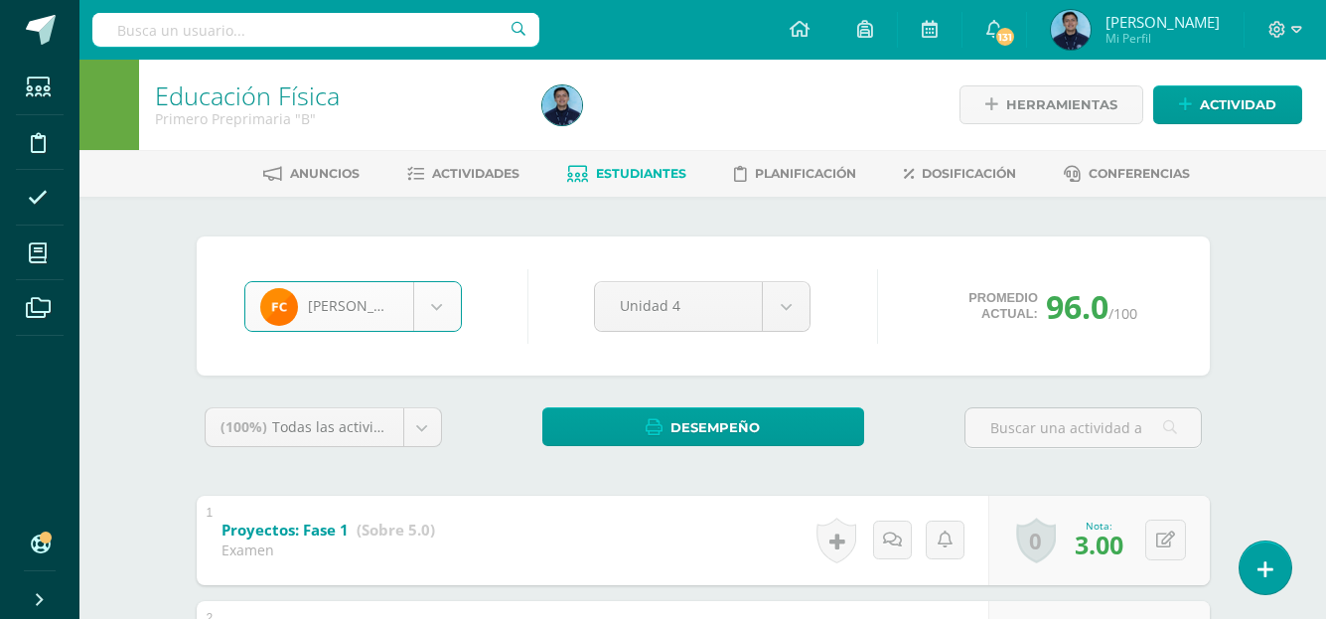
select select "1166"
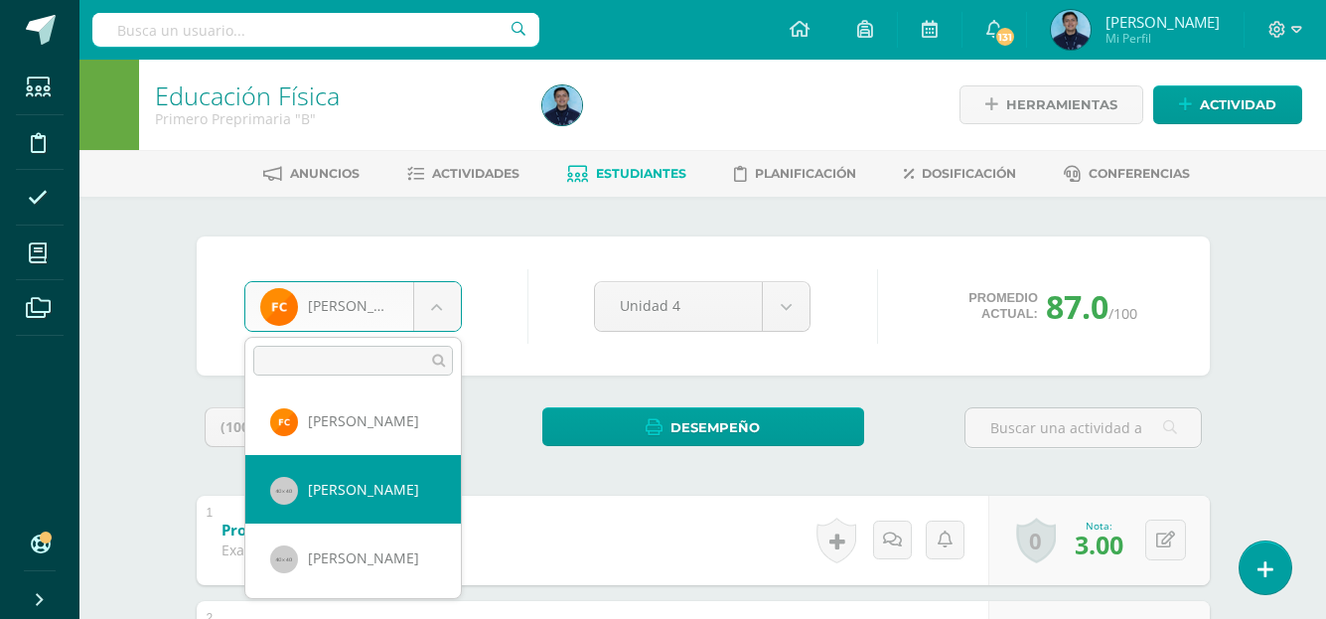
select select "981"
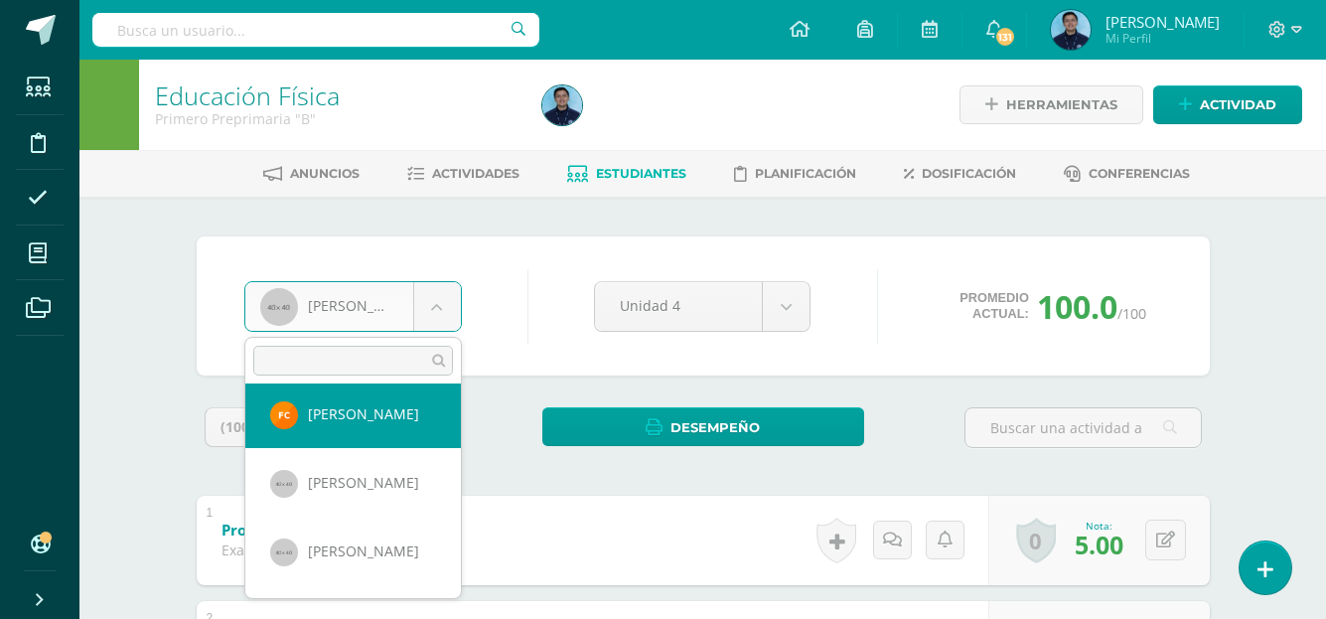
scroll to position [222, 0]
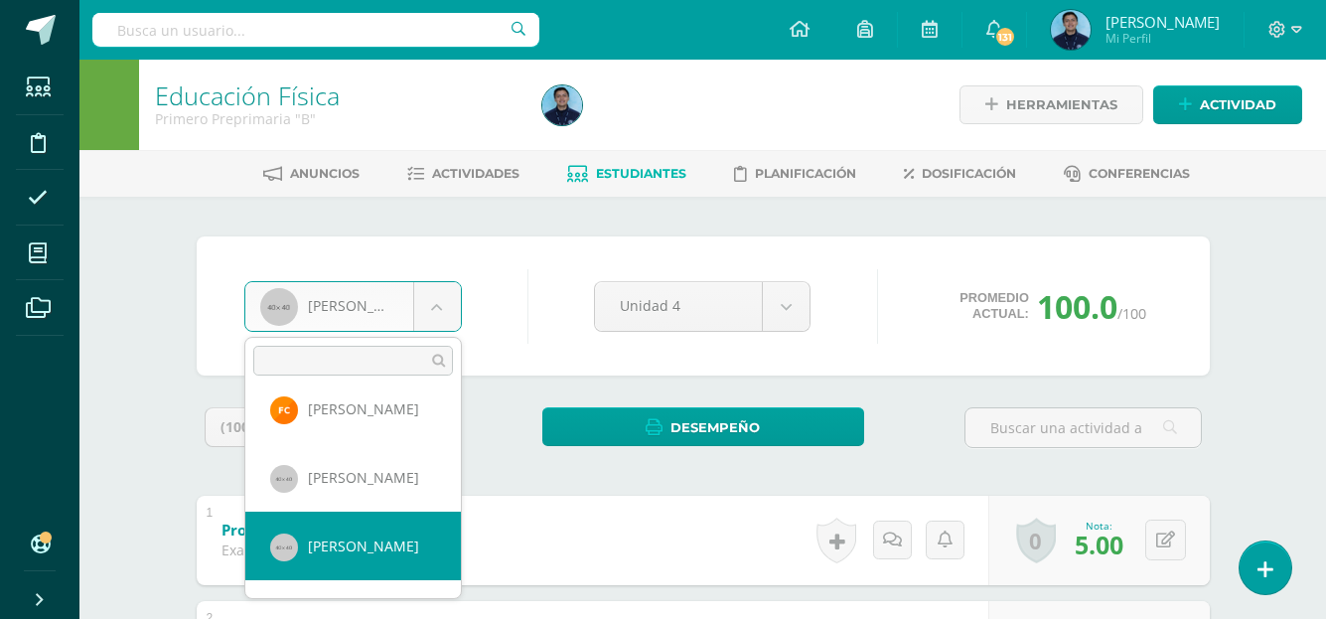
select select "933"
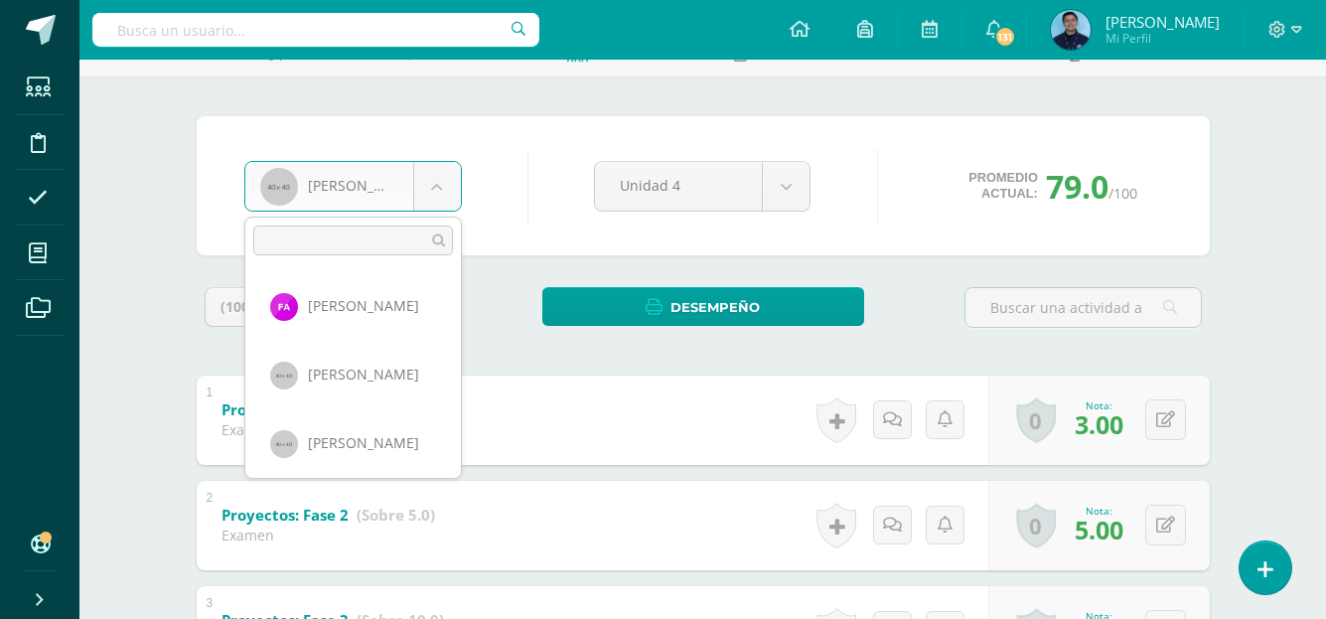
scroll to position [205, 0]
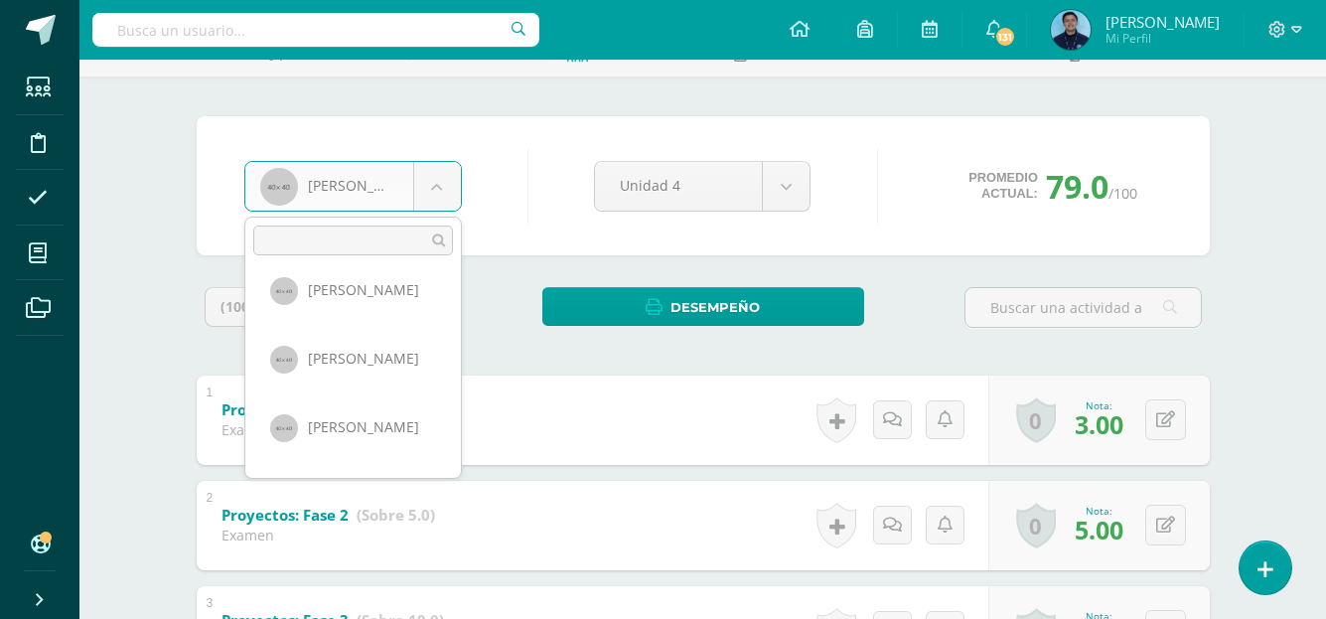
scroll to position [360, 0]
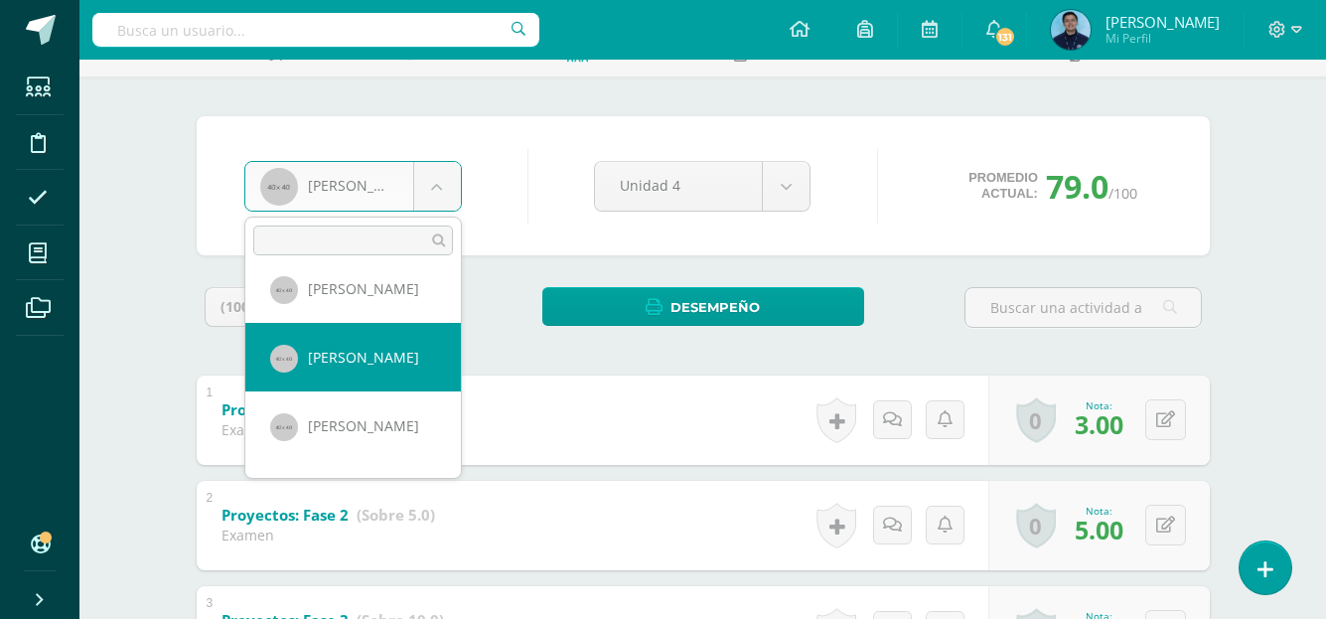
select select "940"
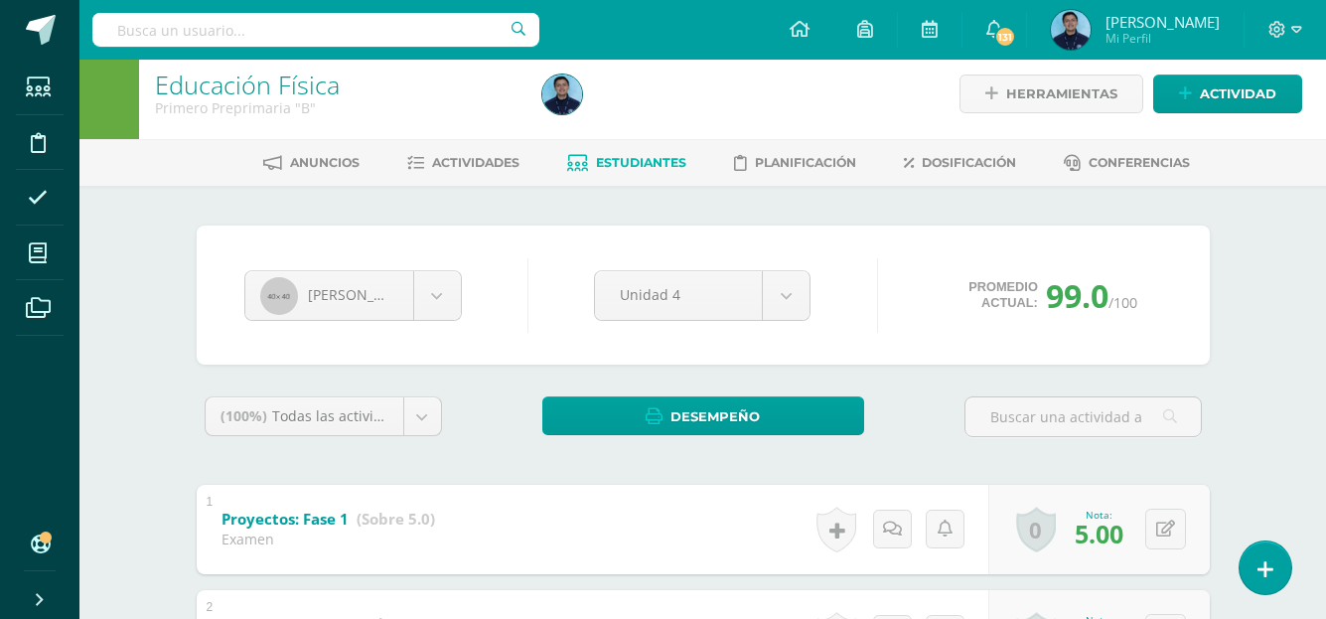
scroll to position [9, 0]
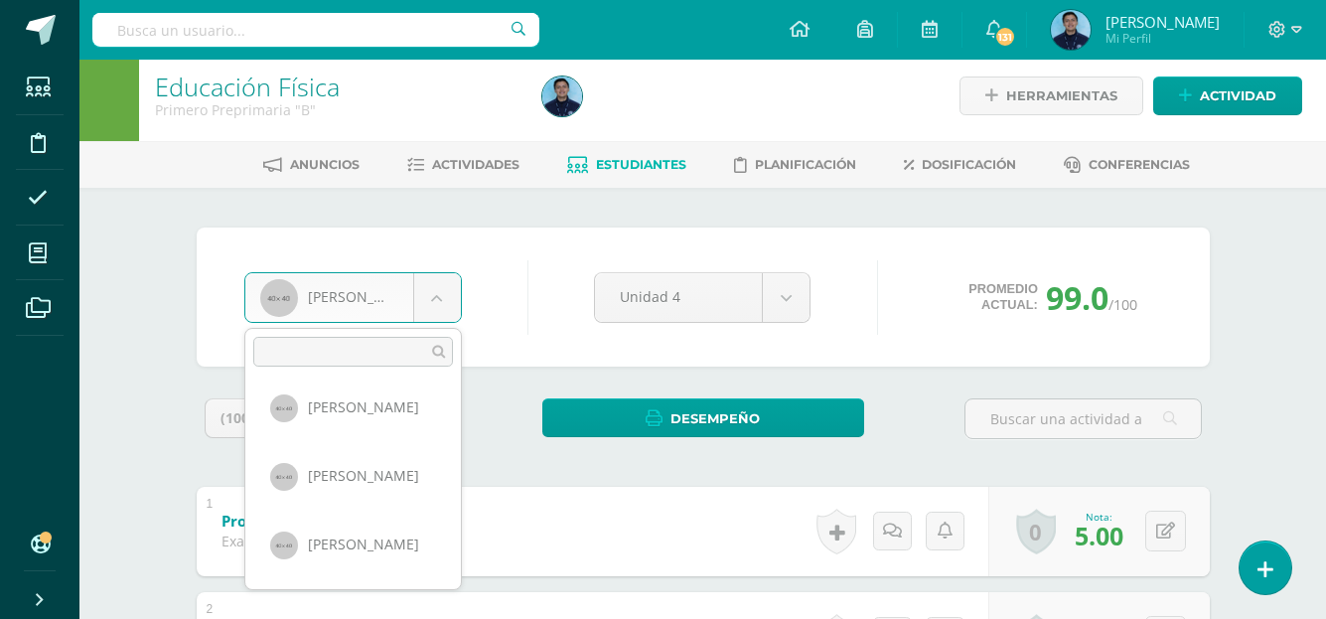
scroll to position [353, 0]
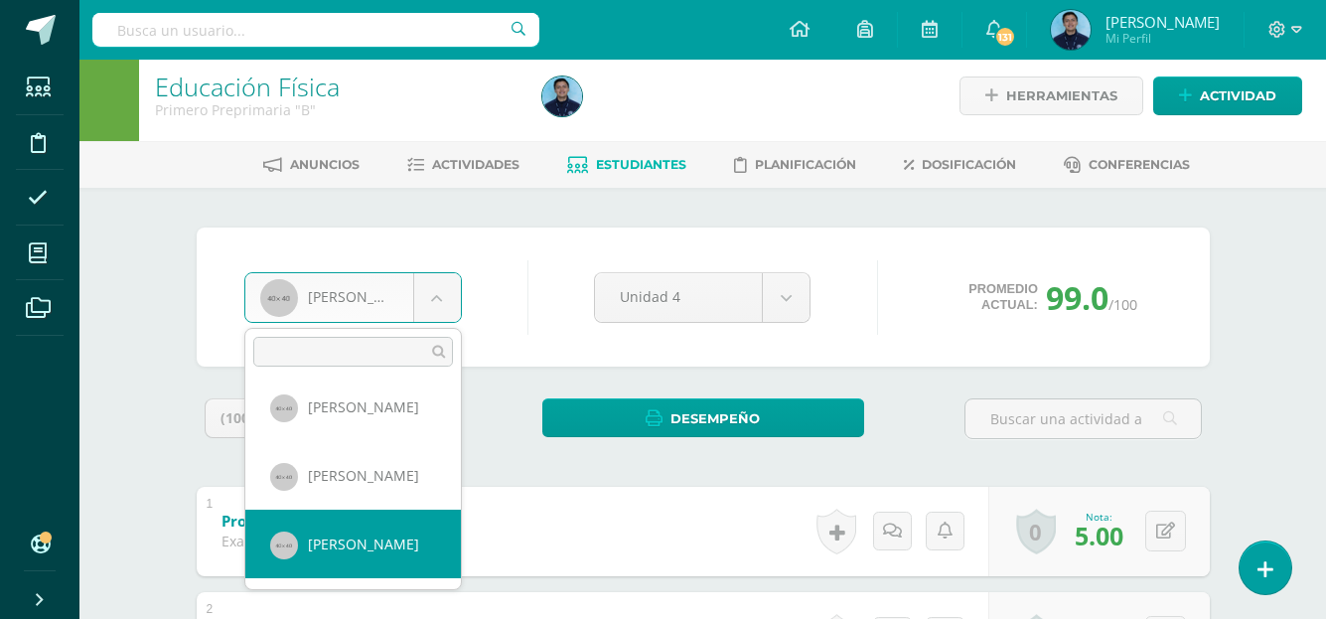
select select "980"
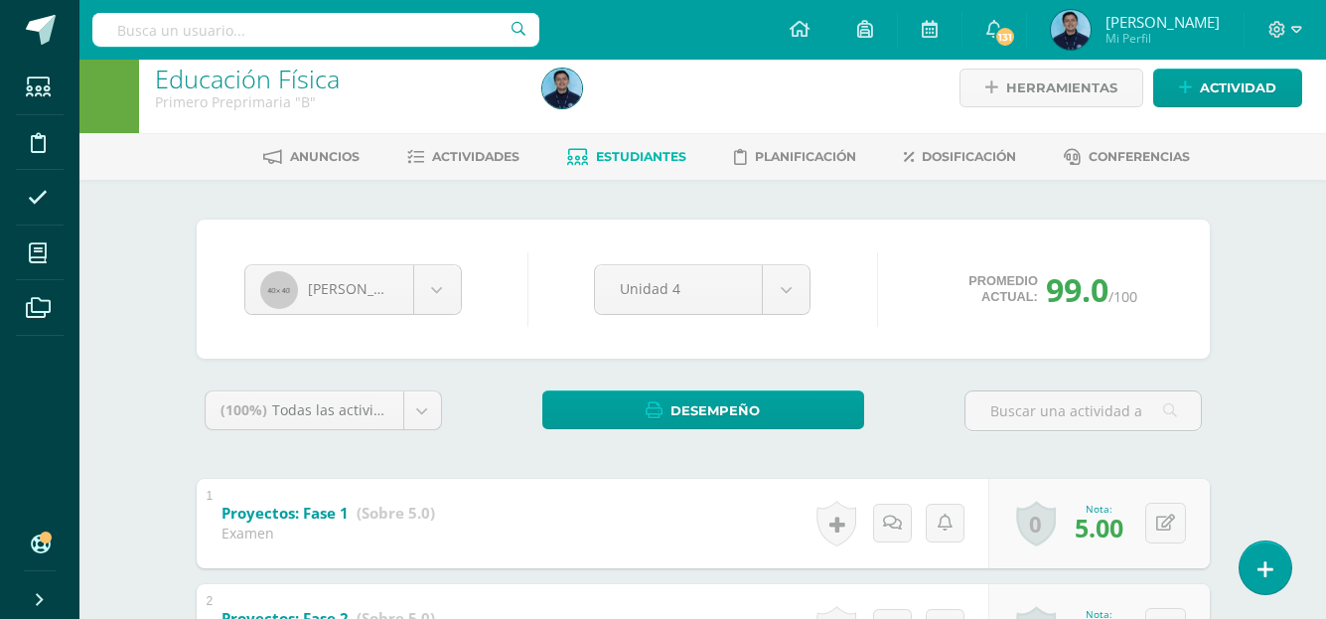
scroll to position [16, 0]
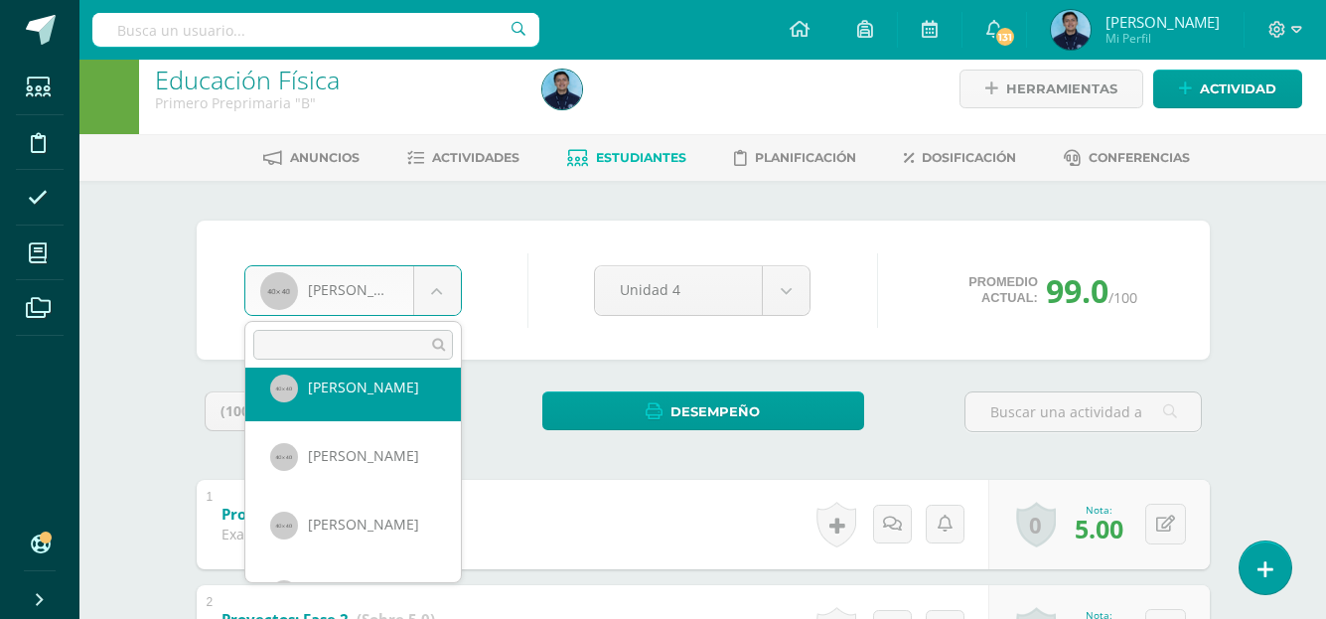
scroll to position [435, 0]
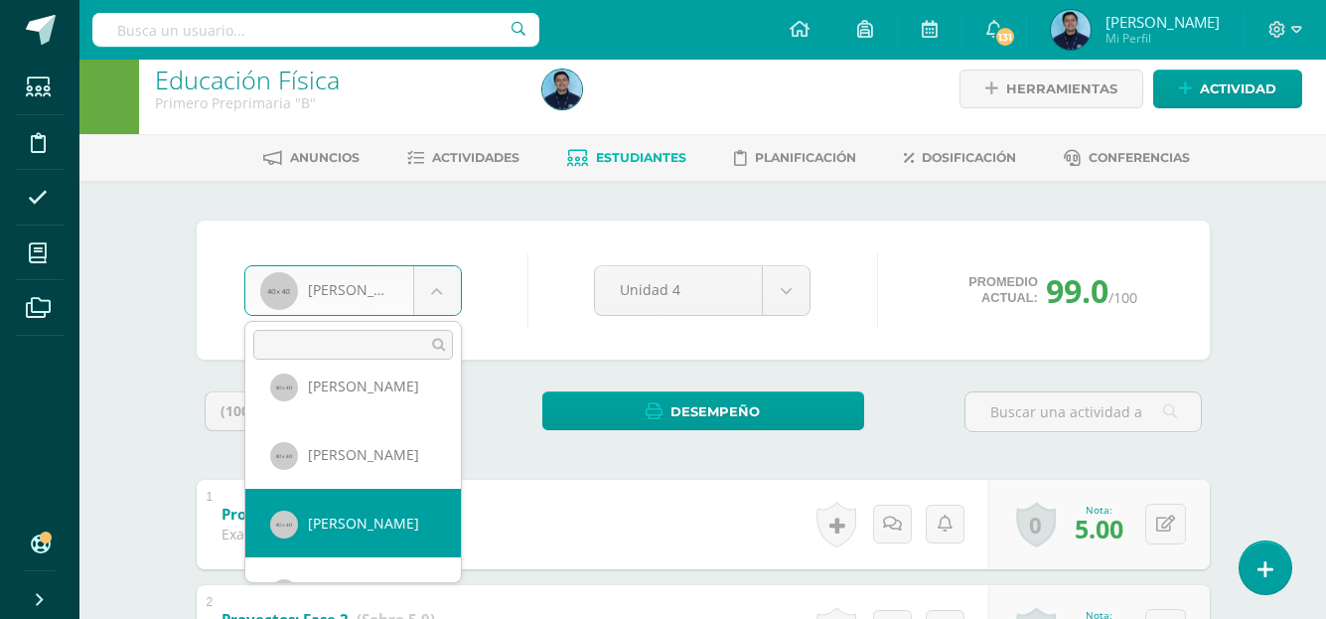
select select "975"
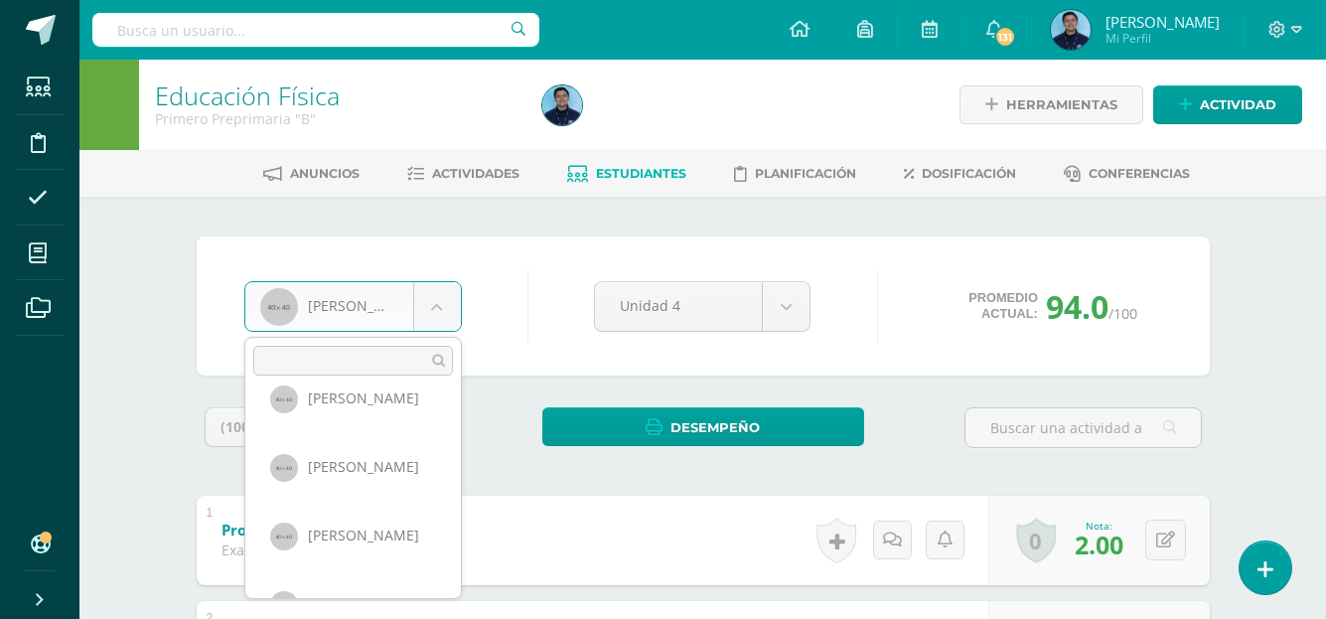
scroll to position [540, 0]
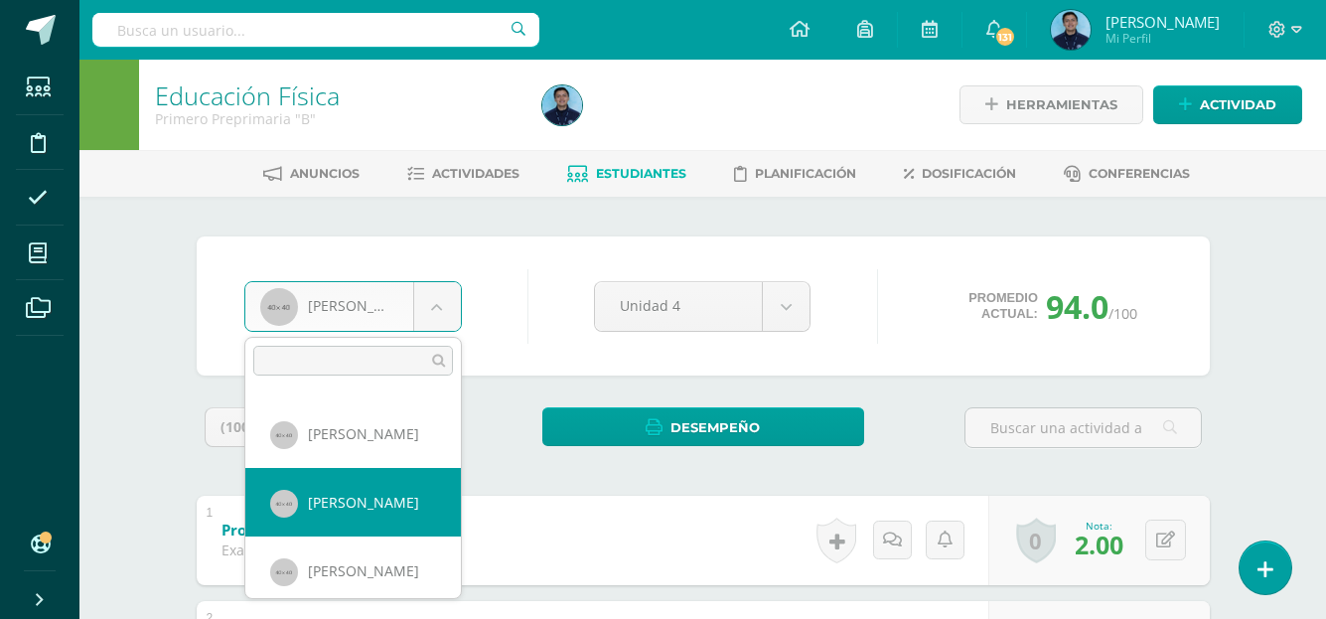
select select "958"
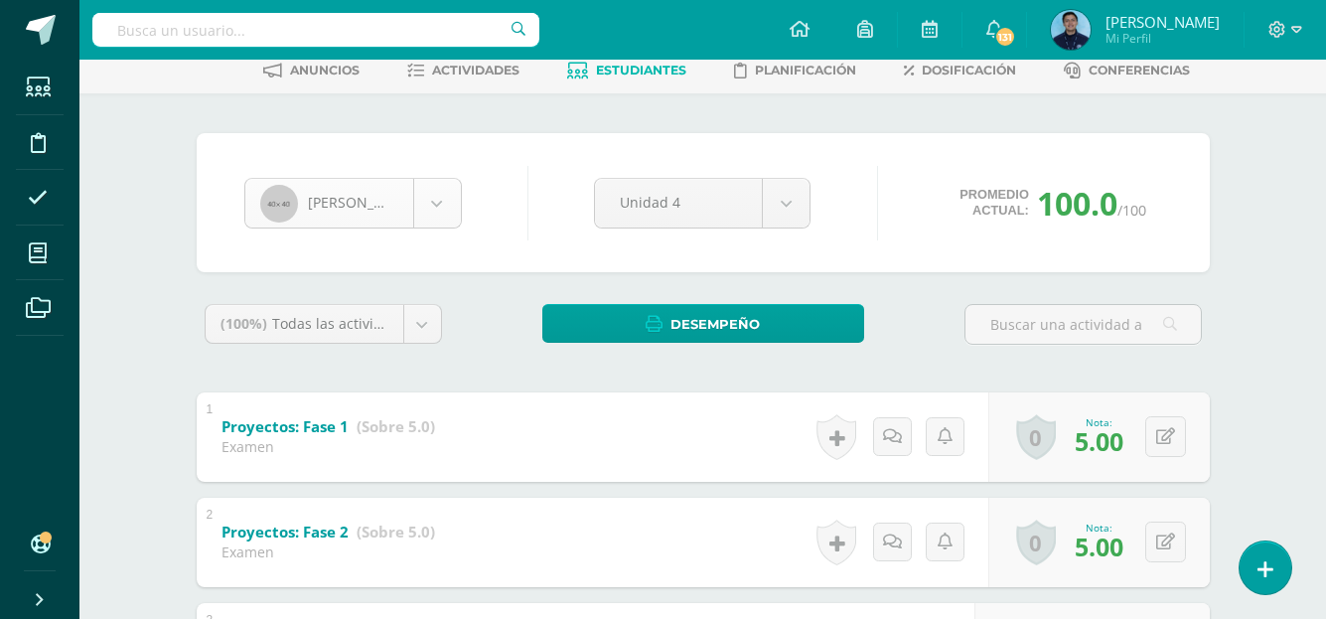
scroll to position [479, 0]
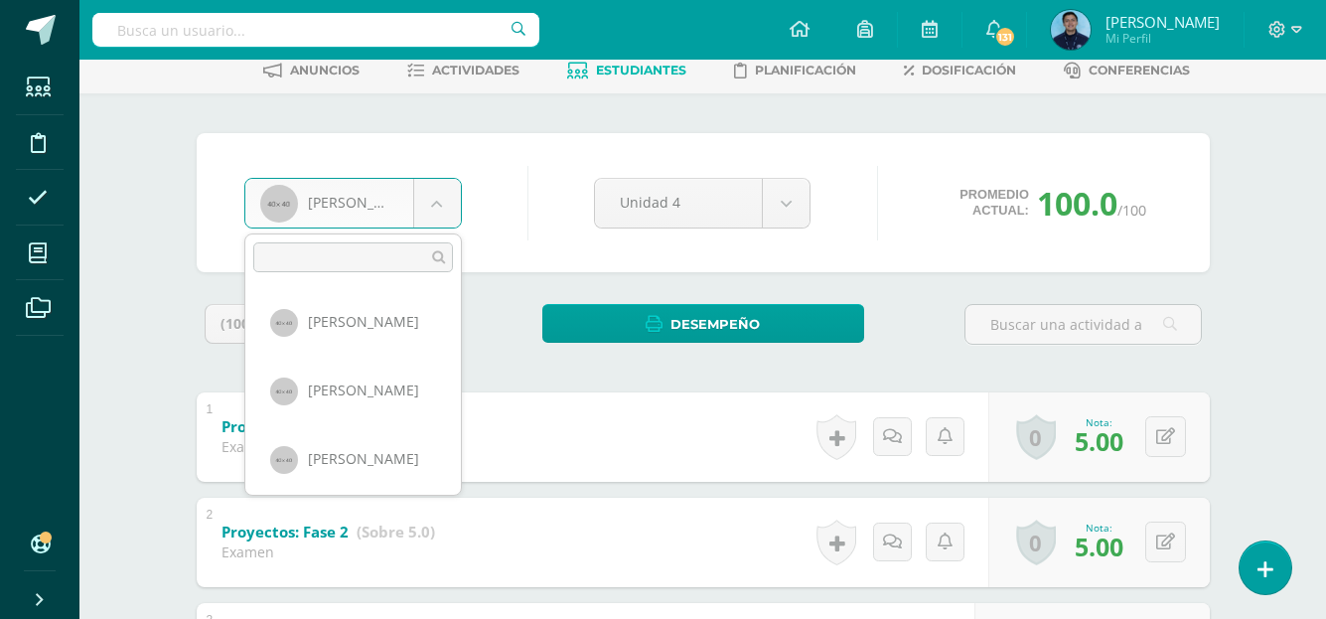
scroll to position [619, 0]
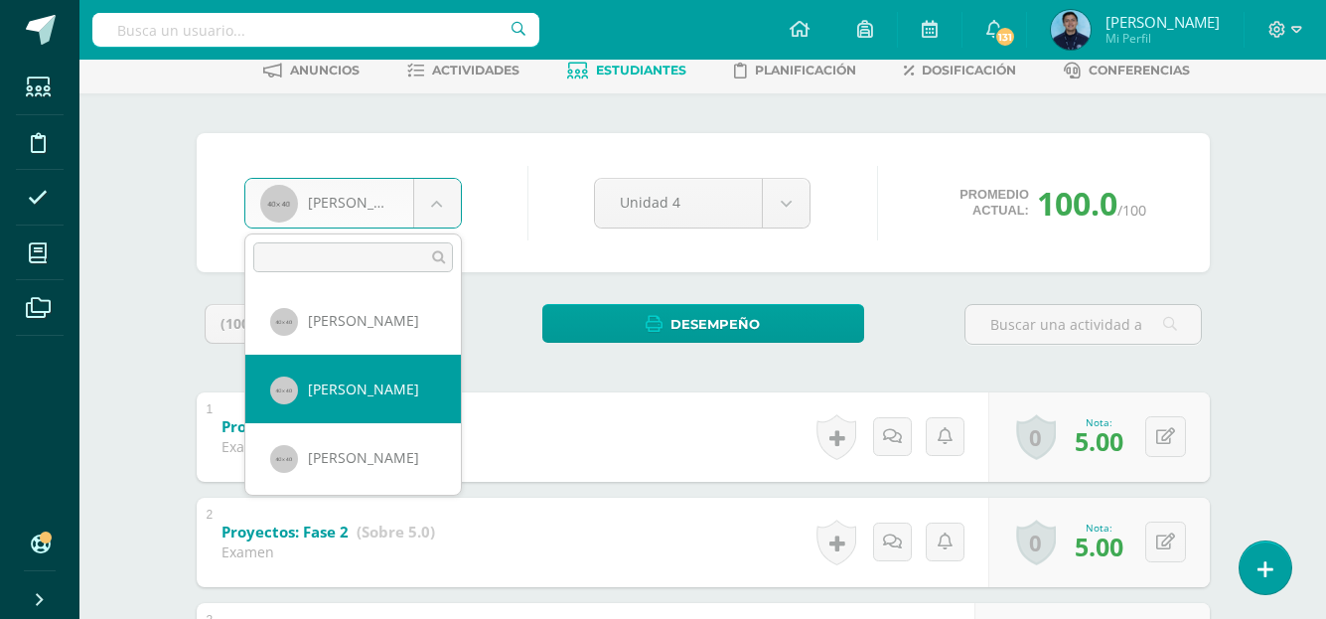
select select "951"
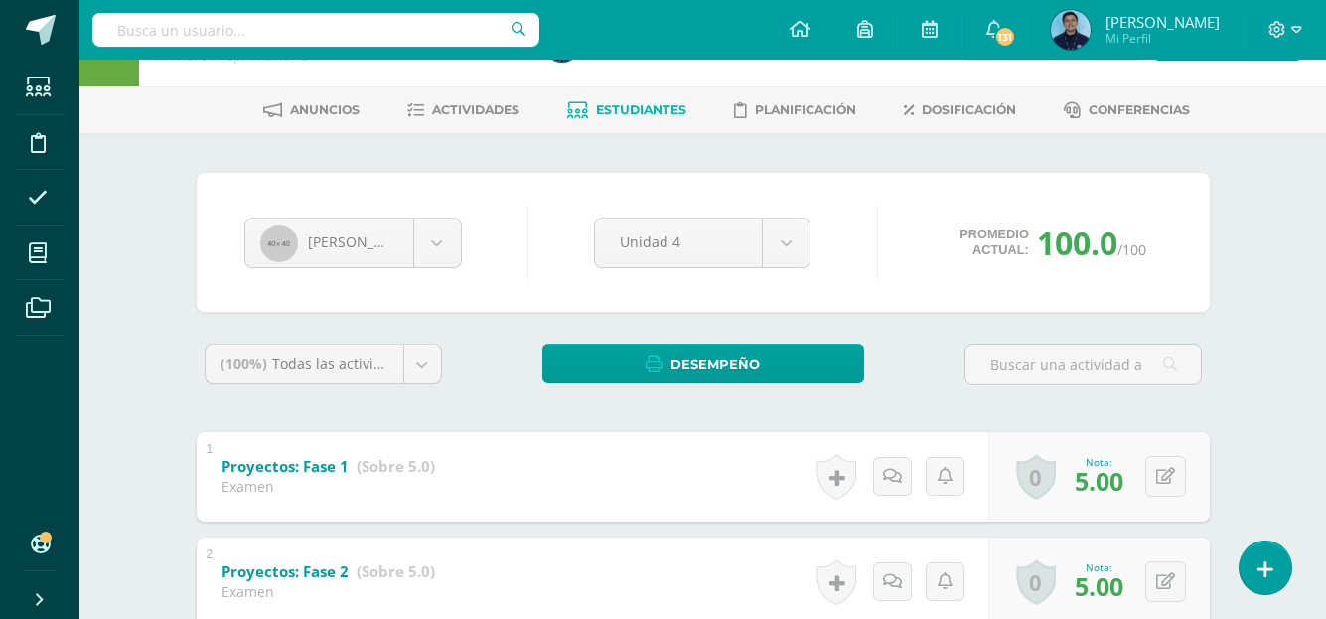
scroll to position [61, 0]
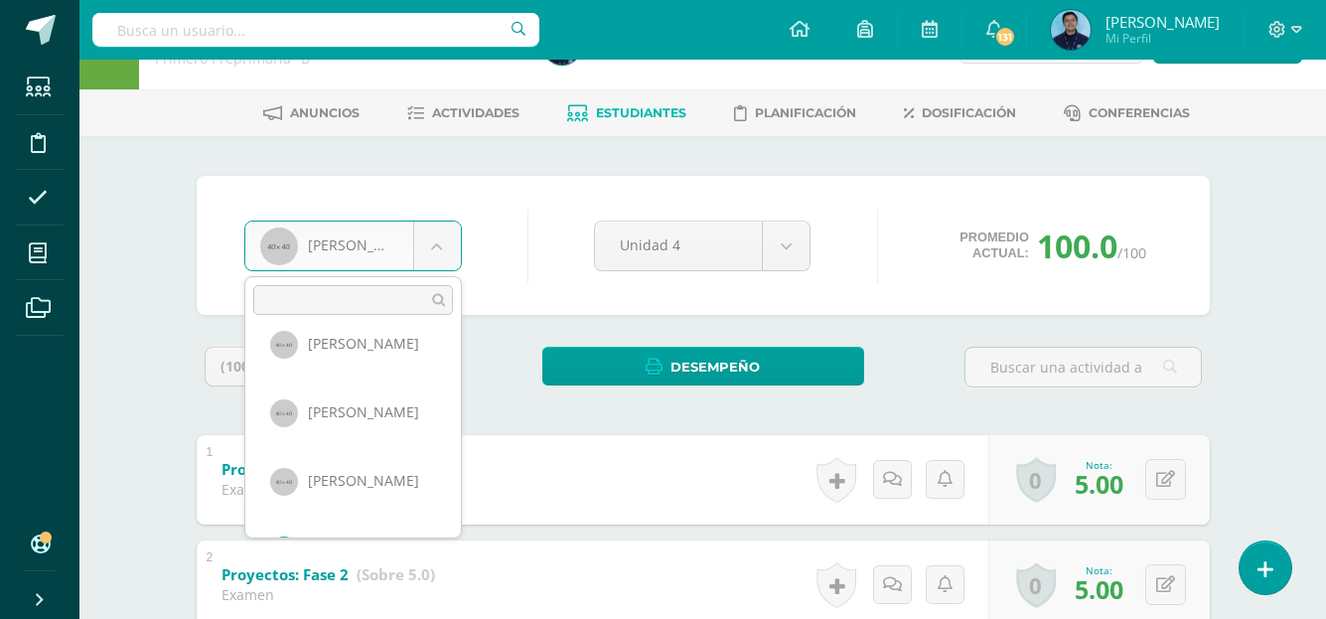
scroll to position [641, 0]
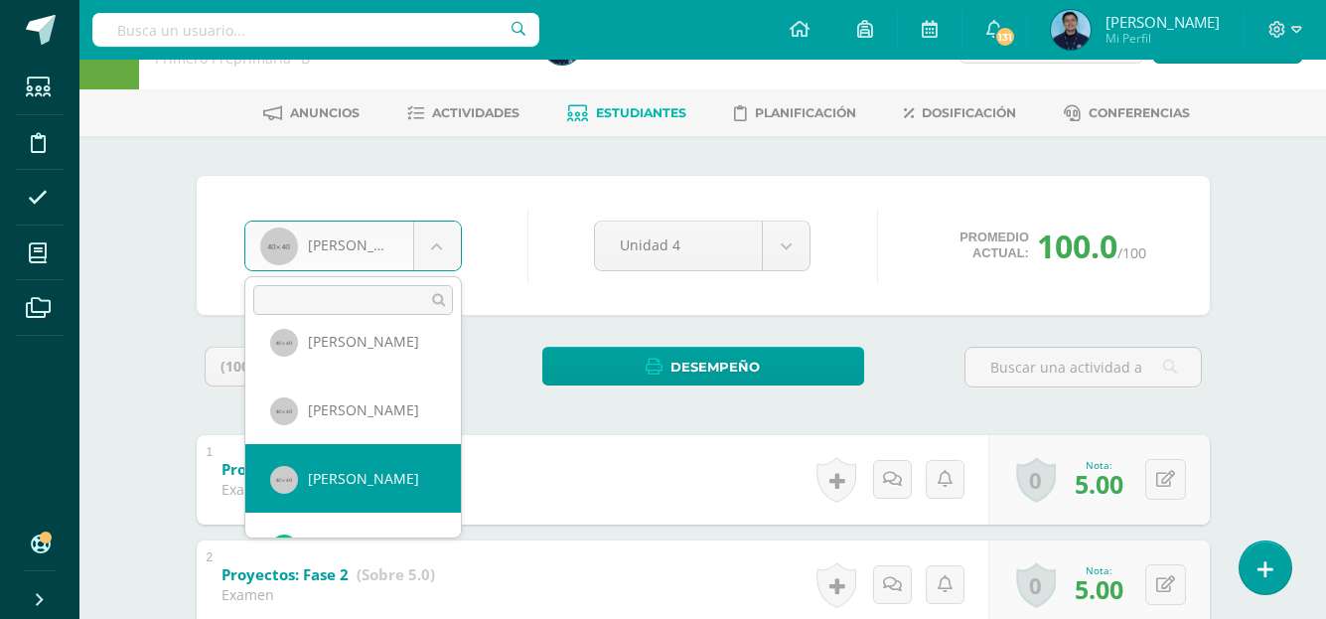
select select "999"
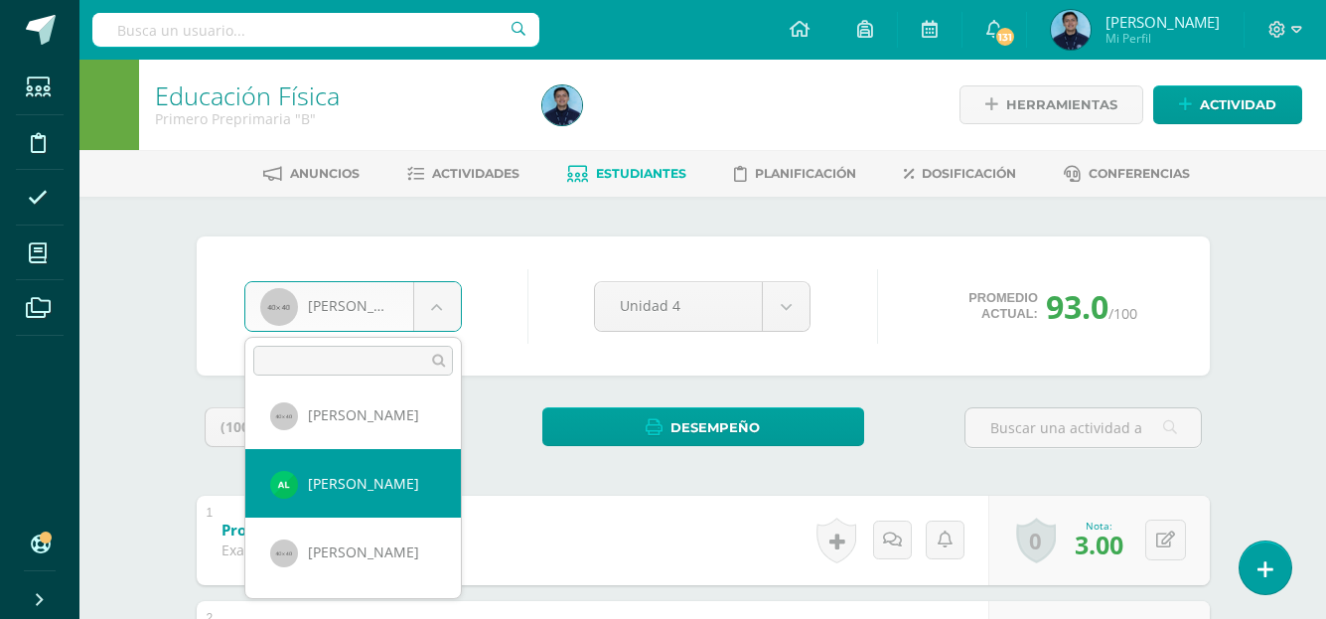
select select "1294"
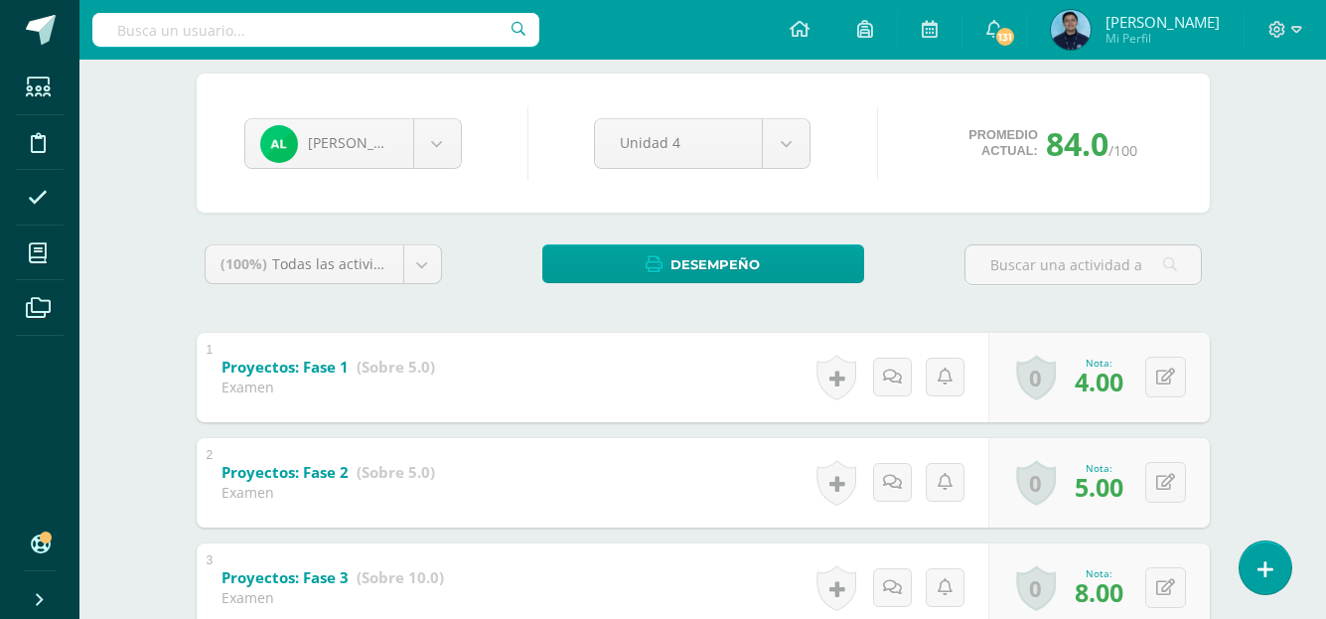
scroll to position [159, 0]
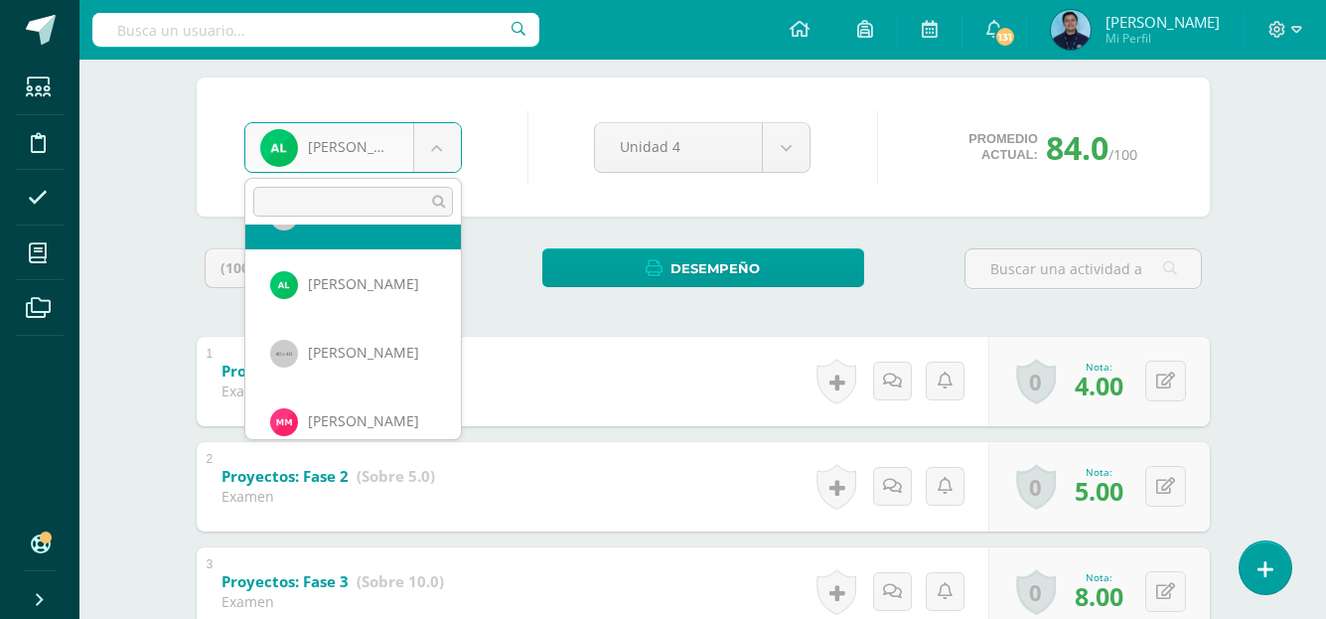
scroll to position [819, 0]
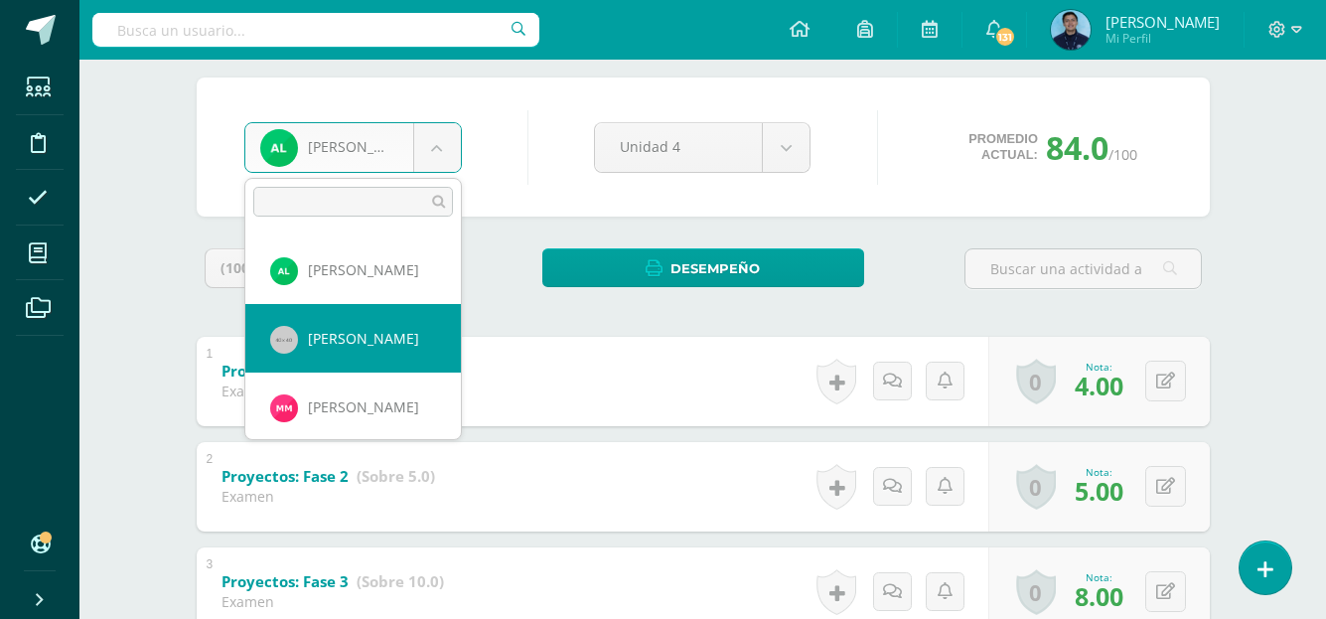
select select "960"
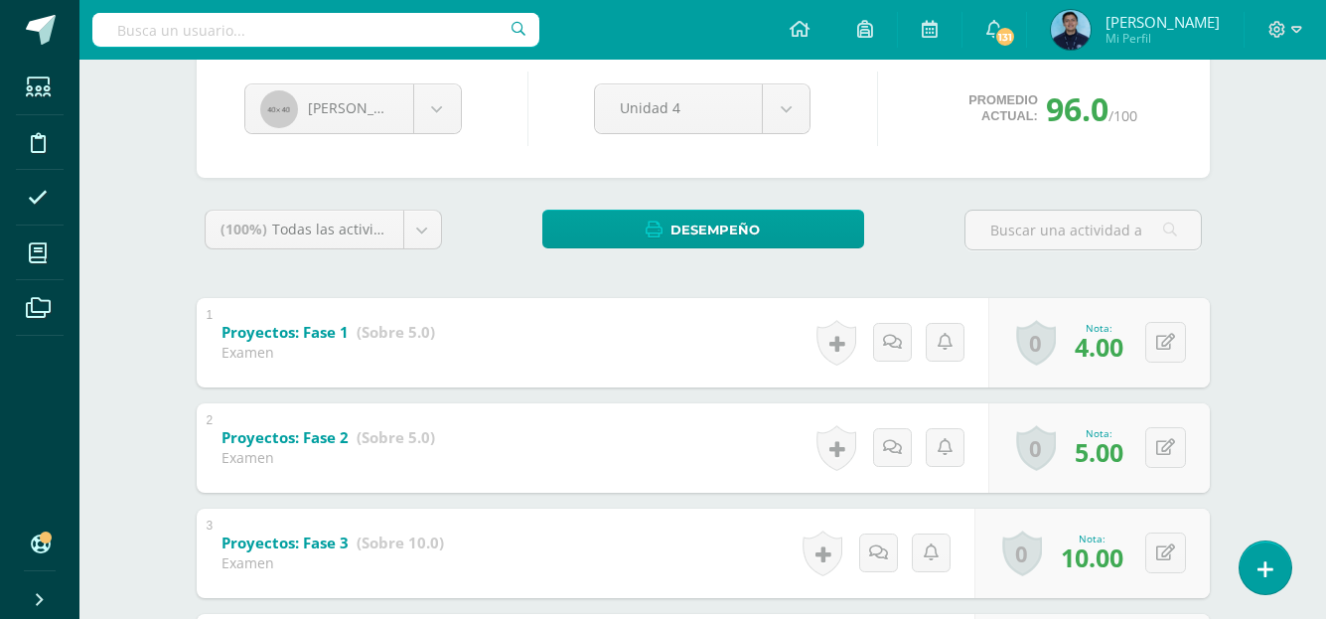
scroll to position [204, 0]
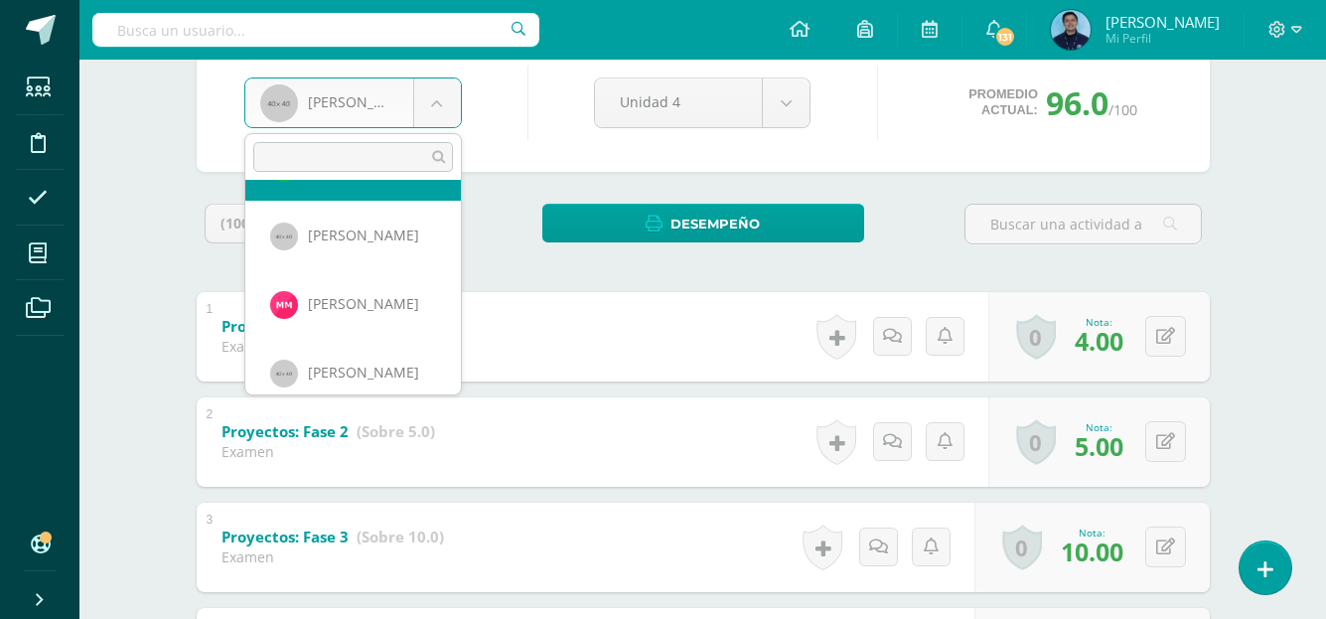
scroll to position [880, 0]
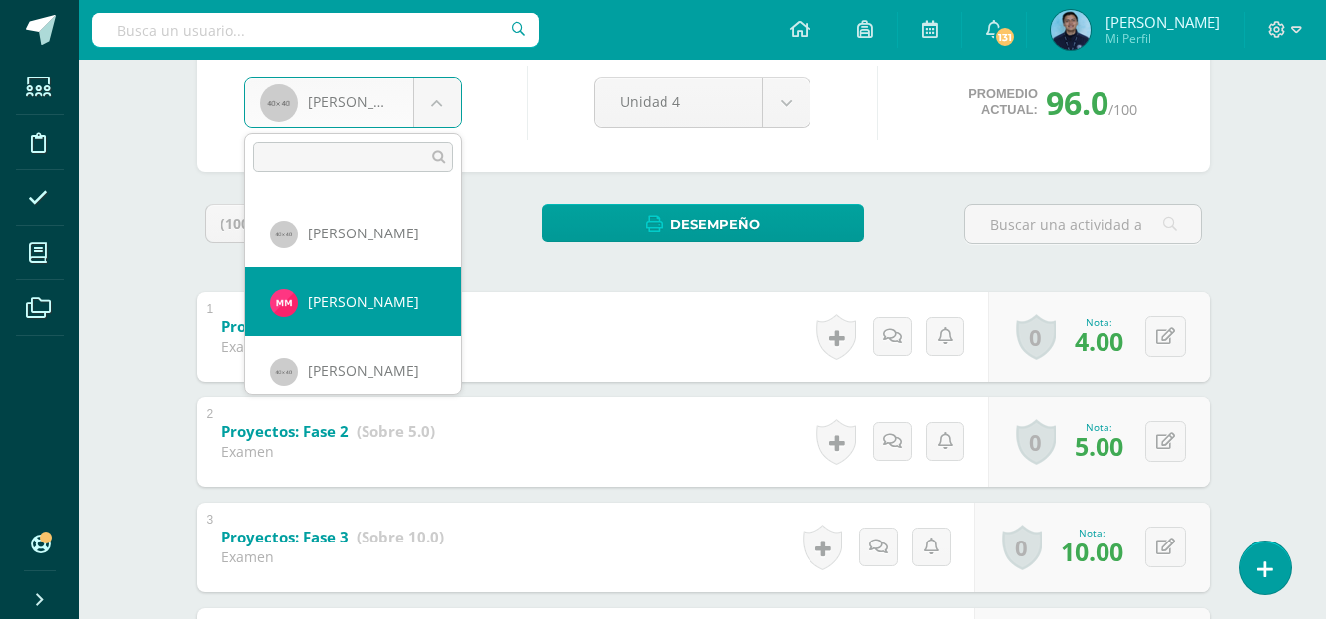
select select "1295"
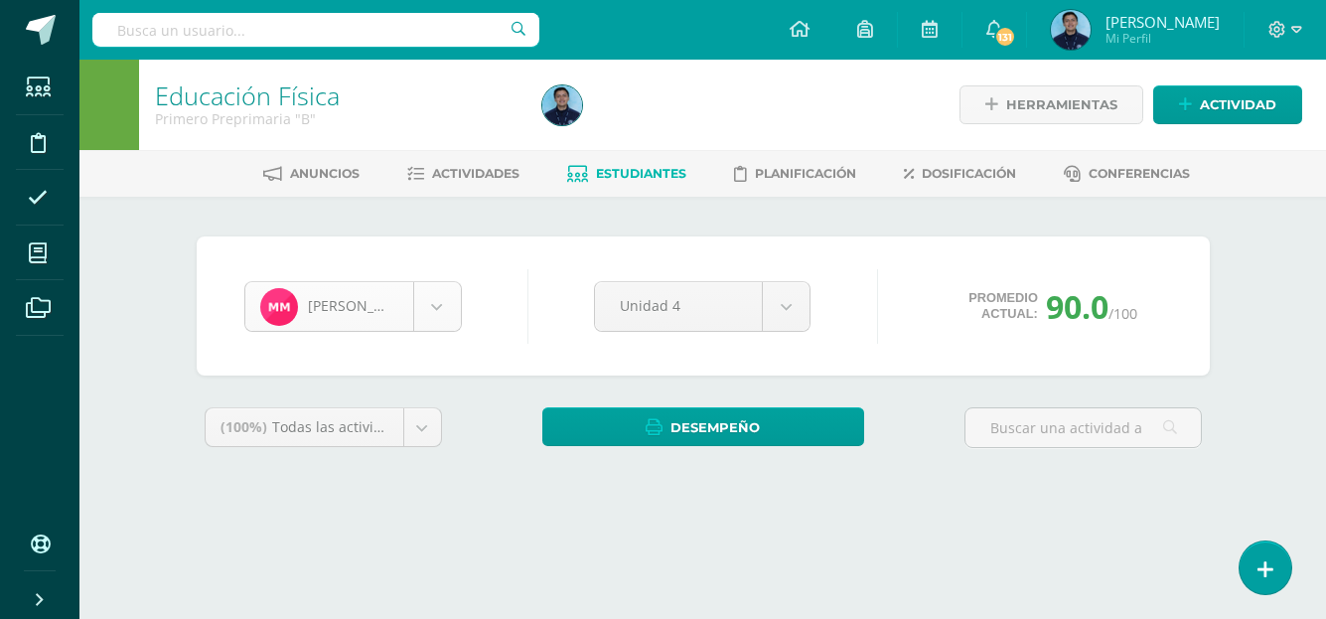
scroll to position [821, 0]
click at [417, 312] on body "Estudiantes Disciplina Asistencia Mis cursos Archivos Soporte Ayuda Reportar un…" at bounding box center [663, 267] width 1326 height 535
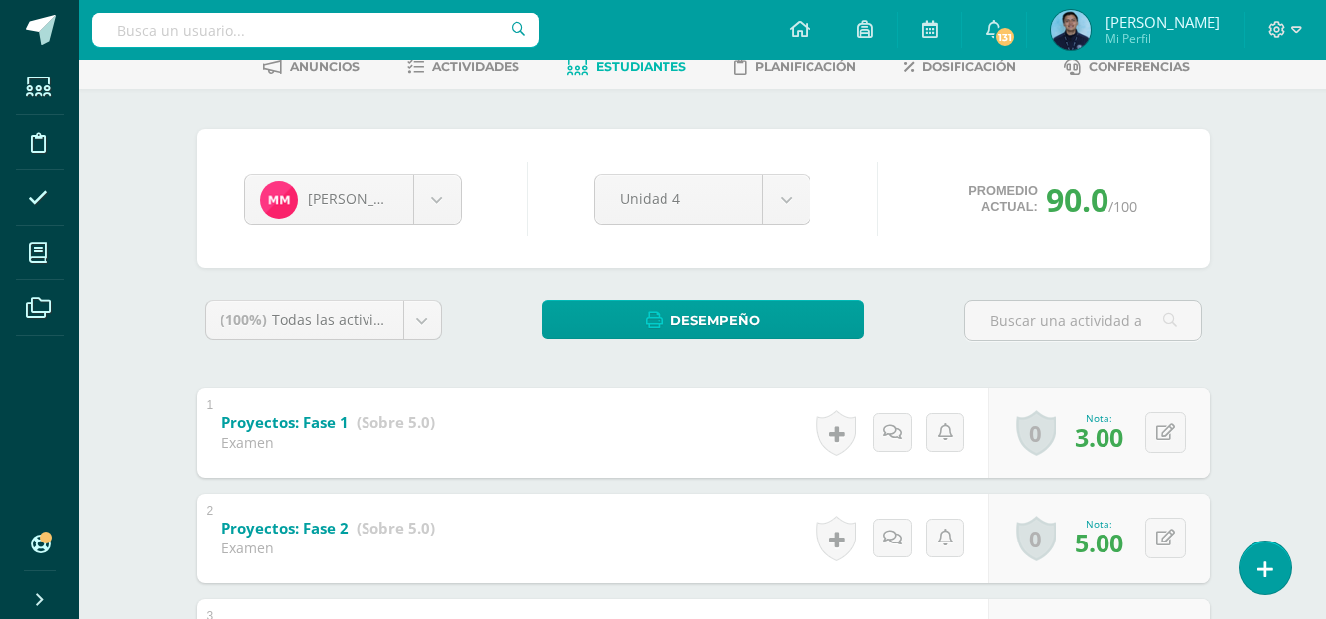
scroll to position [106, 0]
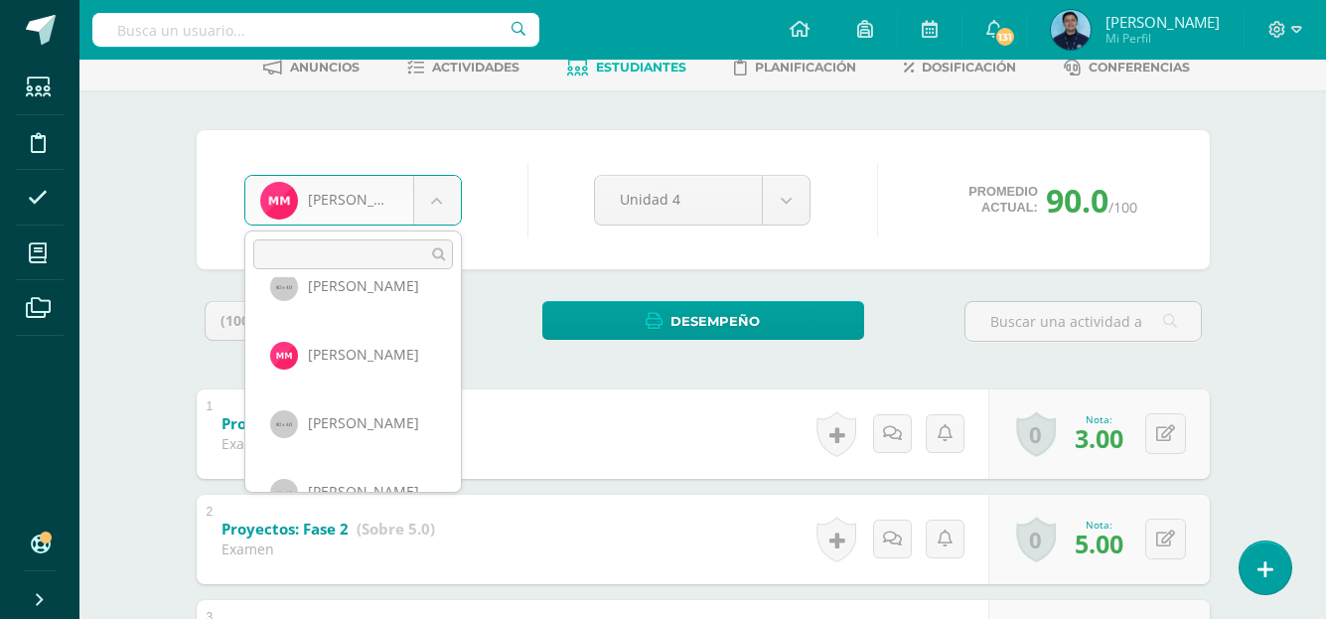
scroll to position [938, 0]
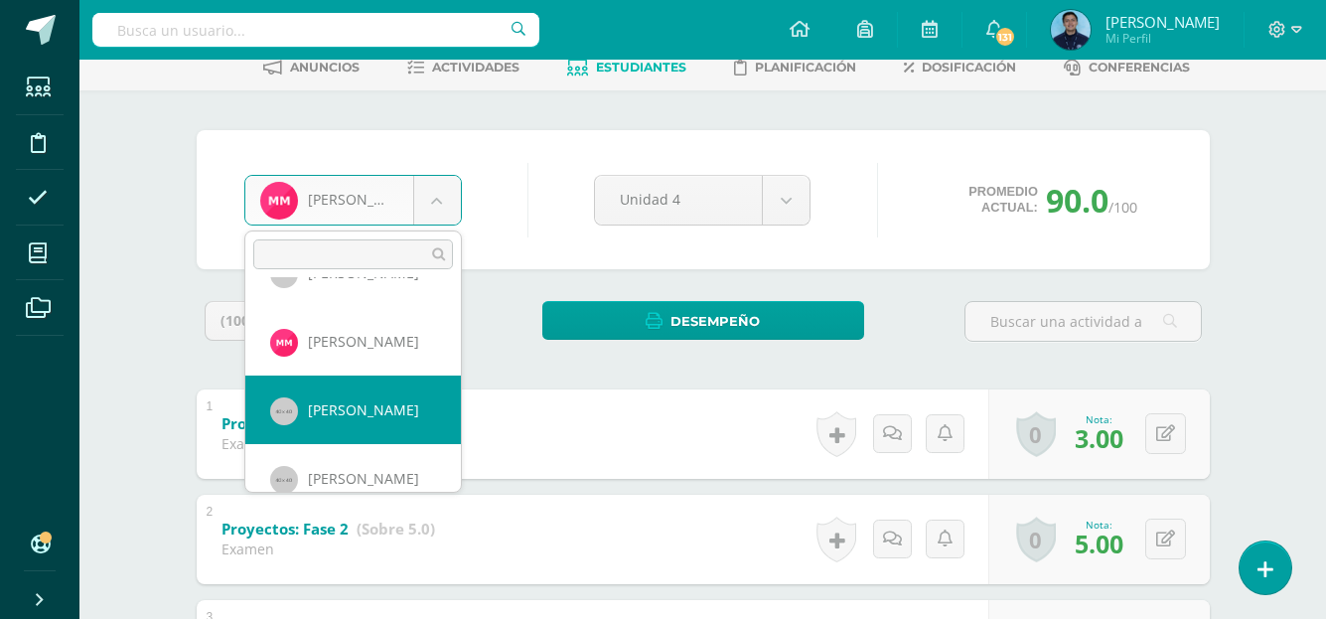
select select "944"
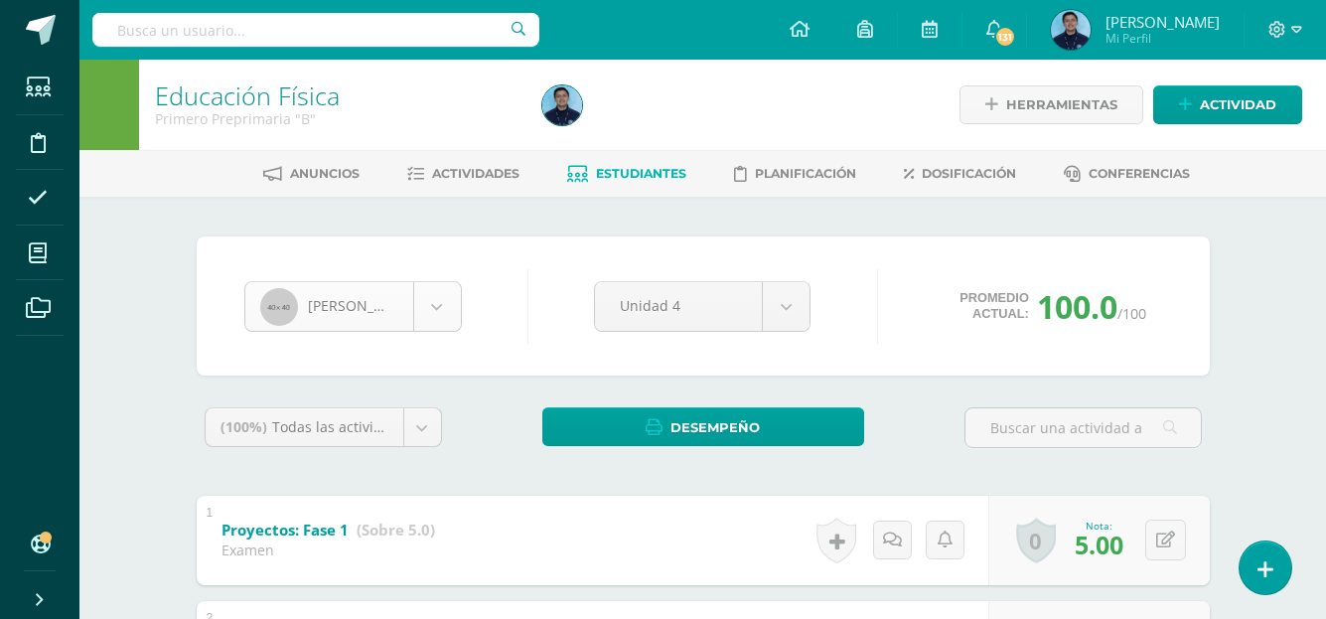
scroll to position [890, 0]
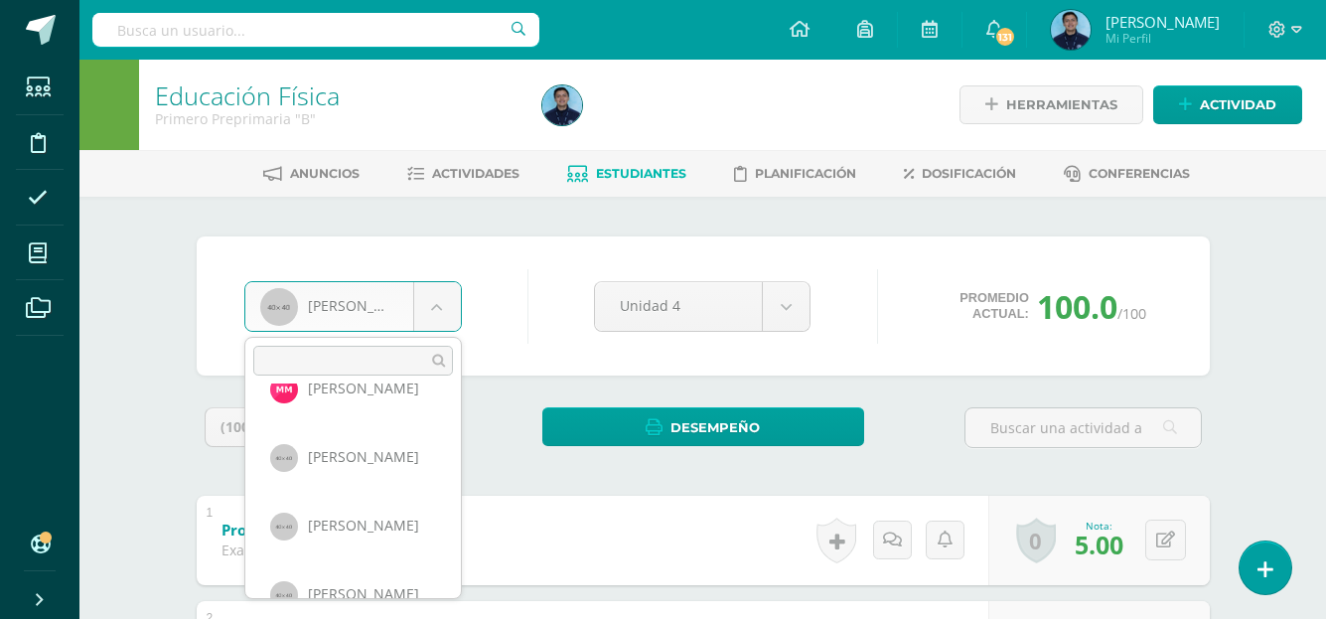
scroll to position [998, 0]
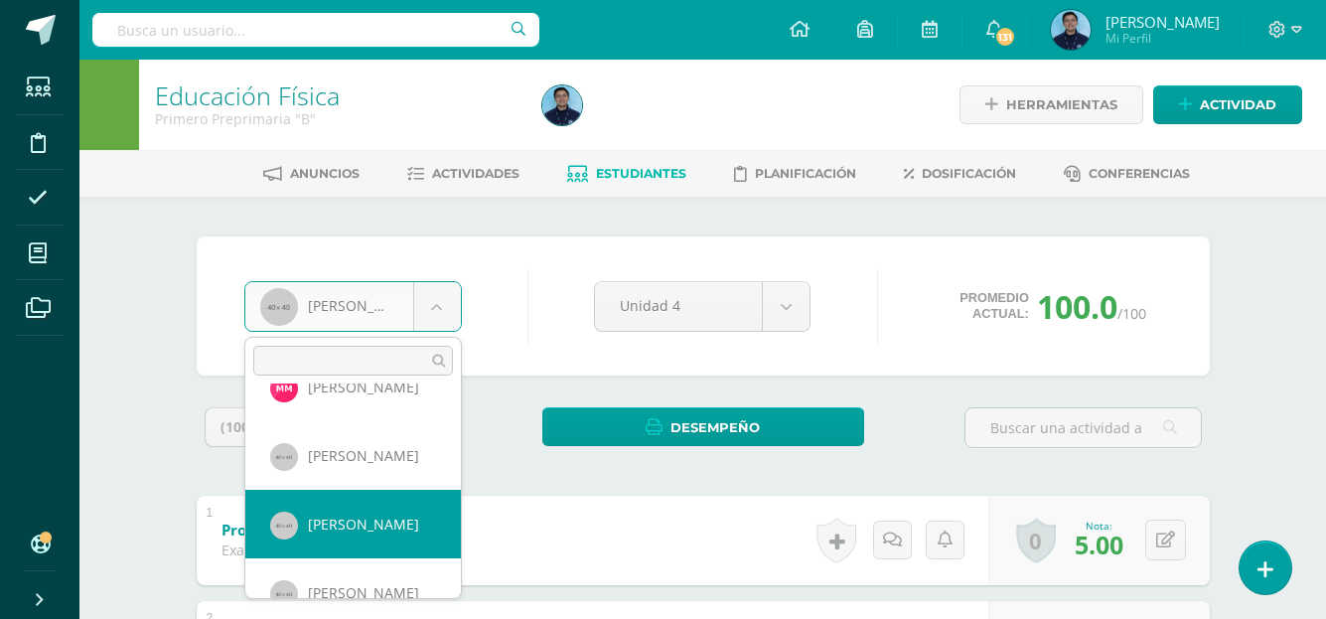
select select "964"
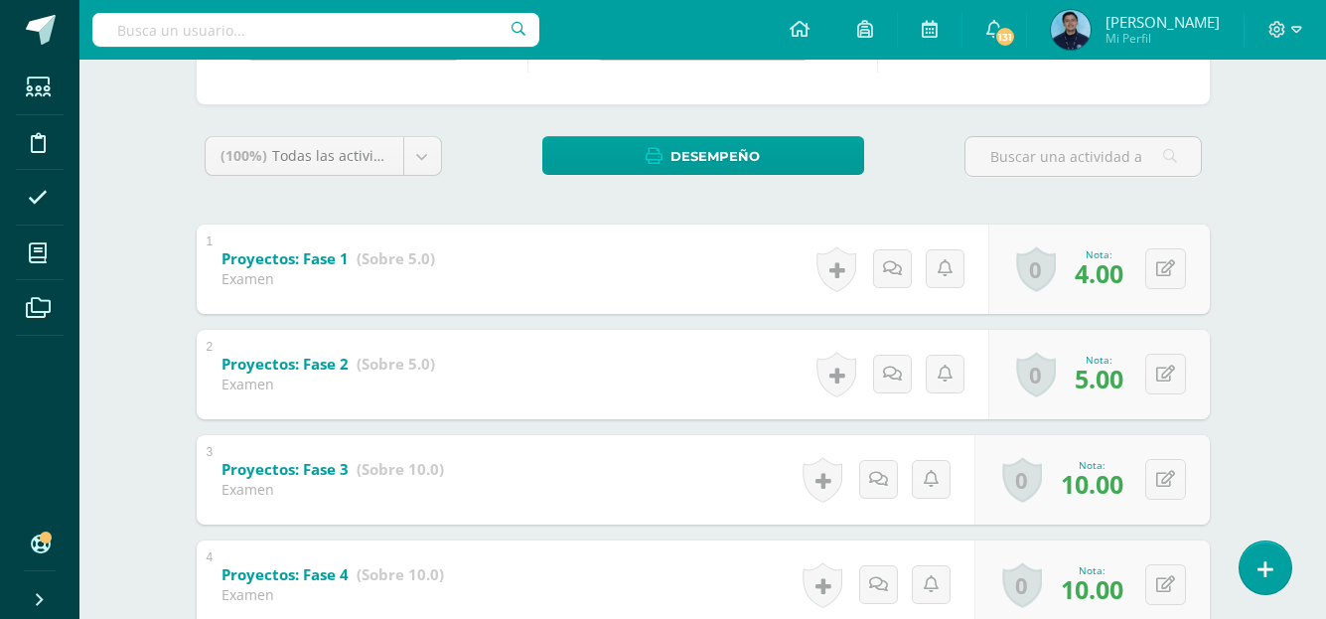
scroll to position [74, 0]
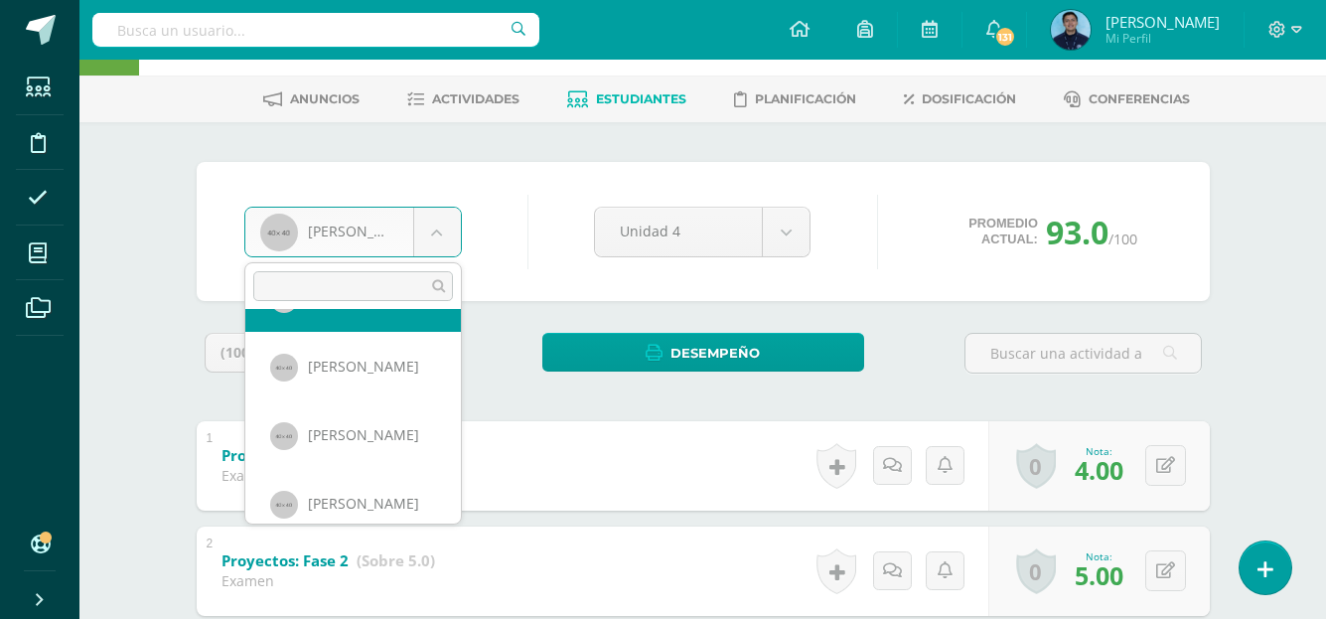
scroll to position [1087, 0]
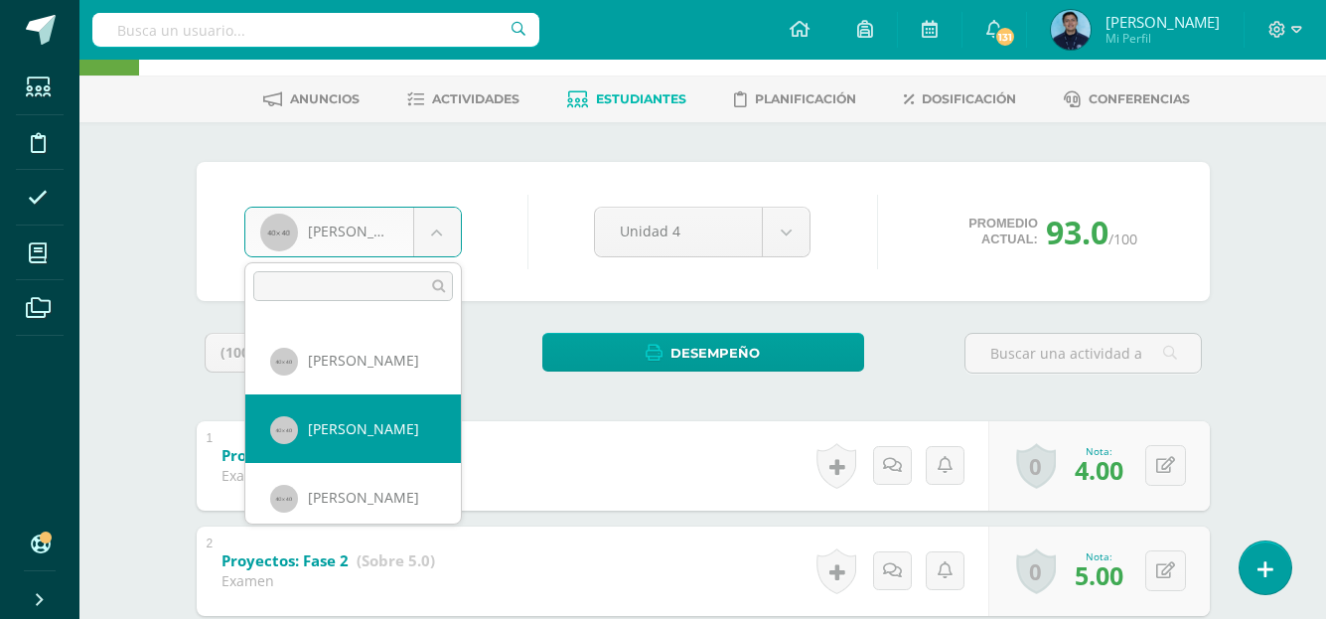
select select "972"
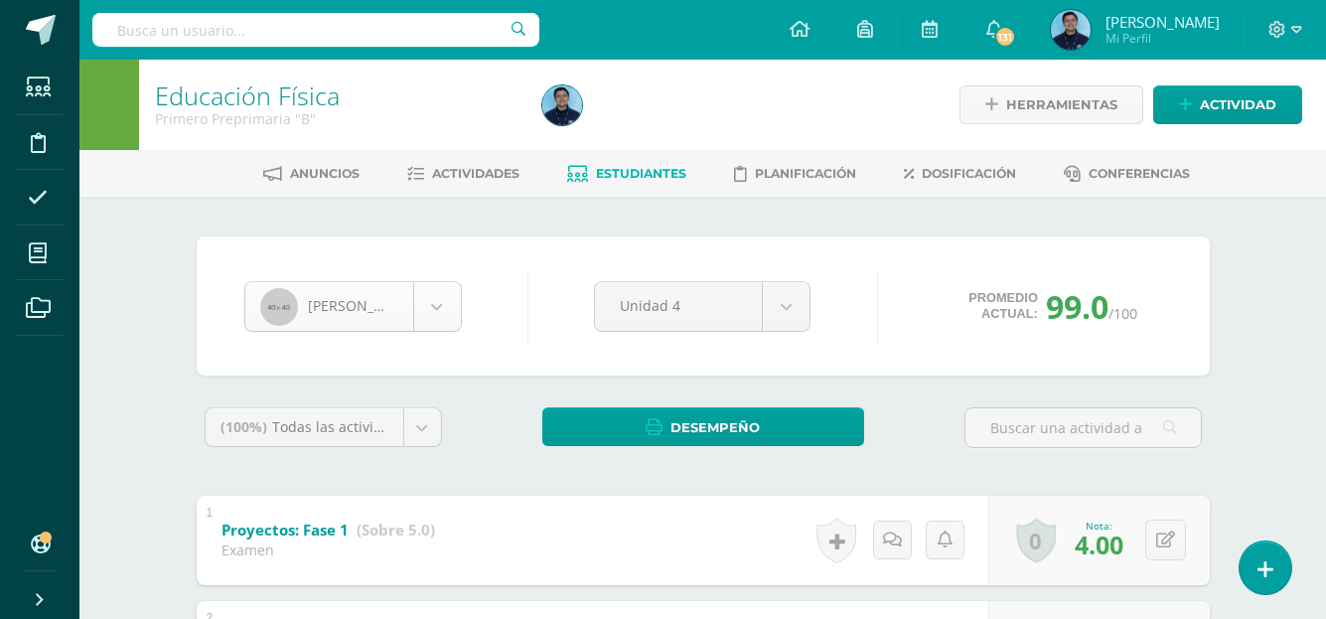
scroll to position [1027, 0]
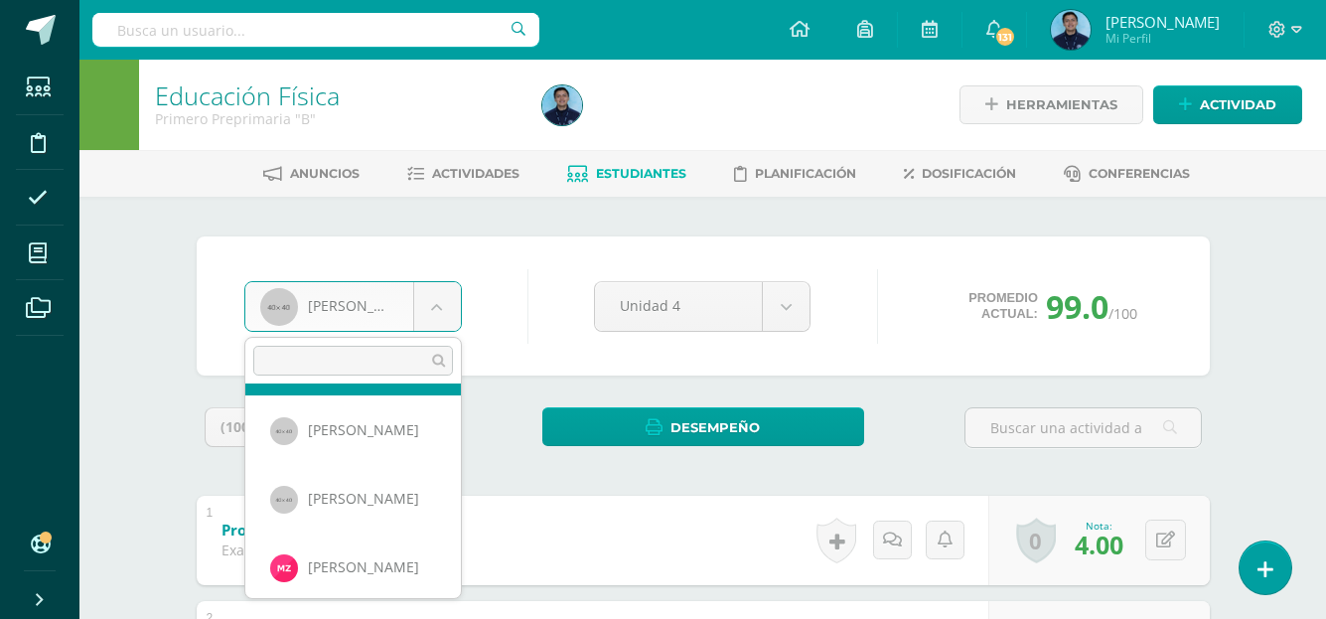
scroll to position [1166, 0]
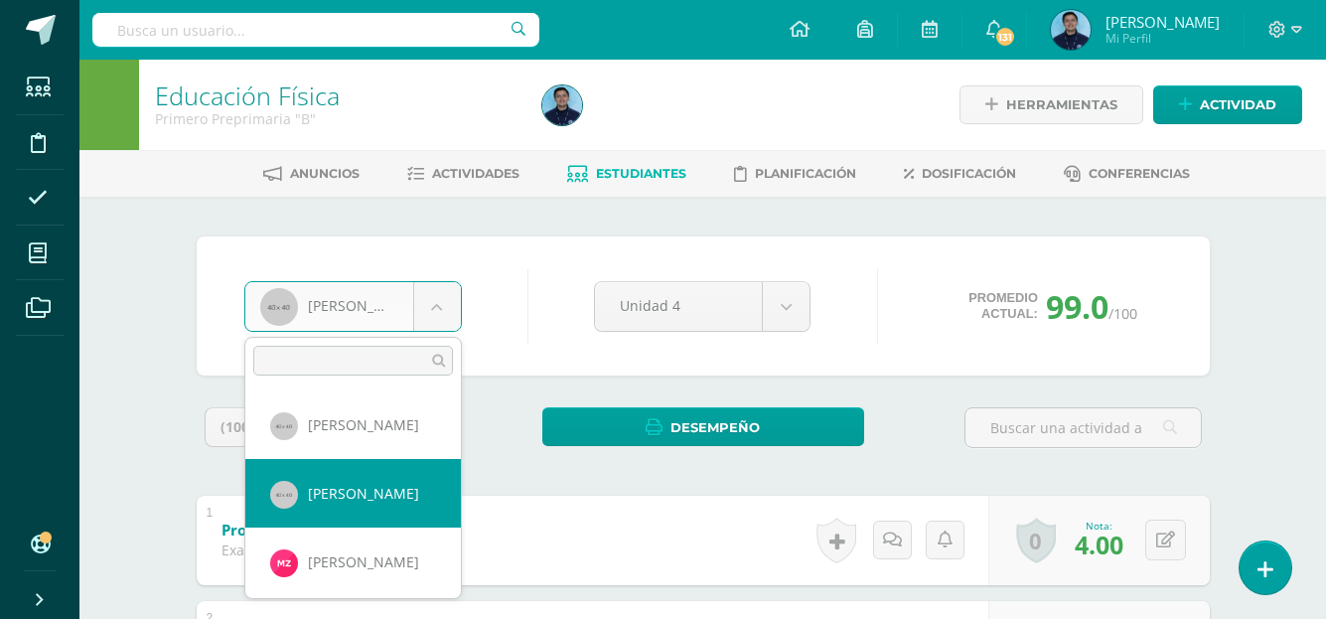
select select "957"
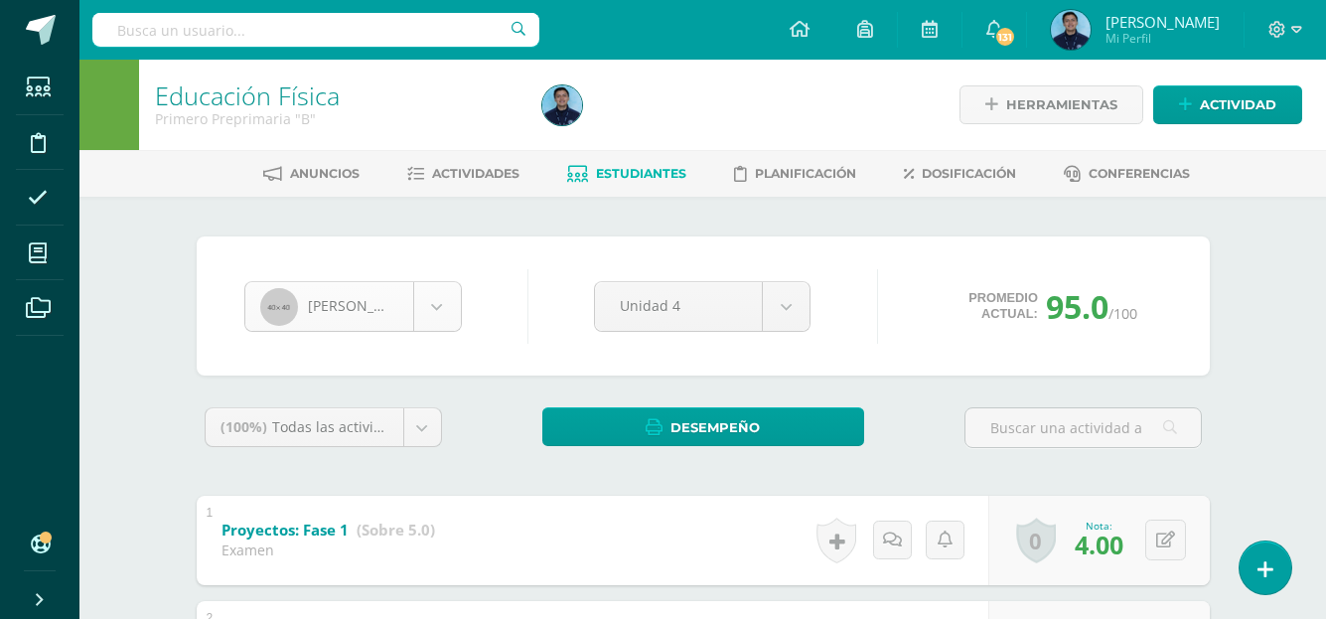
scroll to position [1095, 0]
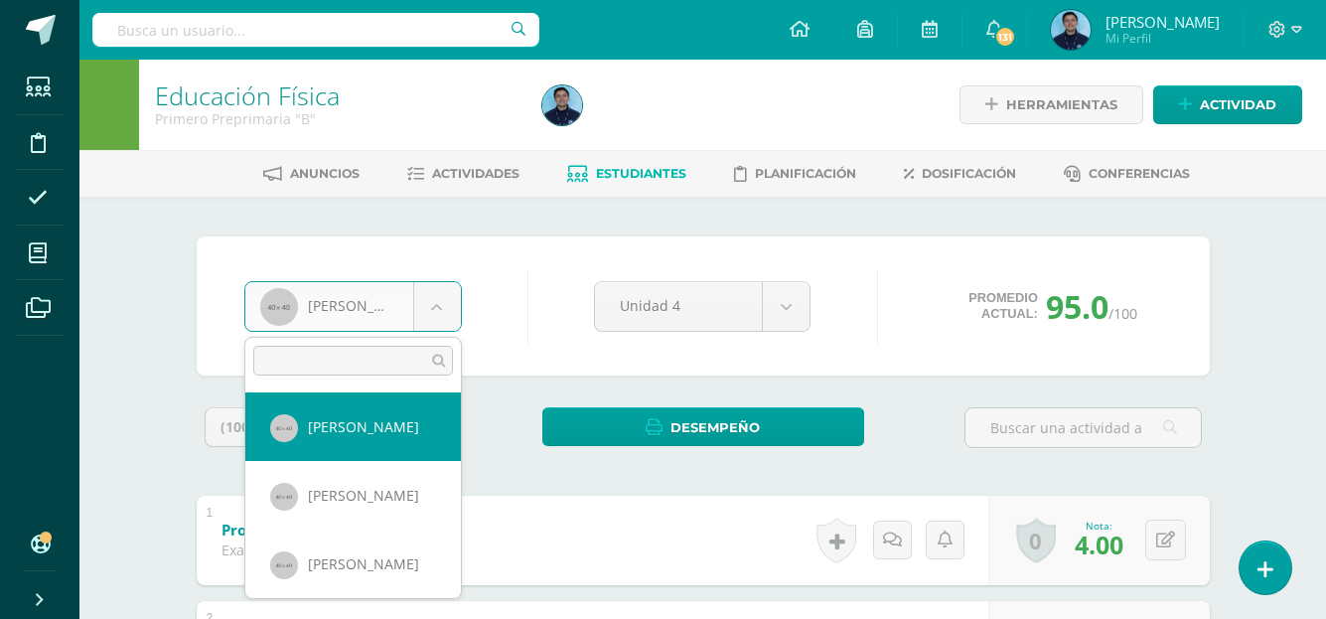
scroll to position [1172, 0]
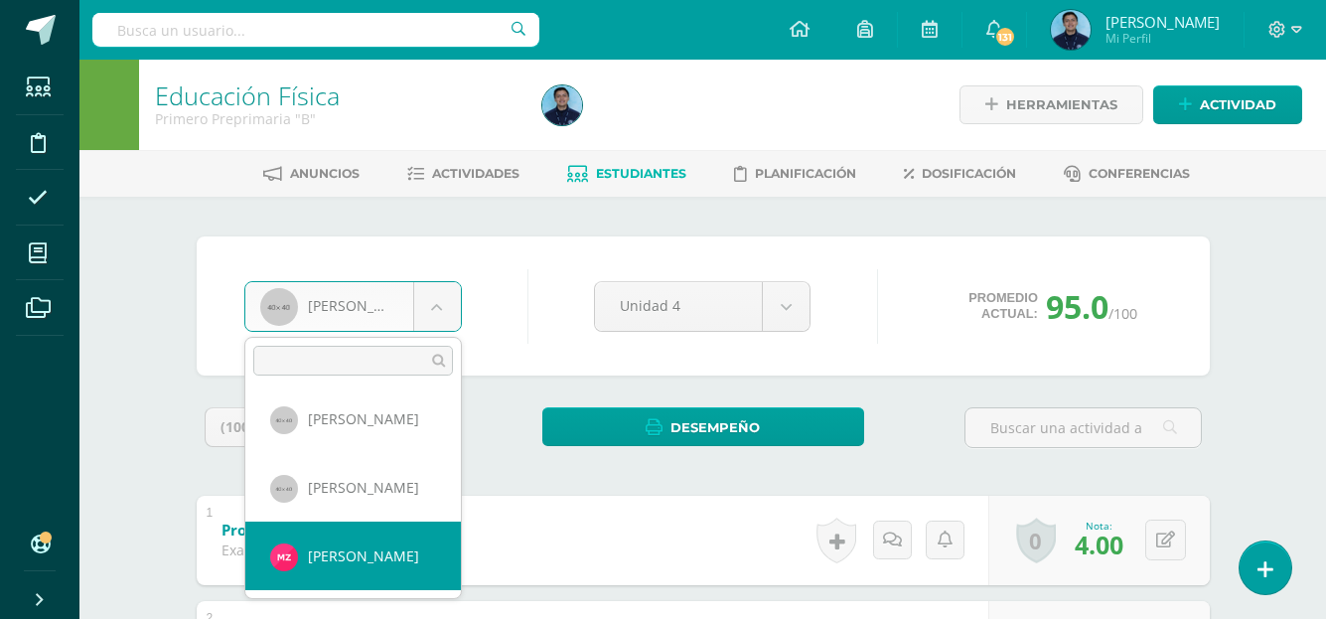
select select "1298"
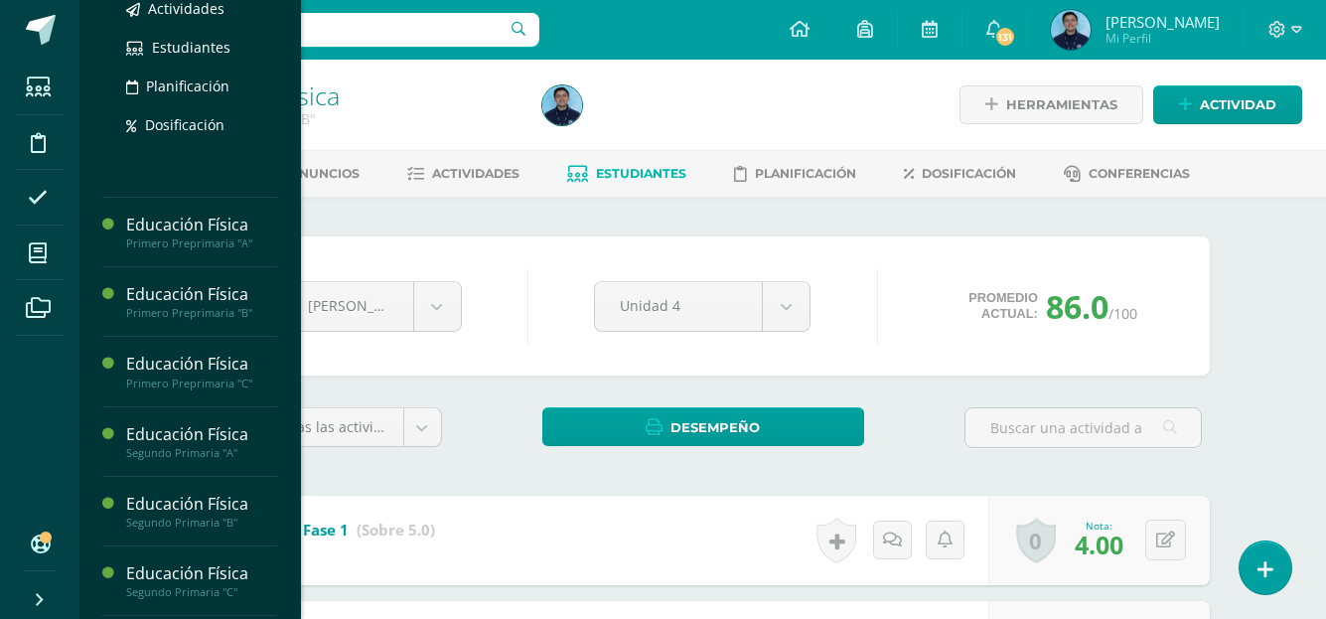
scroll to position [419, 0]
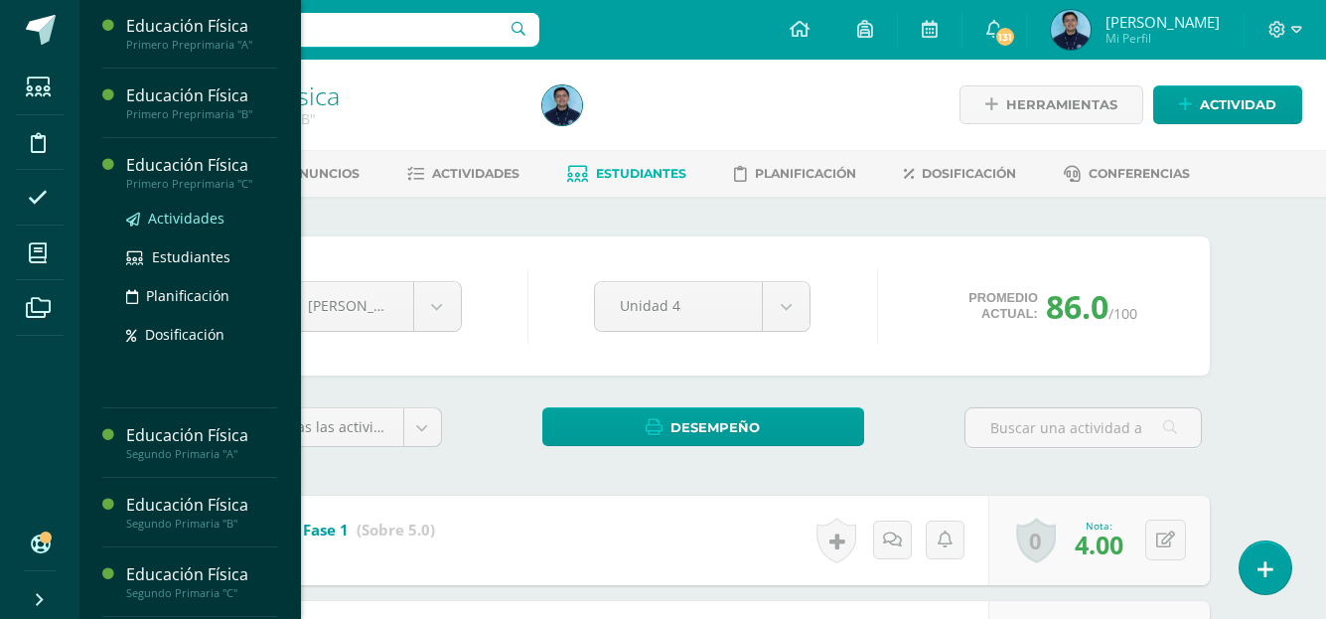
click at [198, 227] on span "Actividades" at bounding box center [186, 218] width 76 height 19
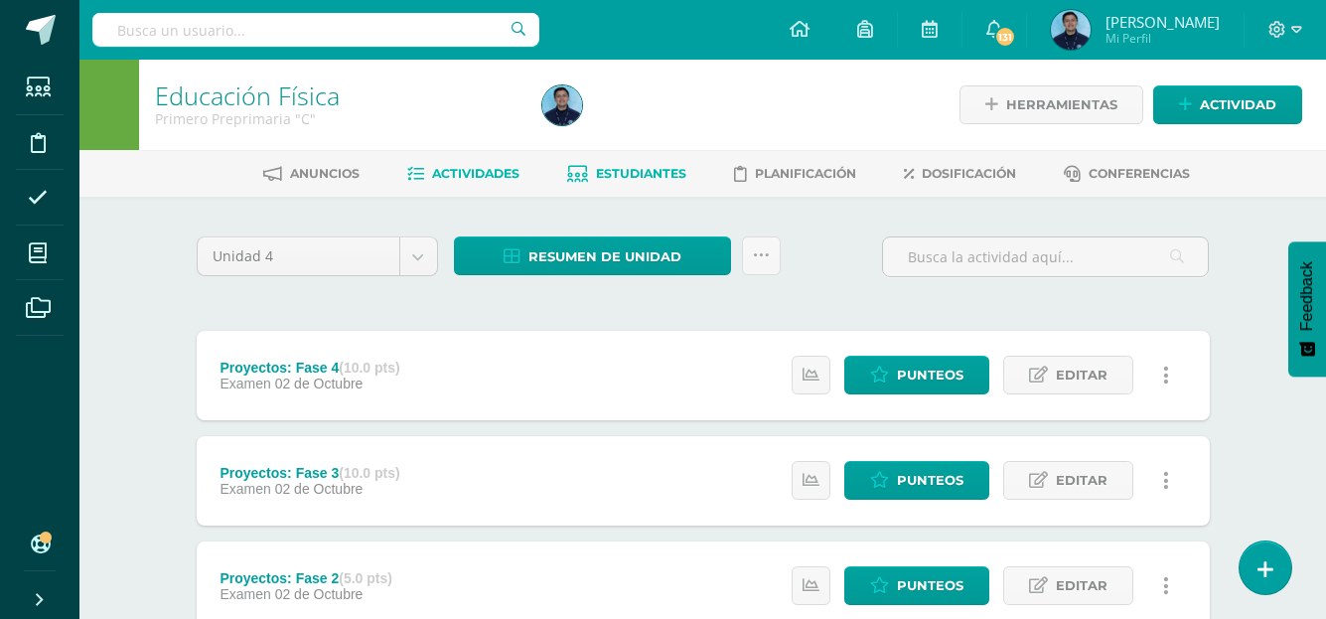
click at [605, 170] on span "Estudiantes" at bounding box center [641, 173] width 90 height 15
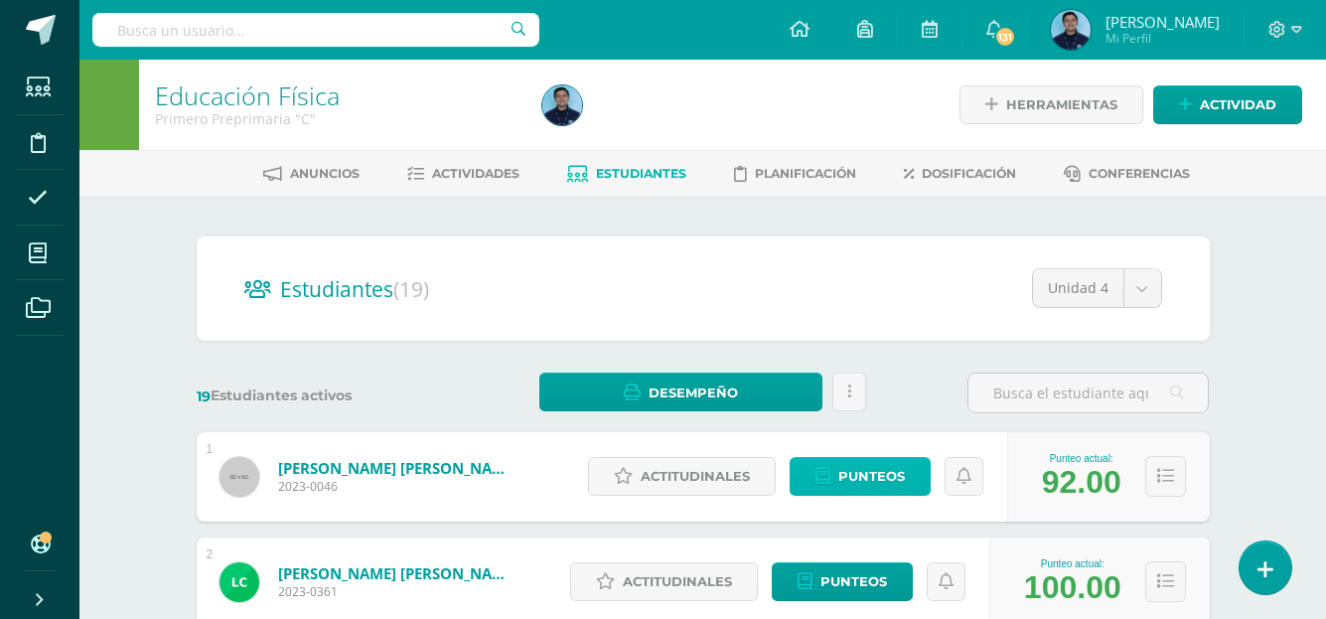
click at [852, 483] on span "Punteos" at bounding box center [871, 476] width 67 height 37
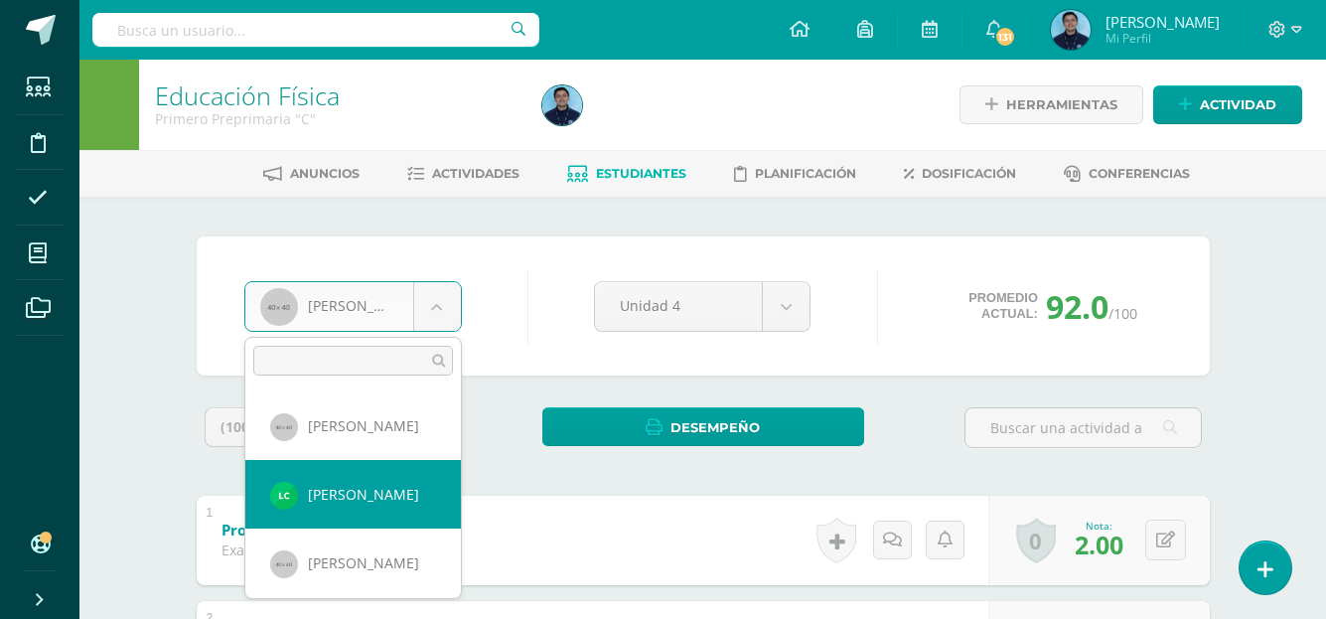
select select "1299"
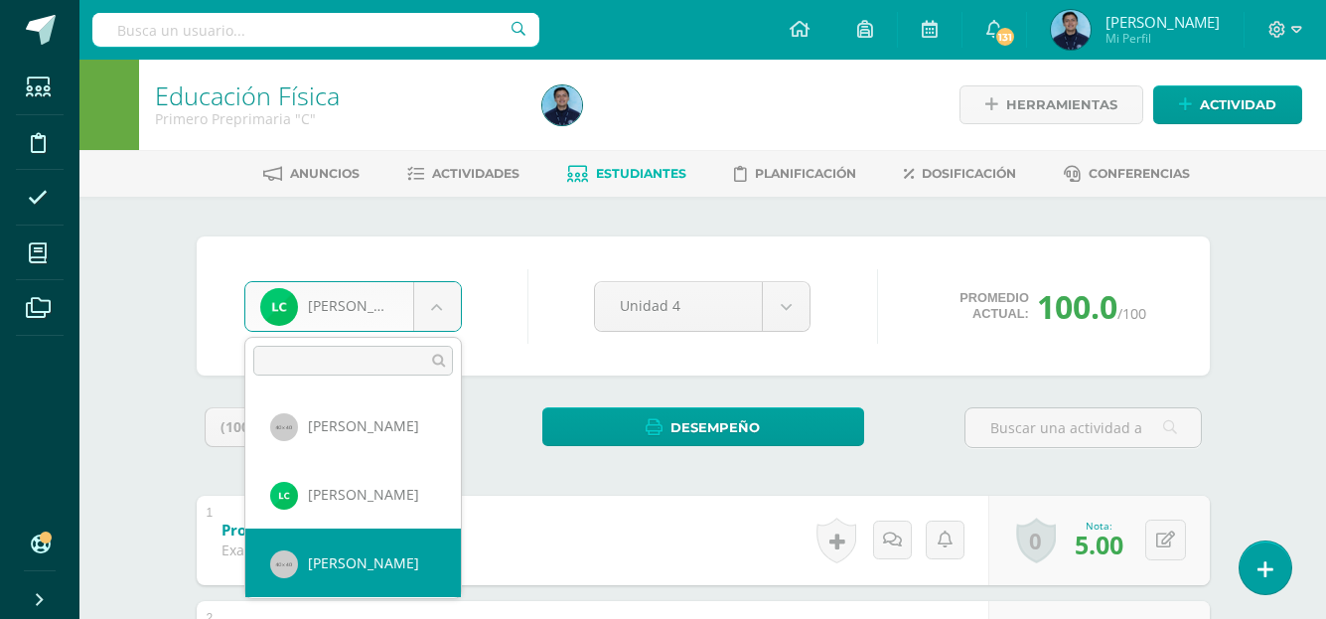
select select "946"
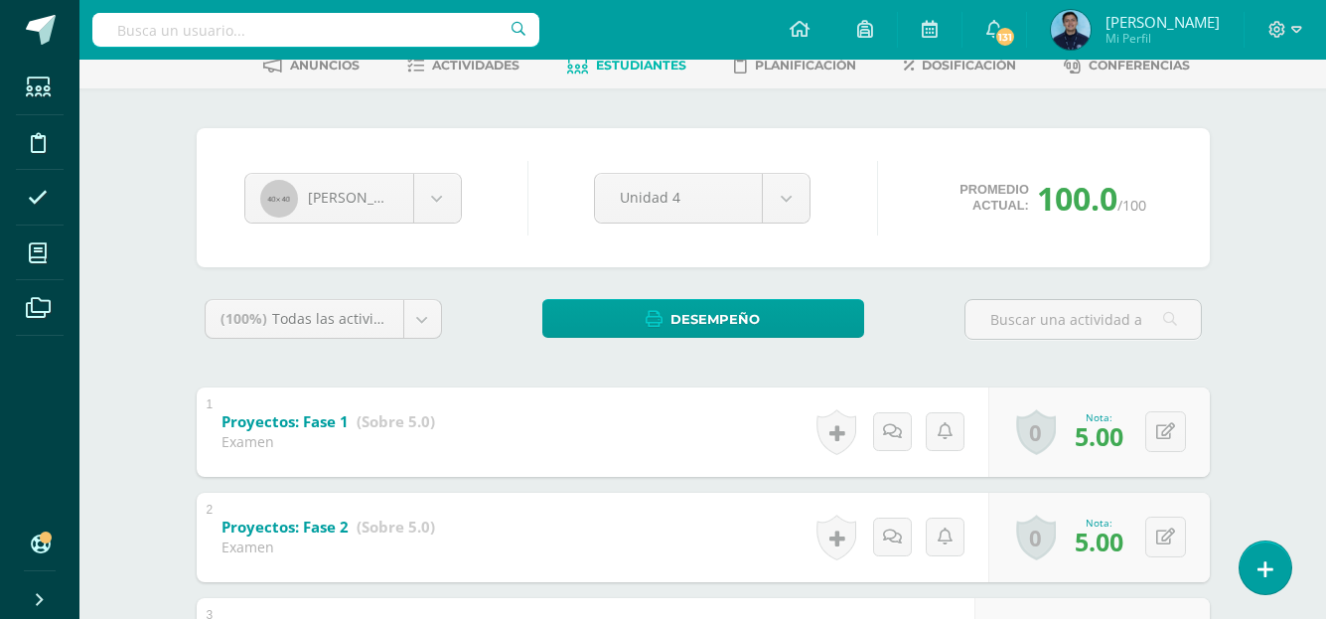
scroll to position [102, 0]
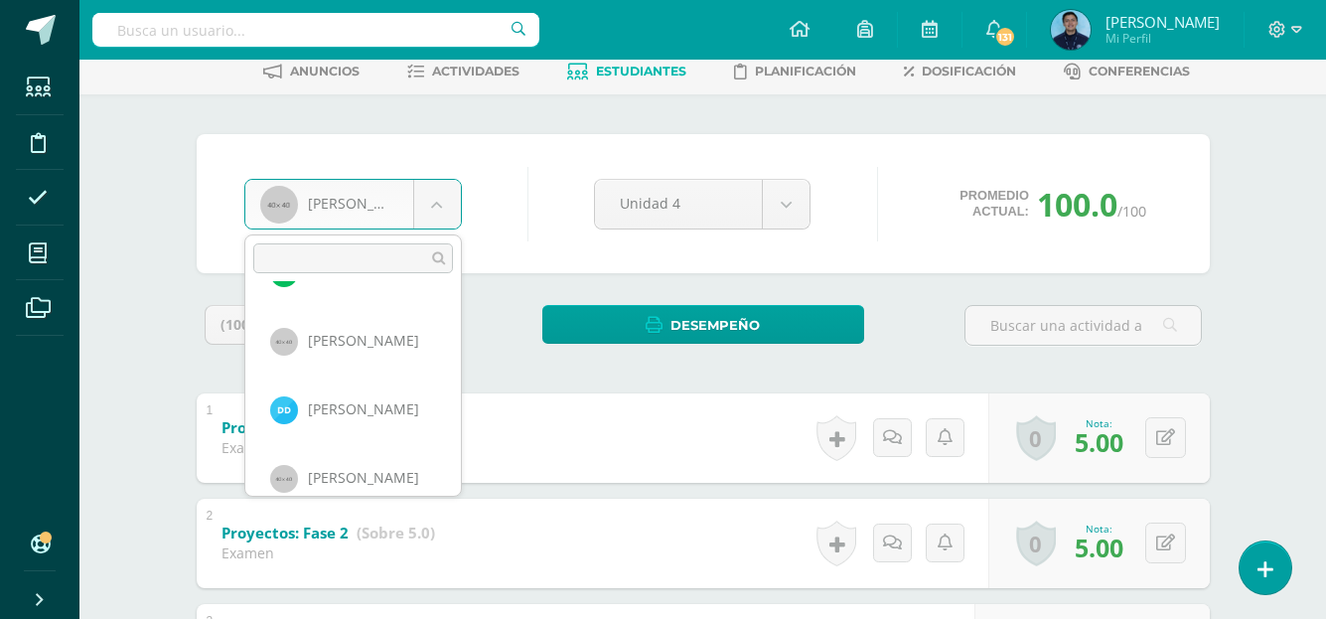
scroll to position [144, 0]
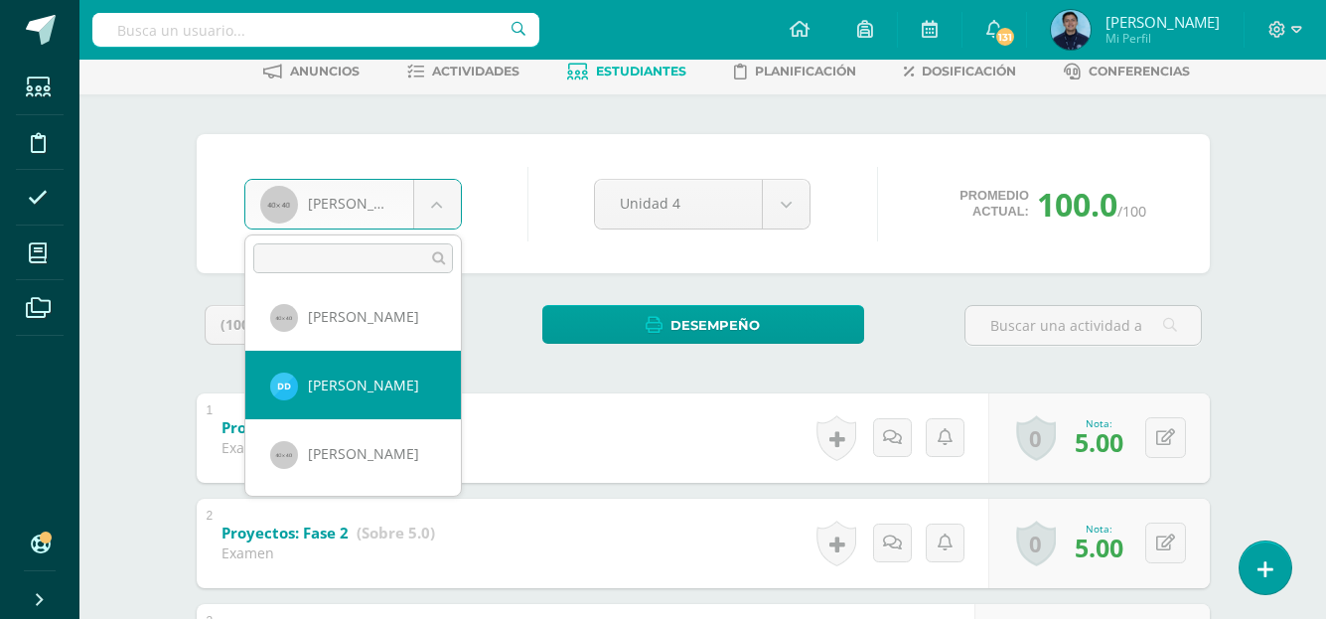
select select "1300"
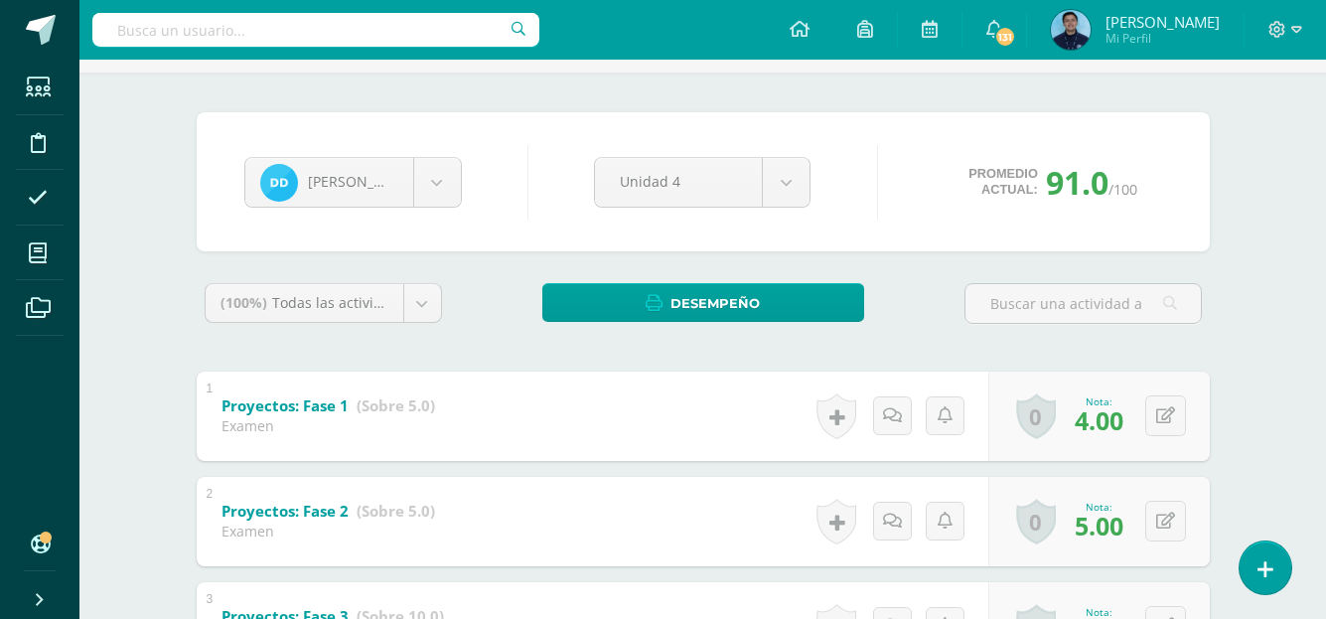
scroll to position [123, 0]
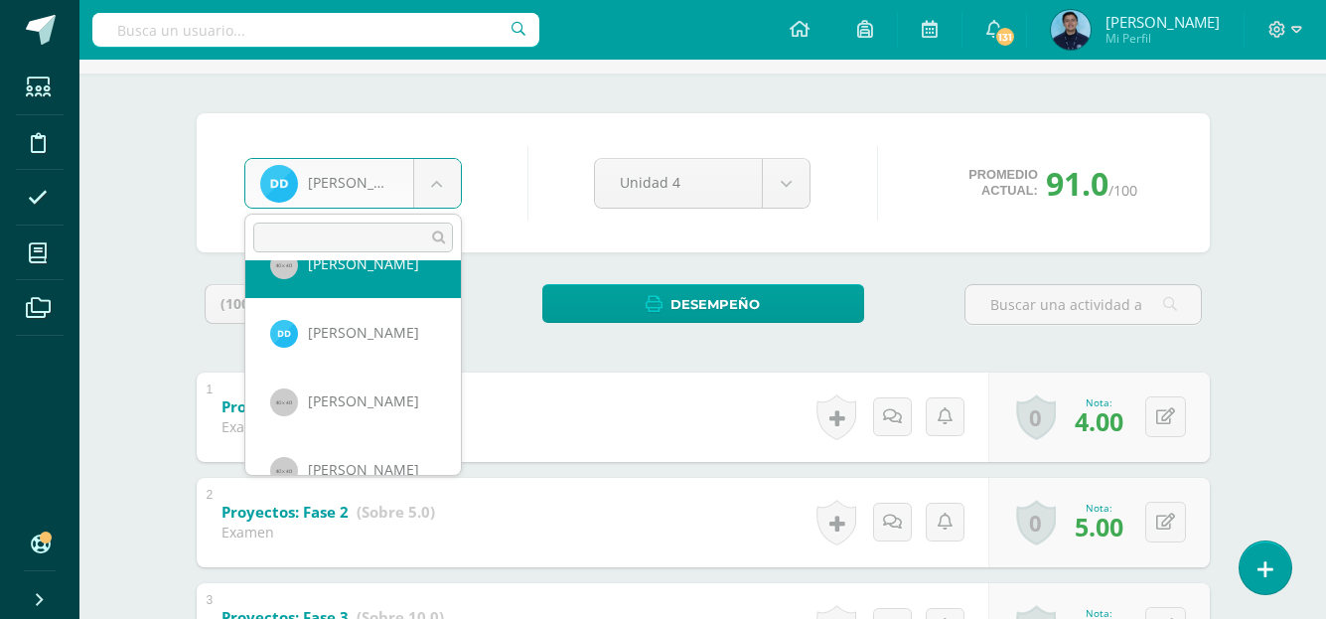
scroll to position [186, 0]
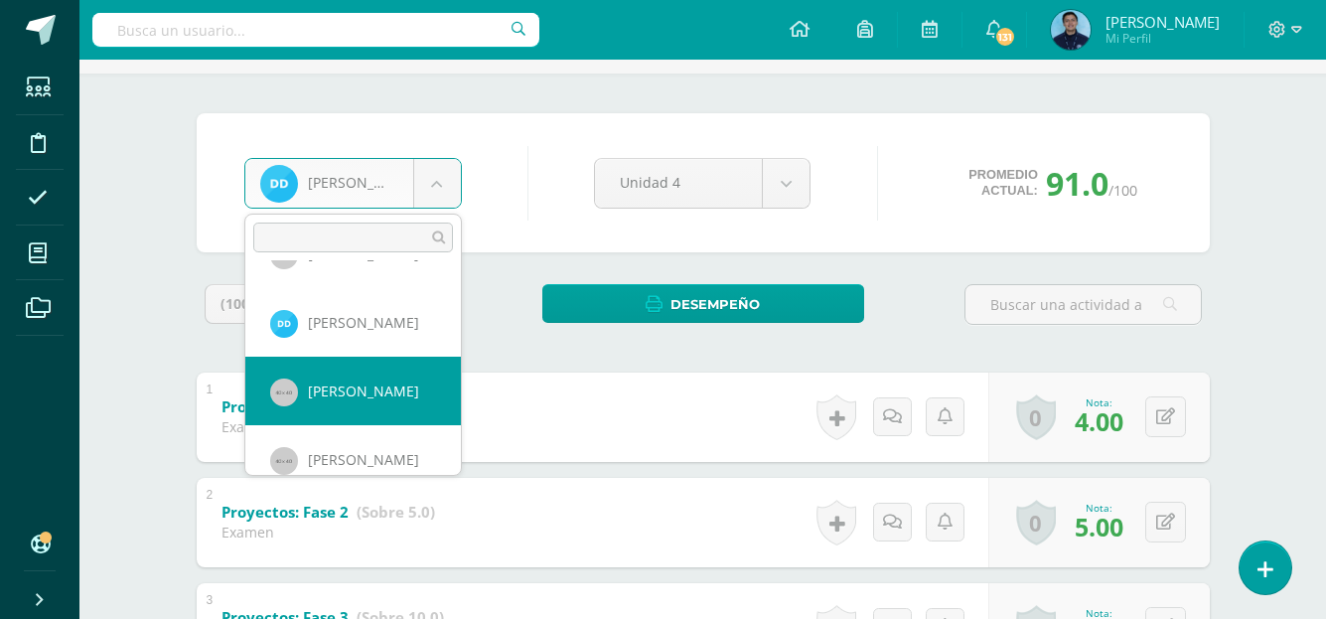
select select "973"
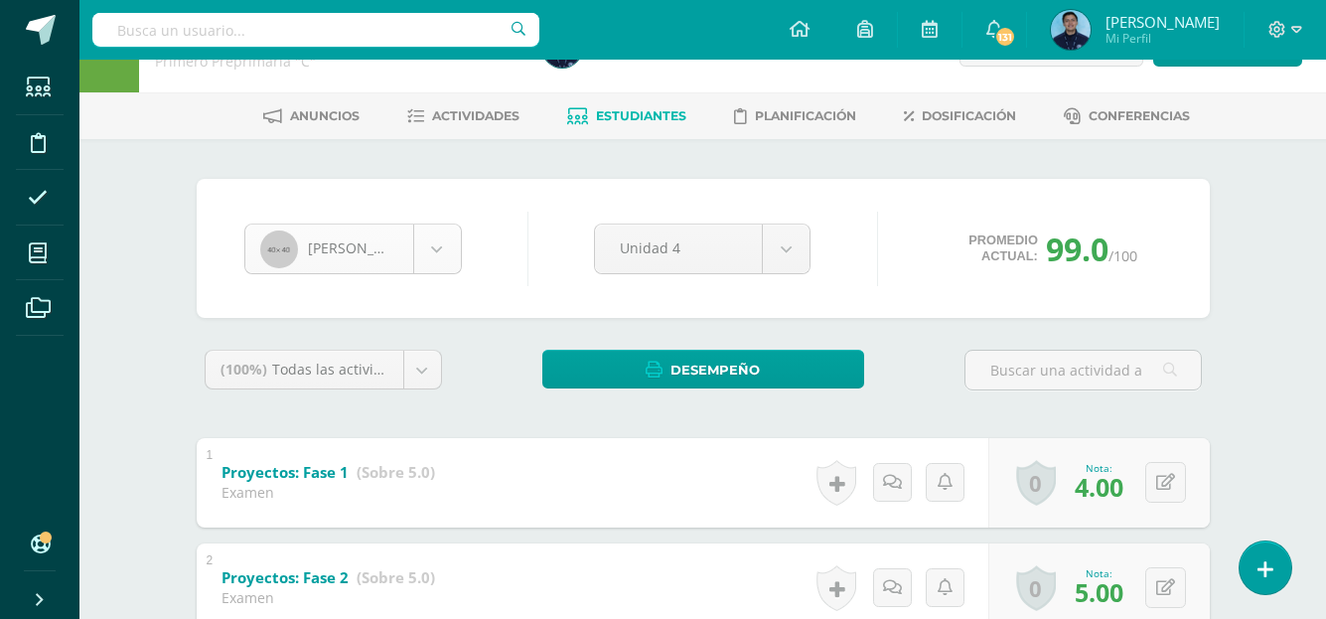
scroll to position [136, 0]
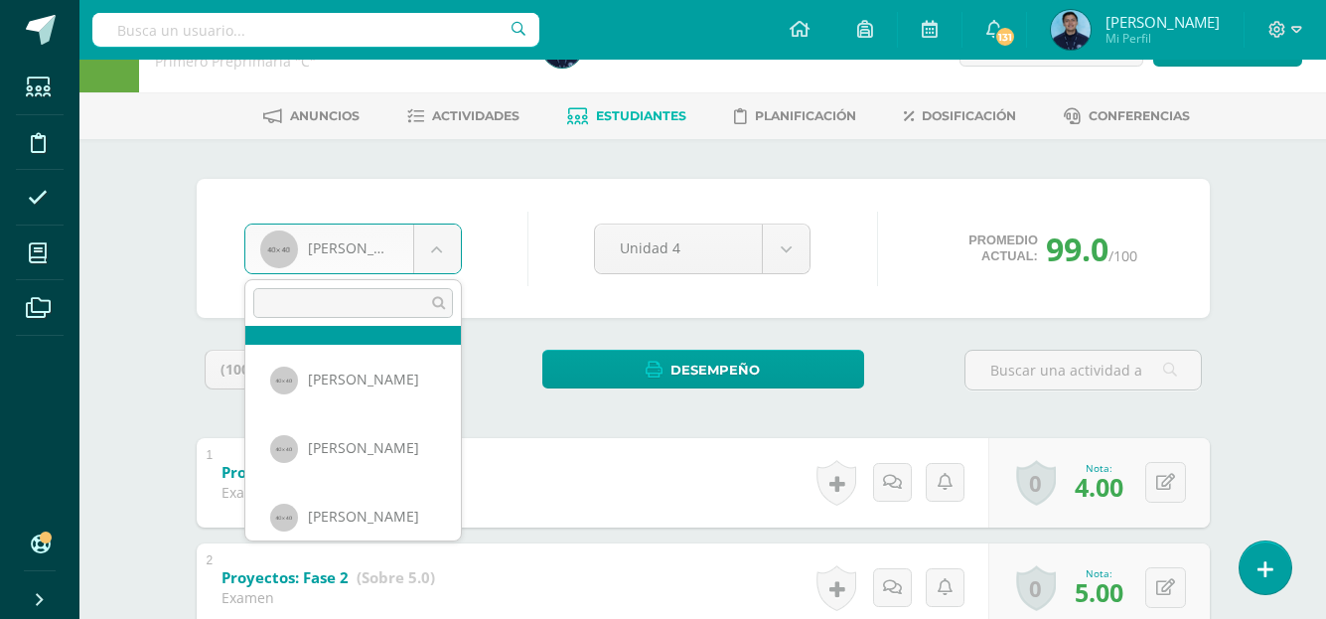
scroll to position [271, 0]
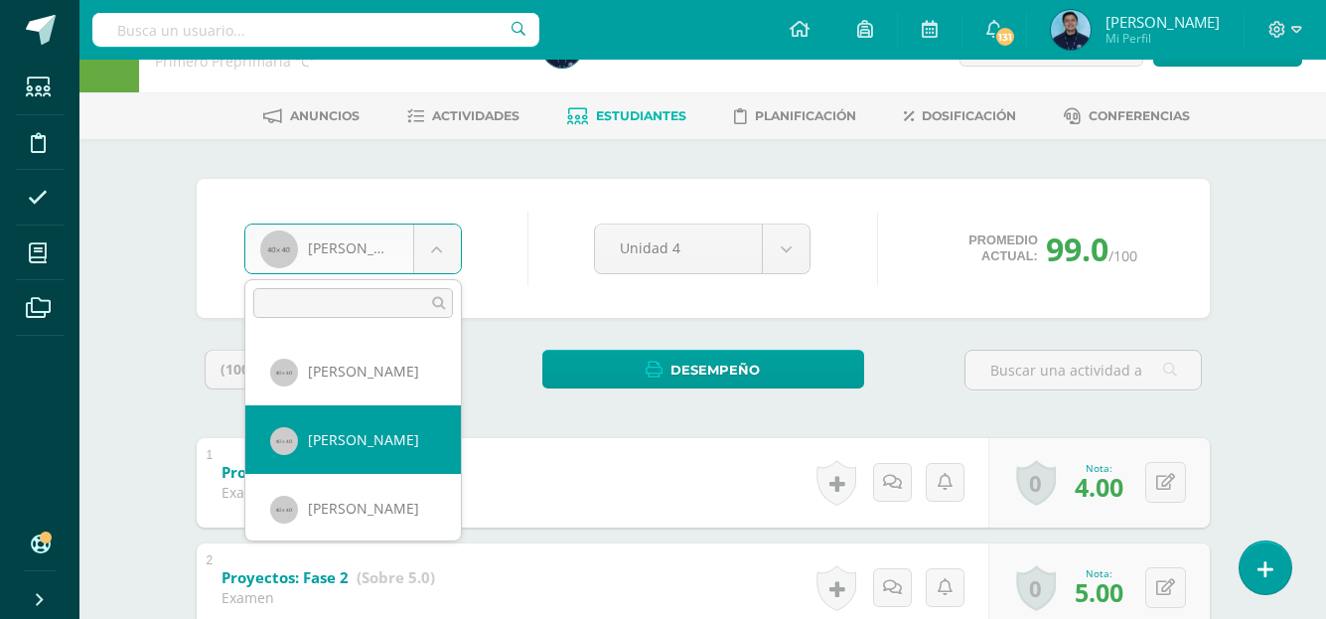
select select "962"
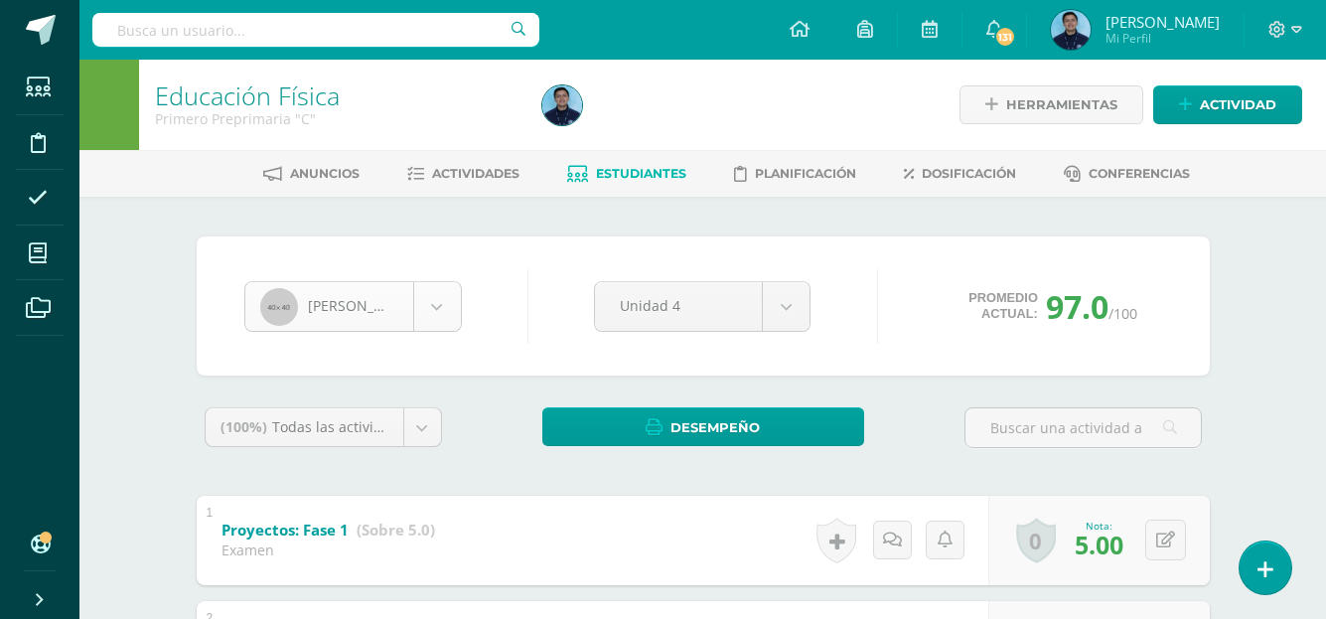
scroll to position [205, 0]
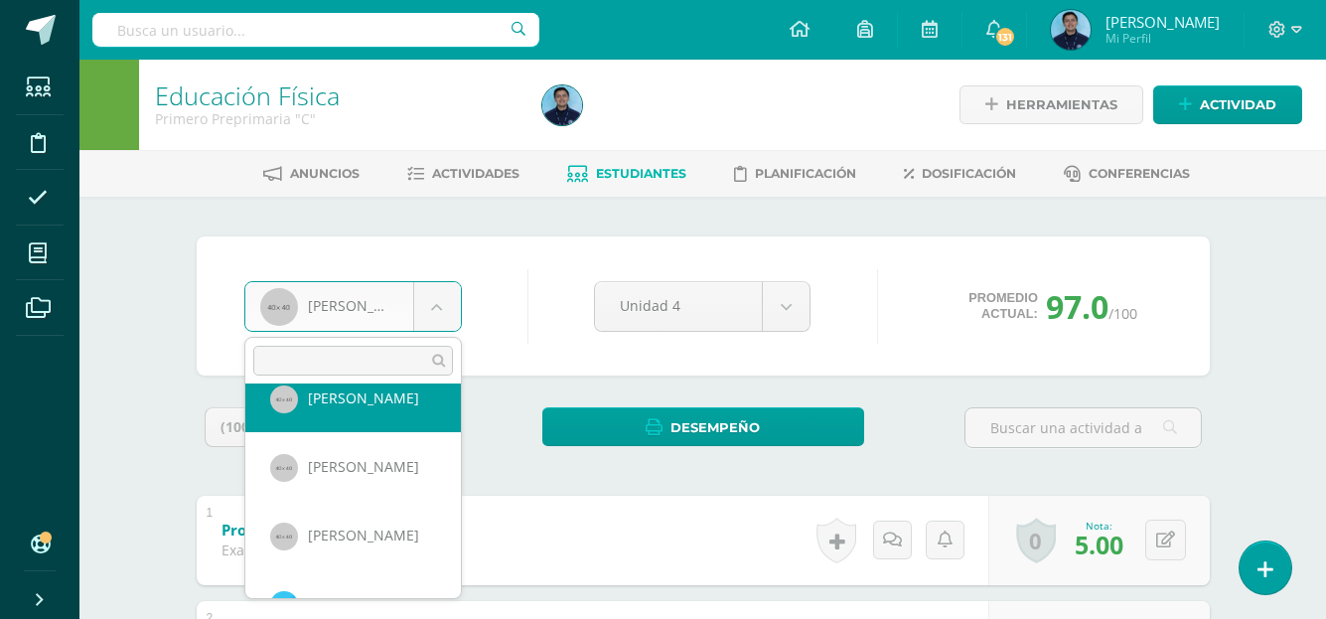
scroll to position [303, 0]
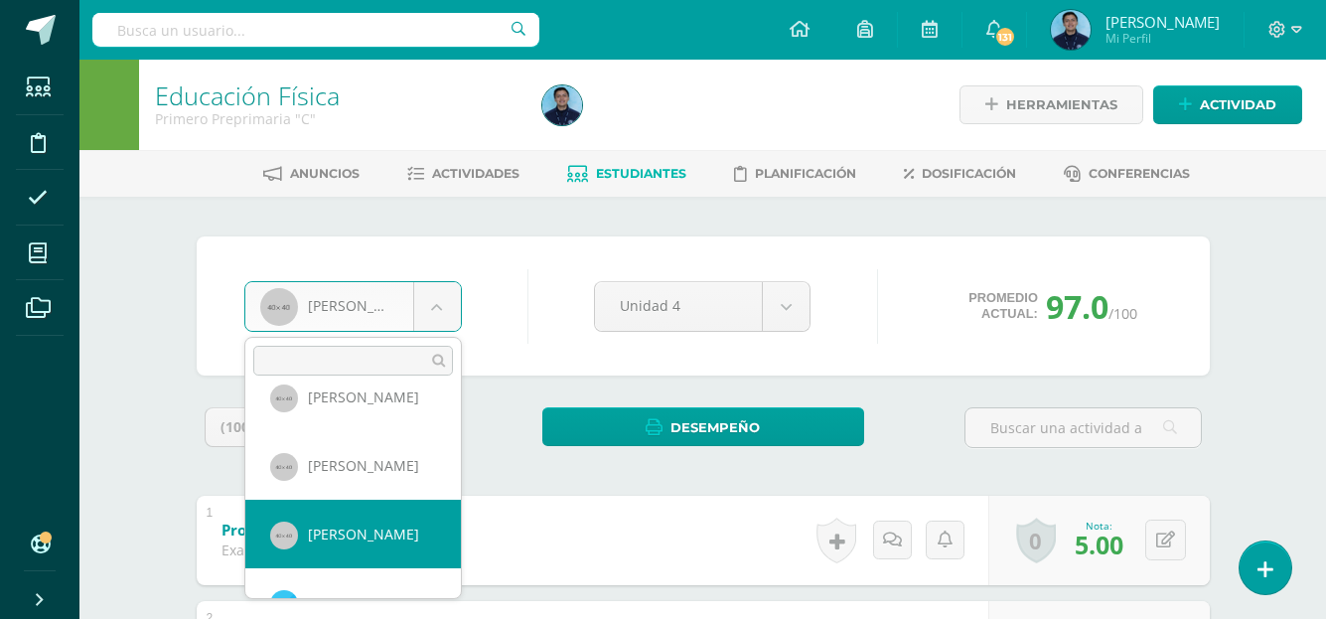
select select "938"
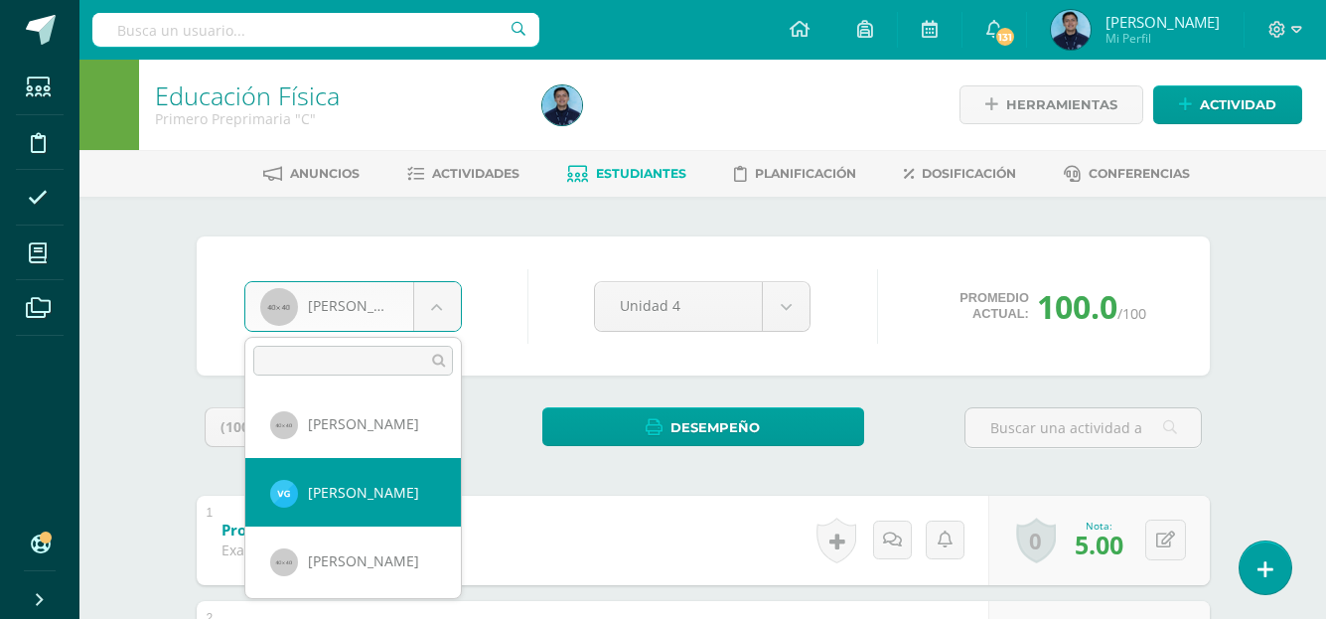
select select "1301"
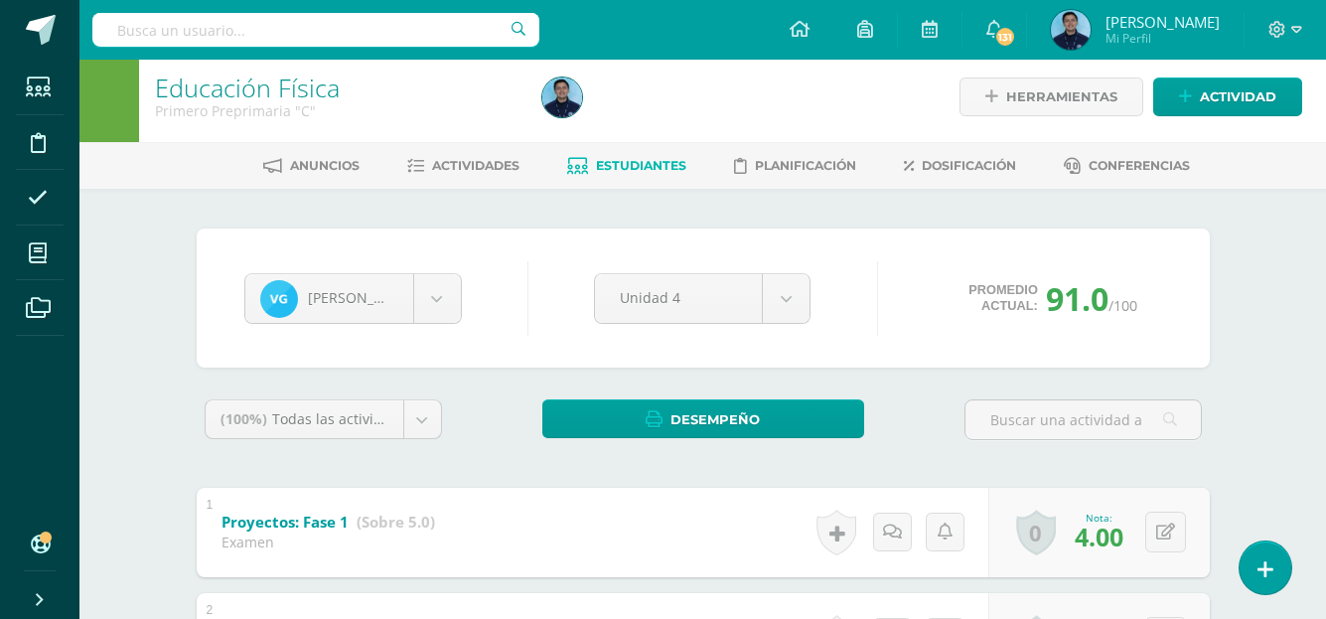
scroll to position [1, 0]
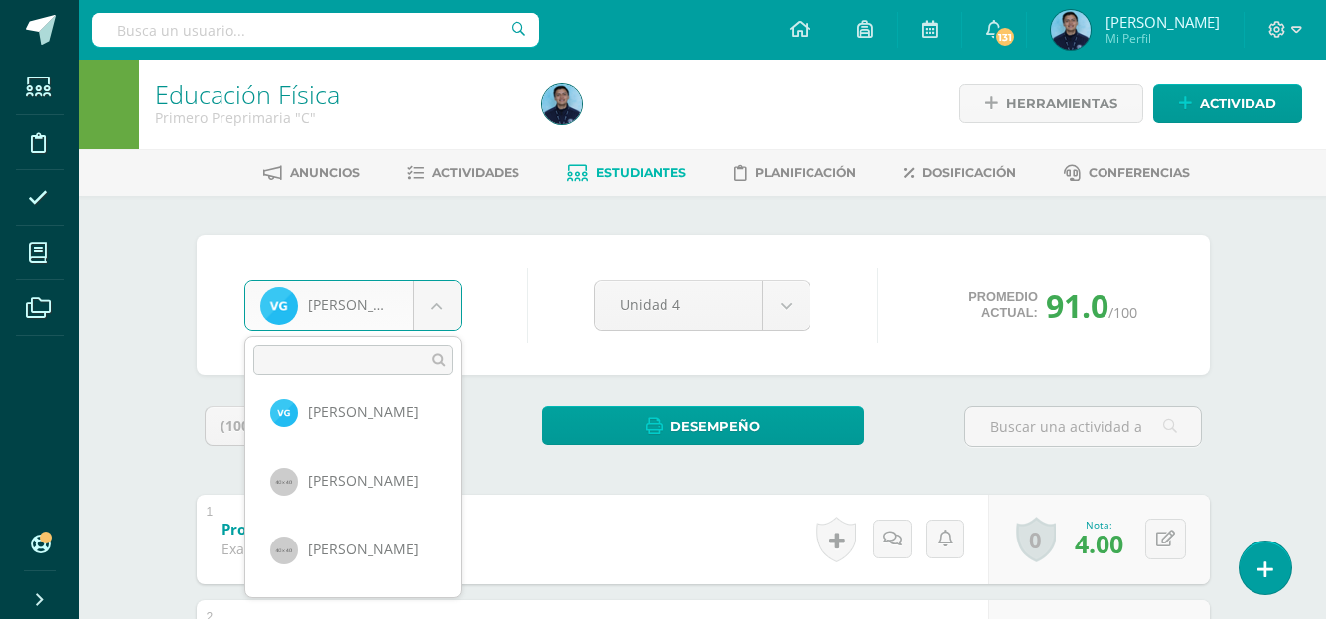
scroll to position [496, 0]
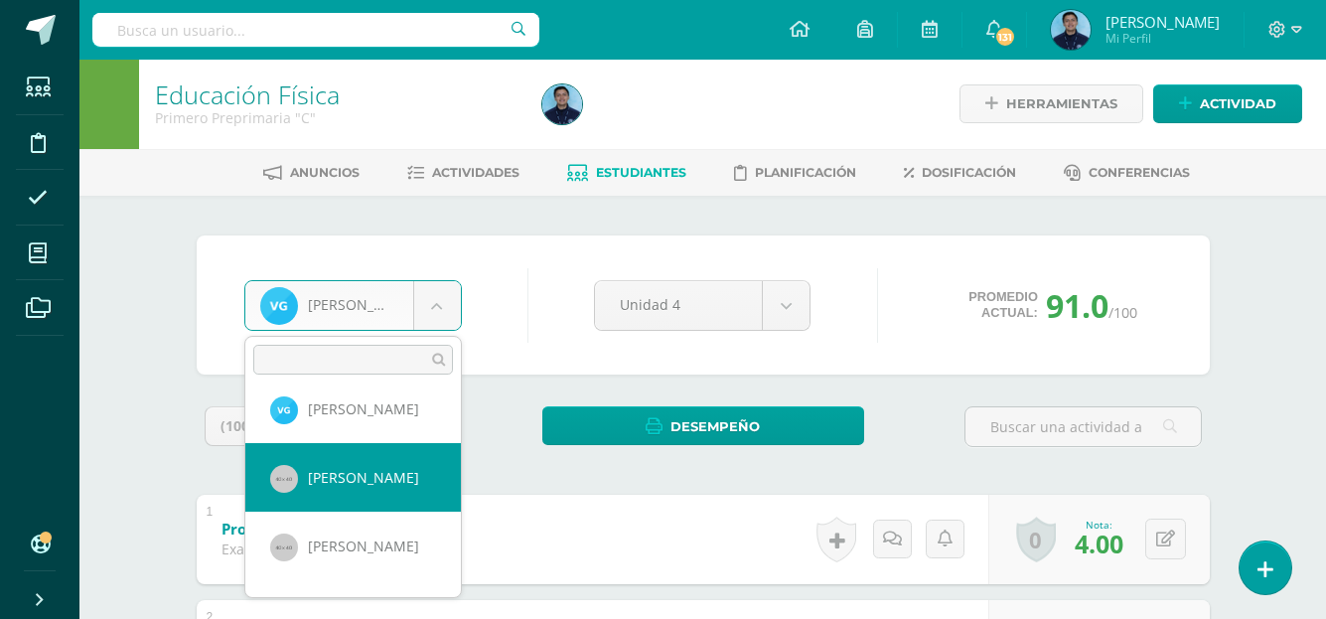
select select "974"
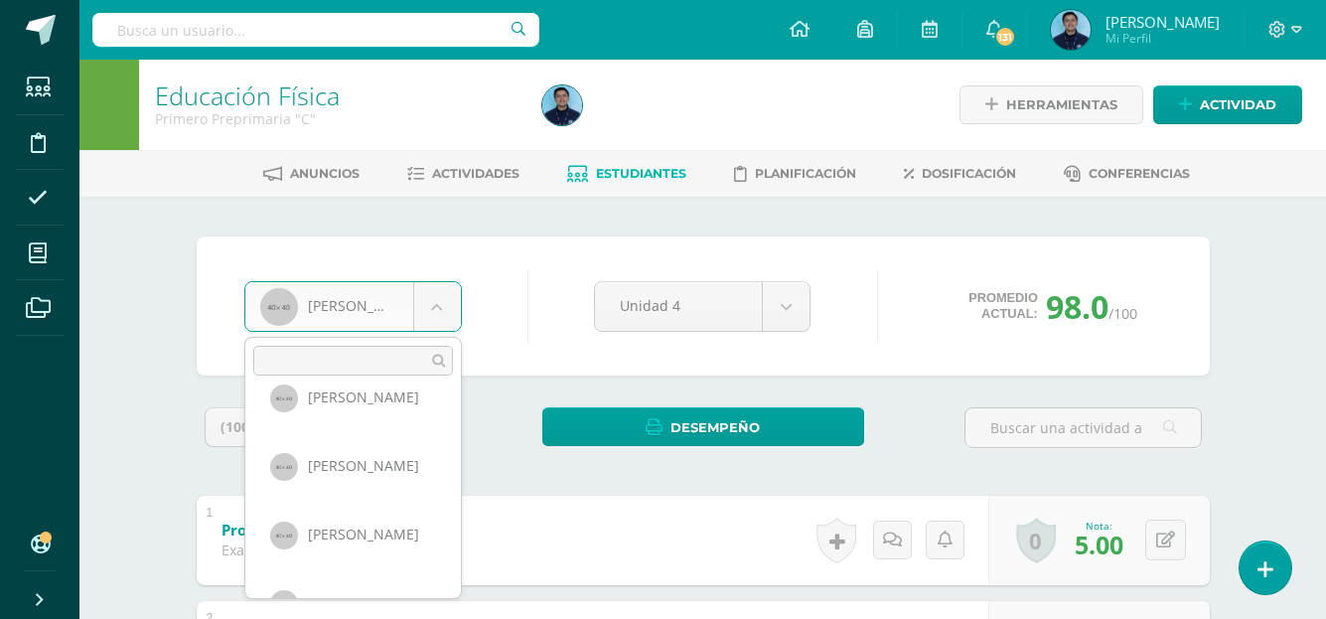
scroll to position [578, 0]
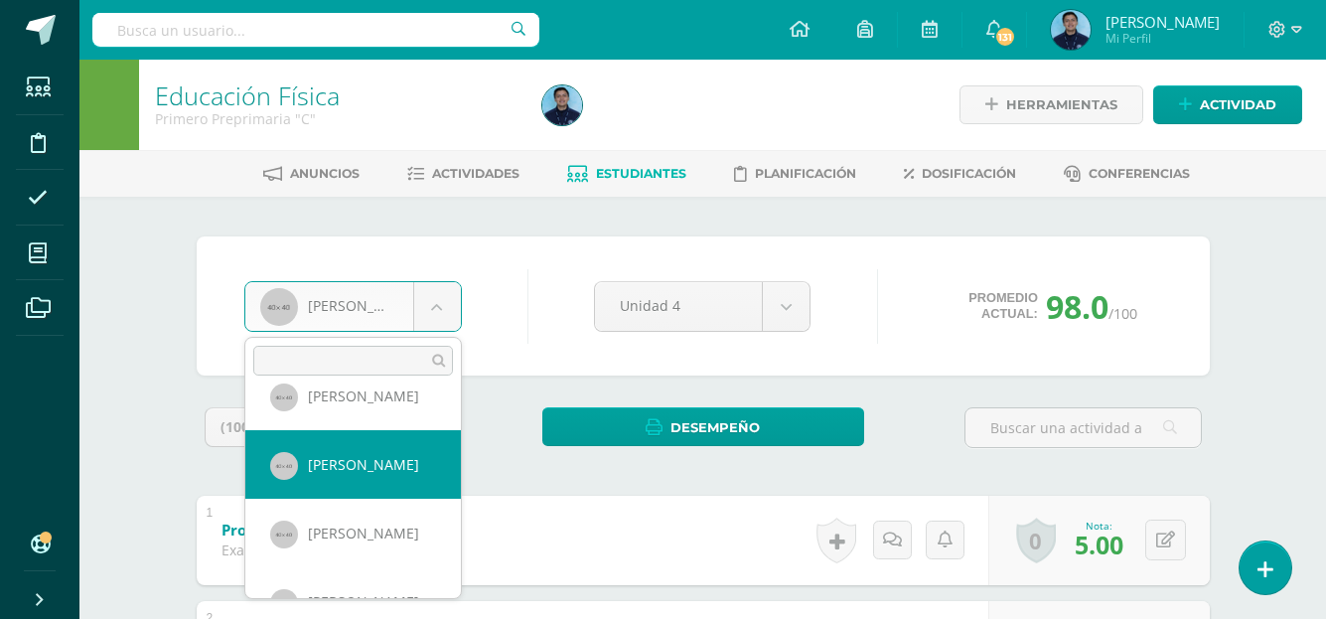
select select "950"
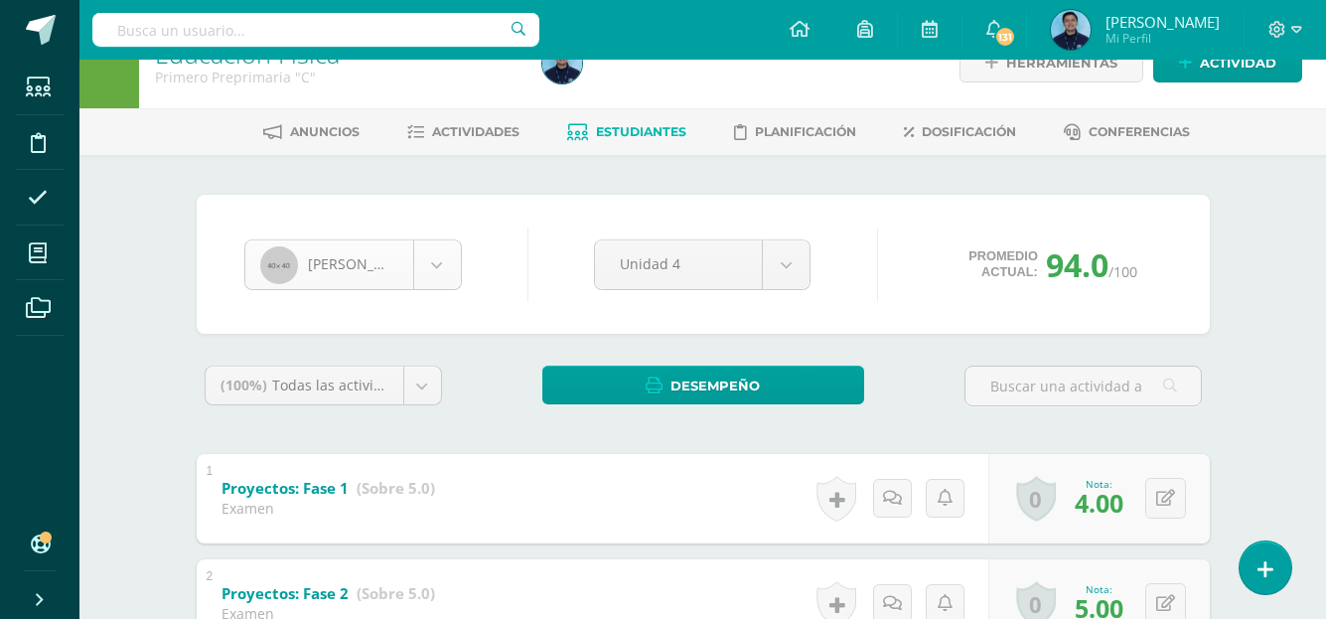
scroll to position [479, 0]
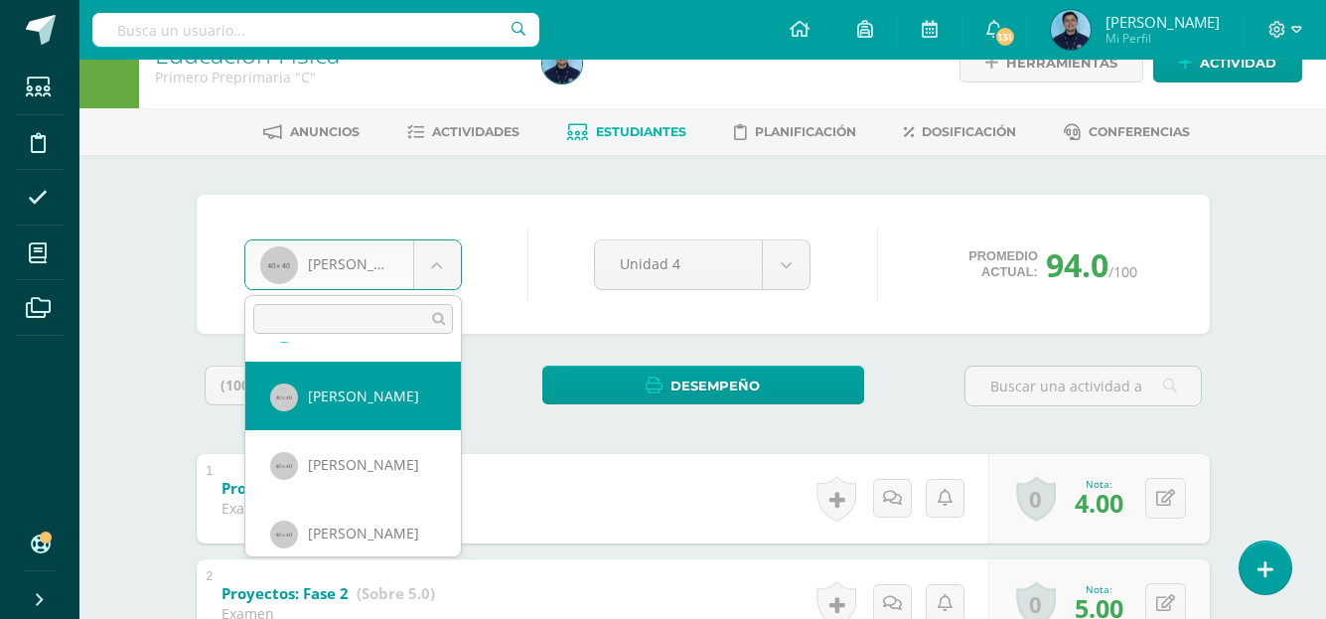
scroll to position [552, 0]
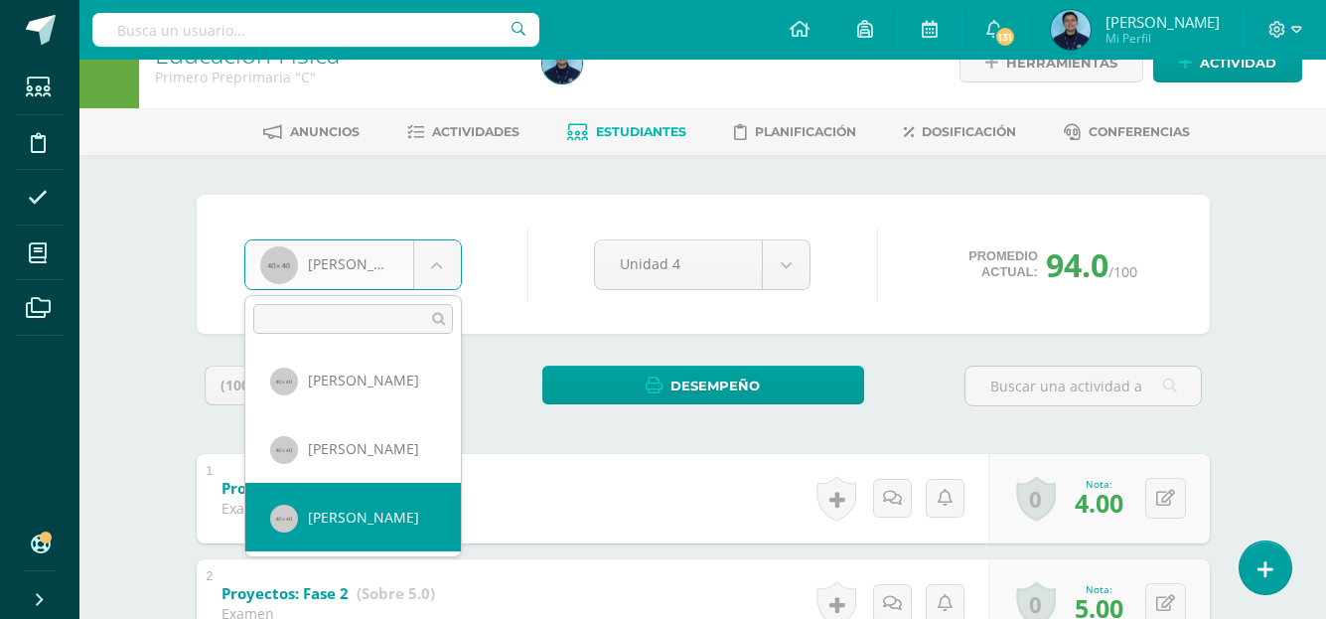
select select "959"
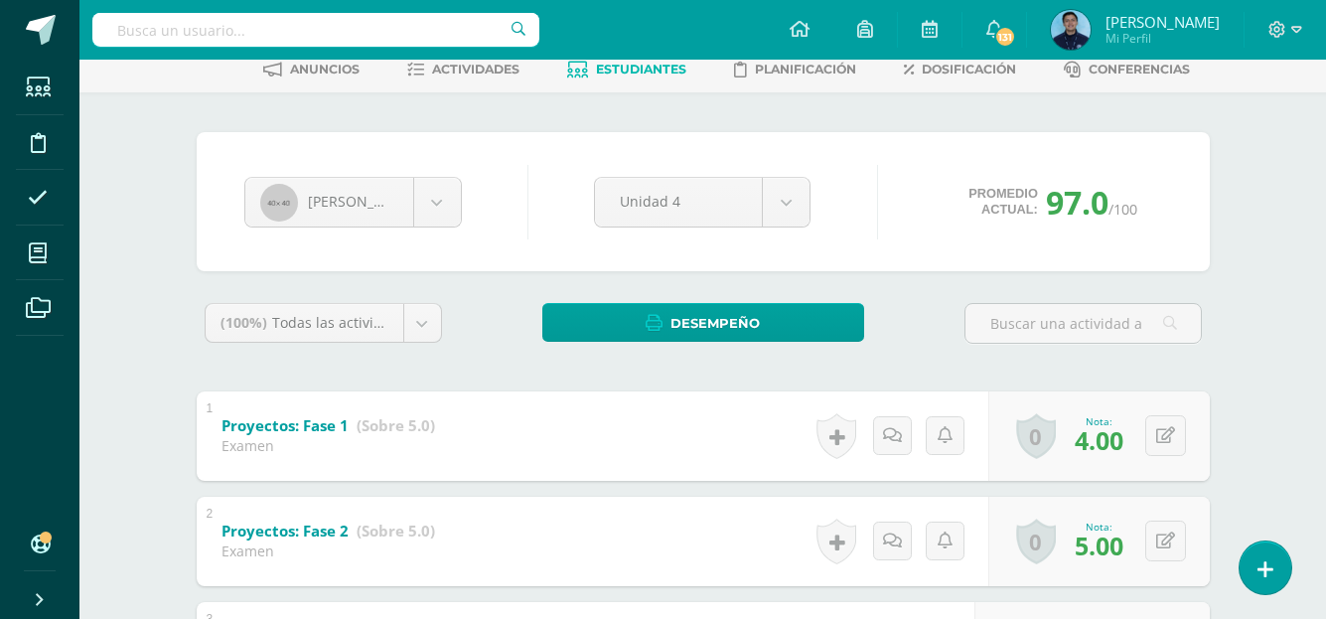
scroll to position [102, 0]
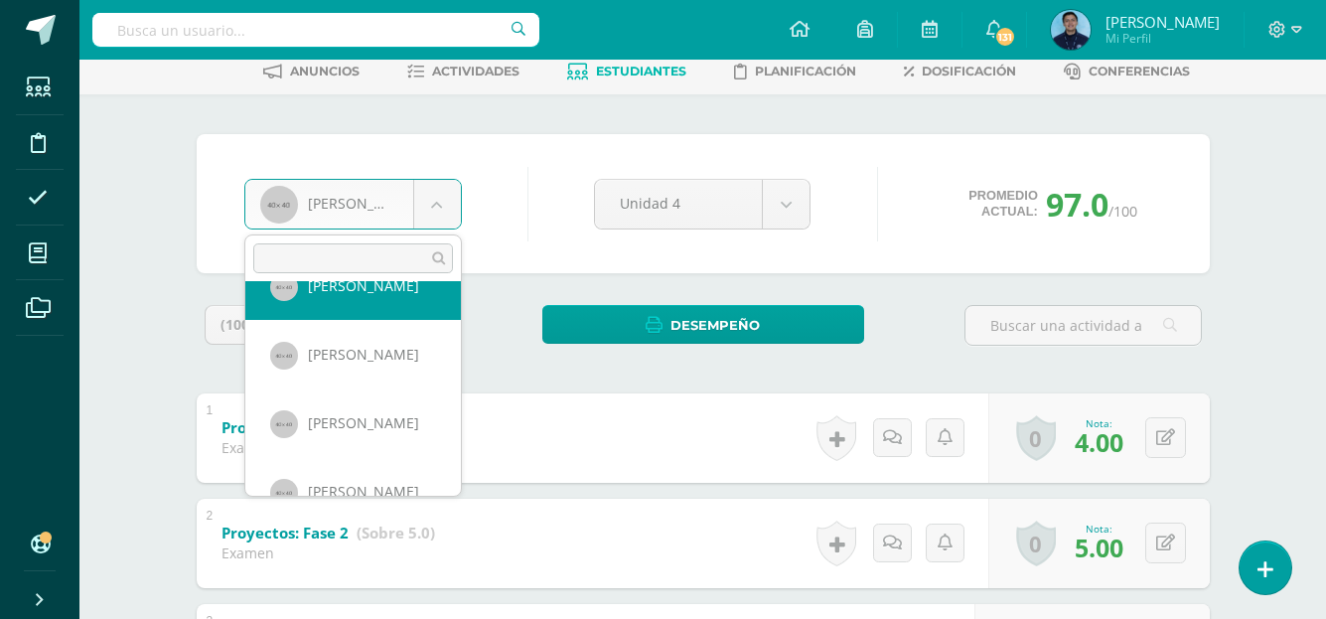
scroll to position [656, 0]
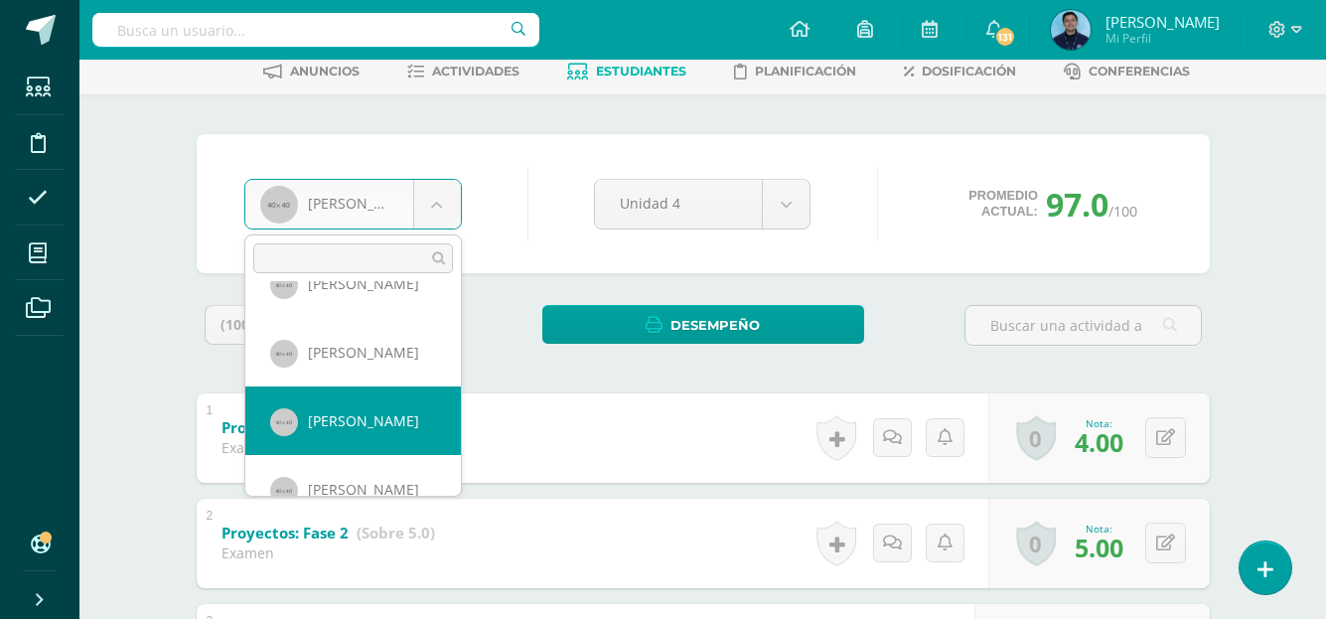
select select "949"
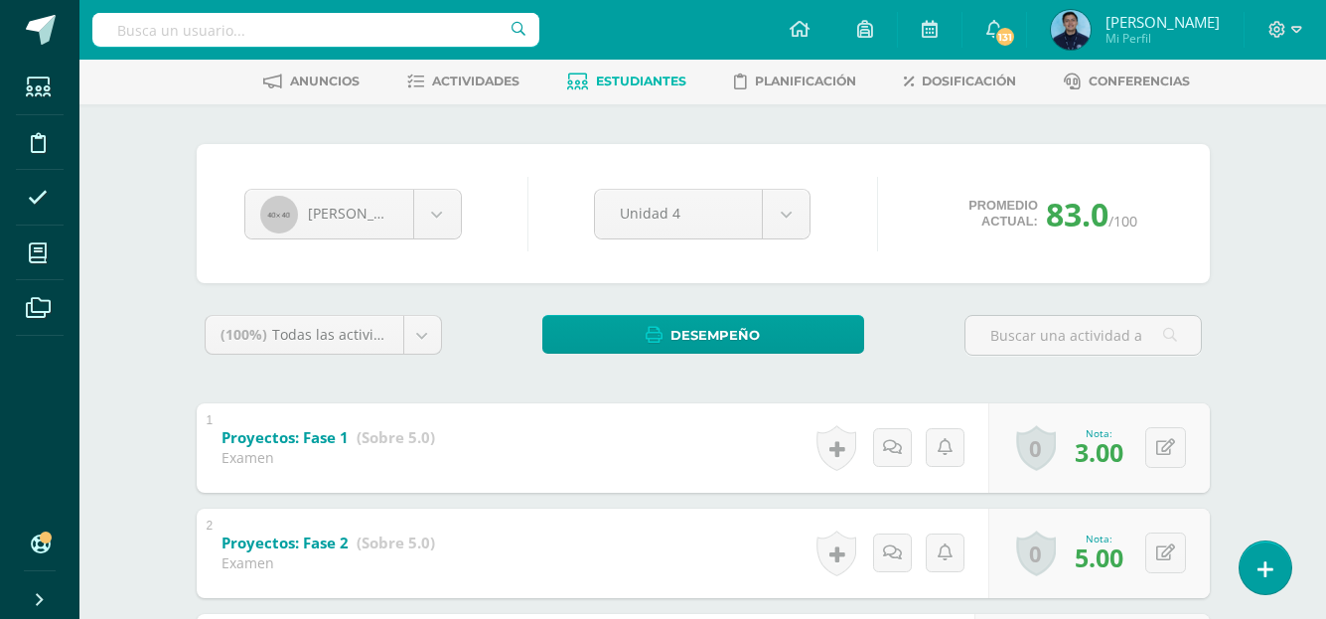
scroll to position [90, 0]
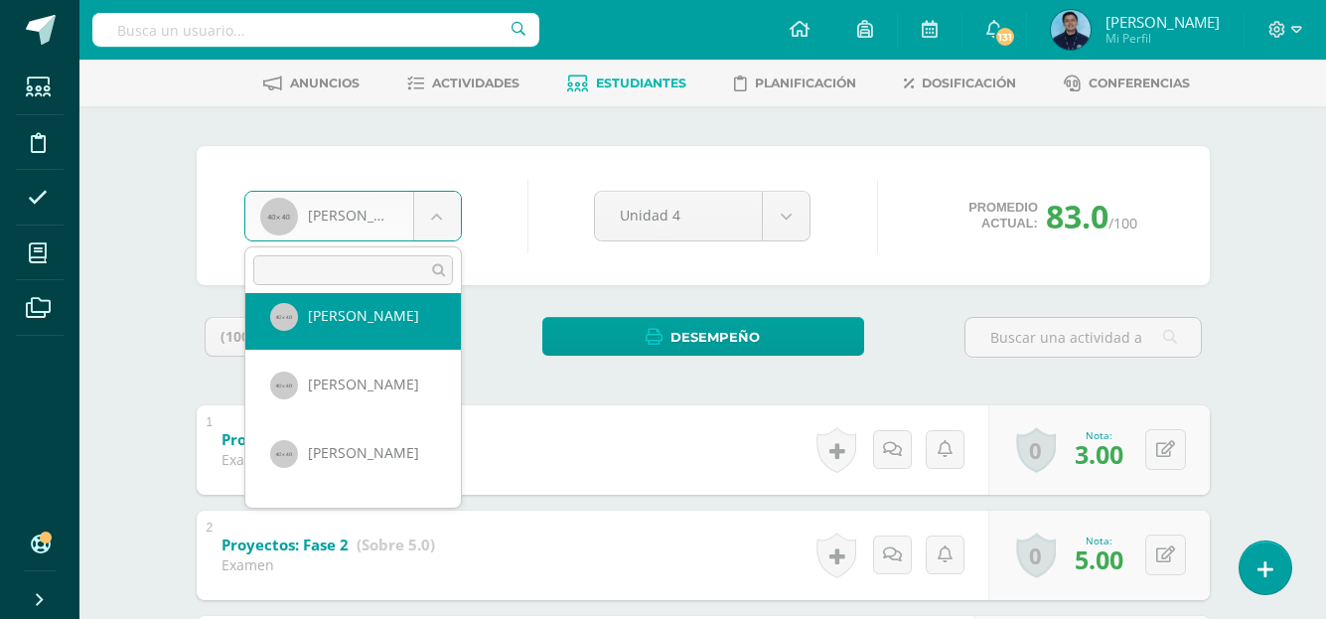
scroll to position [708, 0]
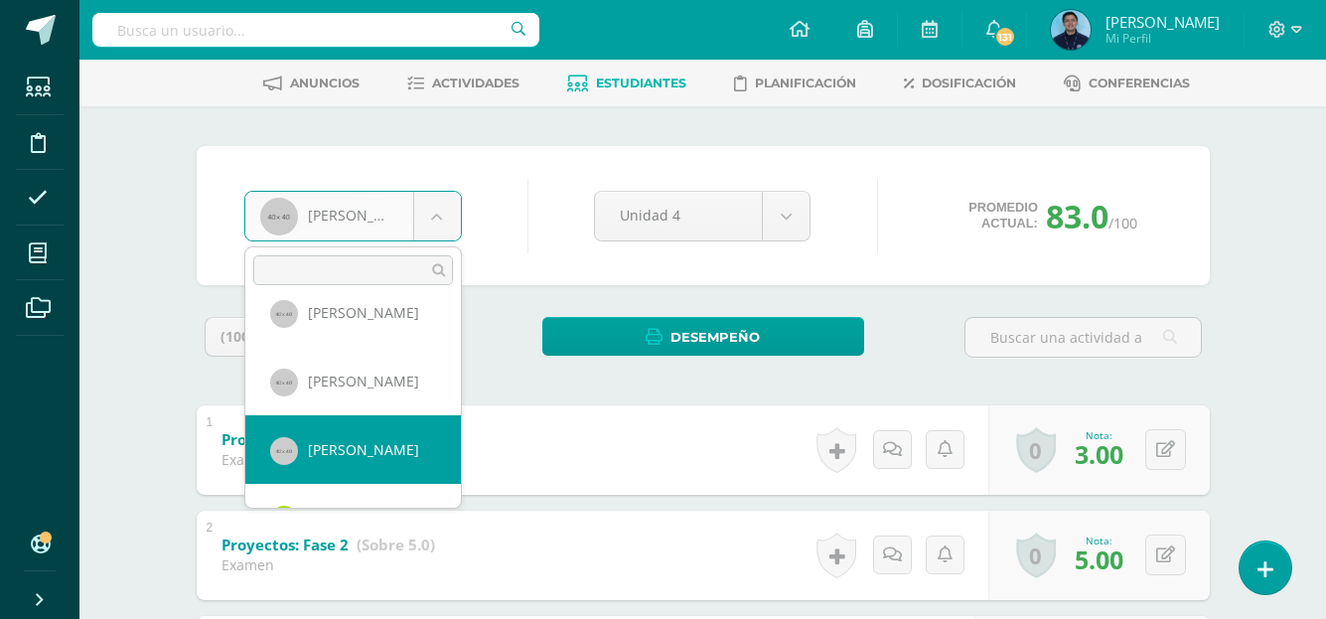
select select "971"
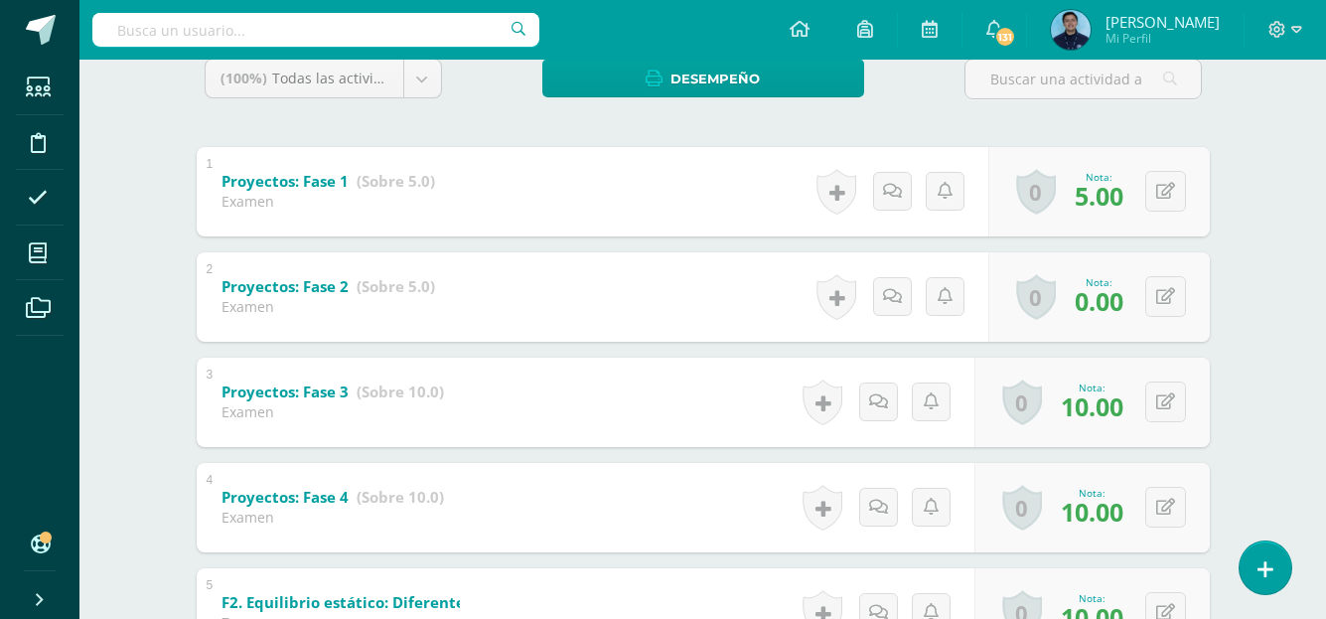
scroll to position [358, 0]
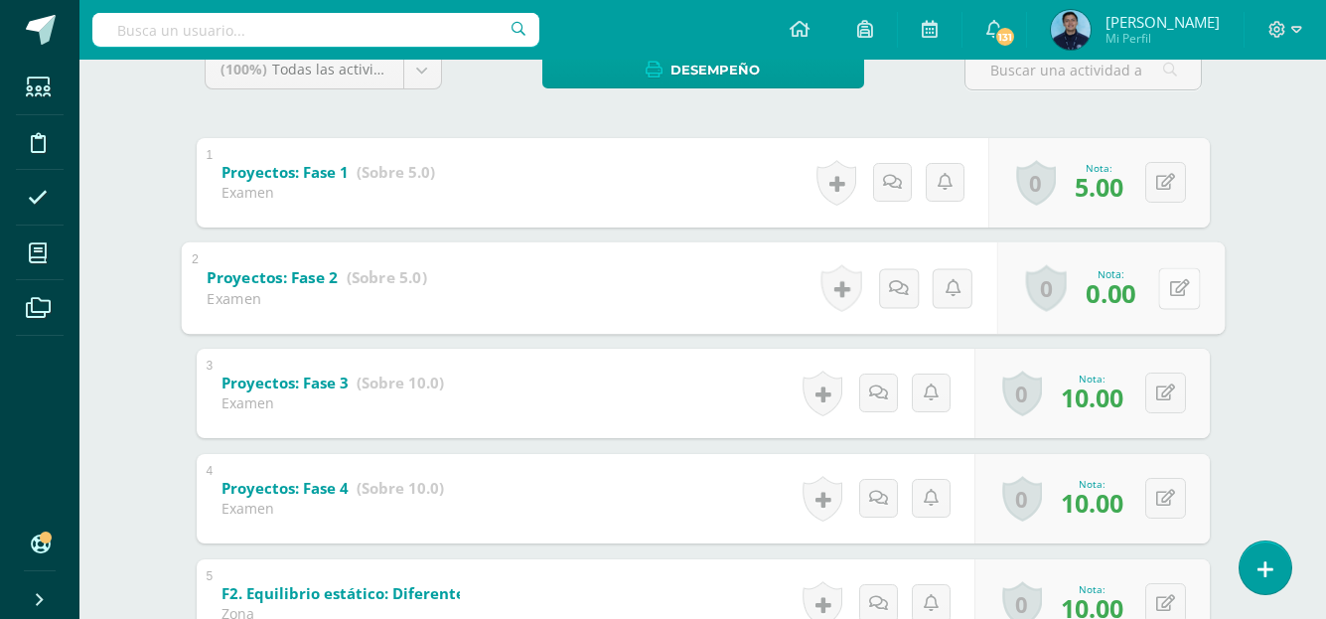
click at [1165, 294] on button at bounding box center [1179, 288] width 42 height 42
type input "5"
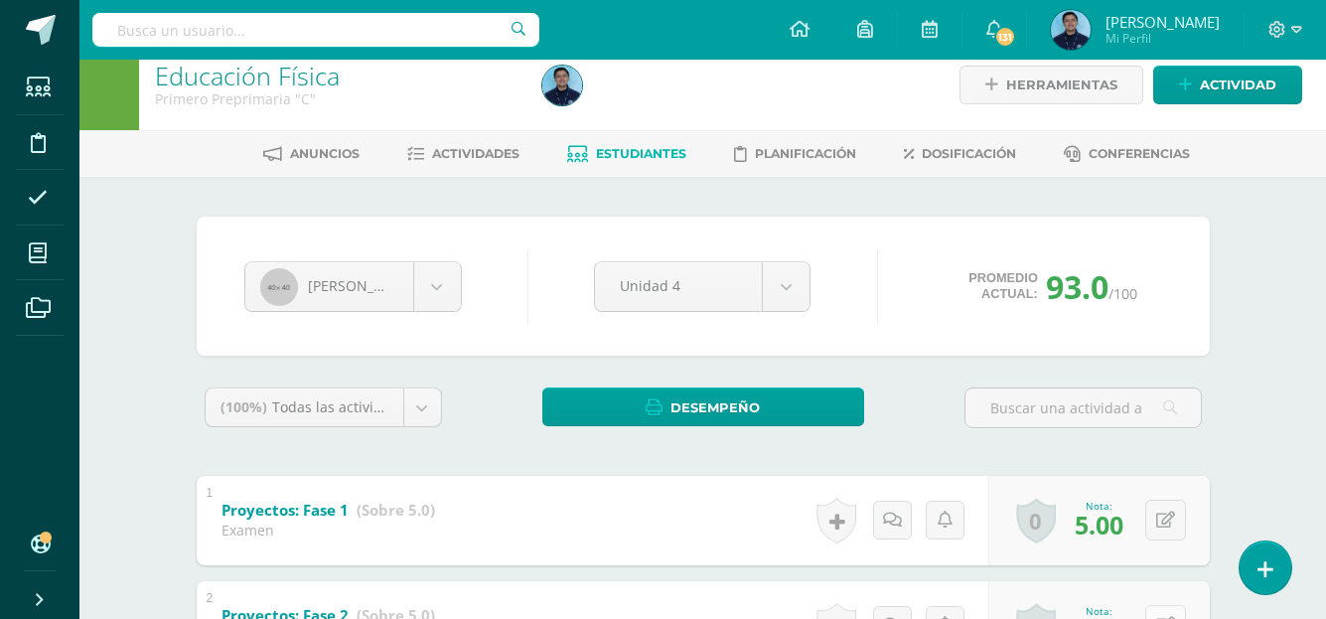
scroll to position [19, 0]
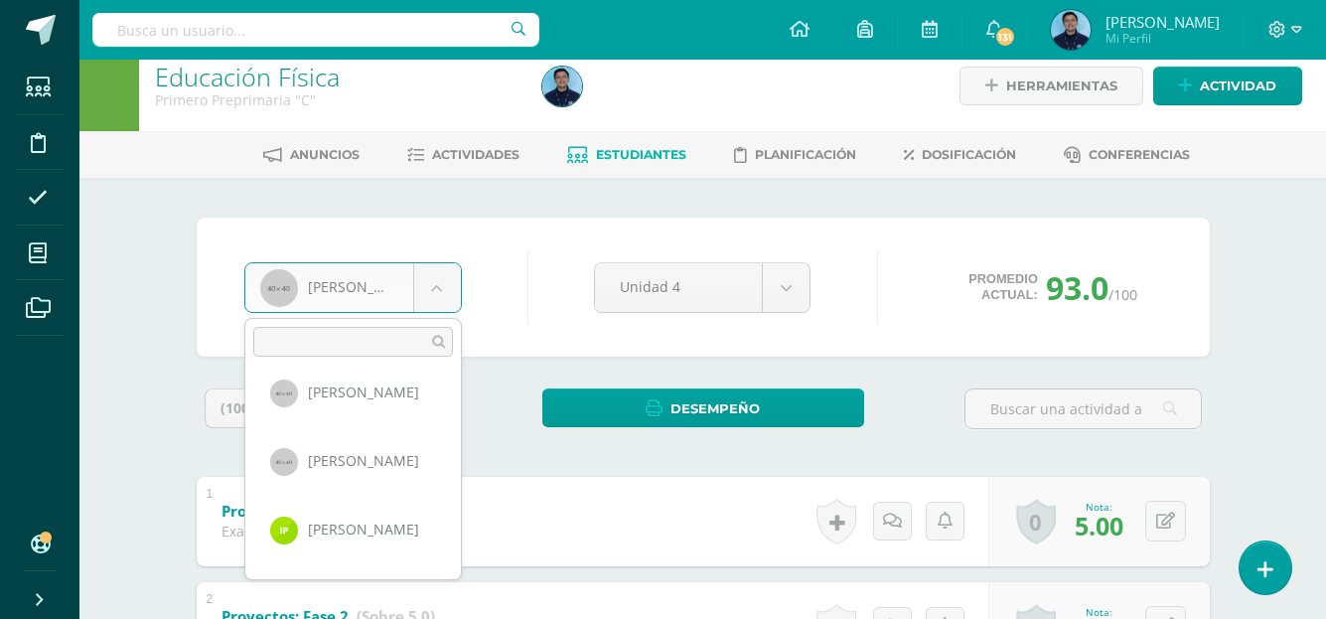
scroll to position [762, 0]
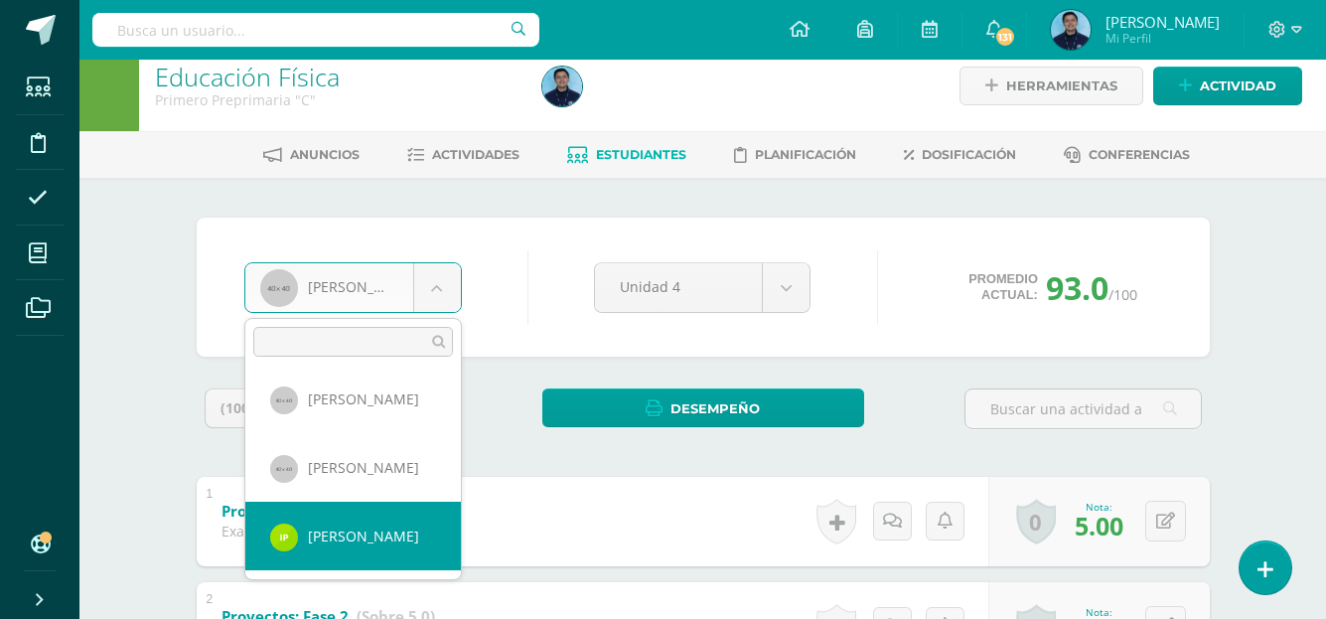
select select "1302"
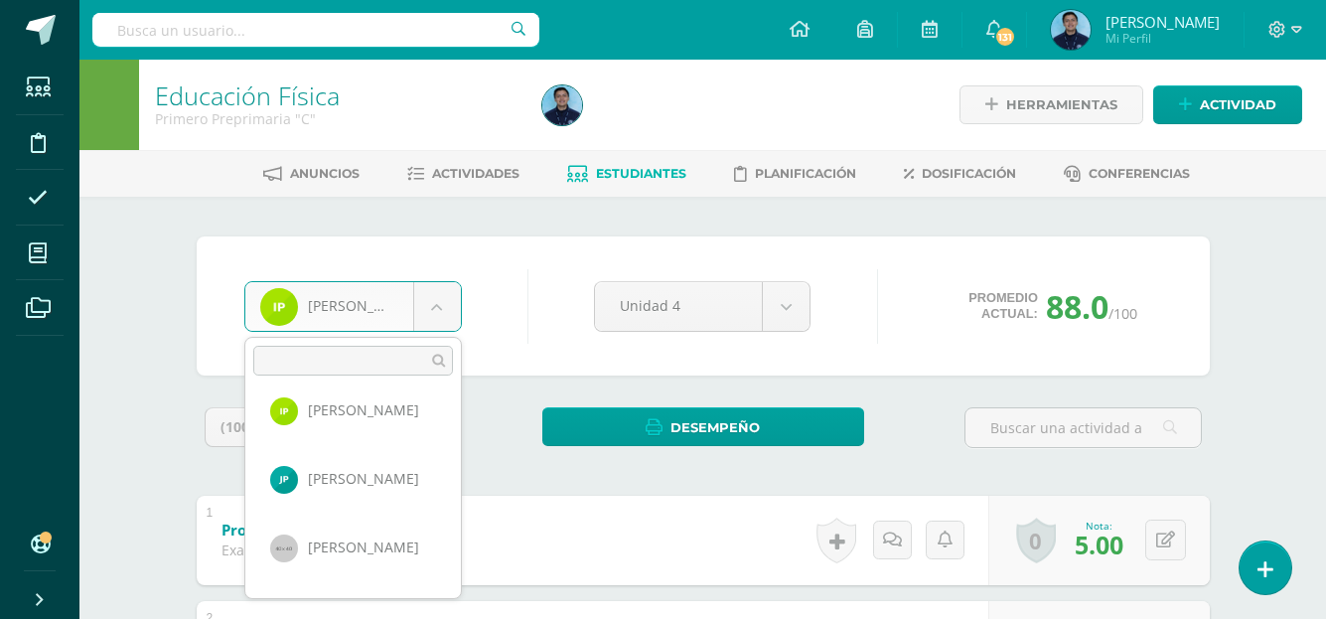
scroll to position [908, 0]
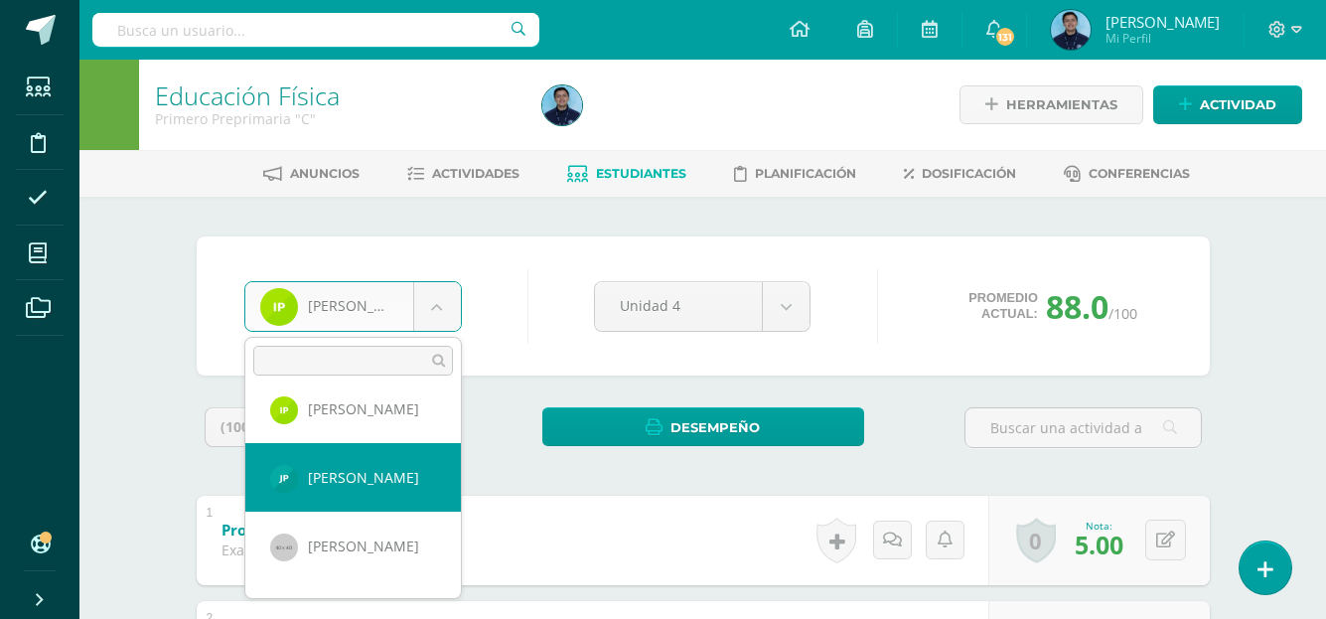
select select "1303"
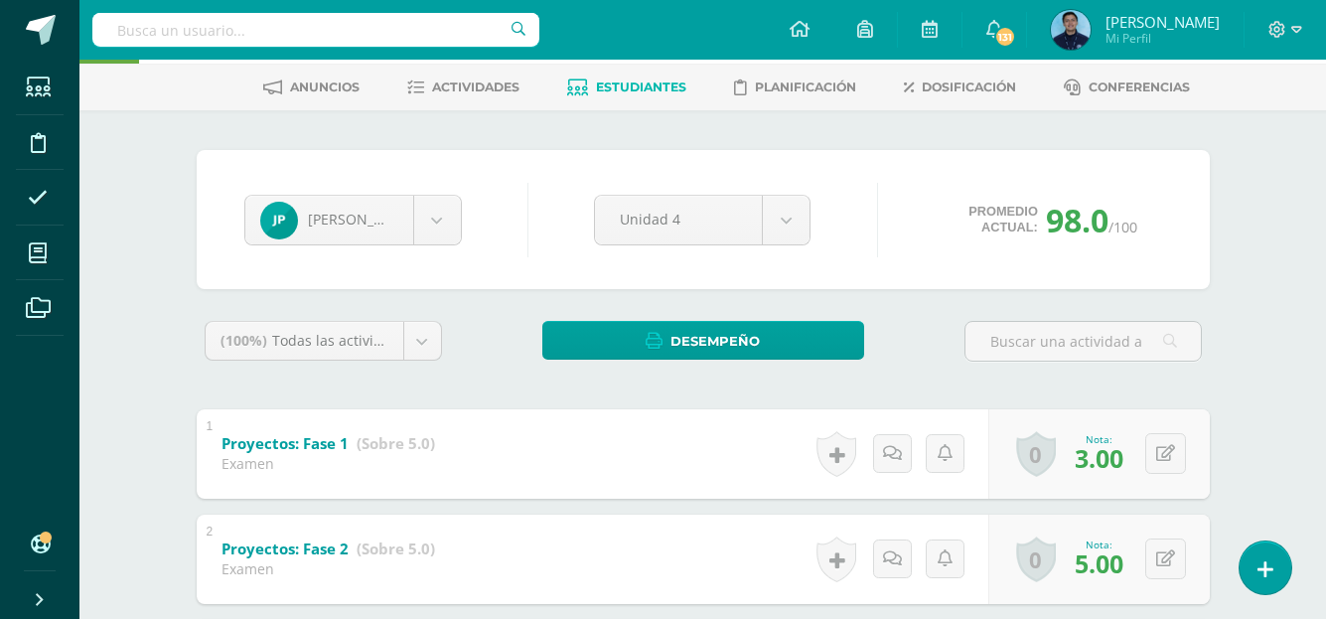
scroll to position [50, 0]
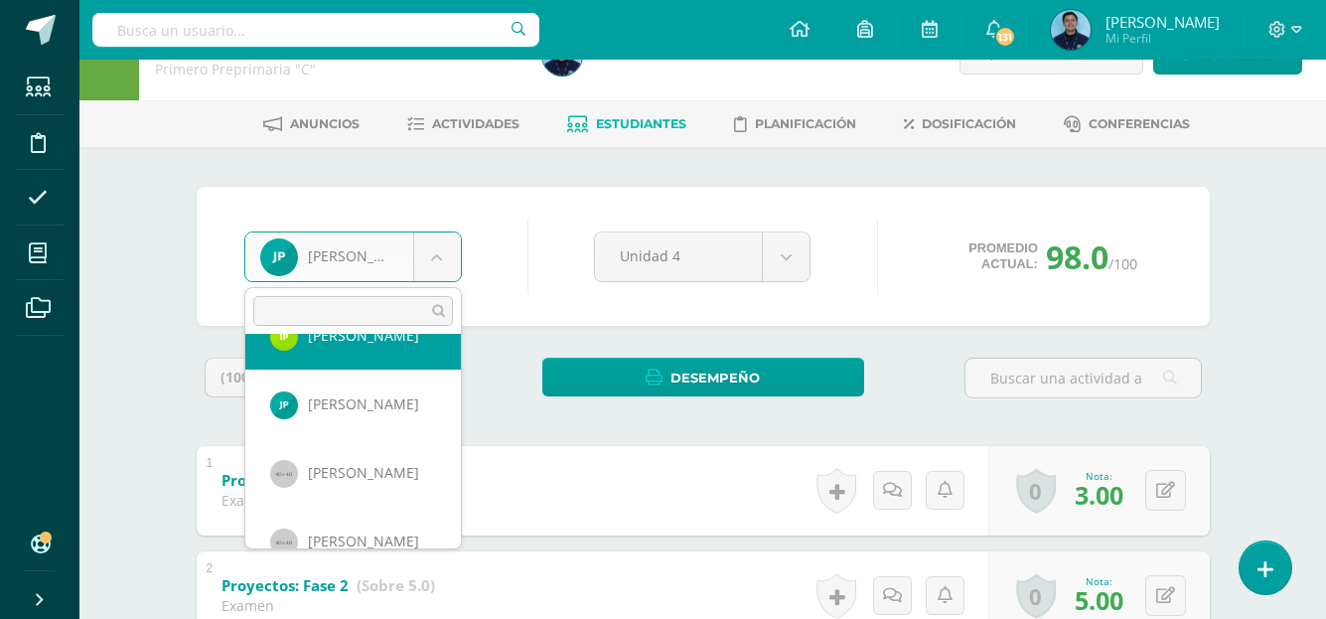
scroll to position [953, 0]
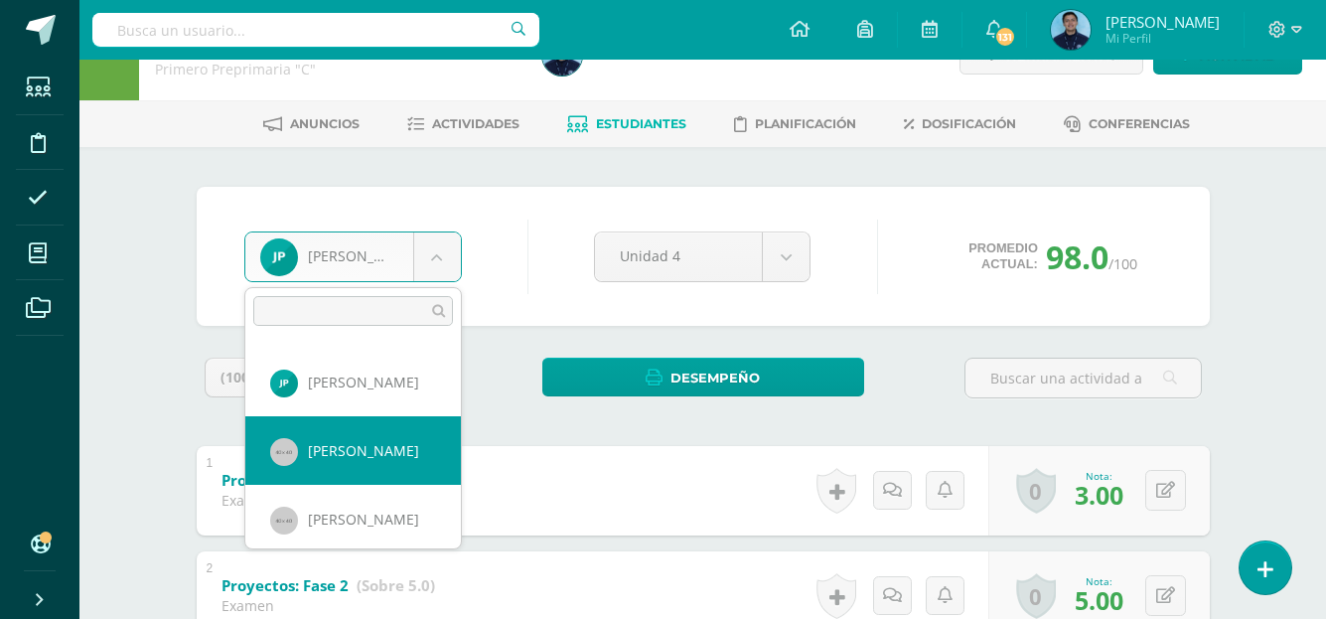
select select "942"
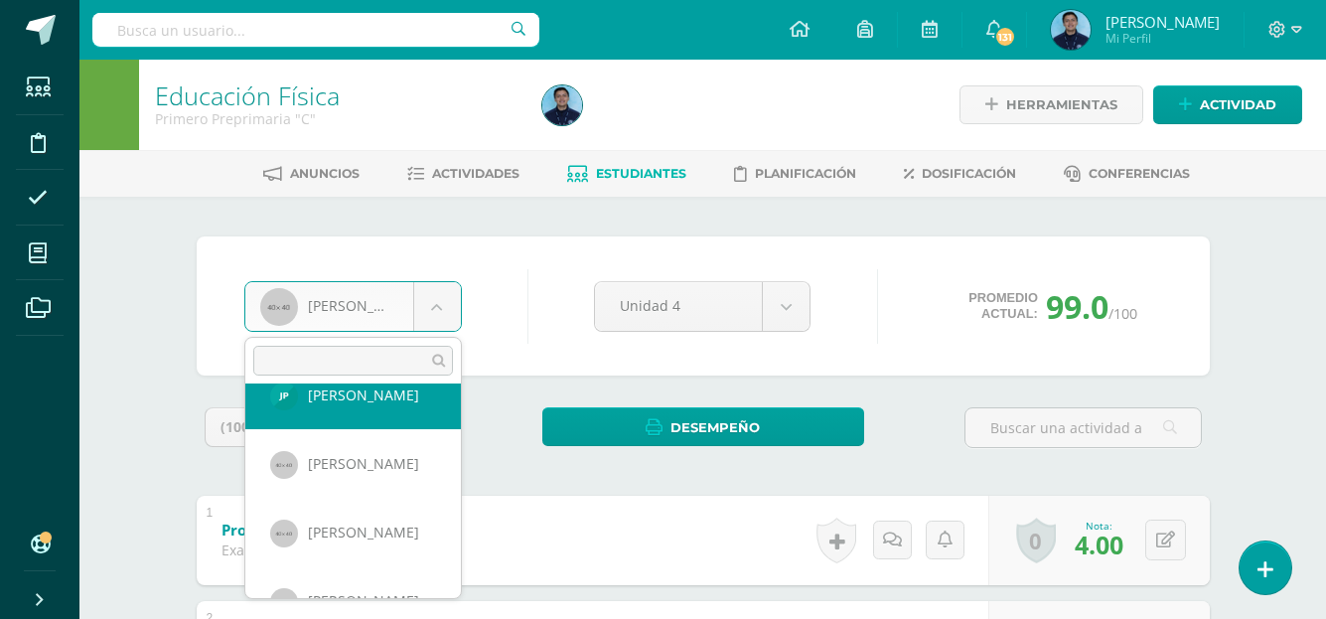
scroll to position [999, 0]
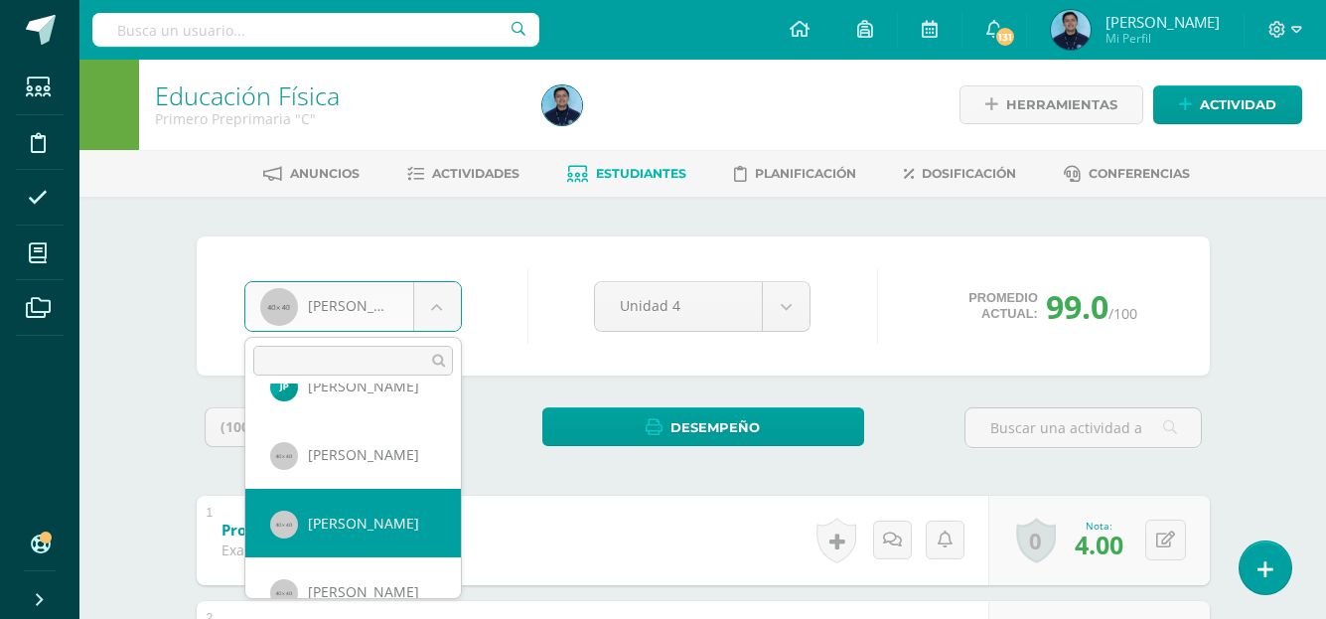
select select "947"
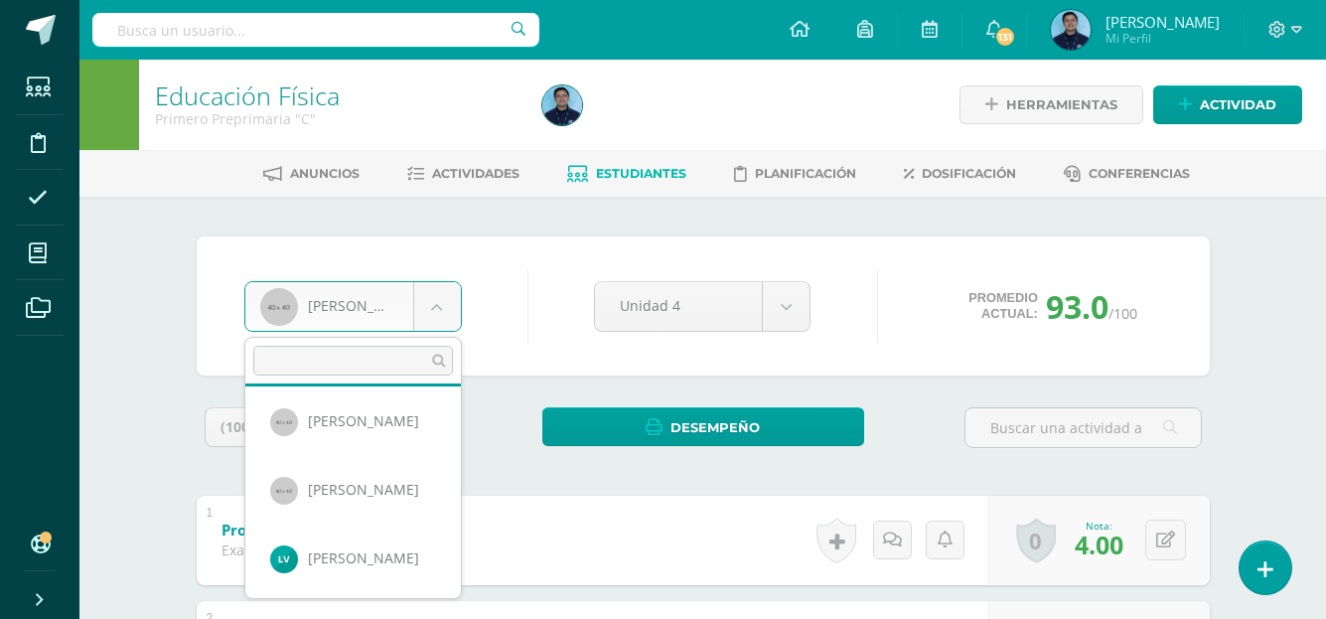
scroll to position [1101, 0]
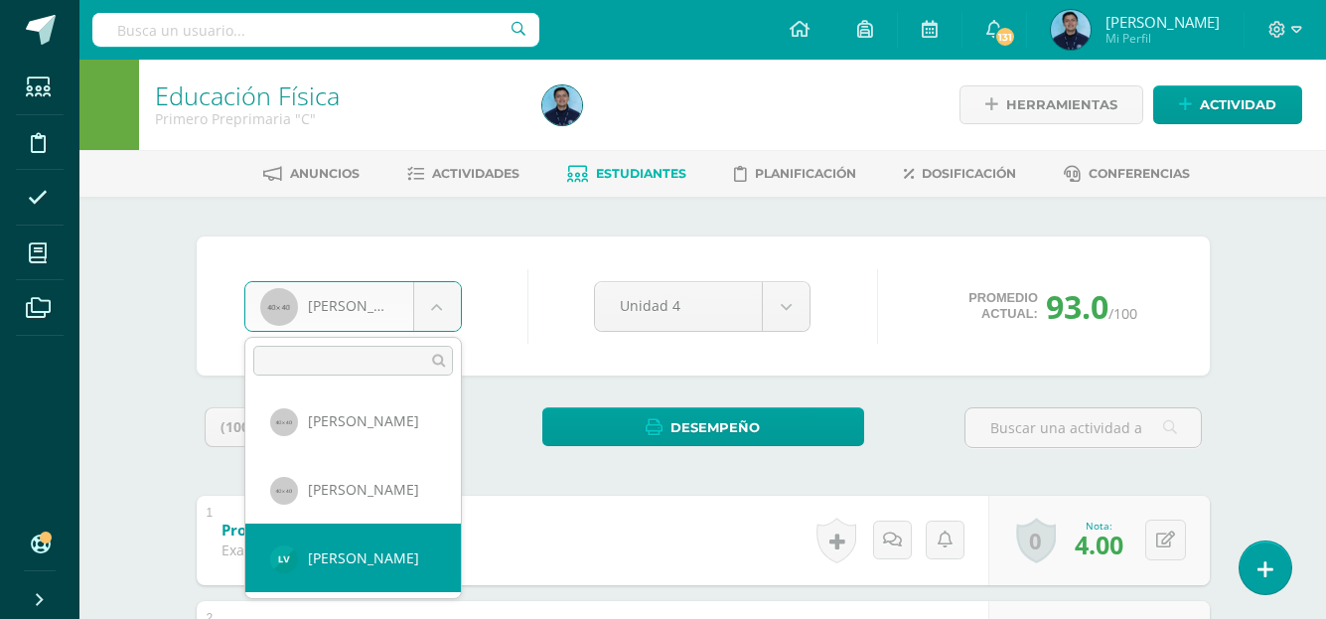
select select "1169"
